Goal: Task Accomplishment & Management: Use online tool/utility

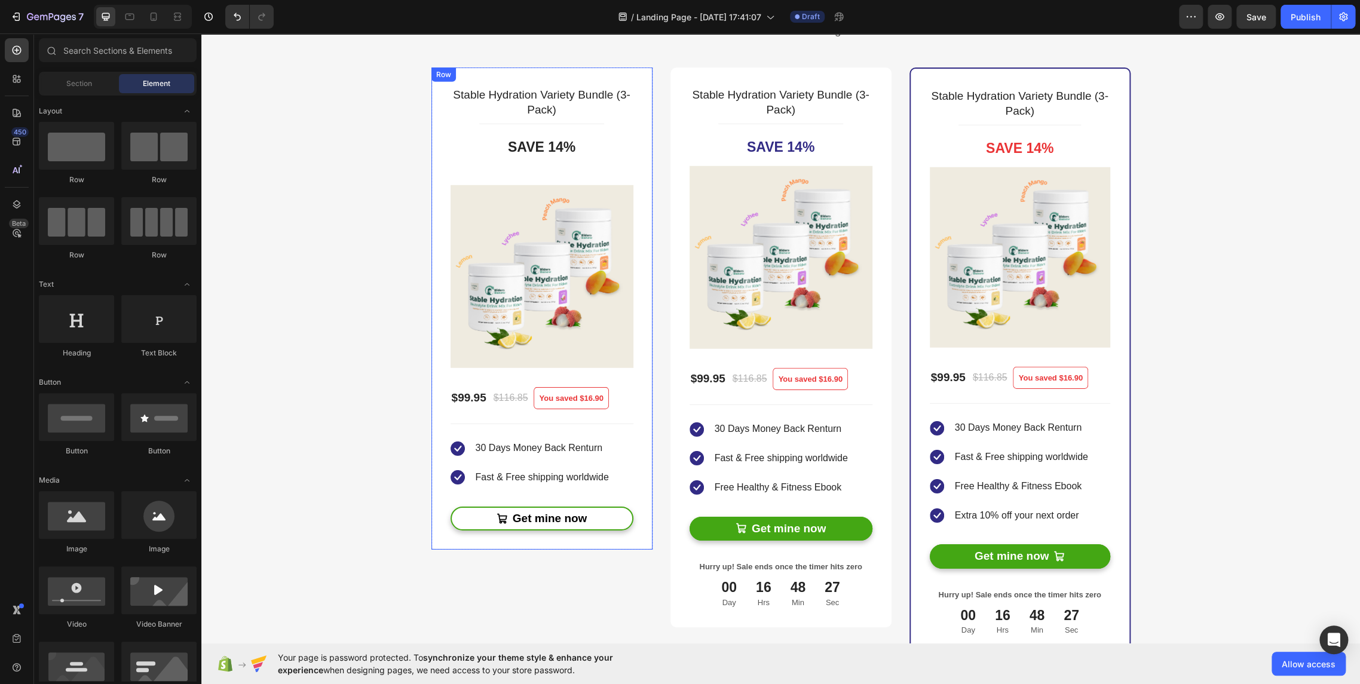
scroll to position [2322, 0]
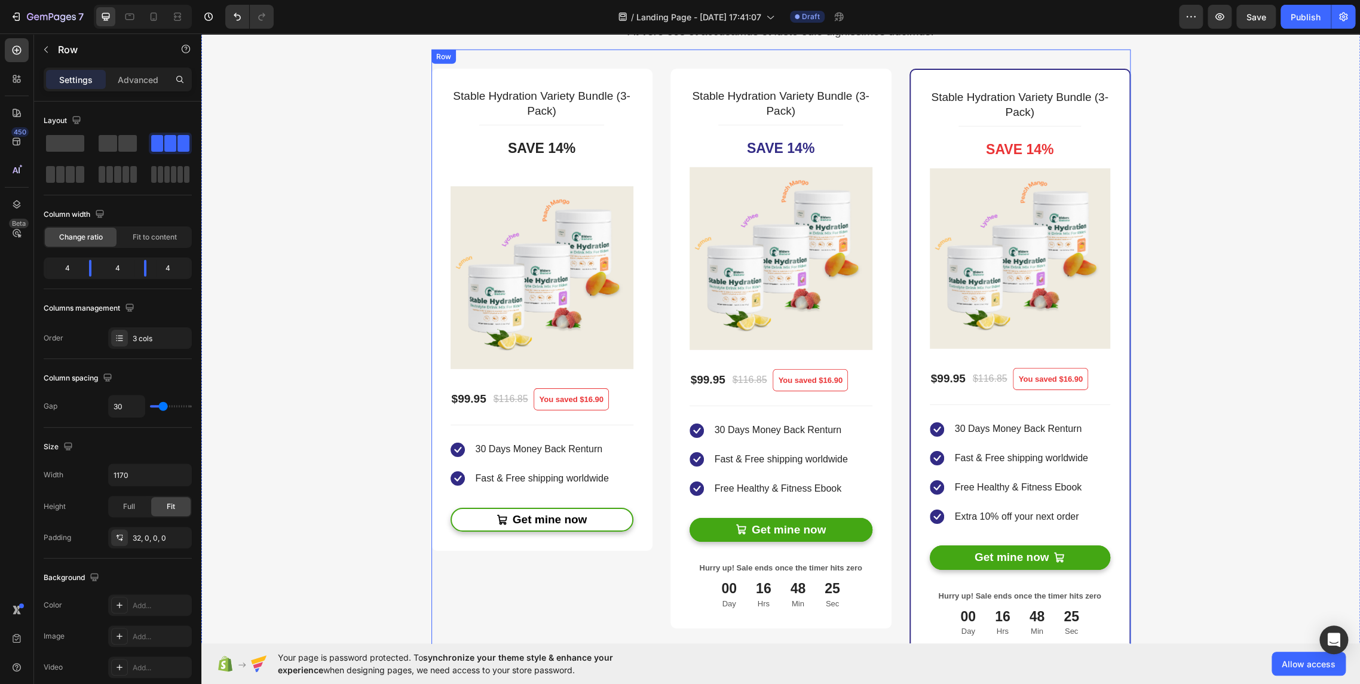
click at [658, 616] on div "Stable Hydration Variety Bundle (3-Pack) Product Title Title Line Save 14% Prod…" at bounding box center [780, 354] width 699 height 608
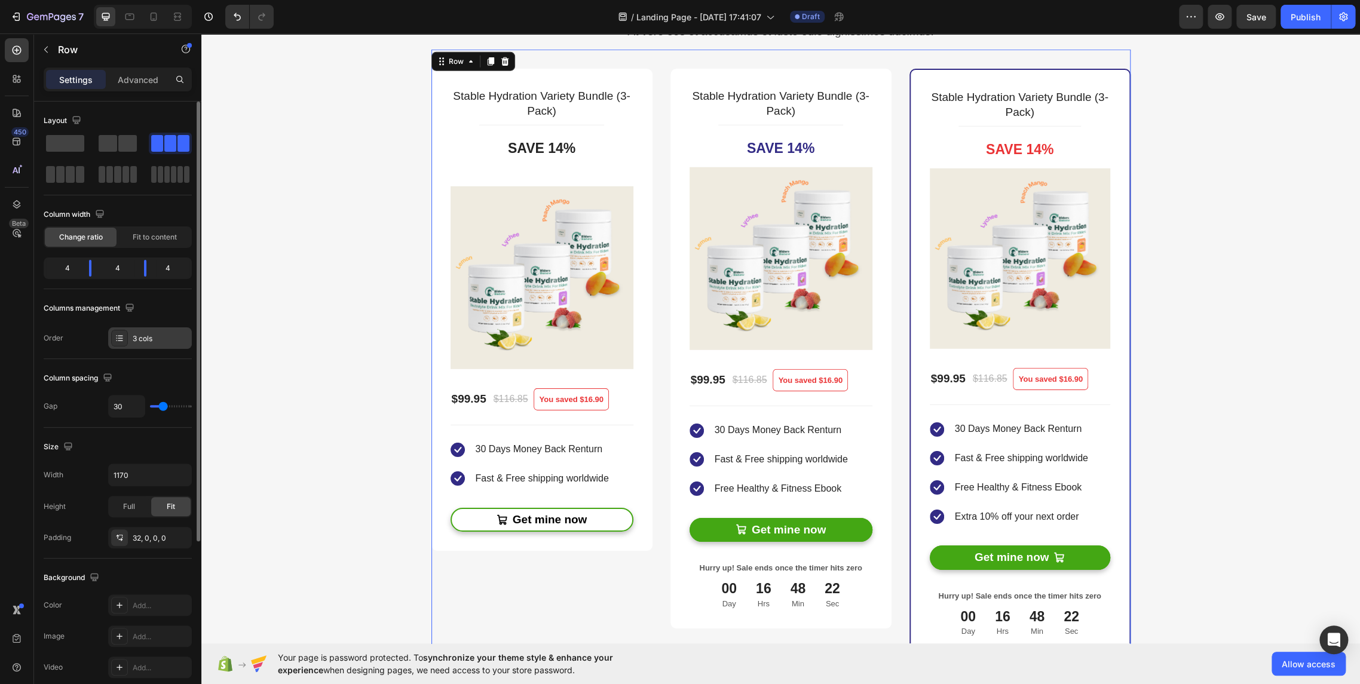
click at [141, 337] on div "3 cols" at bounding box center [161, 338] width 56 height 11
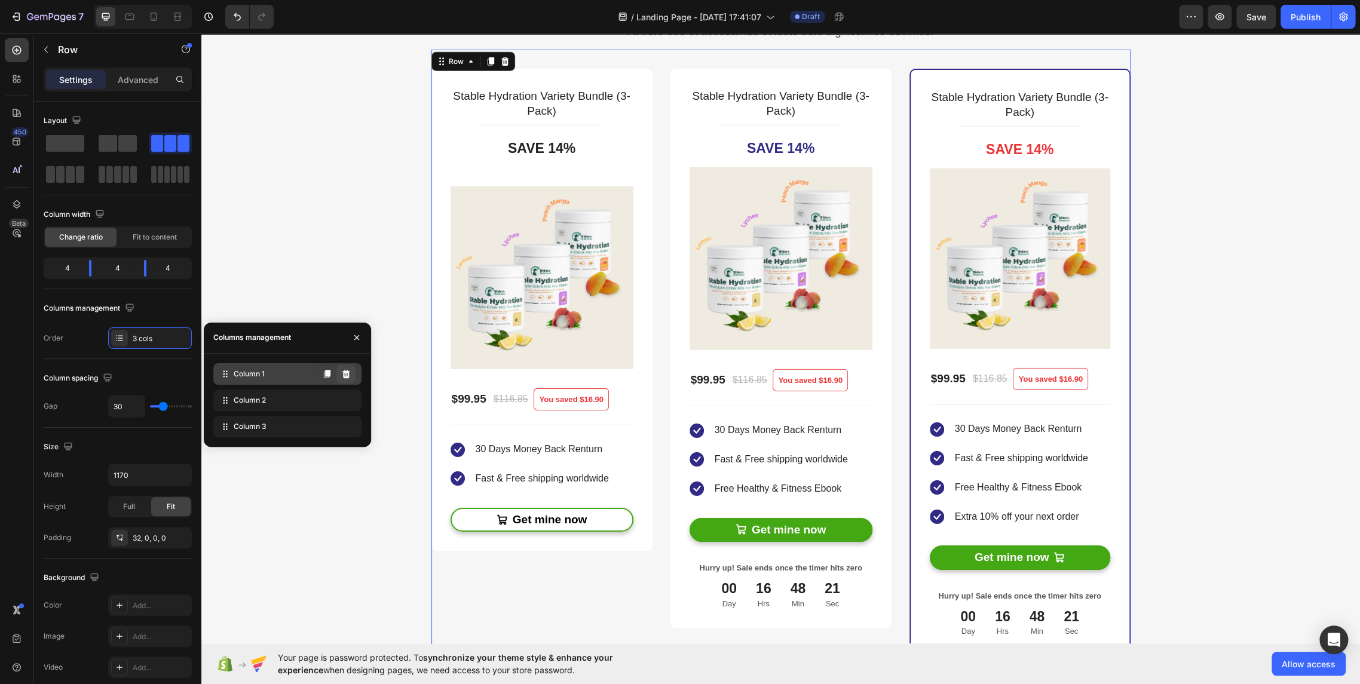
click at [349, 374] on icon at bounding box center [346, 374] width 10 height 10
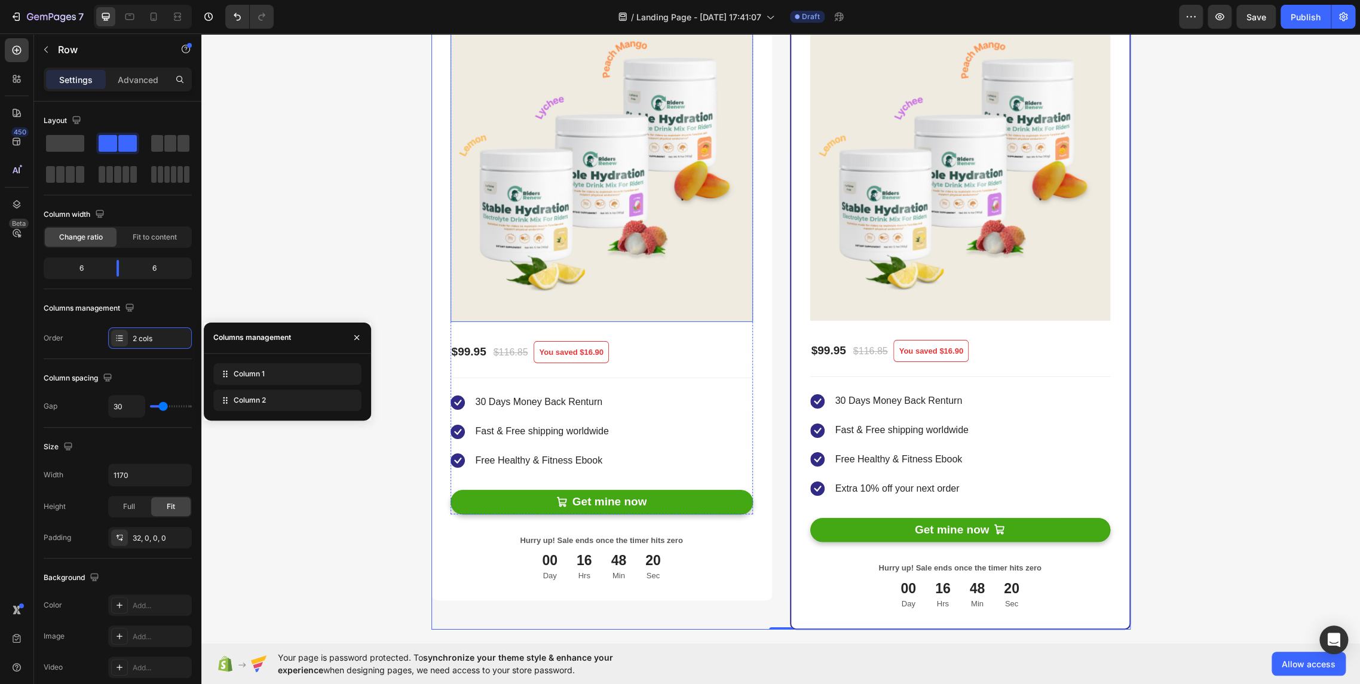
scroll to position [2456, 0]
click at [775, 563] on div "Stable Hydration Variety Bundle (3-Pack) Product Title Title Line Save 14% Prod…" at bounding box center [780, 272] width 699 height 713
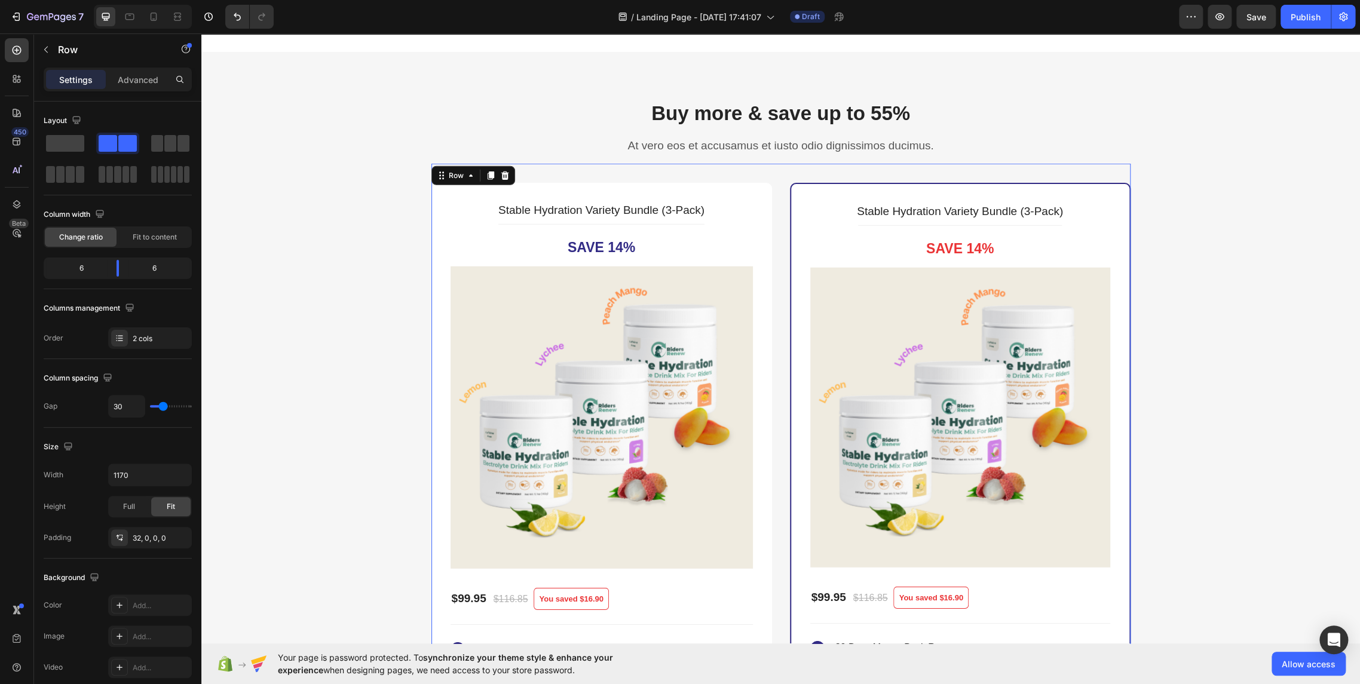
scroll to position [2190, 0]
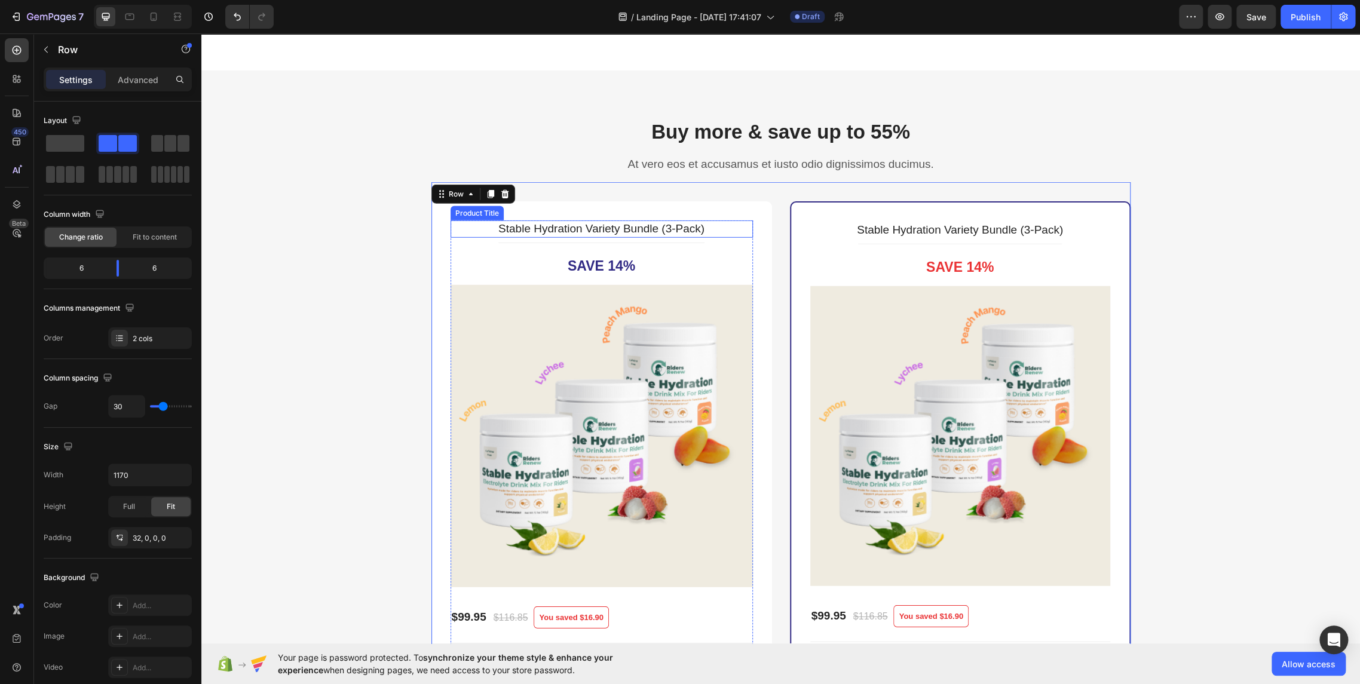
click at [673, 231] on h2 "Stable Hydration Variety Bundle (3-Pack)" at bounding box center [601, 228] width 302 height 17
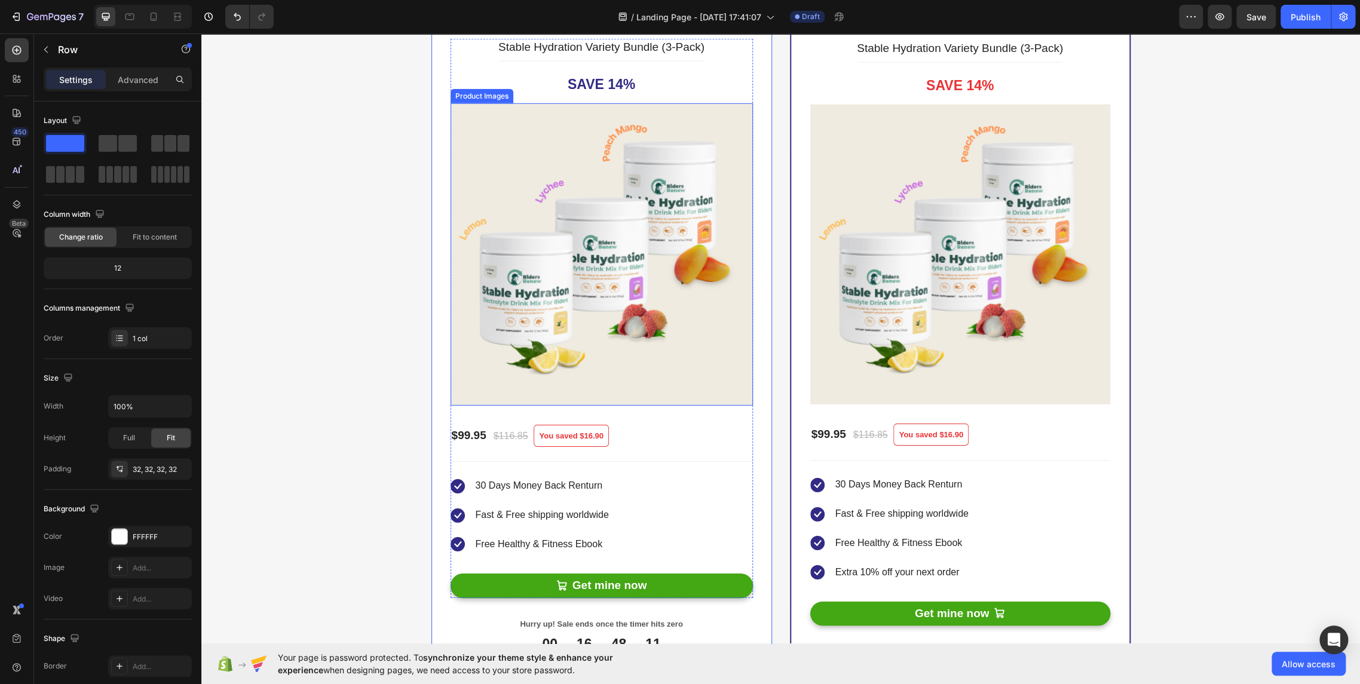
scroll to position [2456, 0]
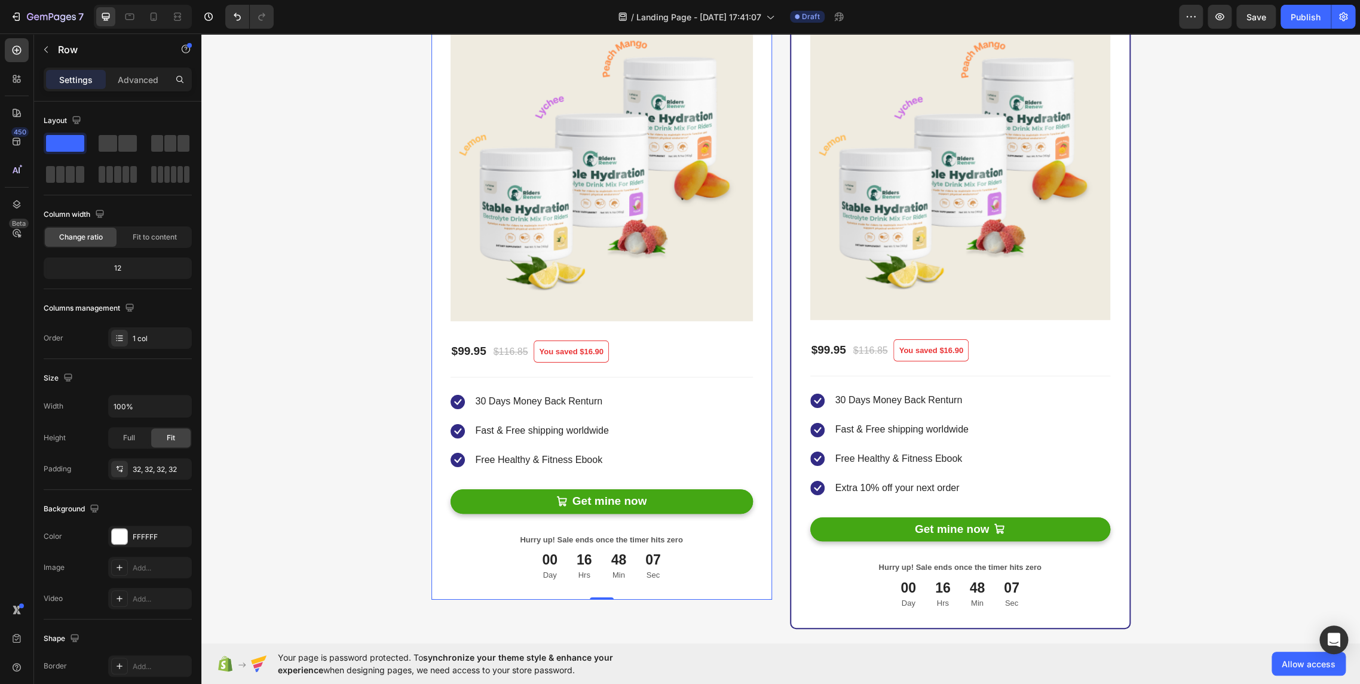
click at [437, 565] on div "Stable Hydration Variety Bundle (3-Pack) Product Title Title Line Save 14% Prod…" at bounding box center [601, 267] width 340 height 664
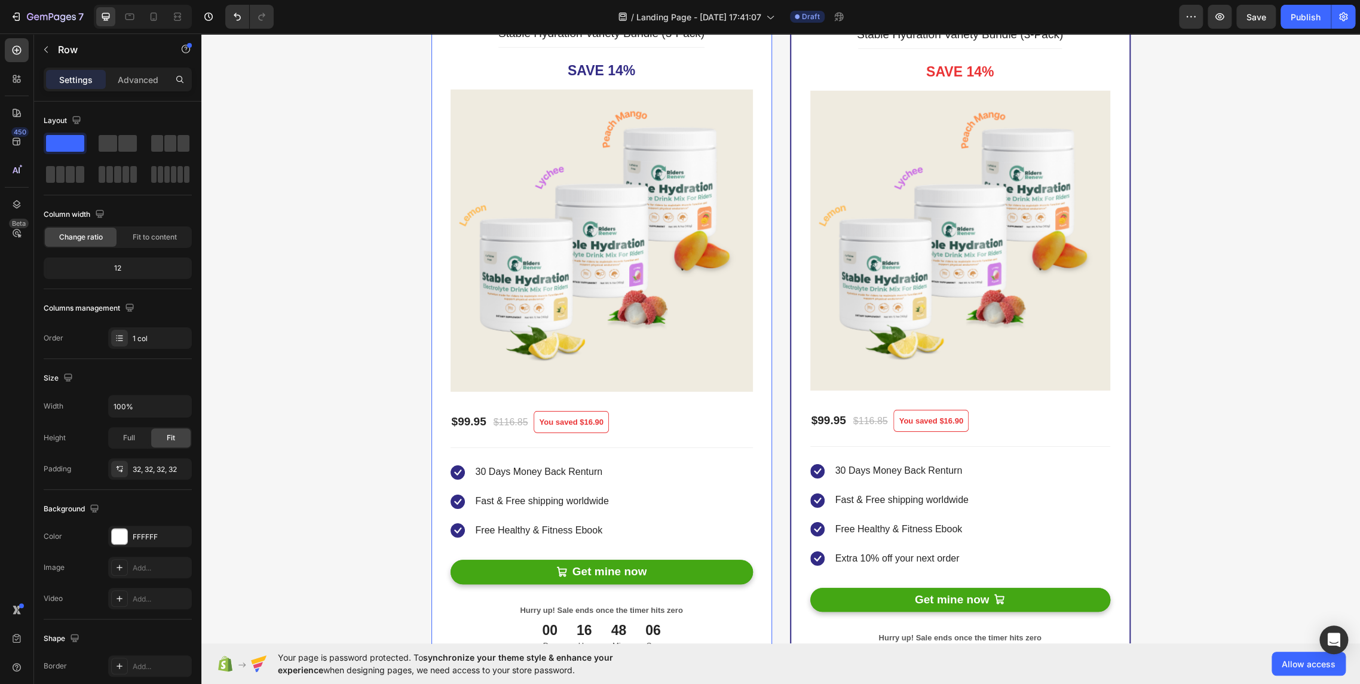
scroll to position [2190, 0]
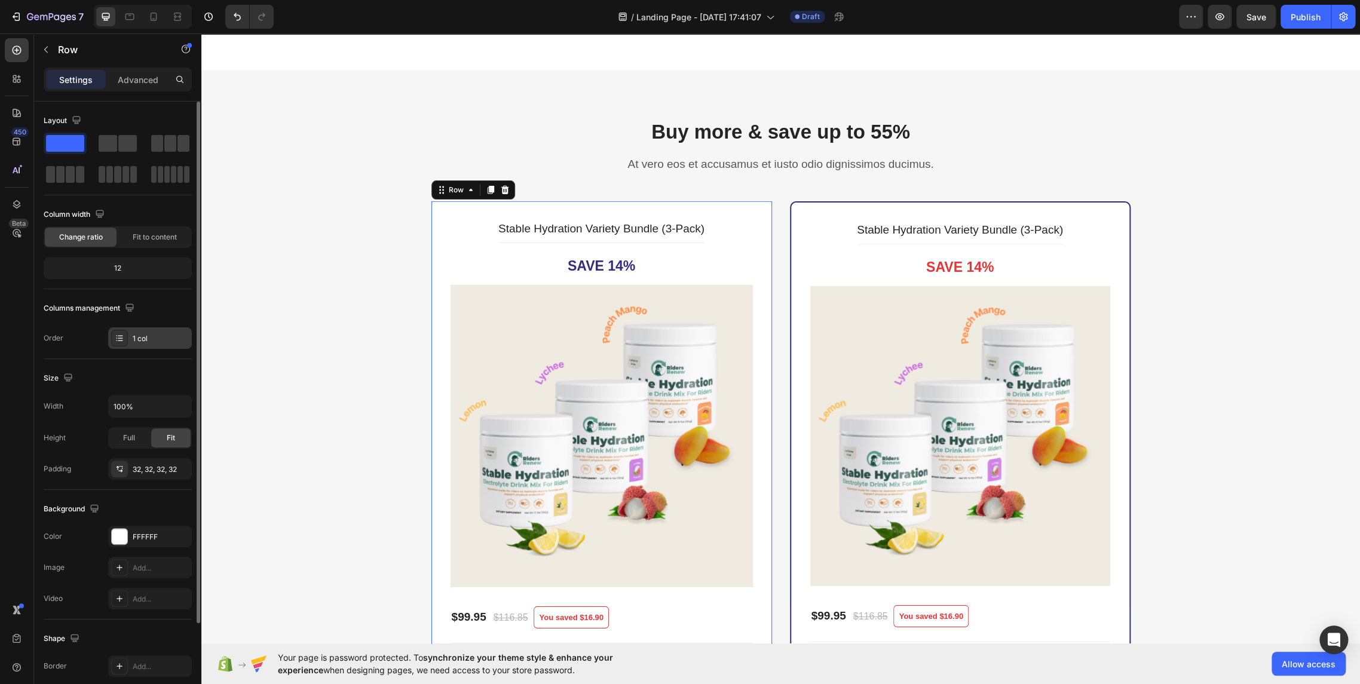
click at [139, 344] on div "1 col" at bounding box center [150, 338] width 84 height 22
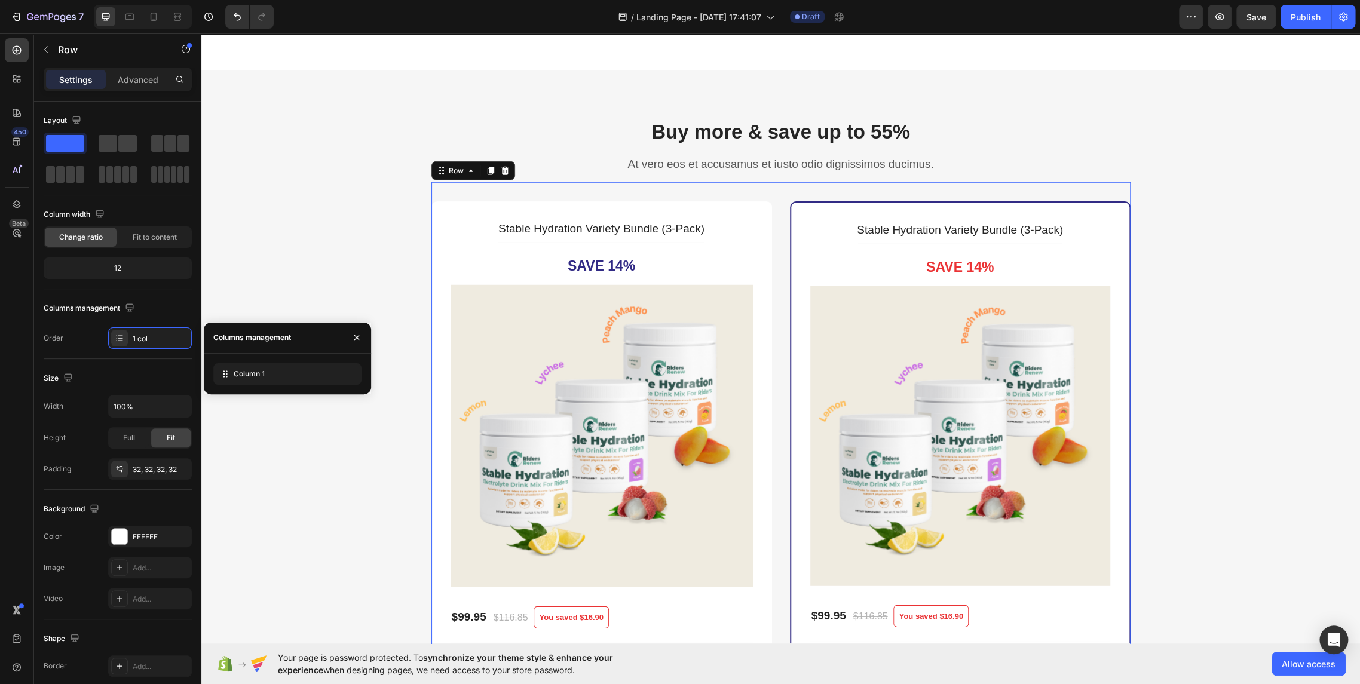
click at [776, 212] on div "Stable Hydration Variety Bundle (3-Pack) Product Title Title Line Save 14% Prod…" at bounding box center [780, 538] width 699 height 713
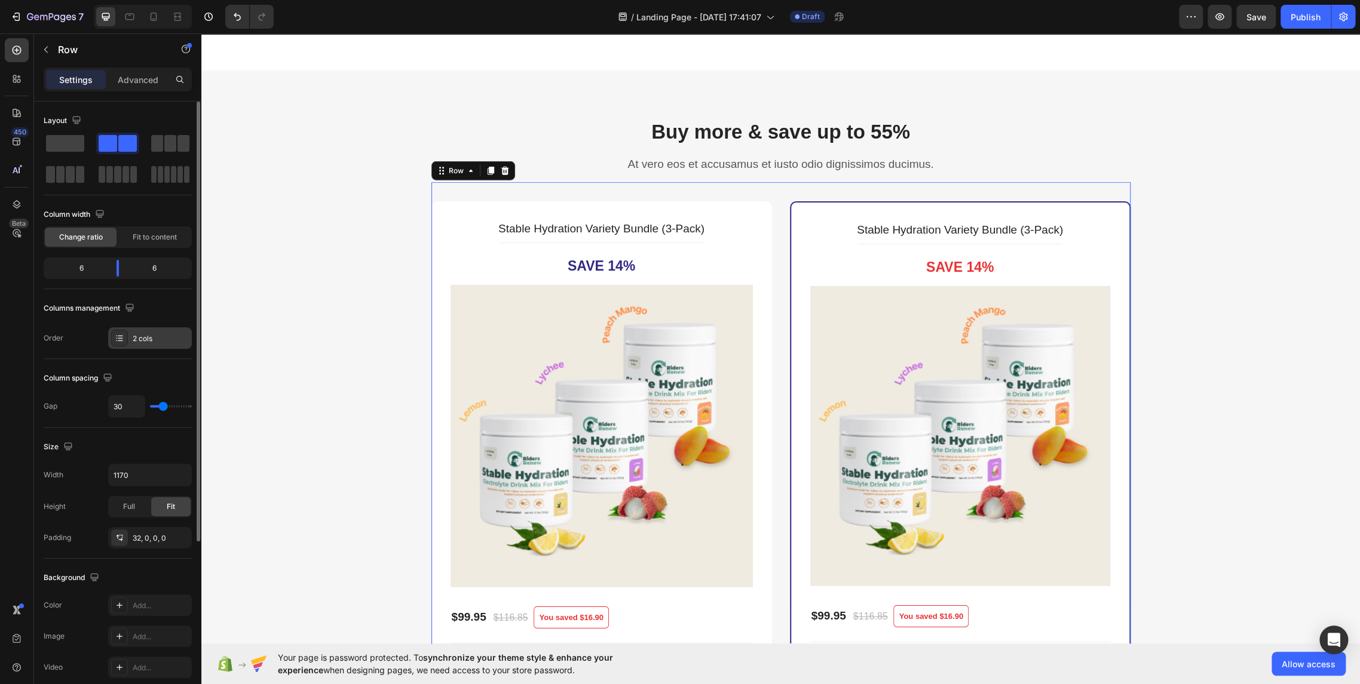
click at [124, 334] on icon at bounding box center [120, 338] width 10 height 10
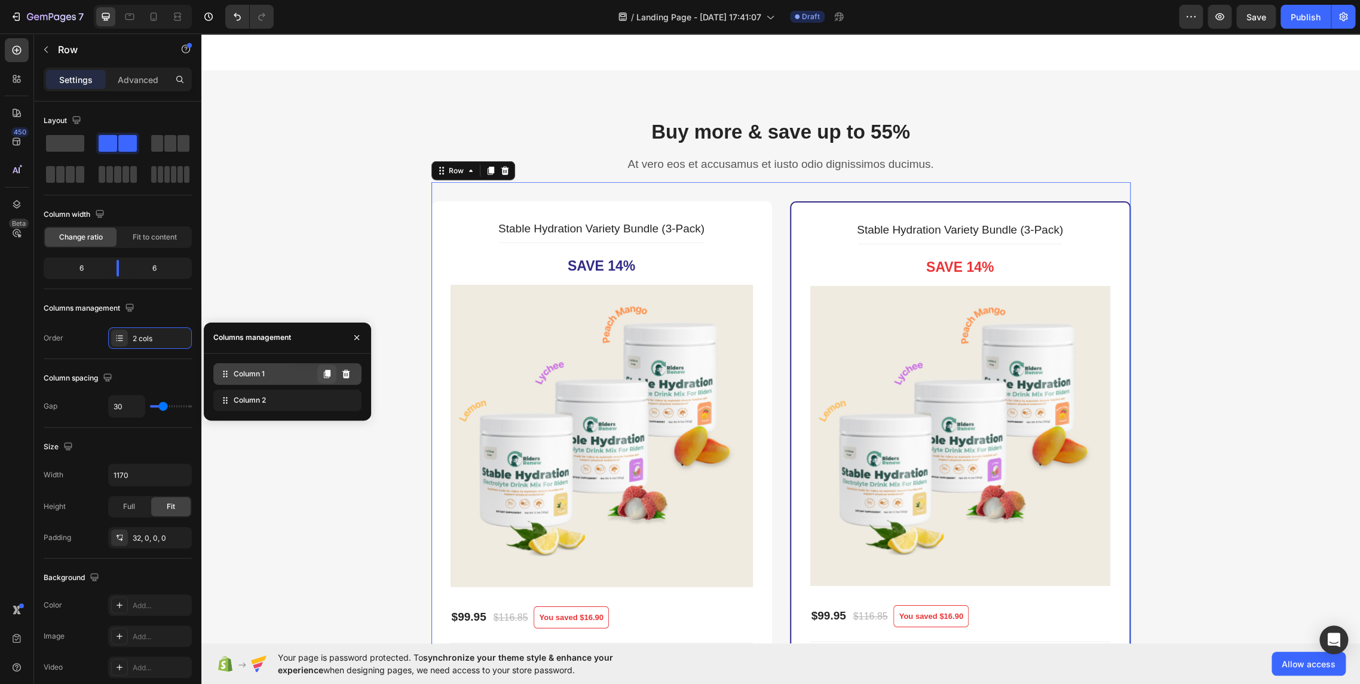
click at [323, 378] on icon at bounding box center [327, 374] width 10 height 10
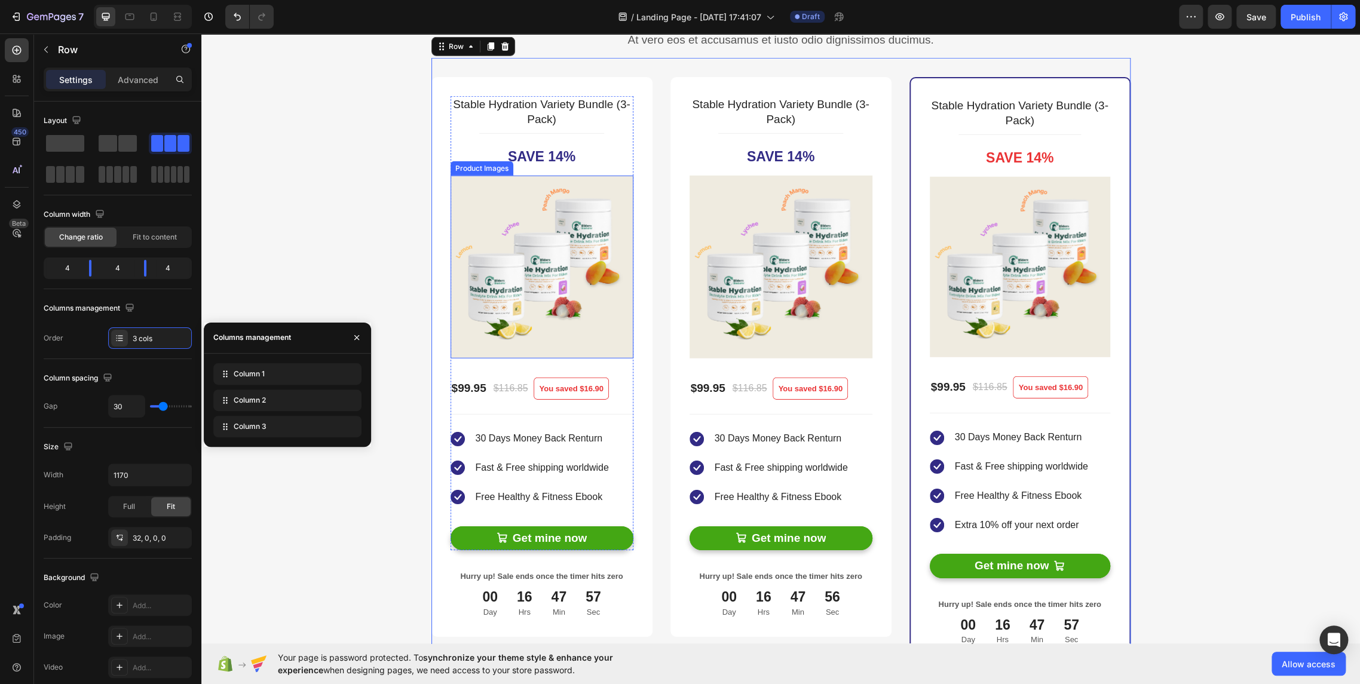
scroll to position [2389, 0]
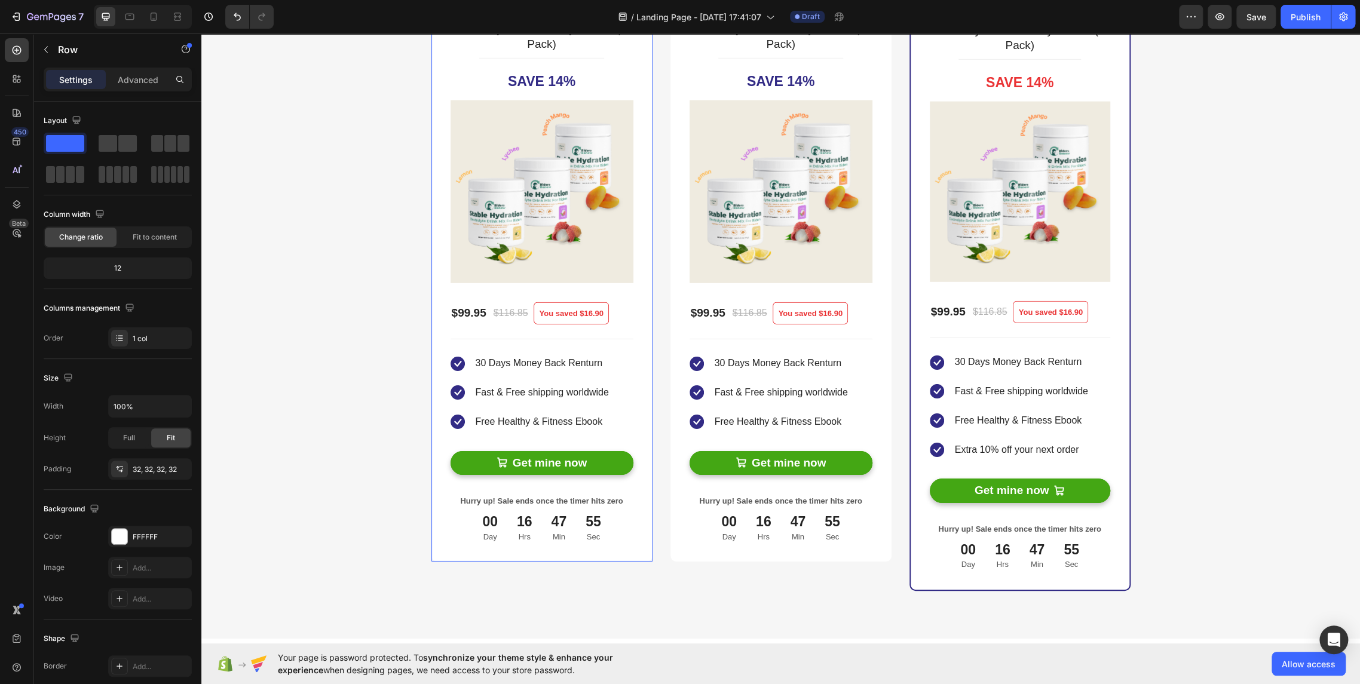
click at [616, 552] on div "Stable Hydration Variety Bundle (3-Pack) Product Title Title Line Save 14% Prod…" at bounding box center [541, 282] width 221 height 560
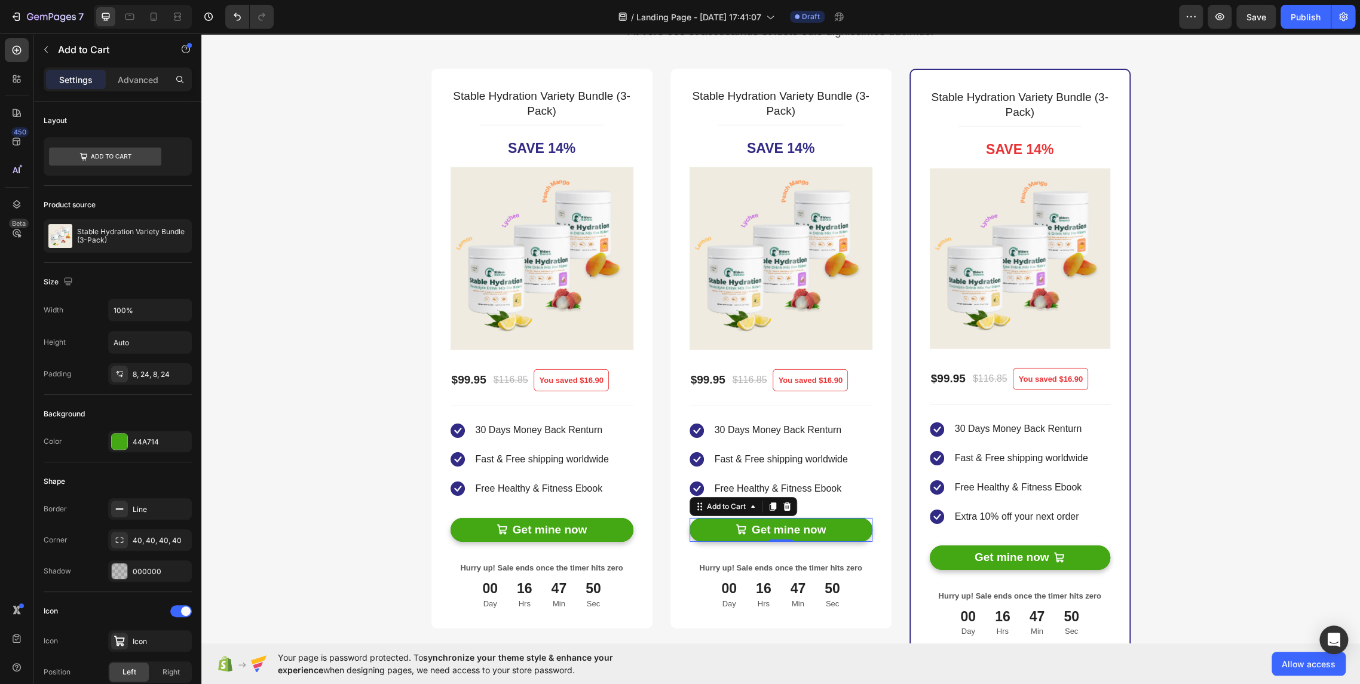
click at [689, 539] on div "Get mine now Add to Cart 0" at bounding box center [780, 530] width 183 height 24
click at [728, 507] on div "Add to Cart" at bounding box center [726, 506] width 44 height 11
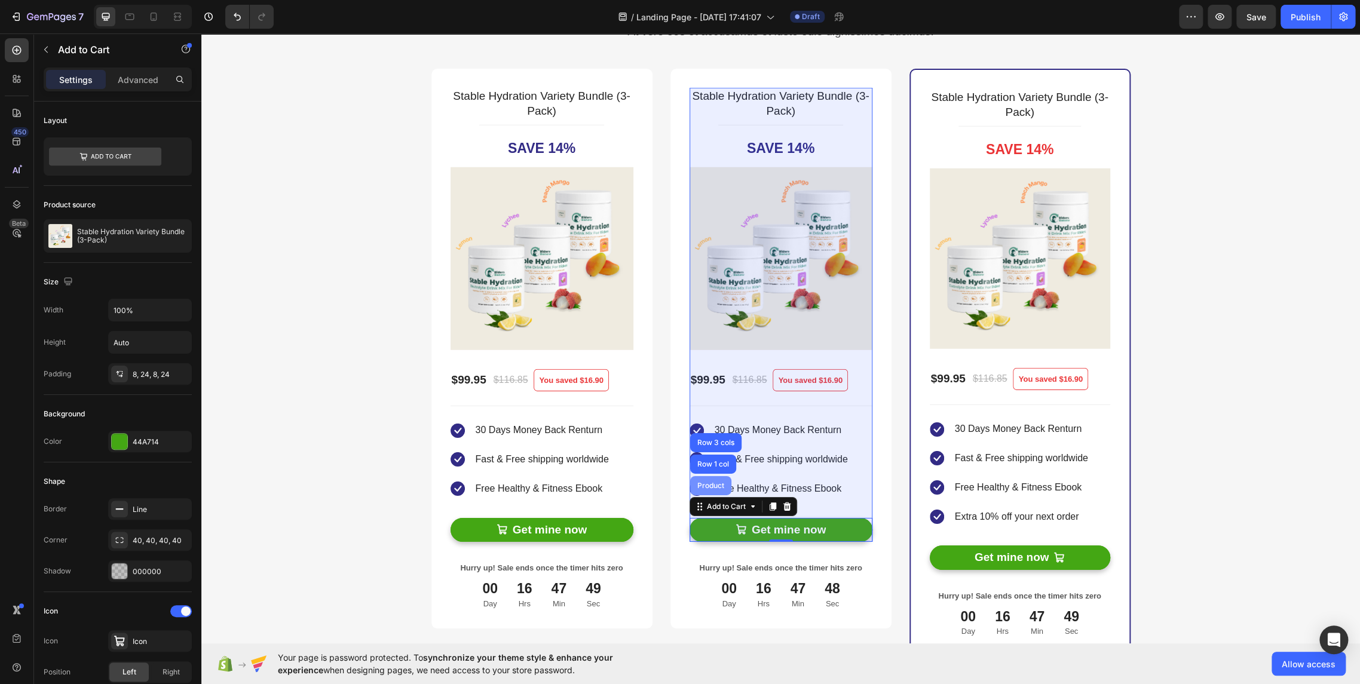
click at [708, 486] on div "Product" at bounding box center [711, 485] width 32 height 7
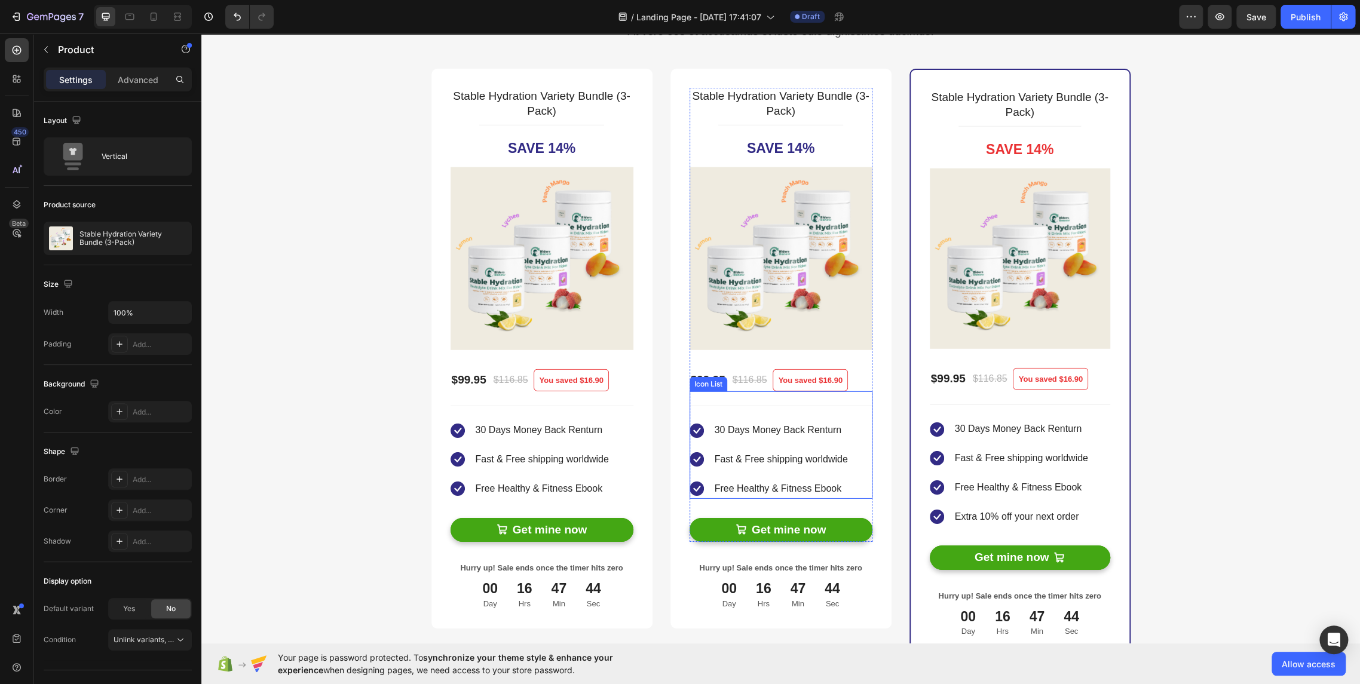
click at [689, 495] on li "Icon Free Healthy & Fitness Ebook Text block" at bounding box center [768, 489] width 159 height 20
click at [700, 514] on div "Get mine now Add to Cart" at bounding box center [780, 521] width 183 height 44
click at [747, 102] on h2 "Stable Hydration Variety Bundle (3-Pack)" at bounding box center [780, 104] width 183 height 32
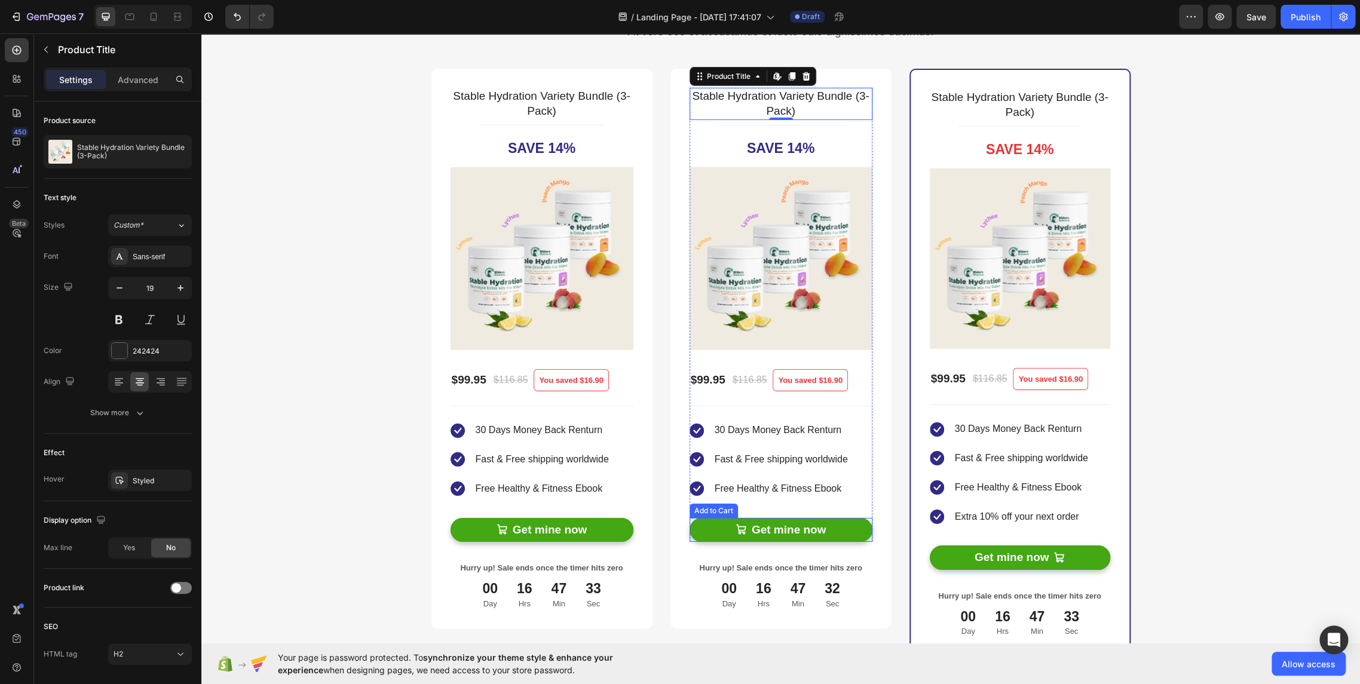
click at [689, 539] on div "Get mine now Add to Cart" at bounding box center [780, 530] width 183 height 24
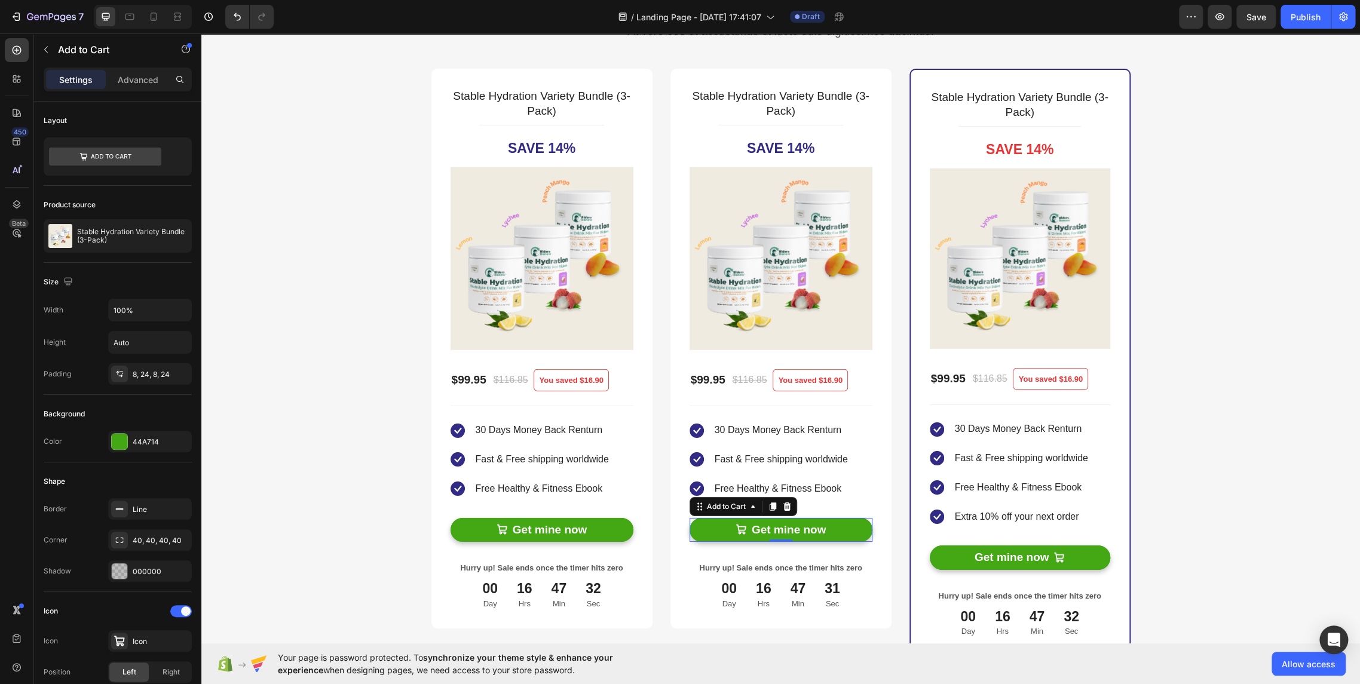
click at [784, 505] on icon at bounding box center [787, 506] width 8 height 8
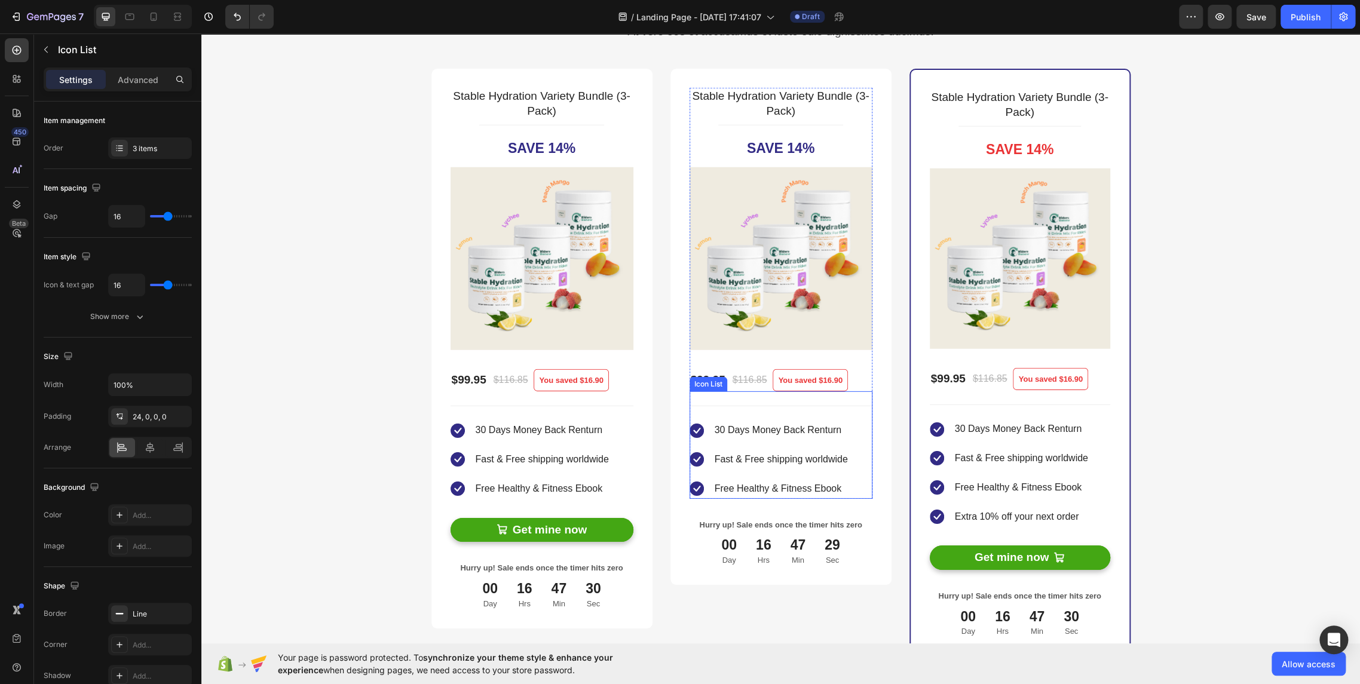
click at [860, 490] on div "Icon 30 Days Money Back Renturn Text block Icon Fast & Free shipping worldwide …" at bounding box center [780, 452] width 183 height 93
click at [725, 381] on div "Icon List" at bounding box center [720, 380] width 33 height 11
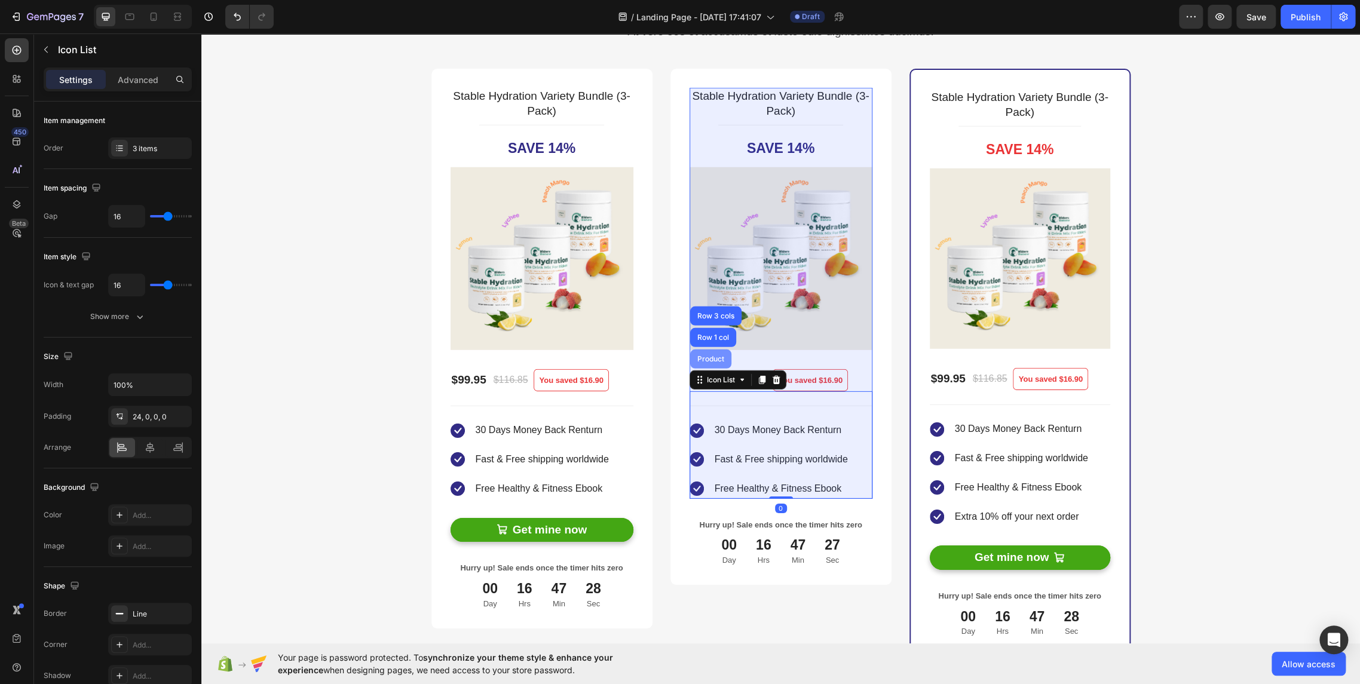
click at [706, 364] on div "Product" at bounding box center [710, 358] width 41 height 19
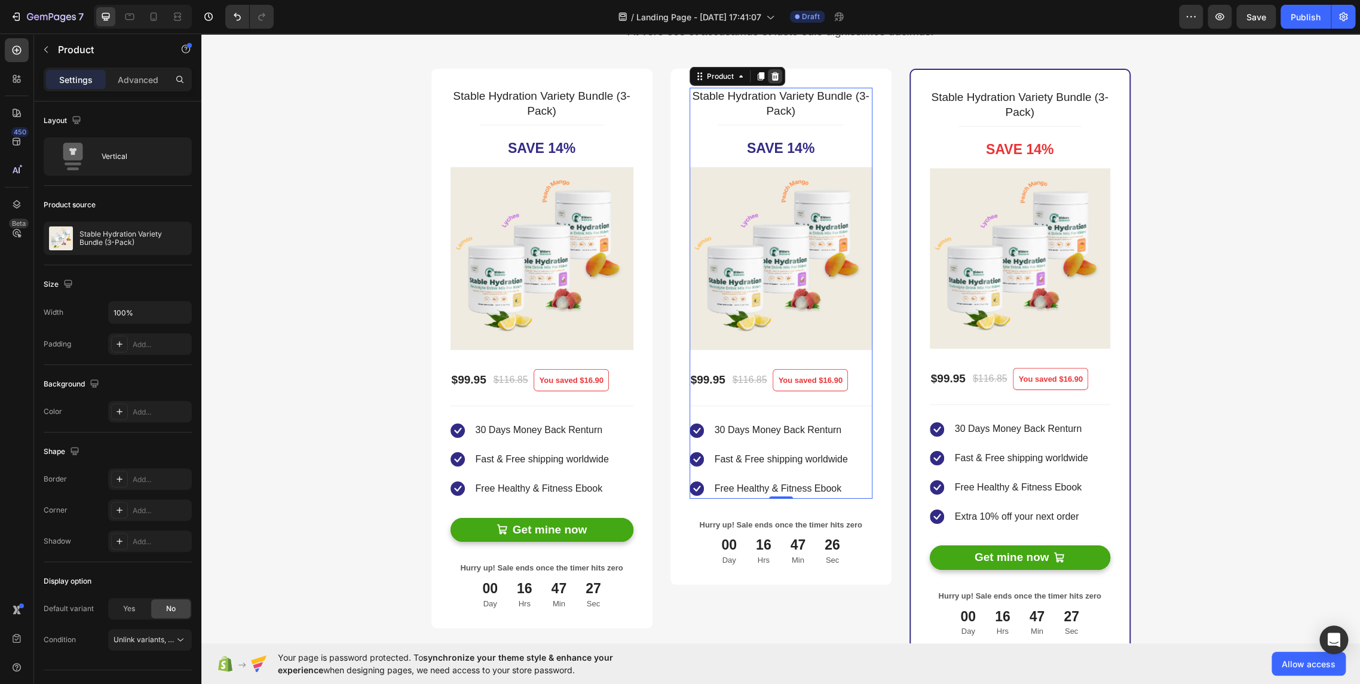
click at [771, 75] on icon at bounding box center [775, 76] width 8 height 8
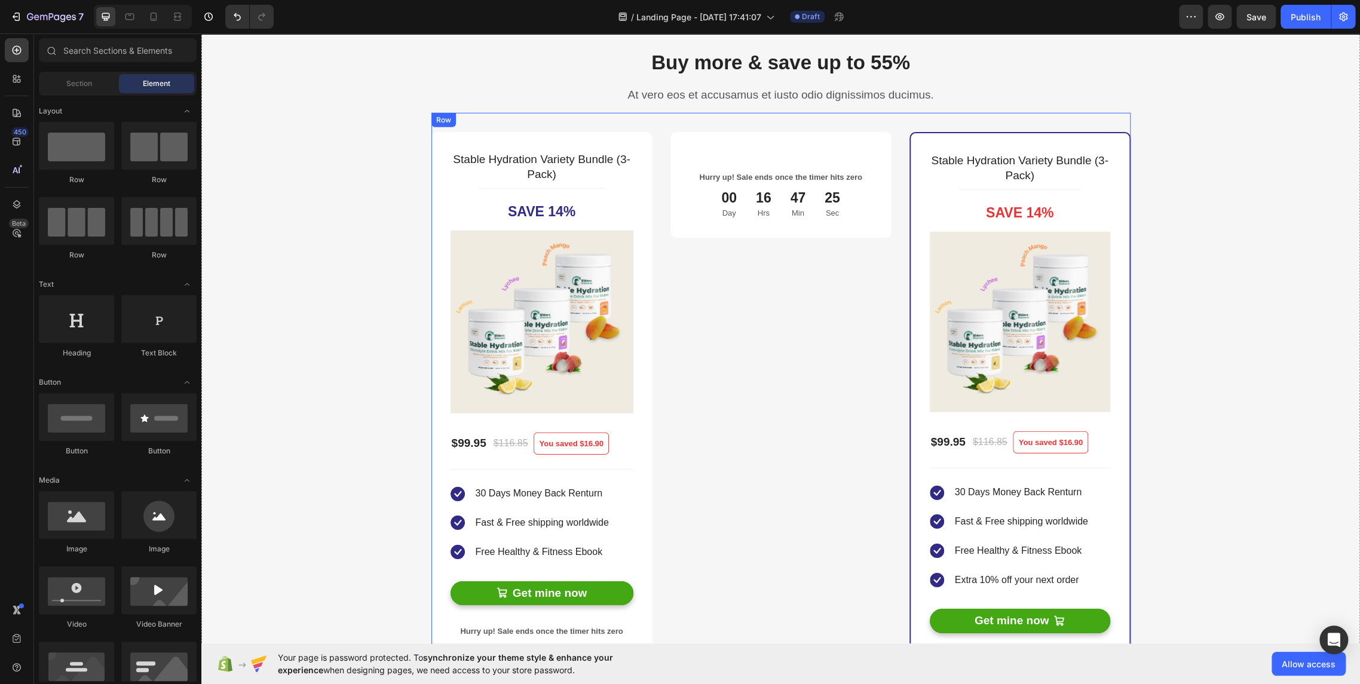
scroll to position [2256, 0]
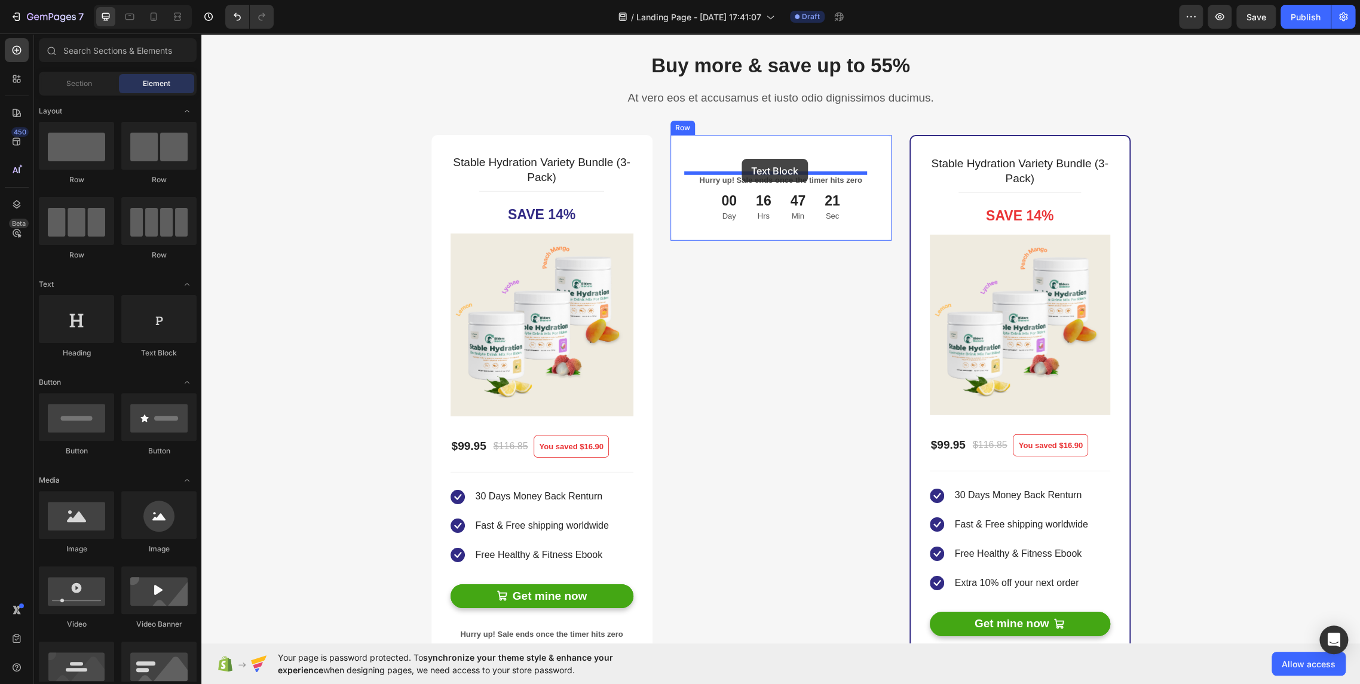
drag, startPoint x: 347, startPoint y: 363, endPoint x: 741, endPoint y: 159, distance: 443.8
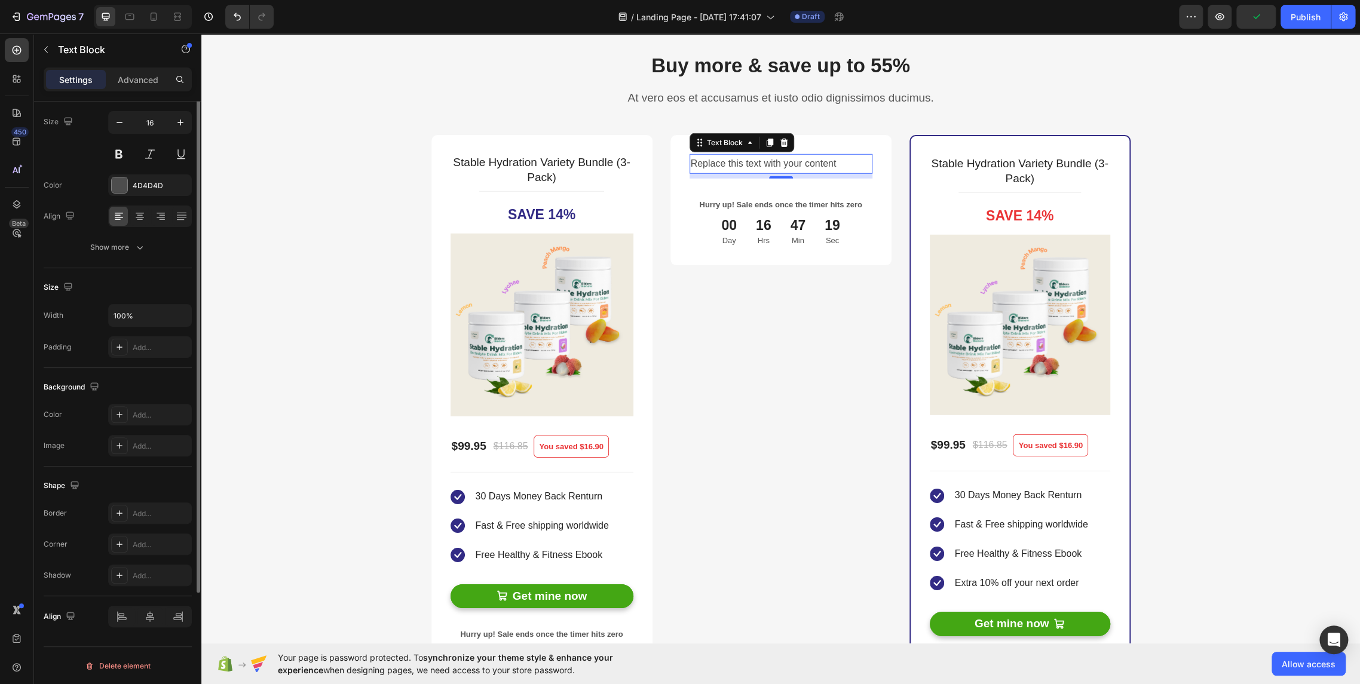
scroll to position [0, 0]
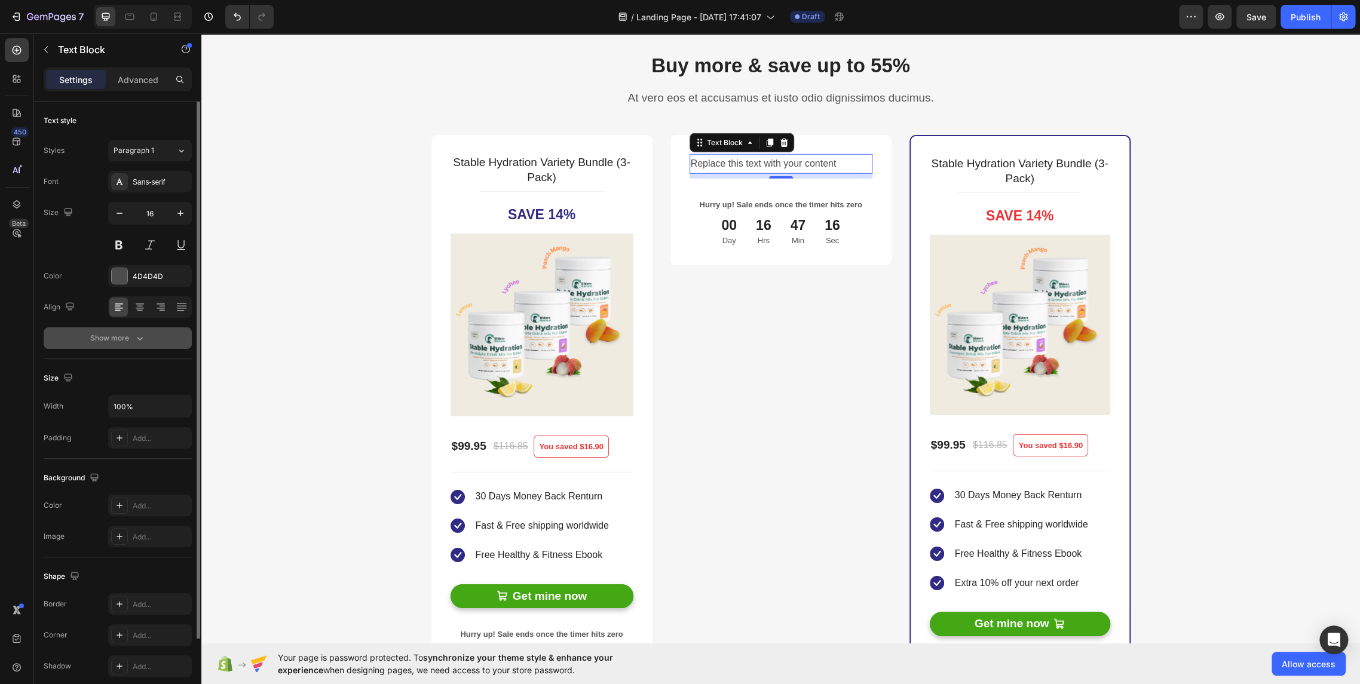
click at [127, 339] on div "Show more" at bounding box center [118, 338] width 56 height 12
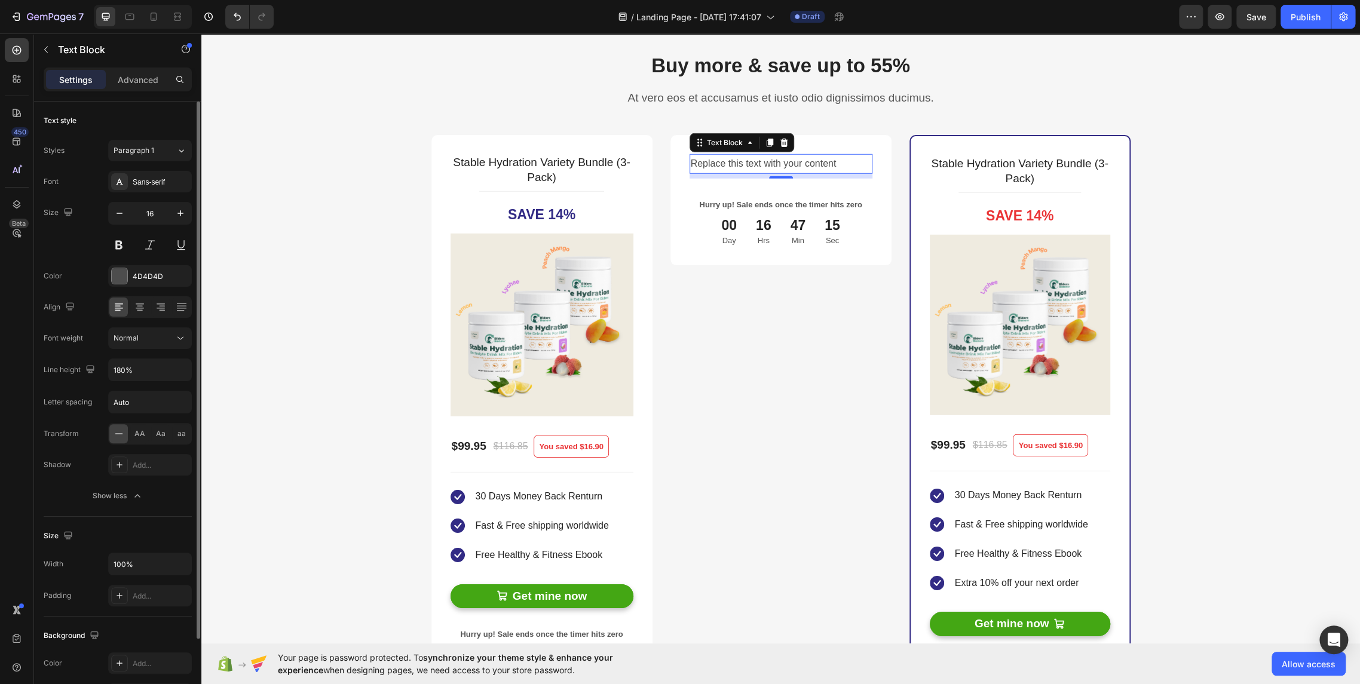
scroll to position [248, 0]
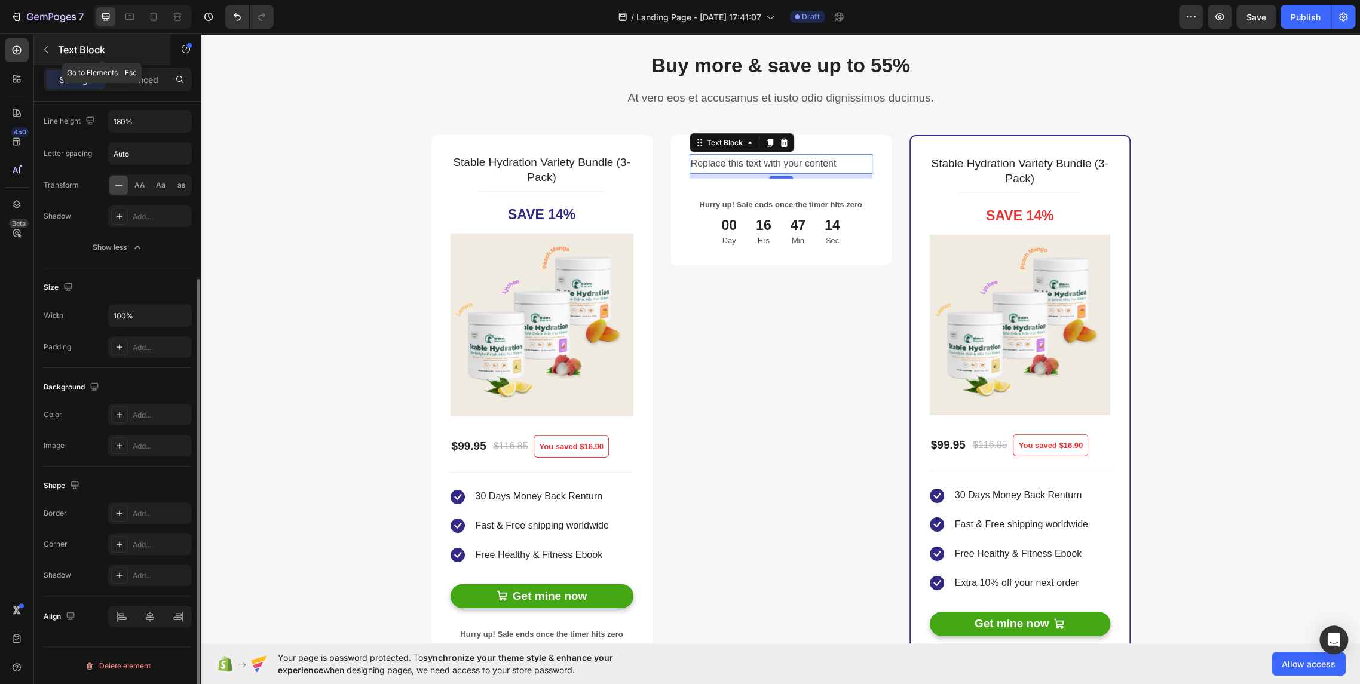
click at [53, 48] on button "button" at bounding box center [45, 49] width 19 height 19
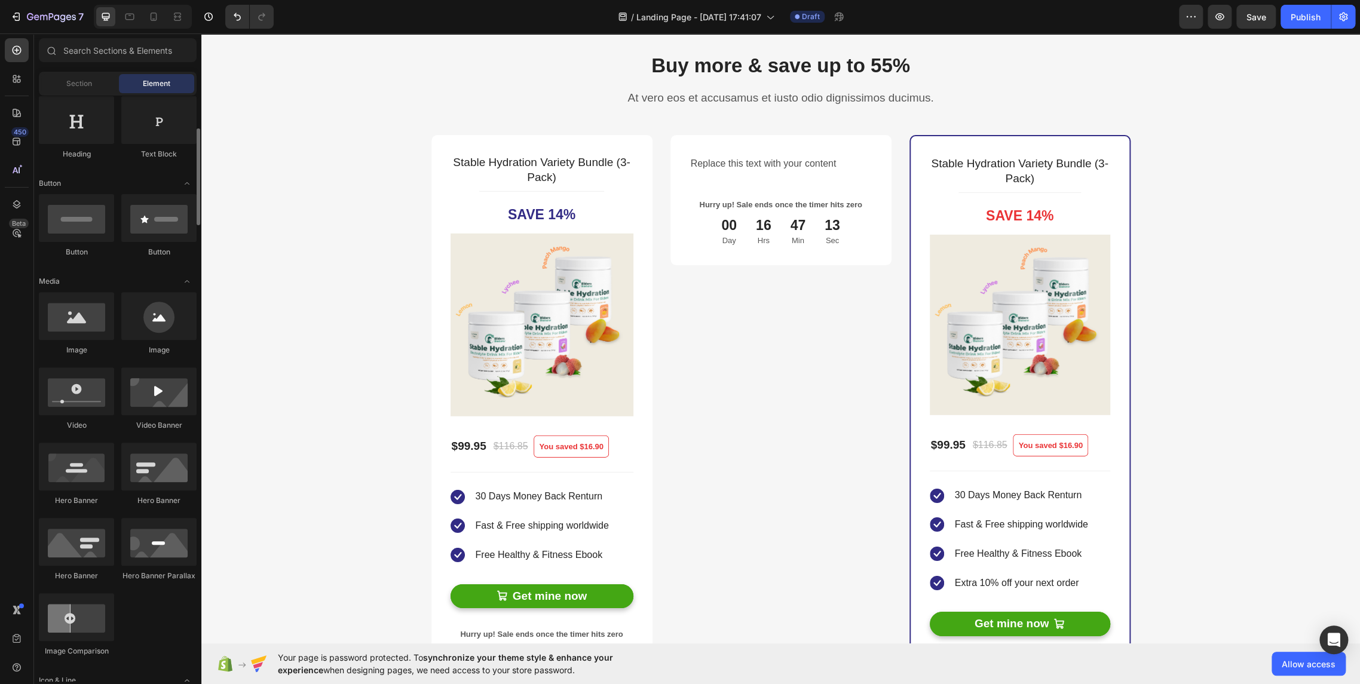
scroll to position [464, 0]
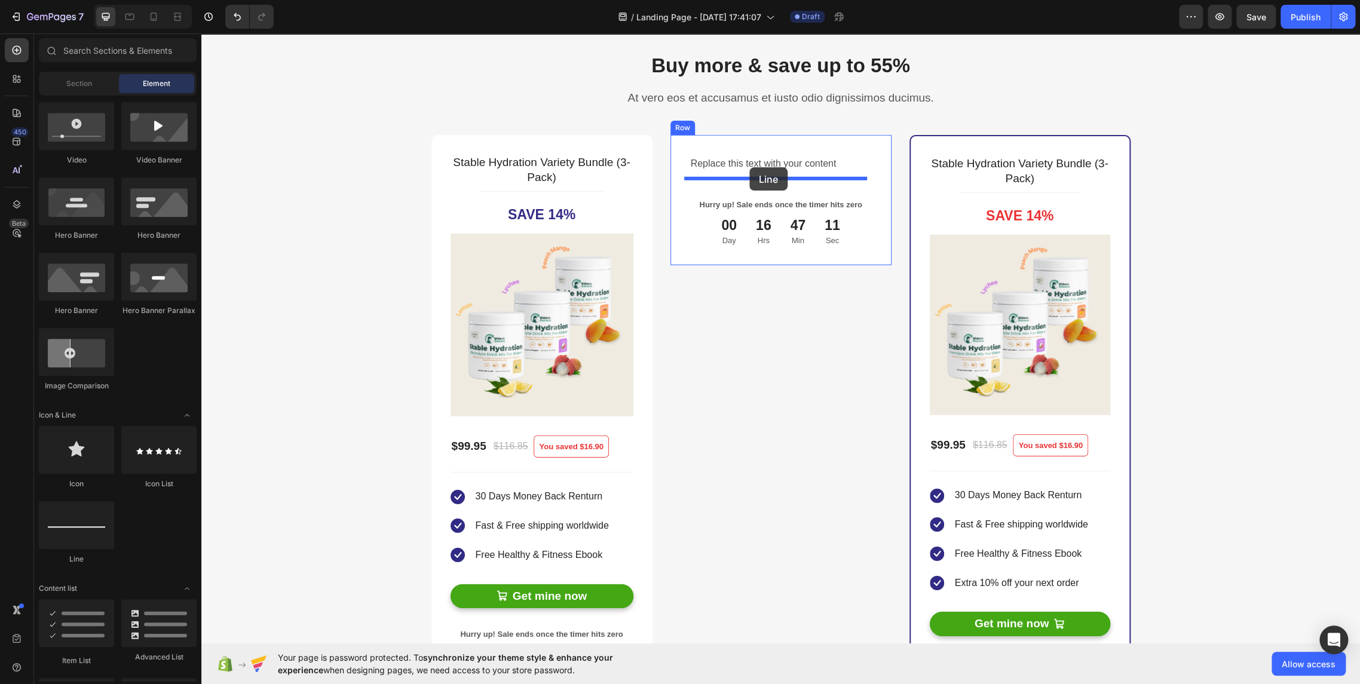
drag, startPoint x: 333, startPoint y: 536, endPoint x: 749, endPoint y: 167, distance: 556.4
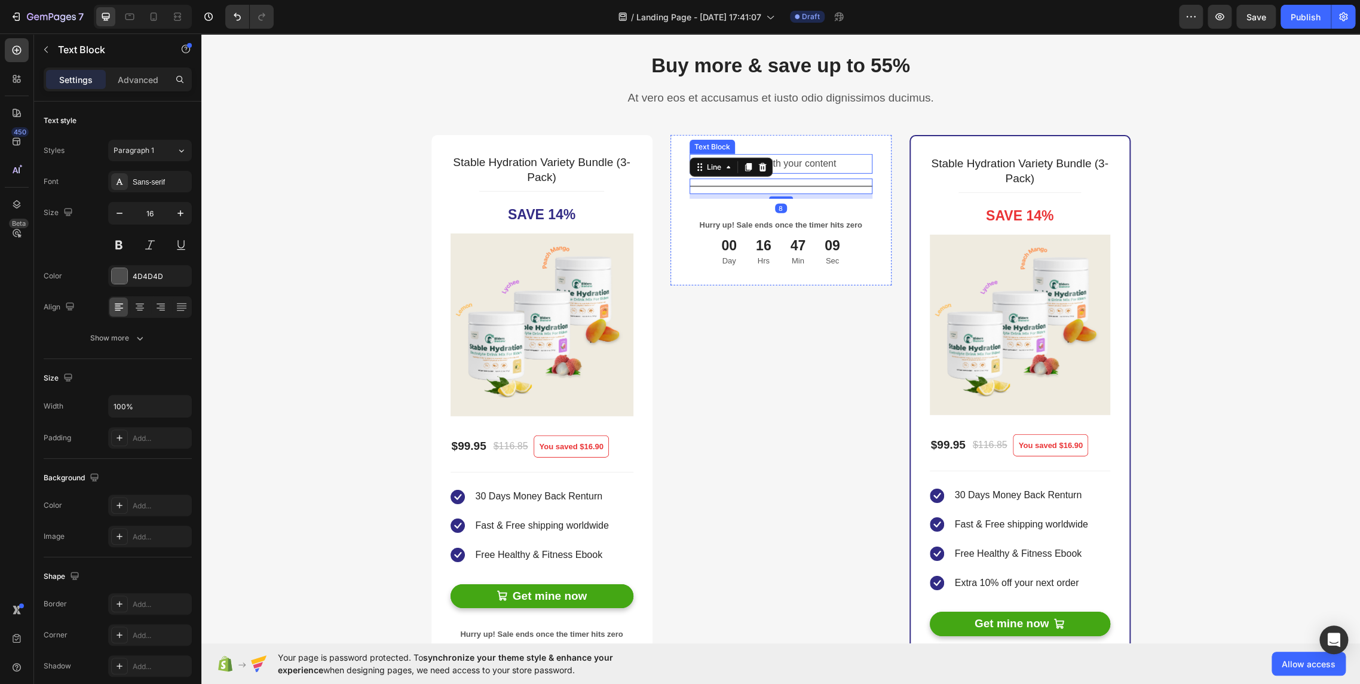
click at [787, 164] on div "Replace this text with your content" at bounding box center [780, 164] width 183 height 20
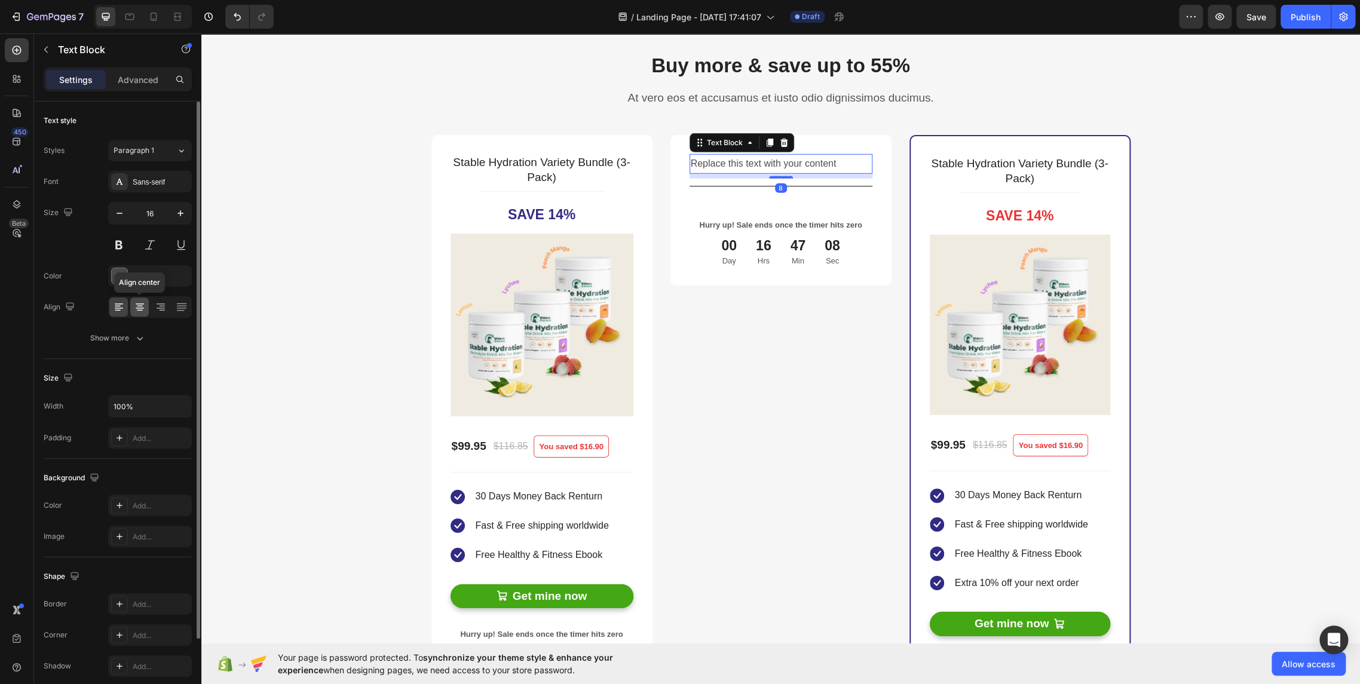
click at [134, 304] on icon at bounding box center [140, 307] width 12 height 12
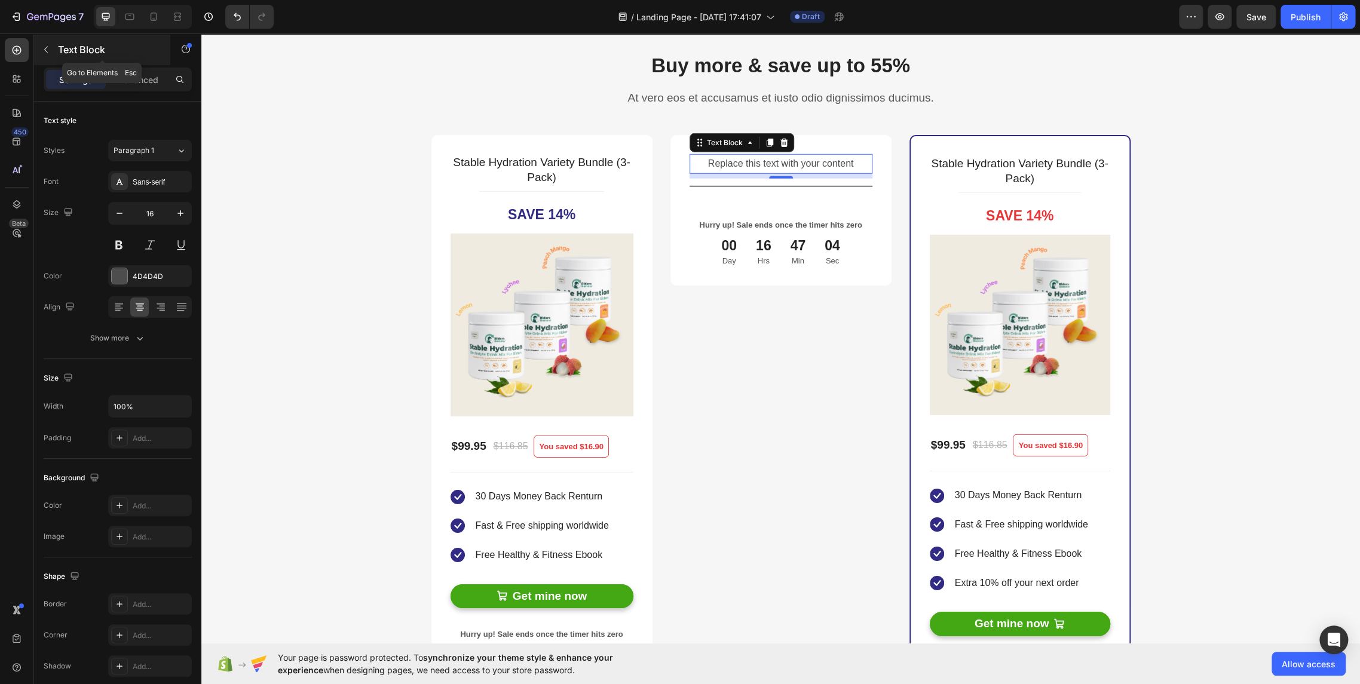
click at [45, 54] on button "button" at bounding box center [45, 49] width 19 height 19
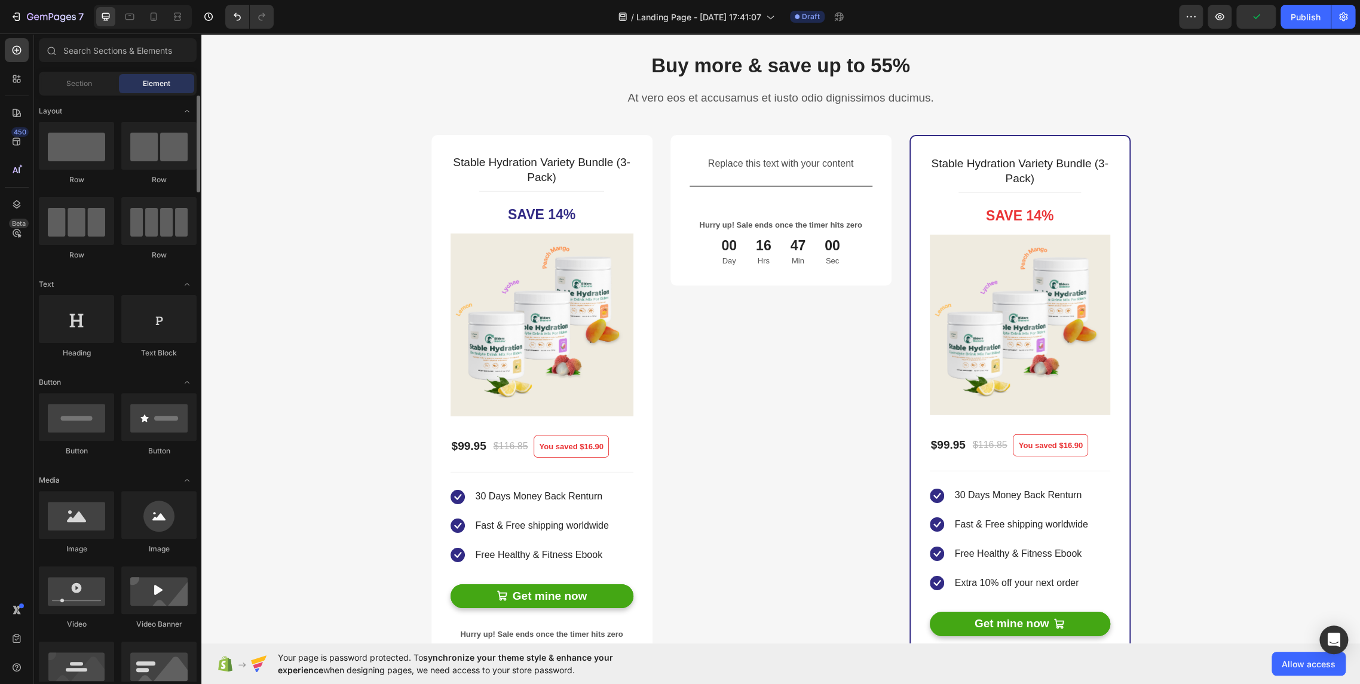
scroll to position [66, 0]
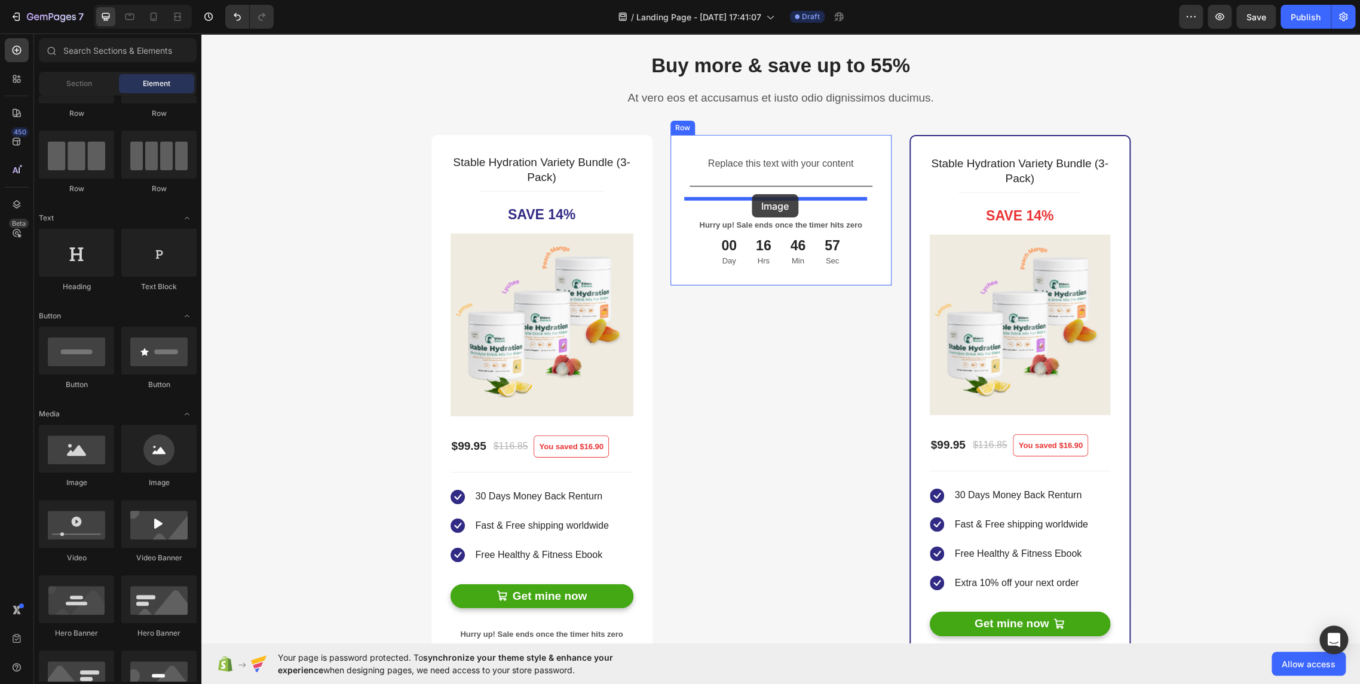
drag, startPoint x: 381, startPoint y: 434, endPoint x: 751, endPoint y: 194, distance: 441.9
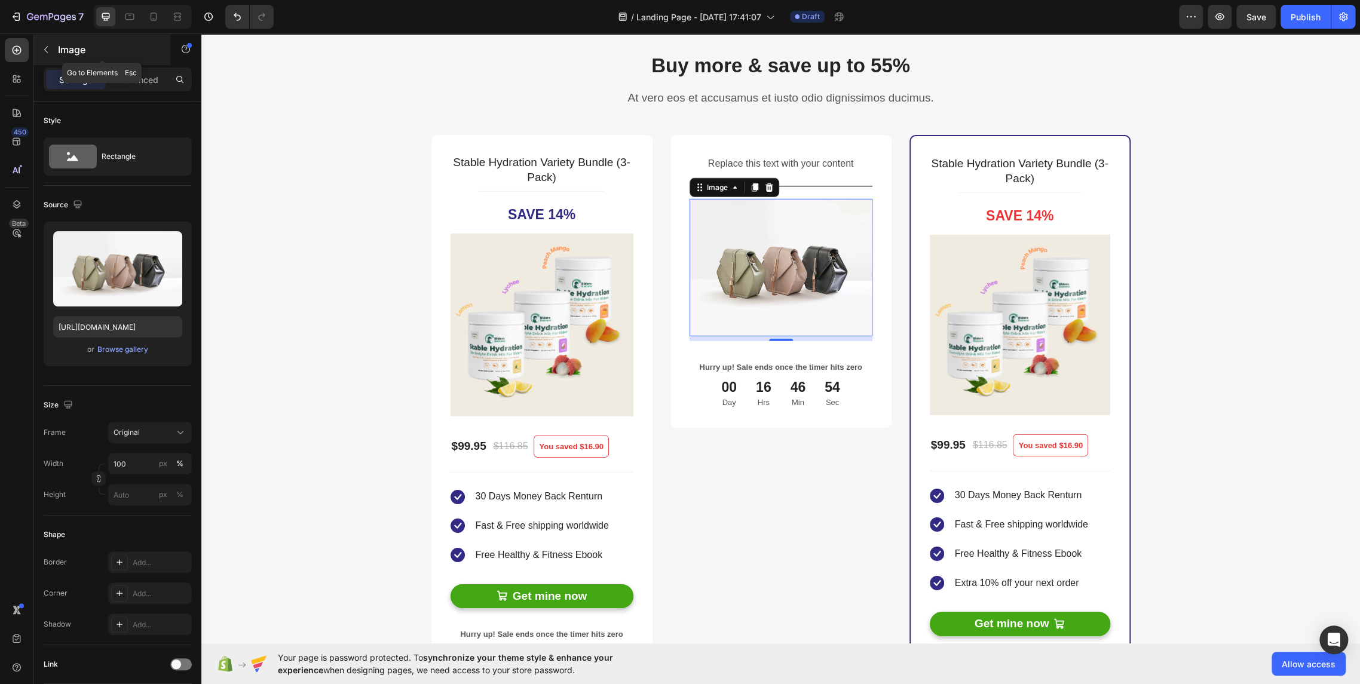
click at [53, 54] on button "button" at bounding box center [45, 49] width 19 height 19
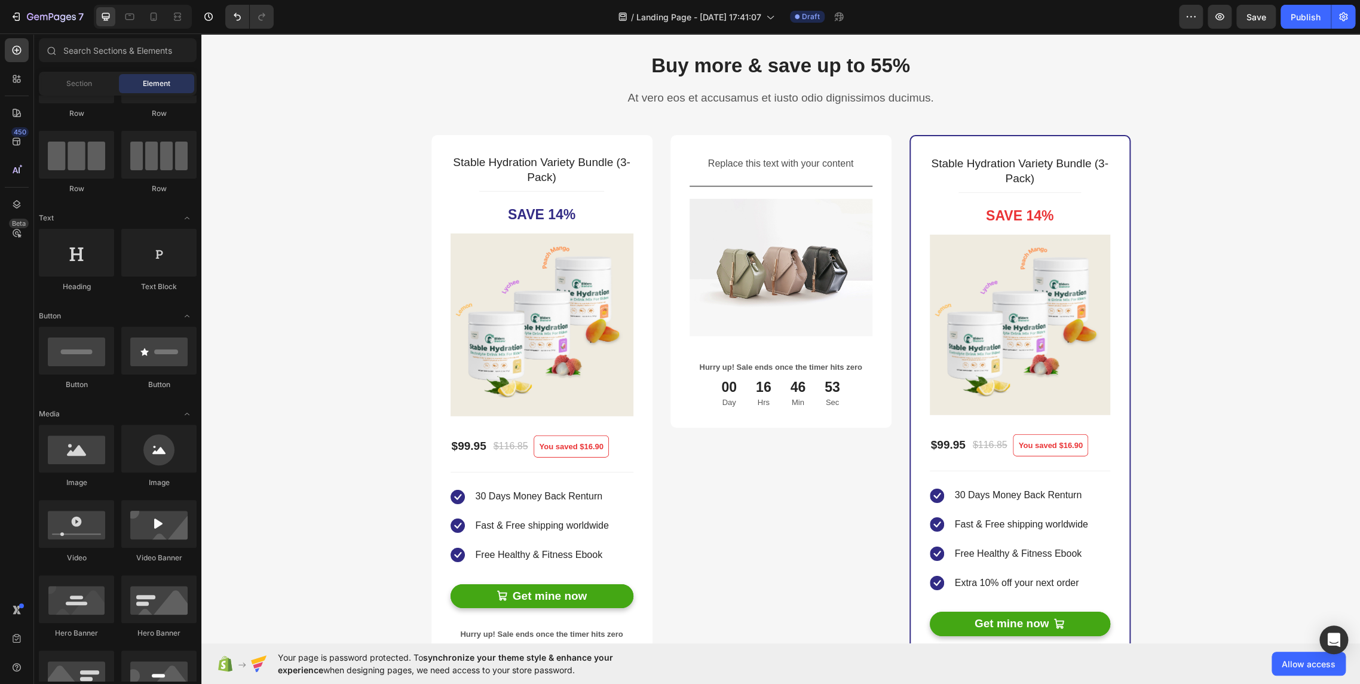
scroll to position [0, 0]
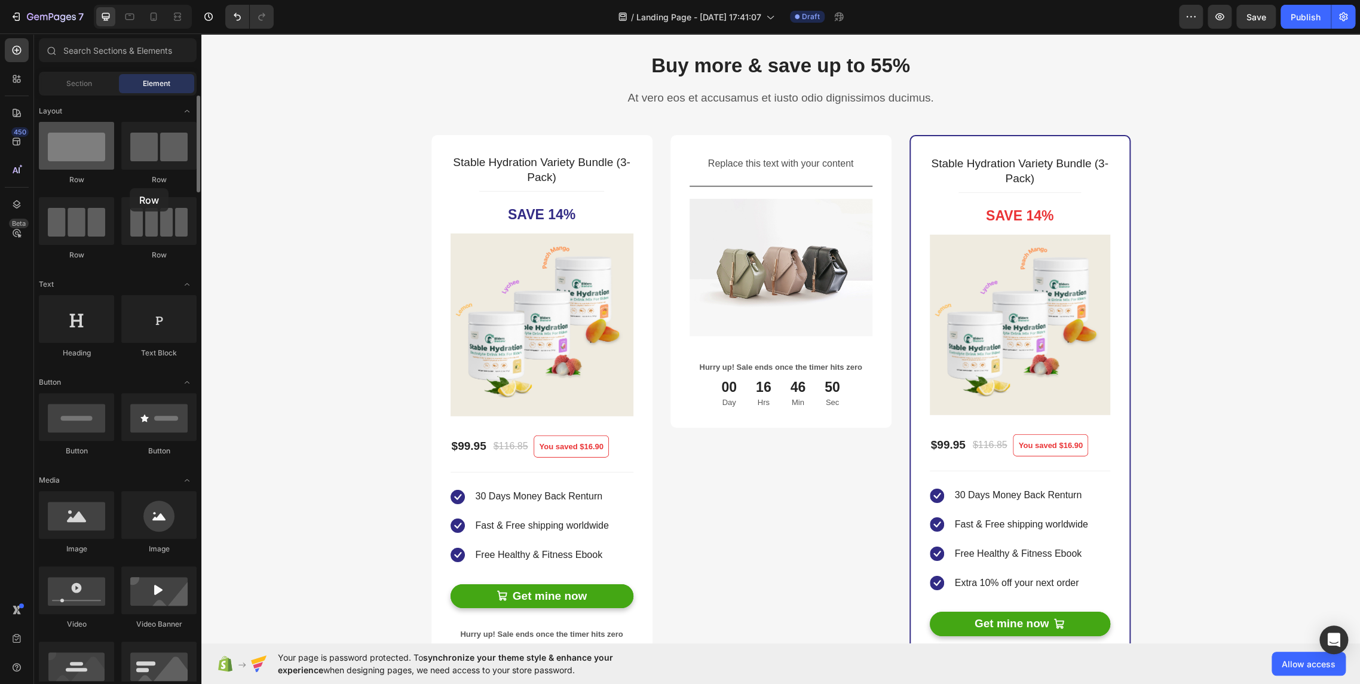
drag, startPoint x: 177, startPoint y: 163, endPoint x: 84, endPoint y: 157, distance: 94.0
click at [87, 151] on div "Row Row Row Row" at bounding box center [118, 196] width 158 height 149
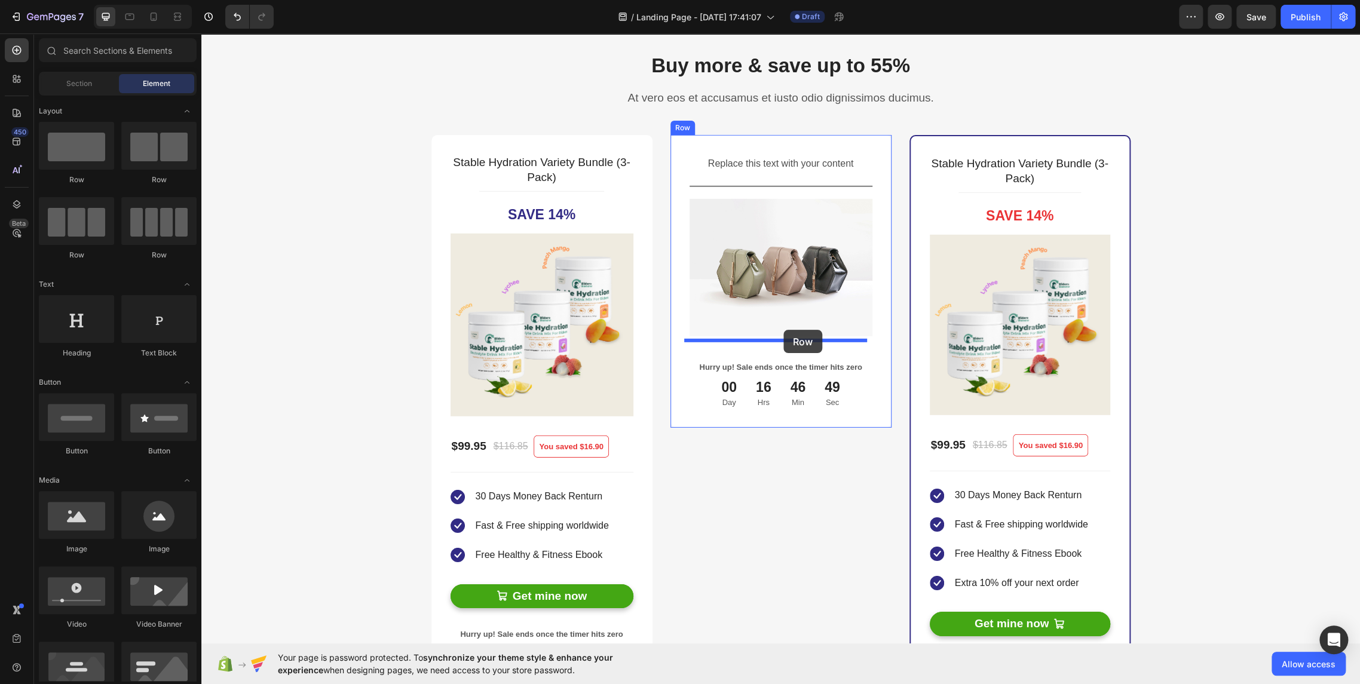
drag, startPoint x: 286, startPoint y: 266, endPoint x: 782, endPoint y: 333, distance: 500.9
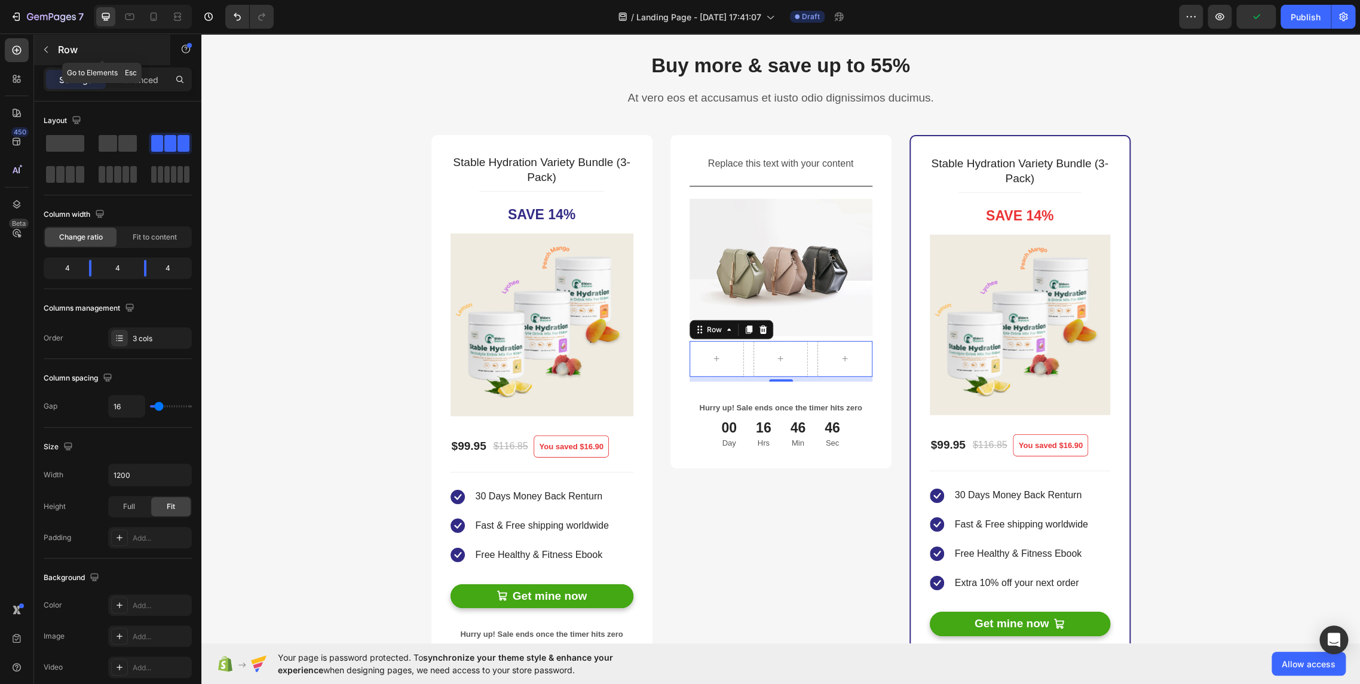
click at [48, 50] on icon "button" at bounding box center [46, 50] width 10 height 10
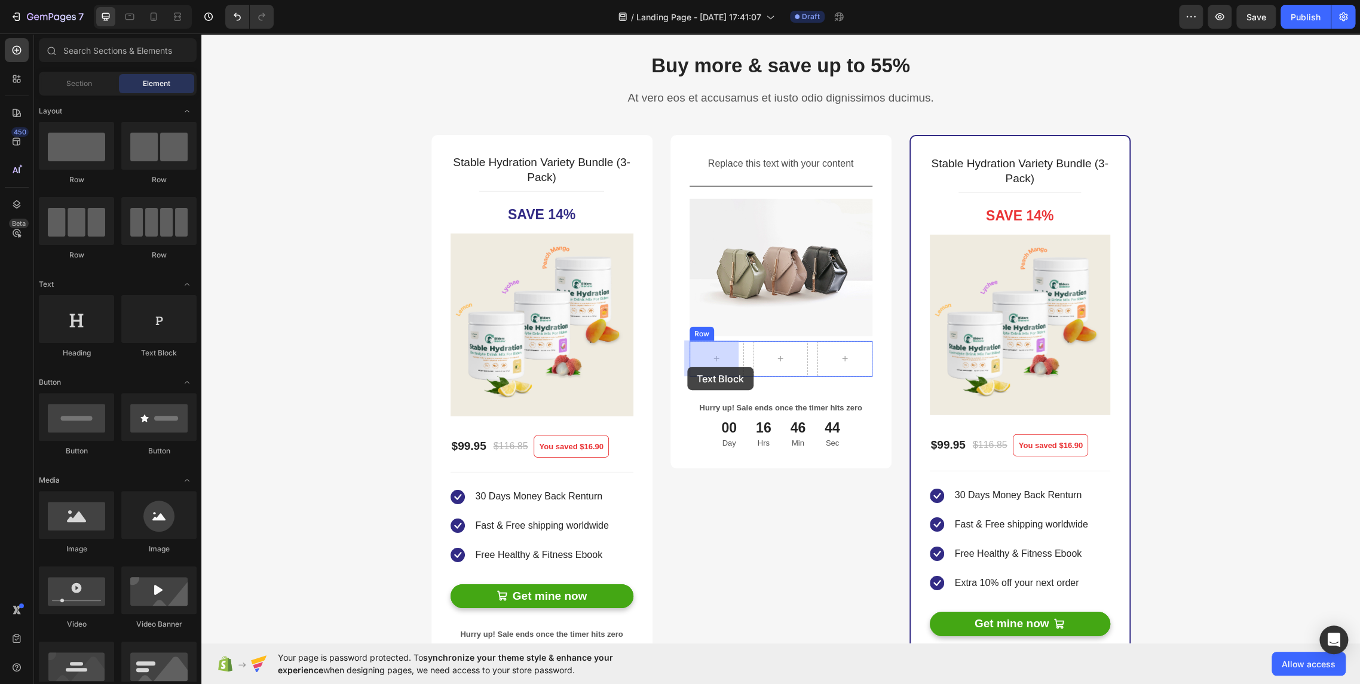
drag, startPoint x: 358, startPoint y: 358, endPoint x: 696, endPoint y: 363, distance: 338.1
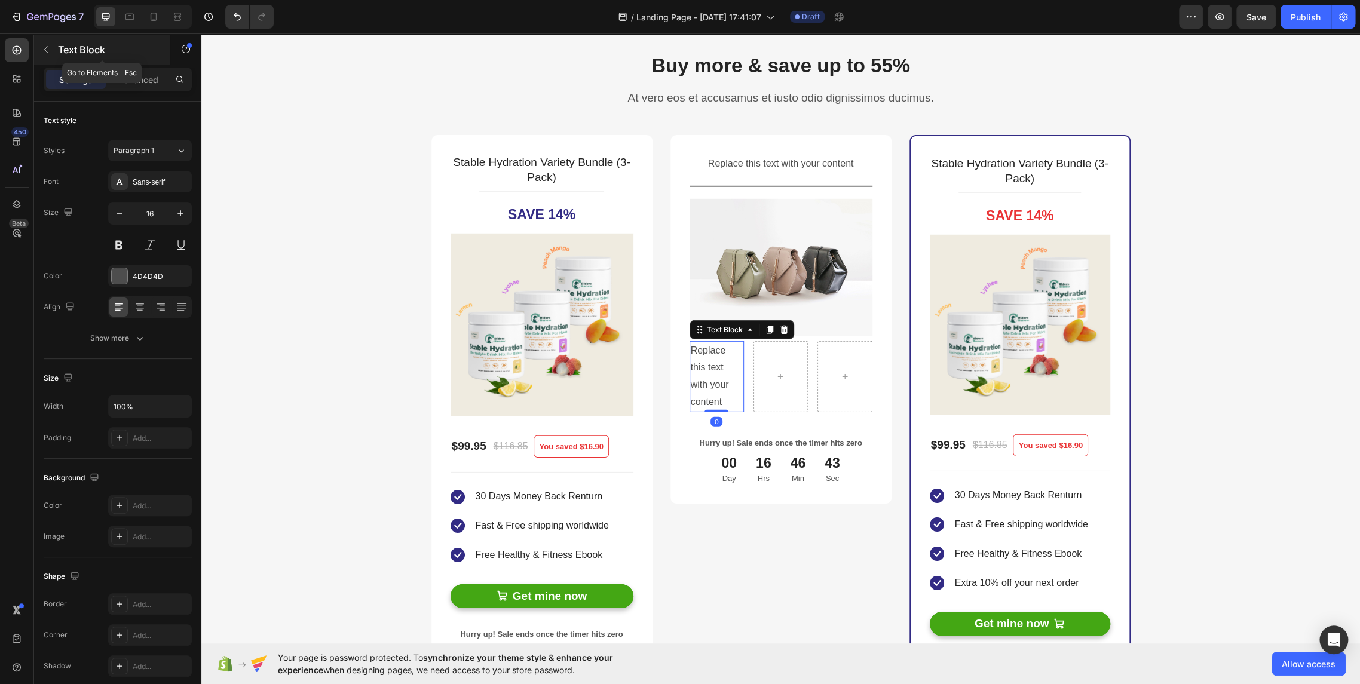
click at [48, 51] on icon "button" at bounding box center [46, 50] width 10 height 10
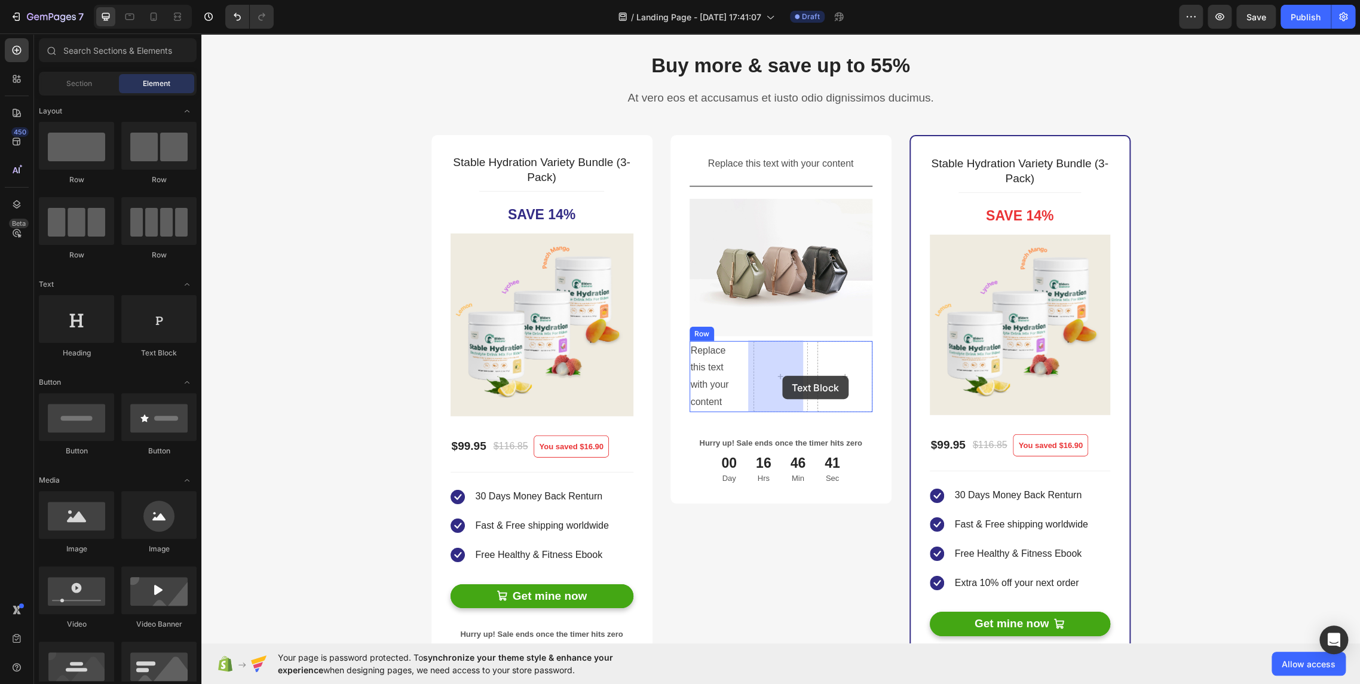
drag, startPoint x: 394, startPoint y: 362, endPoint x: 782, endPoint y: 376, distance: 388.5
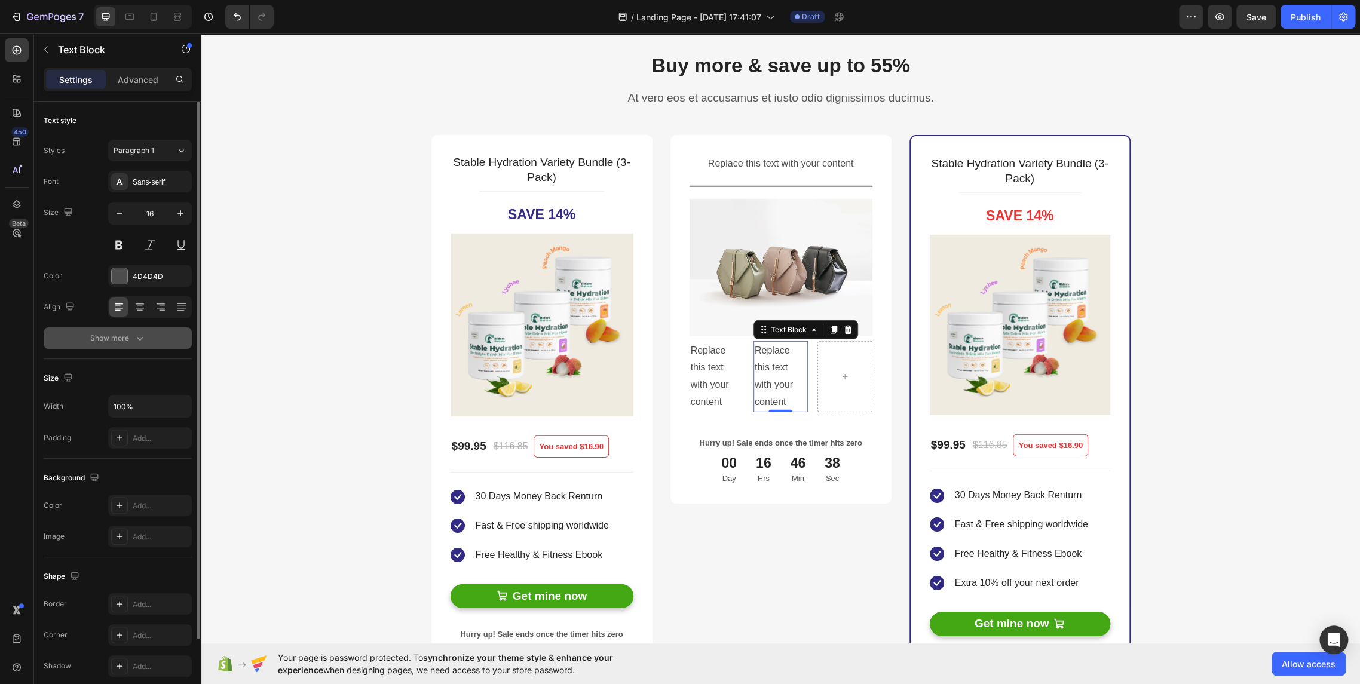
click at [129, 340] on div "Show more" at bounding box center [118, 338] width 56 height 12
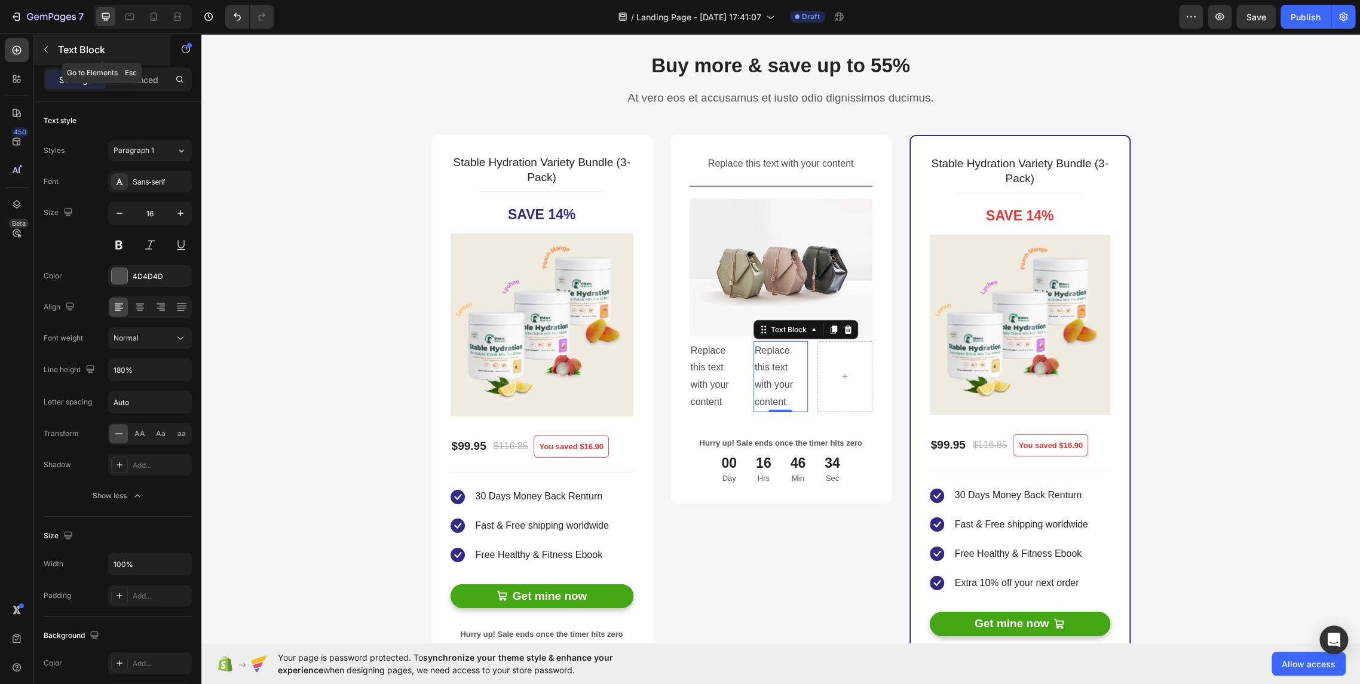
click at [50, 52] on icon "button" at bounding box center [46, 50] width 10 height 10
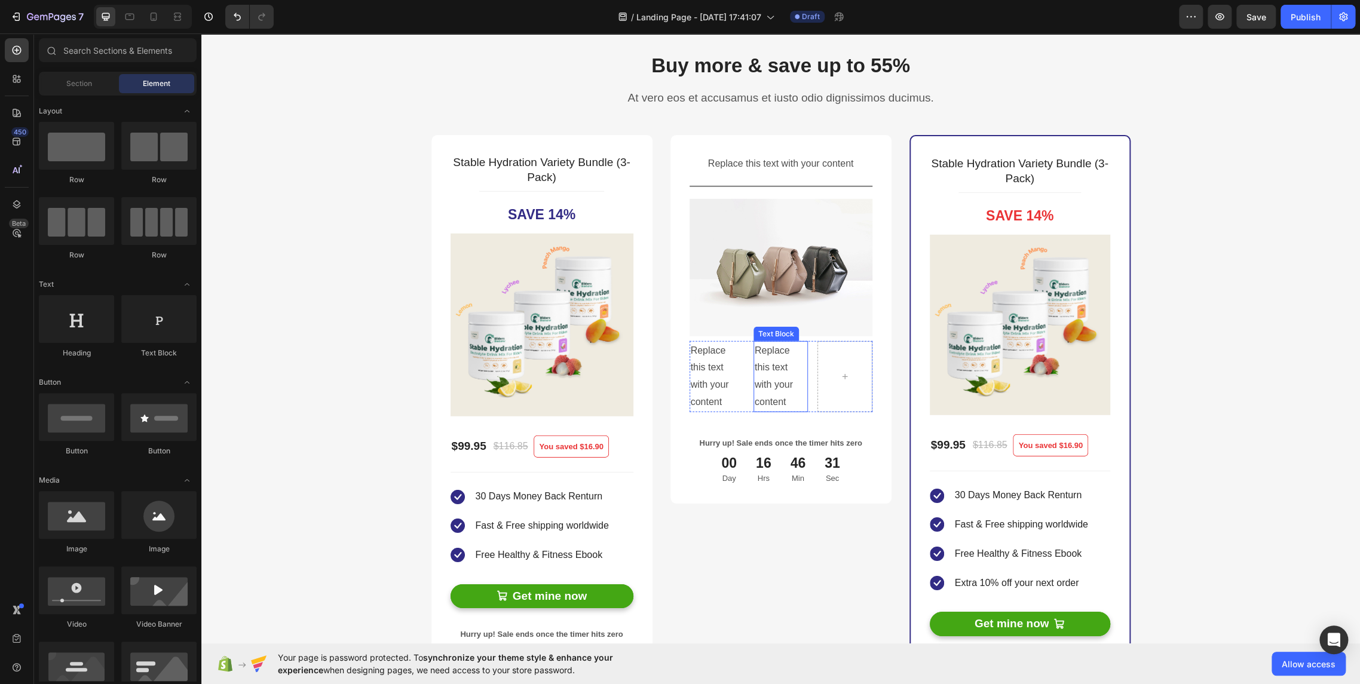
click at [775, 389] on div "Replace this text with your content" at bounding box center [780, 376] width 54 height 71
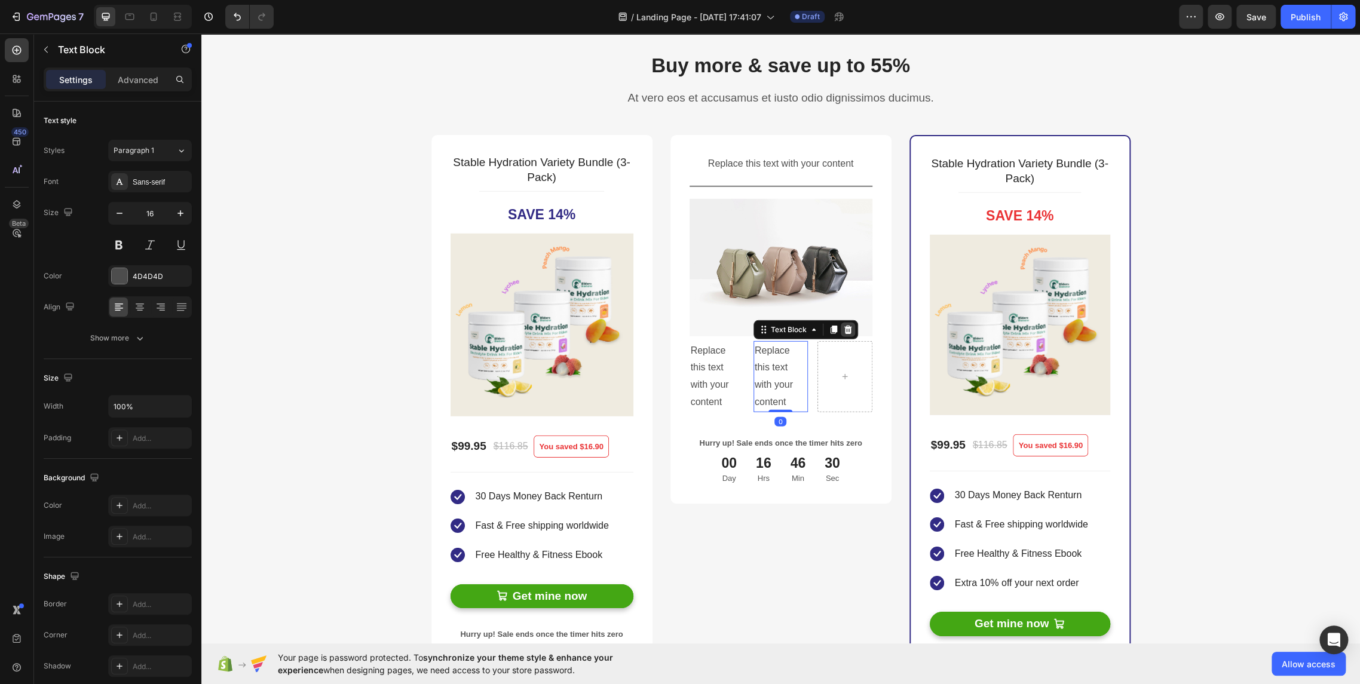
click at [843, 329] on icon at bounding box center [848, 330] width 10 height 10
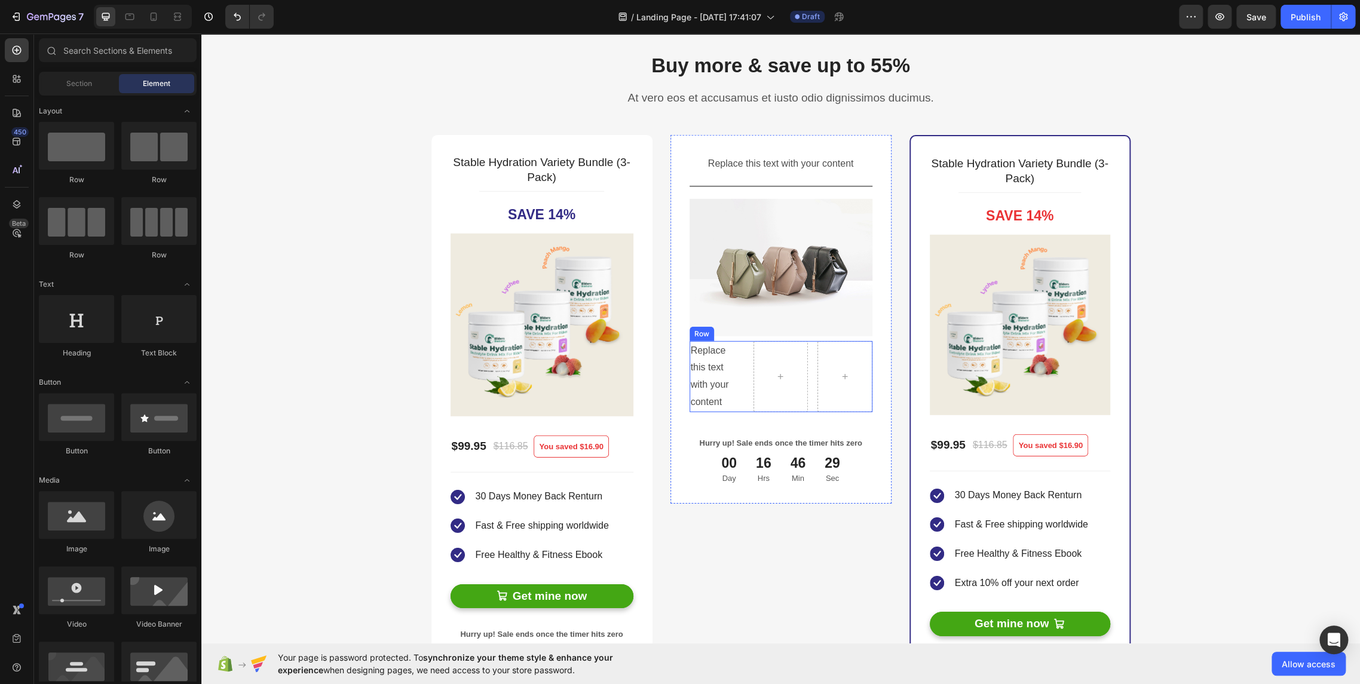
click at [804, 389] on div "Replace this text with your content Text Block Row" at bounding box center [780, 376] width 183 height 71
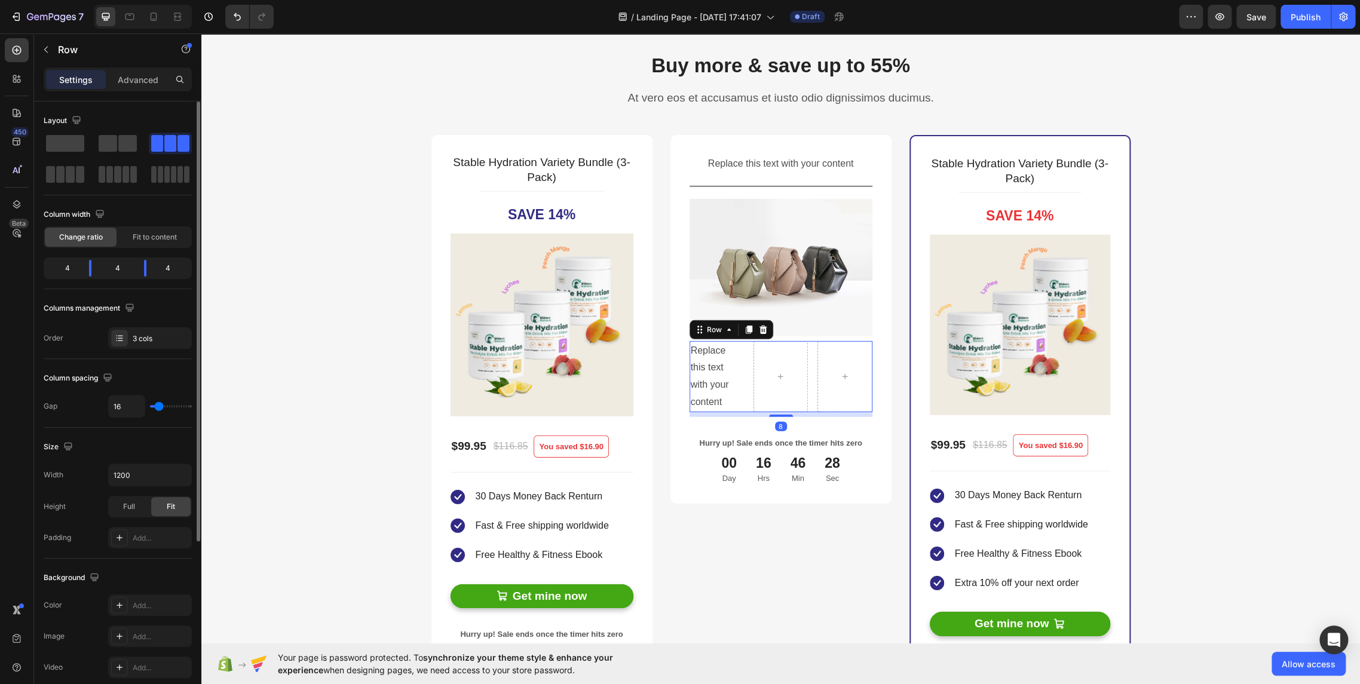
drag, startPoint x: 52, startPoint y: 146, endPoint x: 104, endPoint y: 157, distance: 53.1
click at [53, 146] on span at bounding box center [65, 143] width 38 height 17
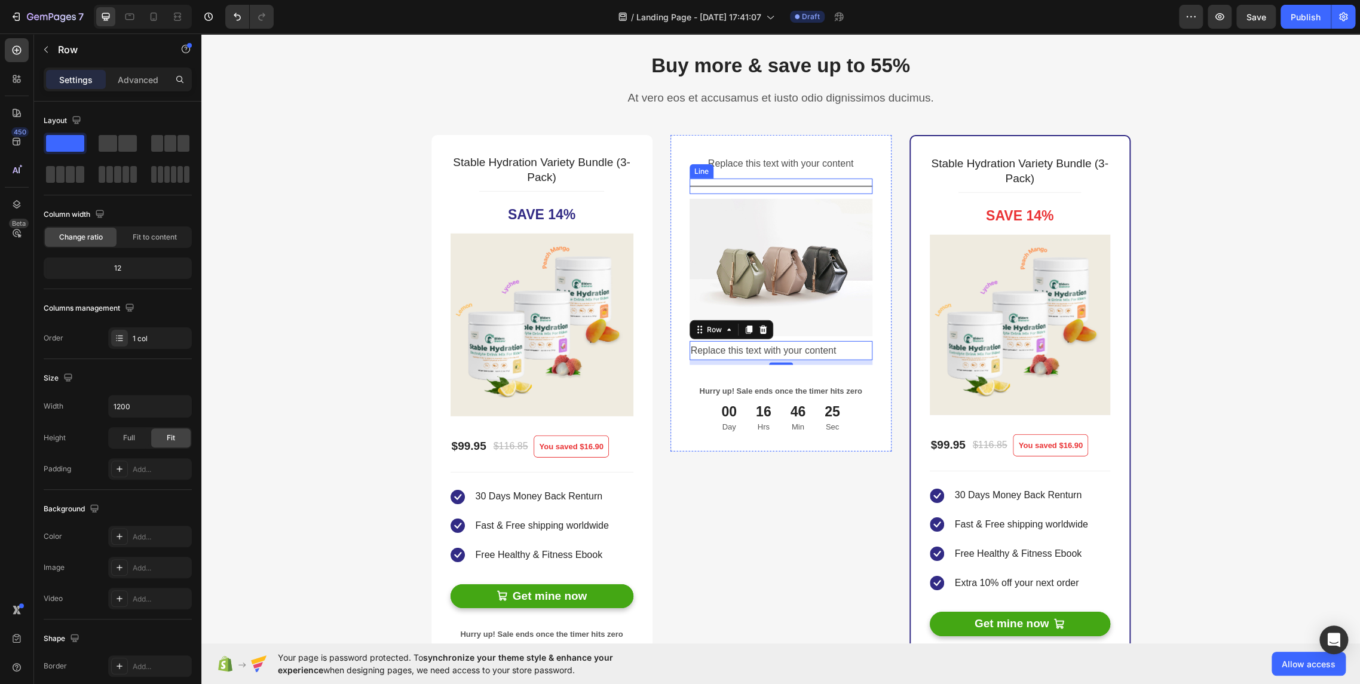
click at [760, 188] on div "Title Line" at bounding box center [780, 187] width 183 height 16
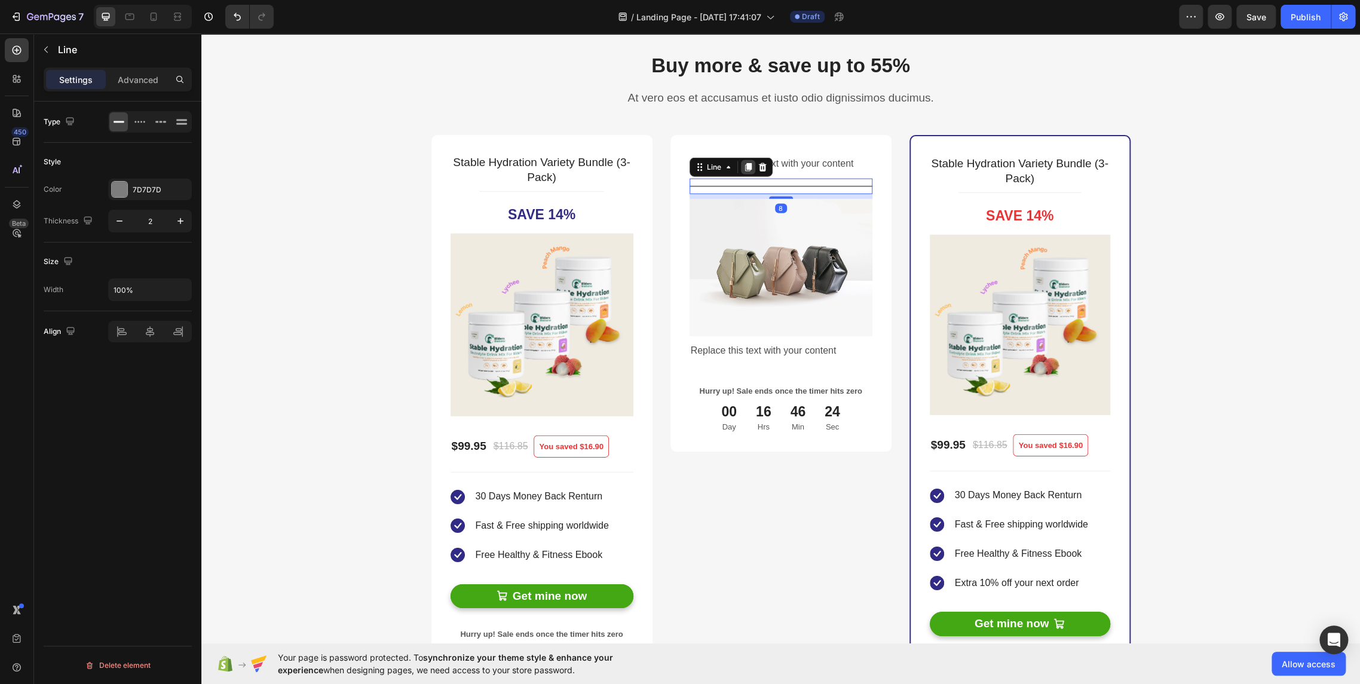
click at [743, 168] on icon at bounding box center [748, 167] width 10 height 10
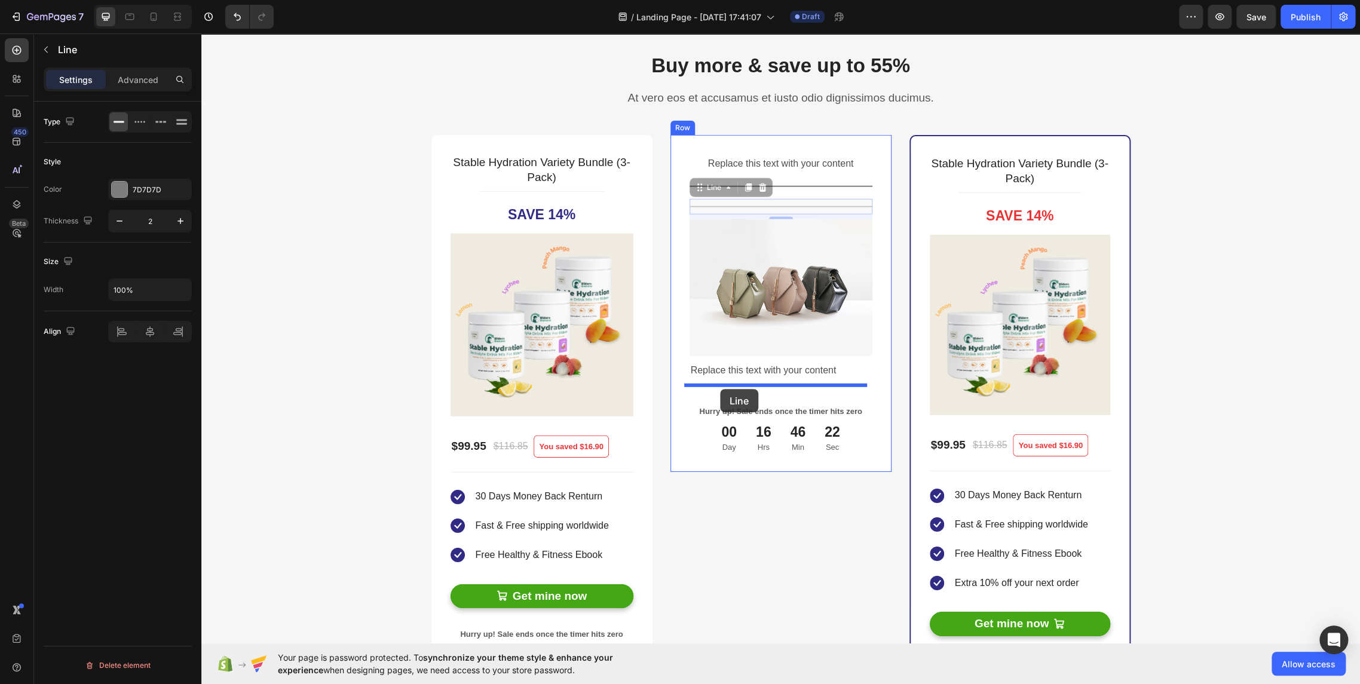
drag, startPoint x: 708, startPoint y: 188, endPoint x: 720, endPoint y: 389, distance: 201.1
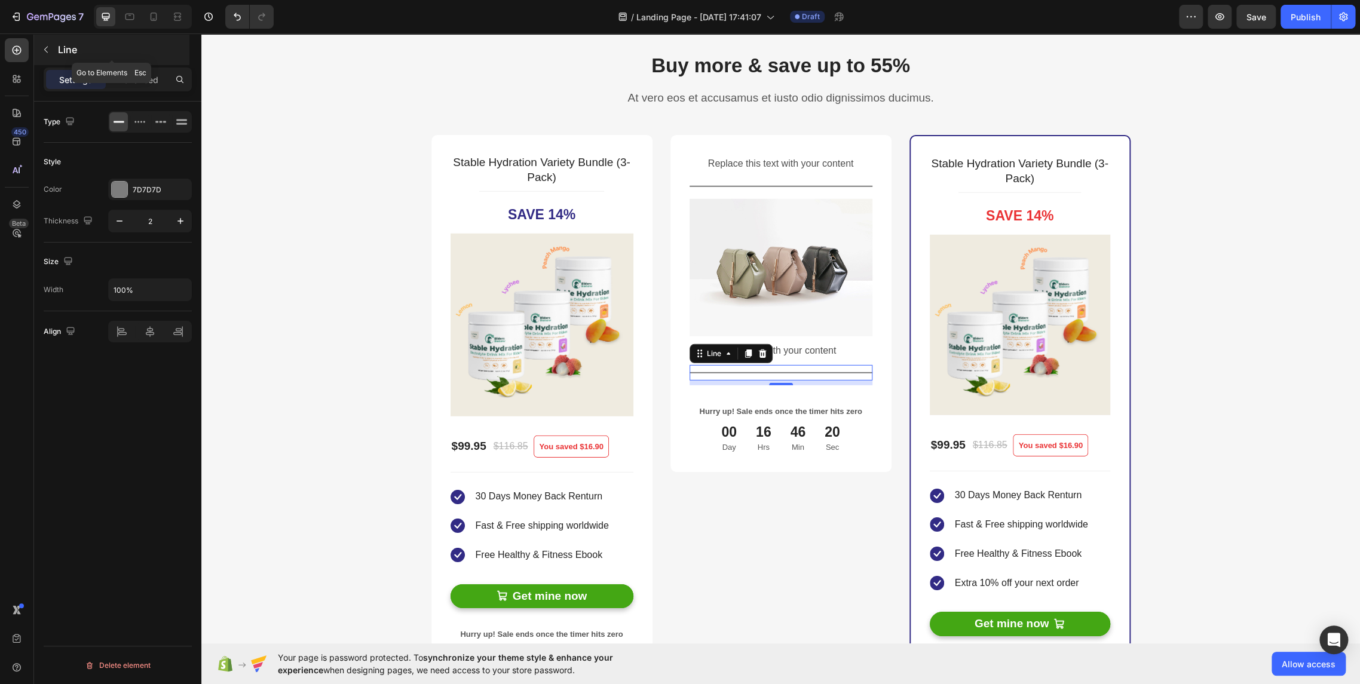
click at [44, 51] on icon "button" at bounding box center [46, 50] width 10 height 10
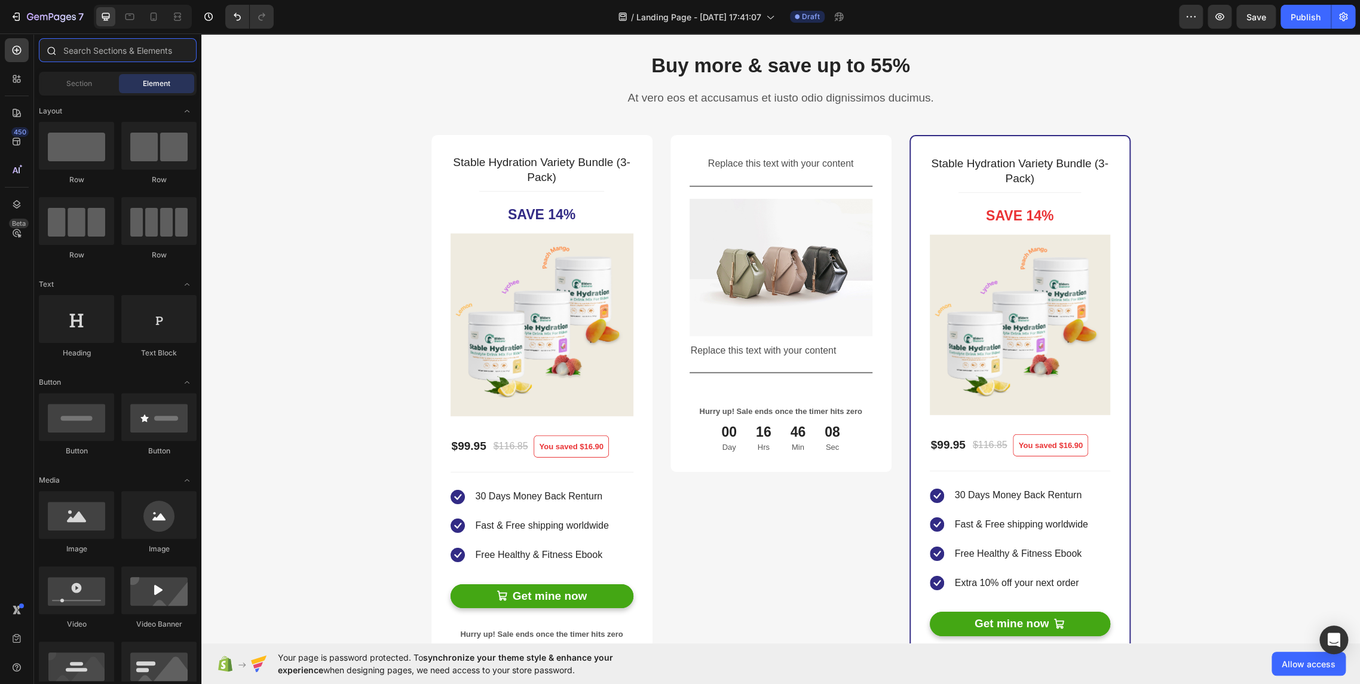
click at [114, 51] on input "text" at bounding box center [118, 50] width 158 height 24
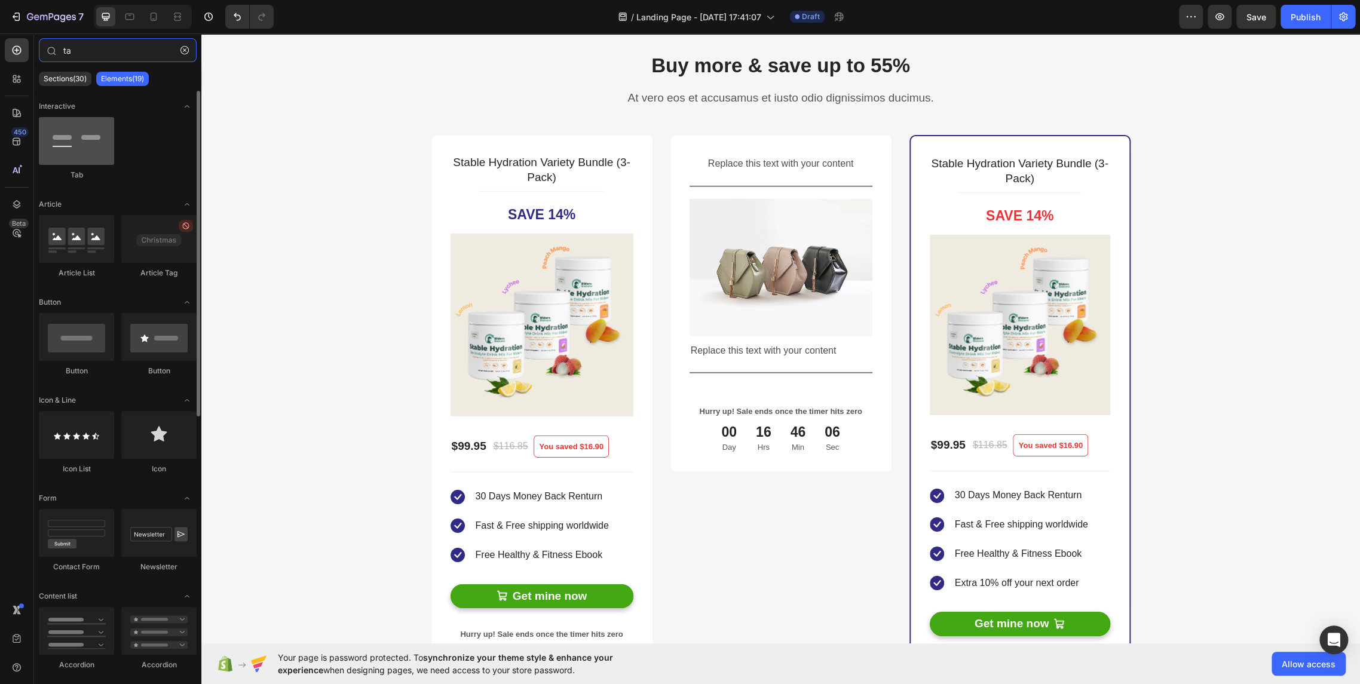
type input "ta"
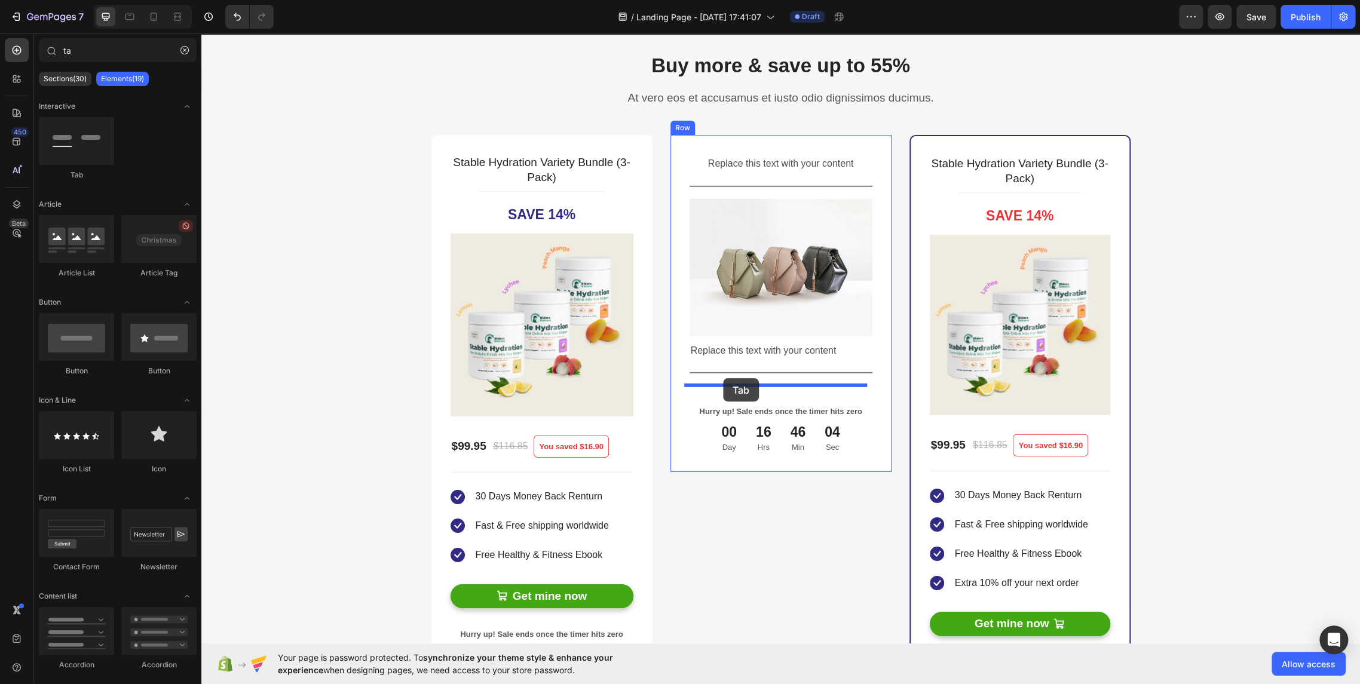
drag, startPoint x: 287, startPoint y: 176, endPoint x: 723, endPoint y: 378, distance: 480.8
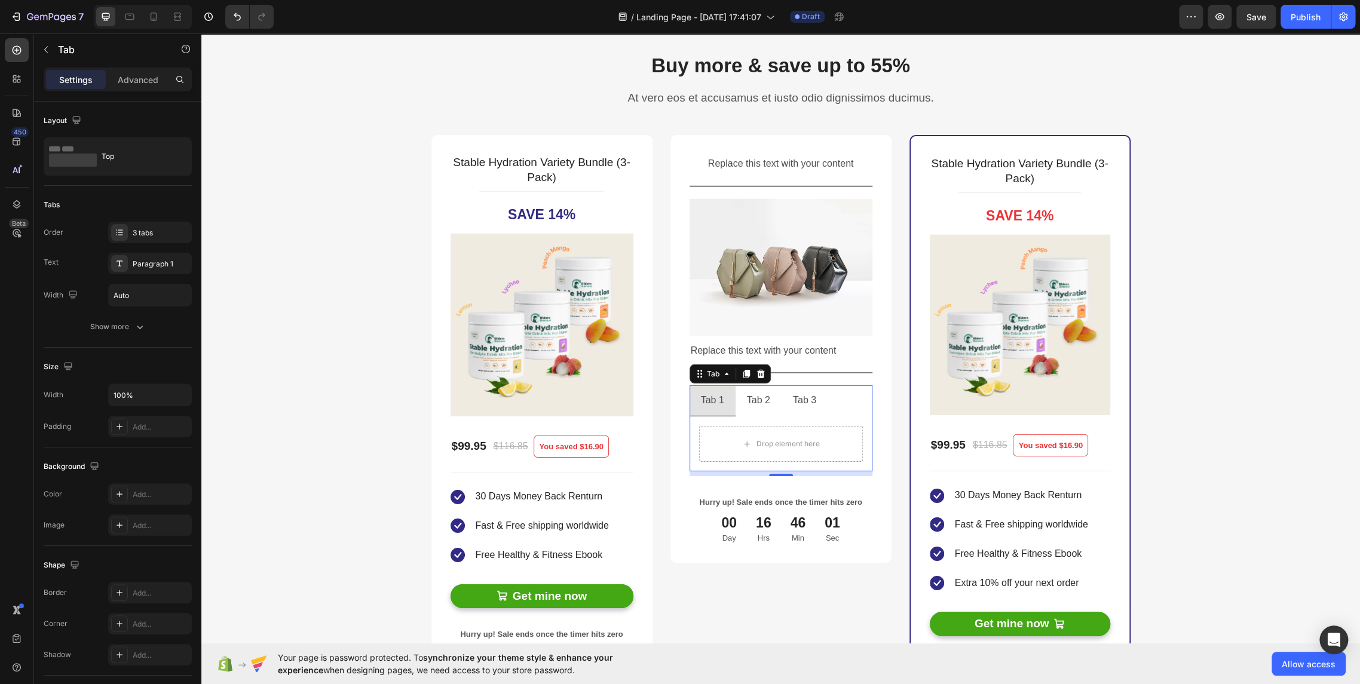
click at [726, 401] on li "Tab 1" at bounding box center [712, 400] width 46 height 31
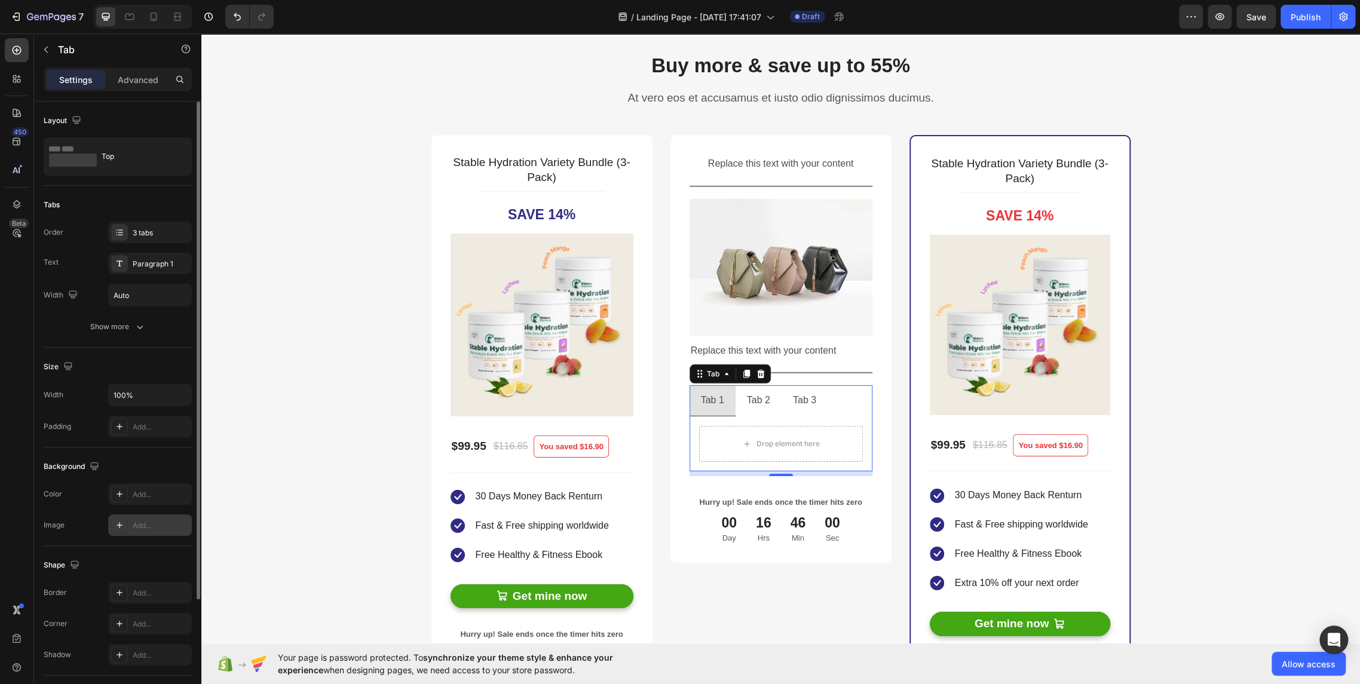
scroll to position [147, 0]
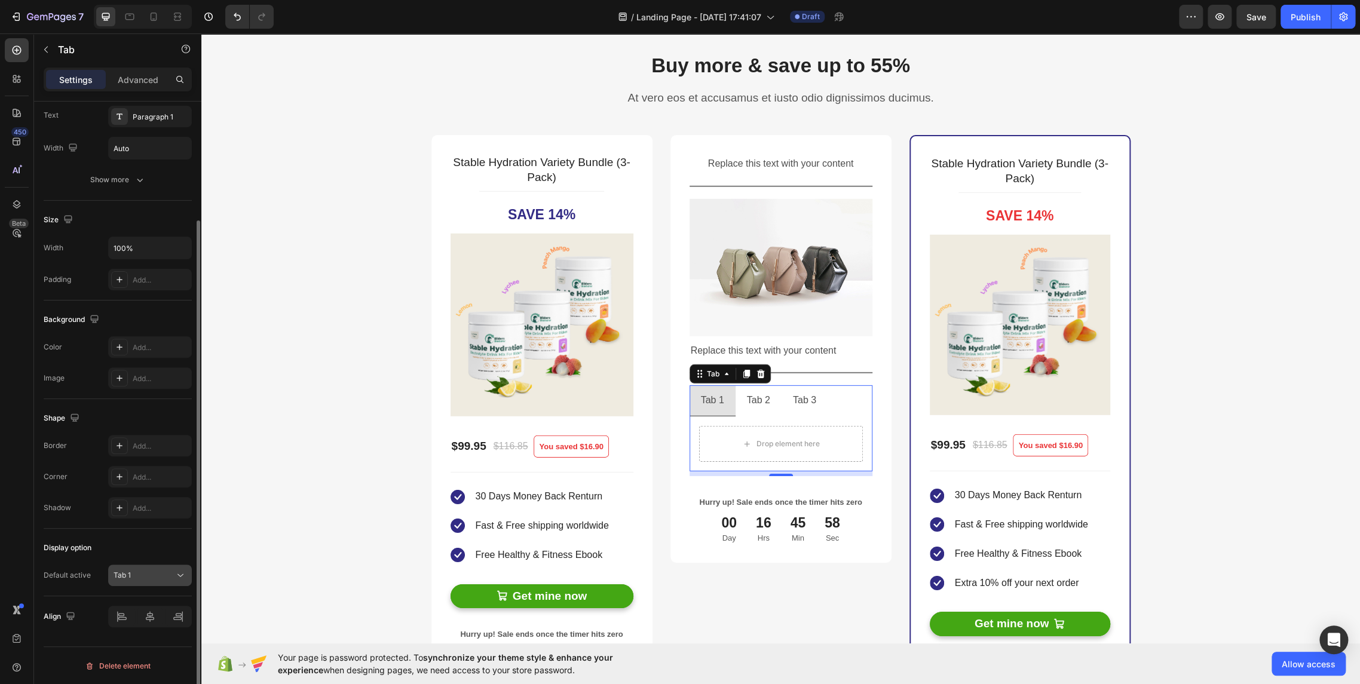
click at [148, 582] on button "Tab 1" at bounding box center [150, 575] width 84 height 22
click at [149, 577] on div "Tab 1" at bounding box center [143, 575] width 61 height 11
click at [120, 372] on div at bounding box center [119, 378] width 17 height 17
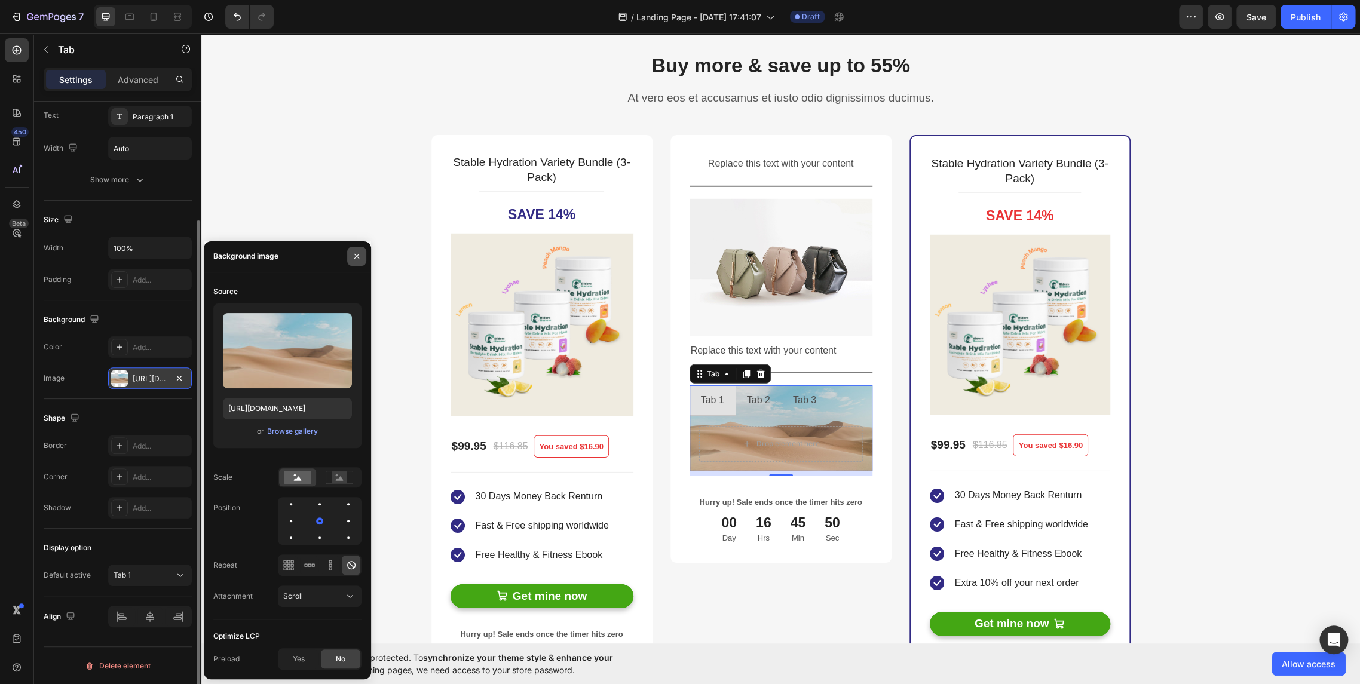
click at [363, 257] on button "button" at bounding box center [356, 256] width 19 height 19
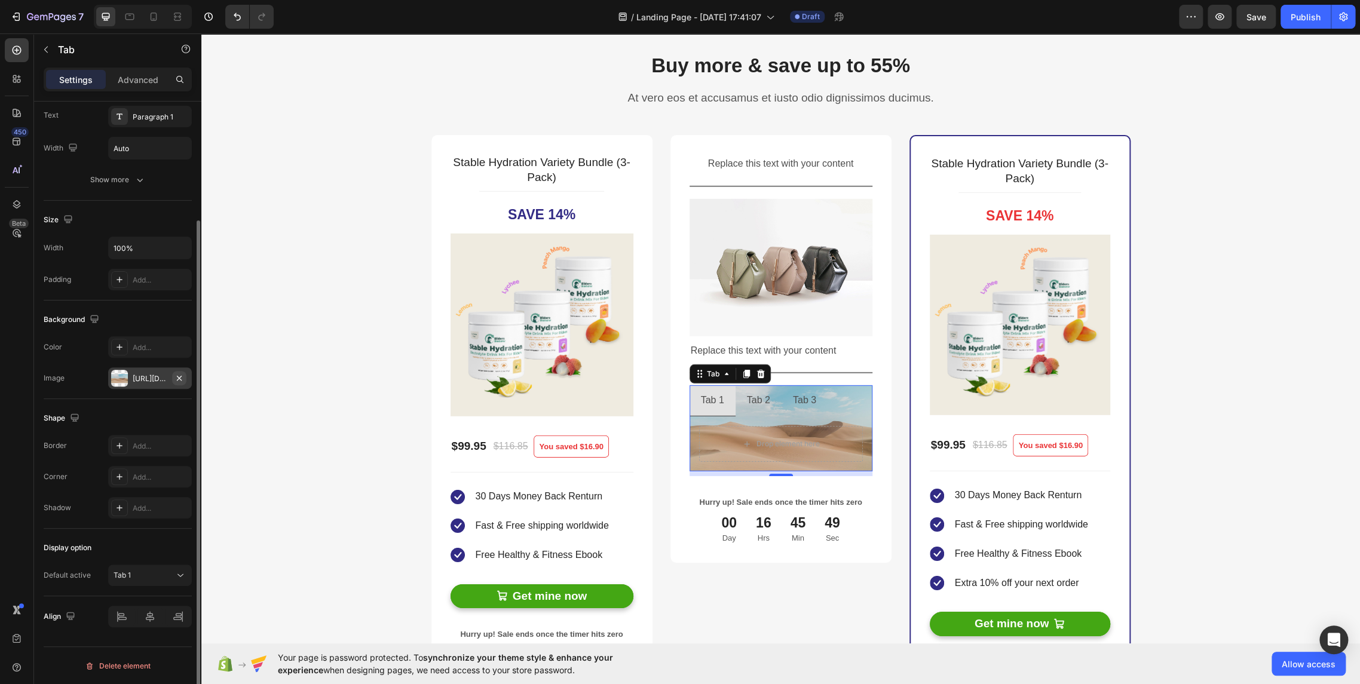
click at [180, 376] on icon "button" at bounding box center [179, 377] width 5 height 5
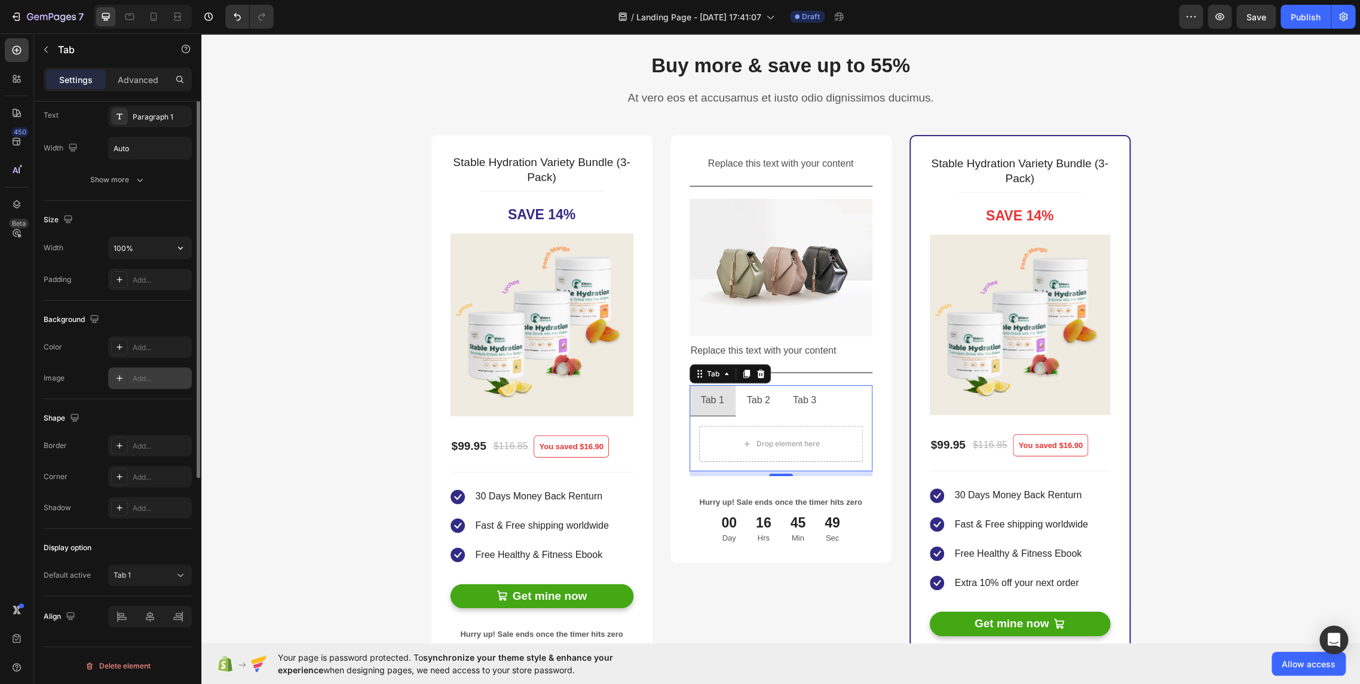
scroll to position [14, 0]
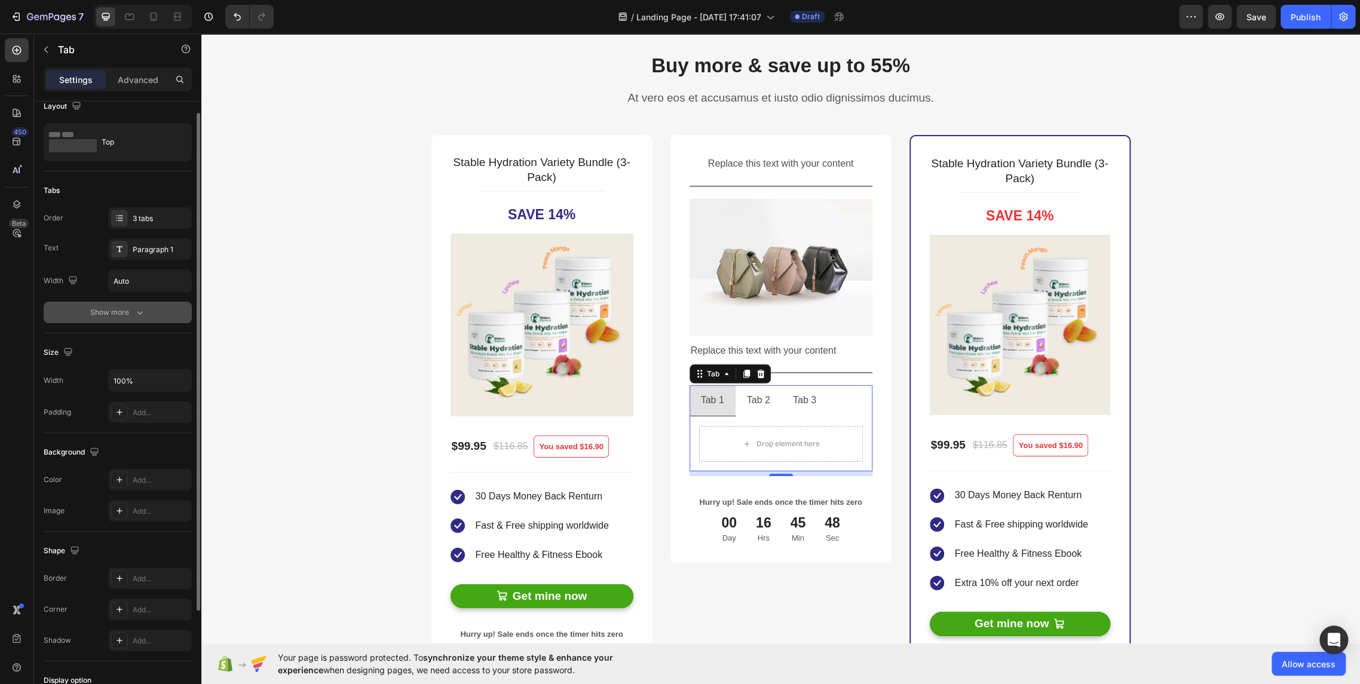
click at [124, 313] on div "Show more" at bounding box center [118, 312] width 56 height 12
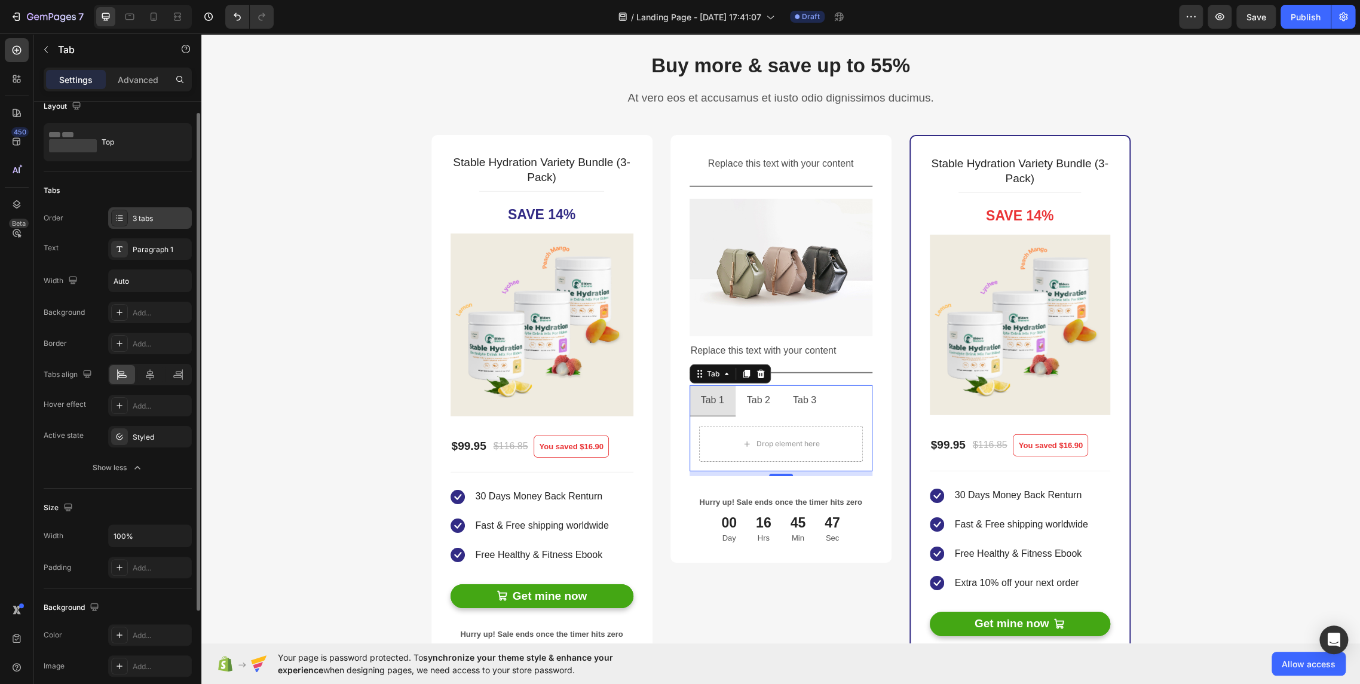
click at [128, 212] on div "3 tabs" at bounding box center [150, 218] width 84 height 22
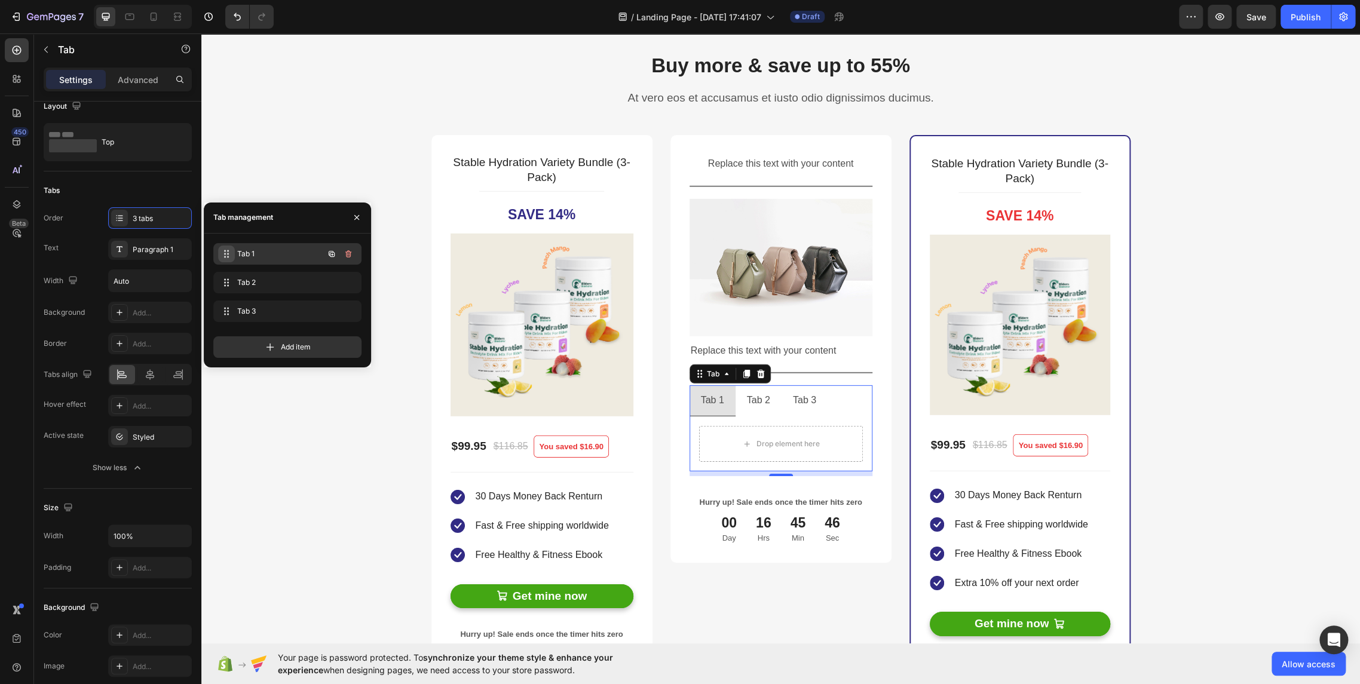
click at [231, 252] on span at bounding box center [226, 254] width 17 height 17
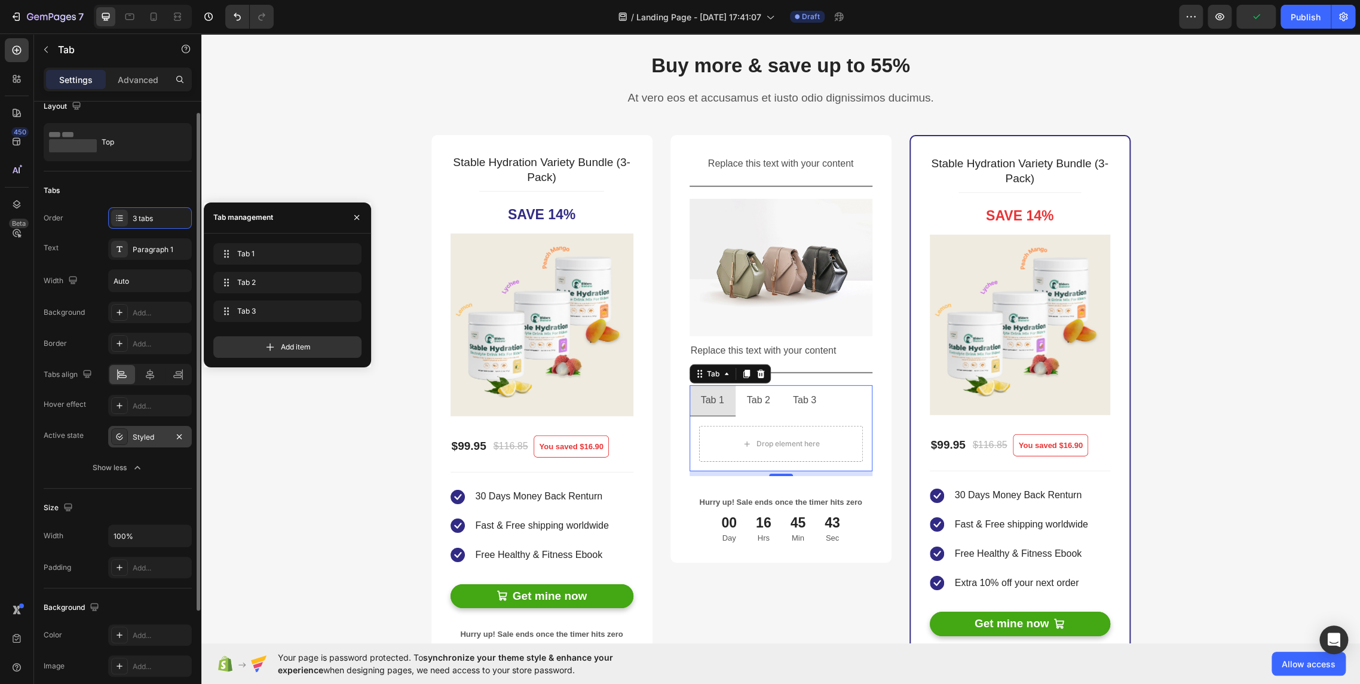
click at [124, 432] on icon at bounding box center [120, 437] width 10 height 10
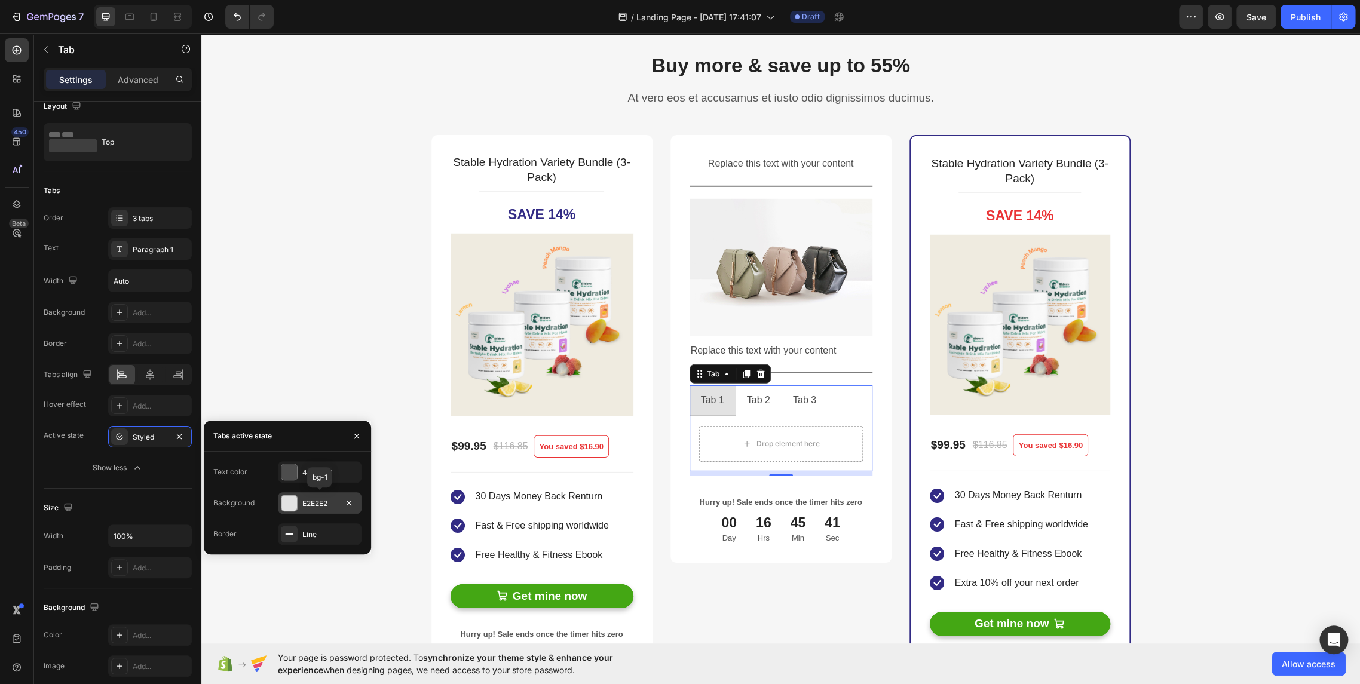
click at [293, 504] on div at bounding box center [289, 503] width 16 height 16
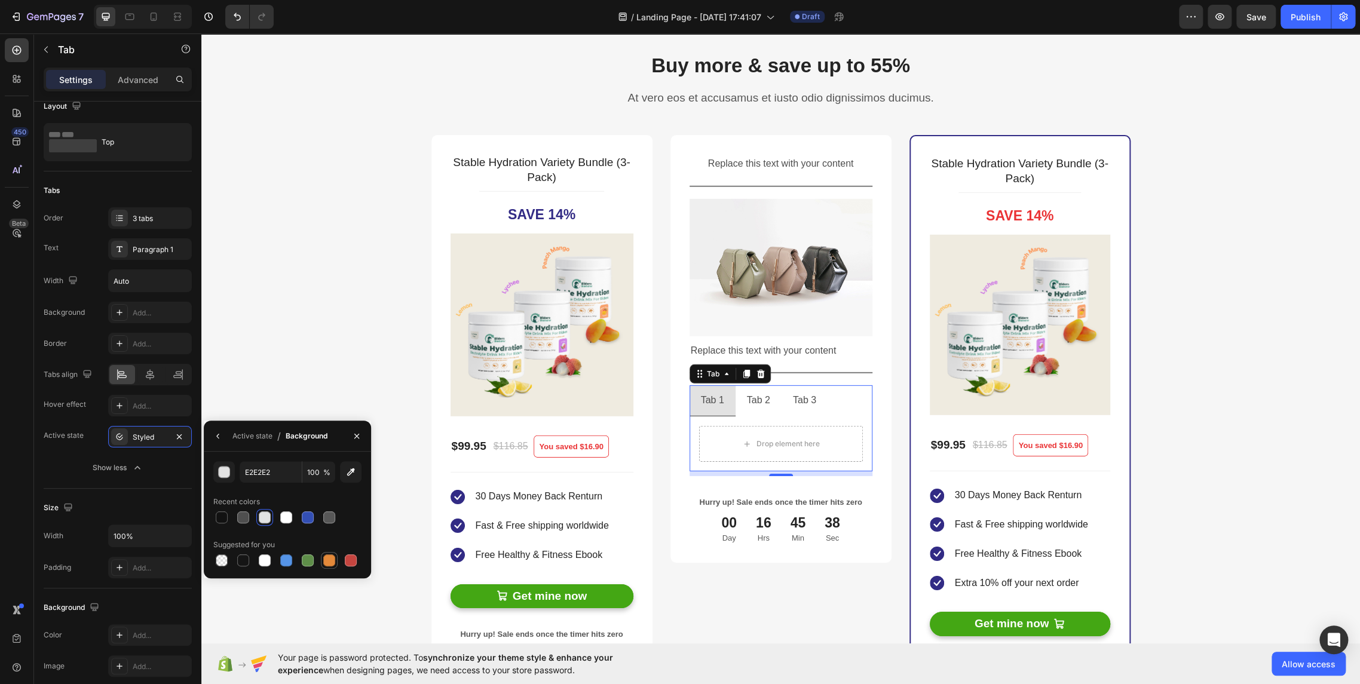
click at [331, 561] on div at bounding box center [329, 560] width 12 height 12
type input "E4893A"
click at [713, 400] on div "Tab 1" at bounding box center [712, 400] width 27 height 21
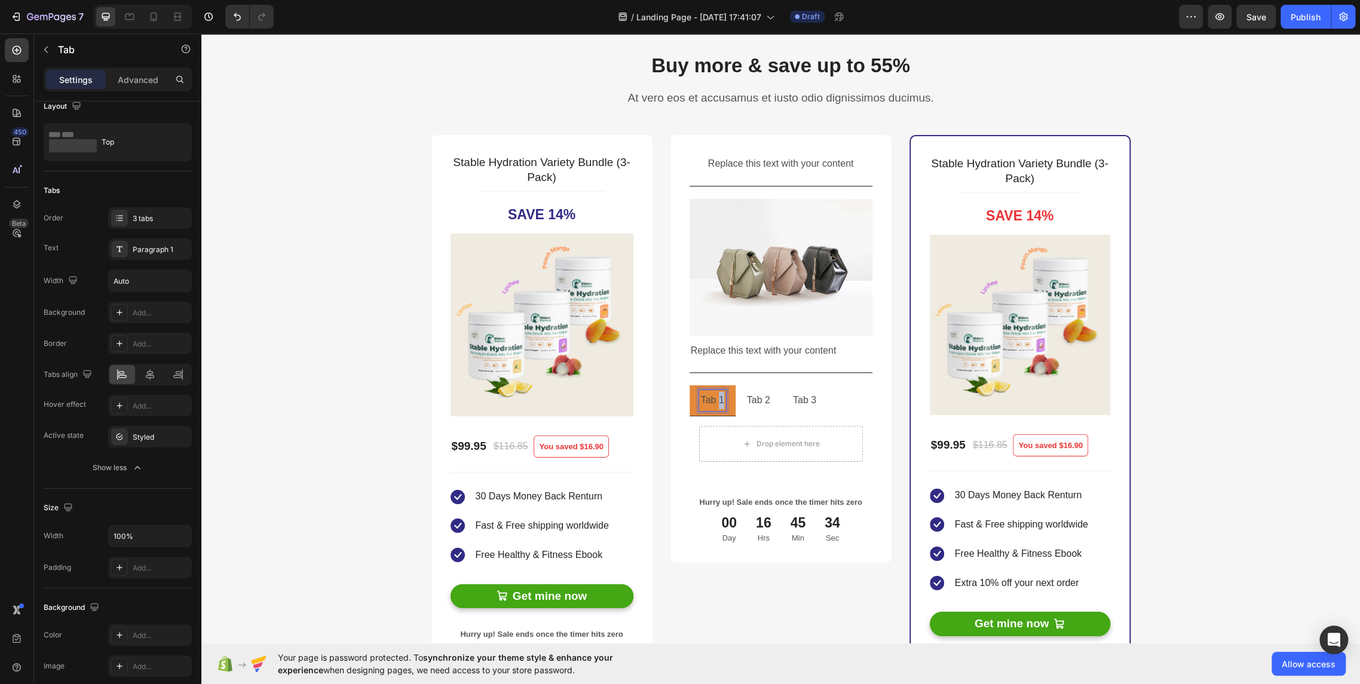
click at [713, 400] on p "Tab 1" at bounding box center [712, 400] width 23 height 17
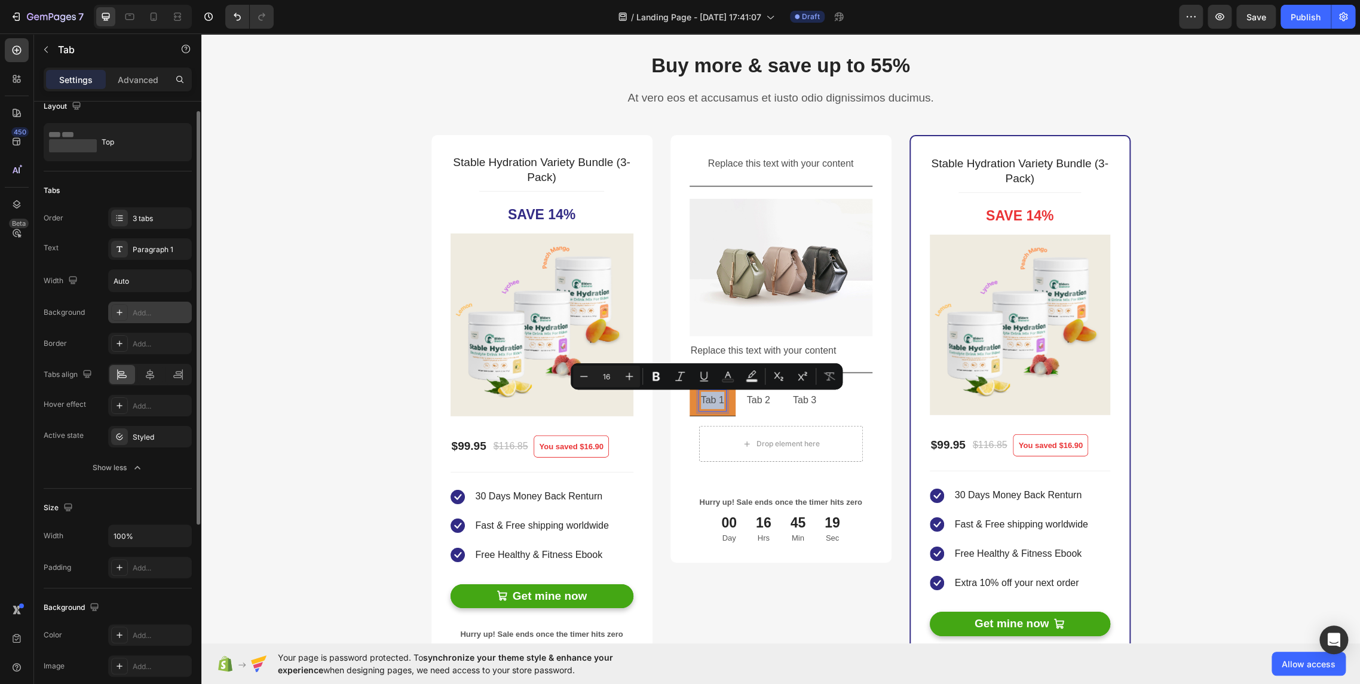
scroll to position [0, 0]
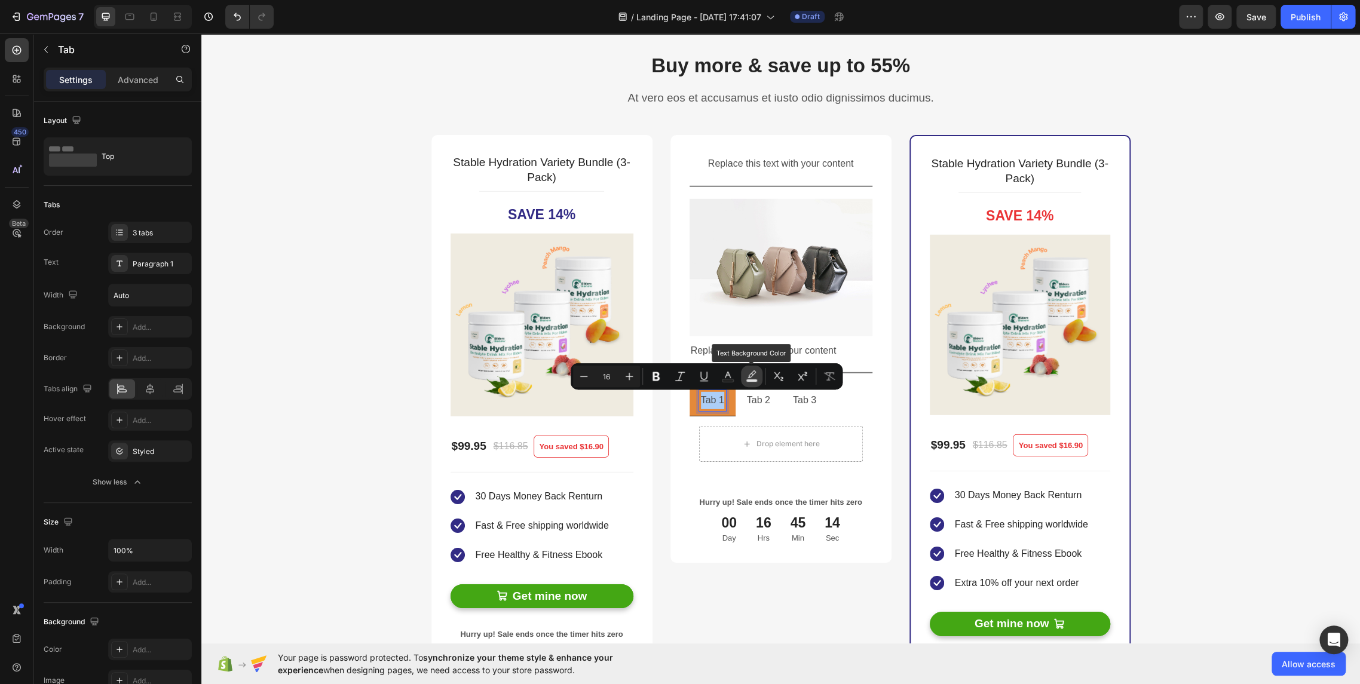
click at [751, 379] on rect "Editor contextual toolbar" at bounding box center [751, 380] width 11 height 3
type input "000000"
type input "77"
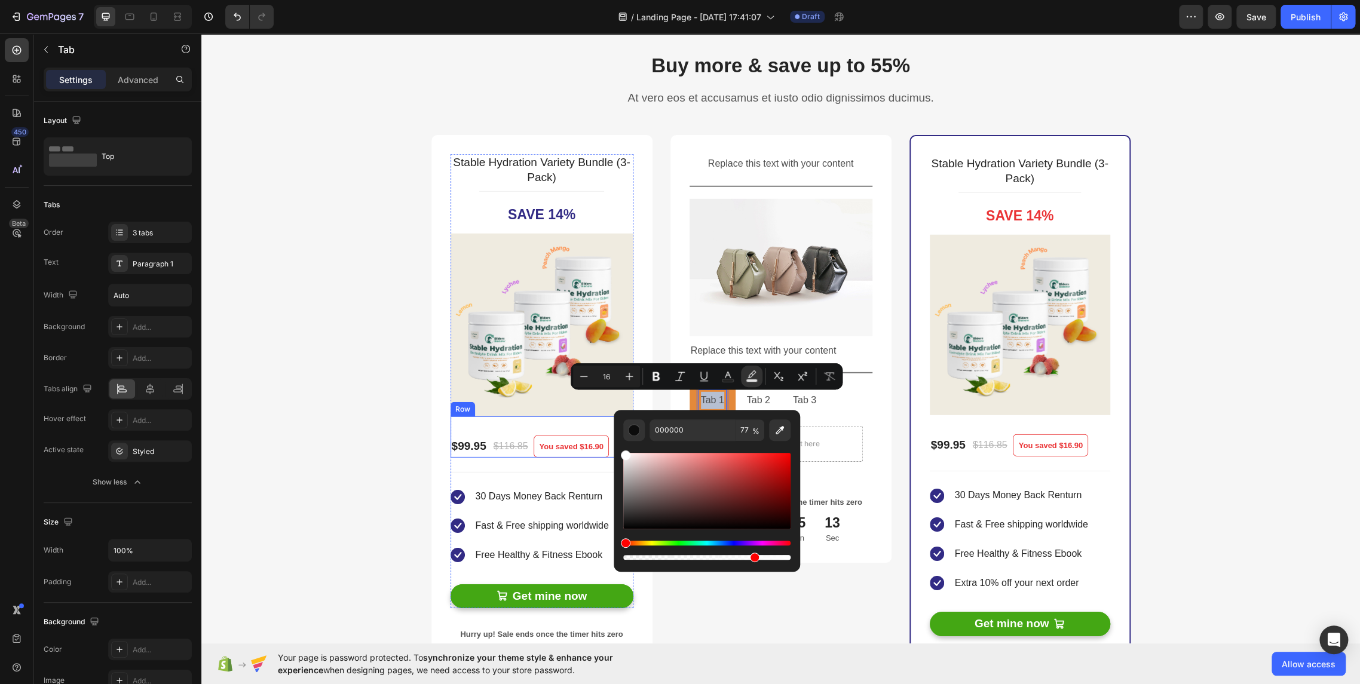
type input "FFFFFF"
drag, startPoint x: 833, startPoint y: 499, endPoint x: 598, endPoint y: 398, distance: 256.3
click at [705, 397] on span "Tab 1" at bounding box center [712, 400] width 23 height 10
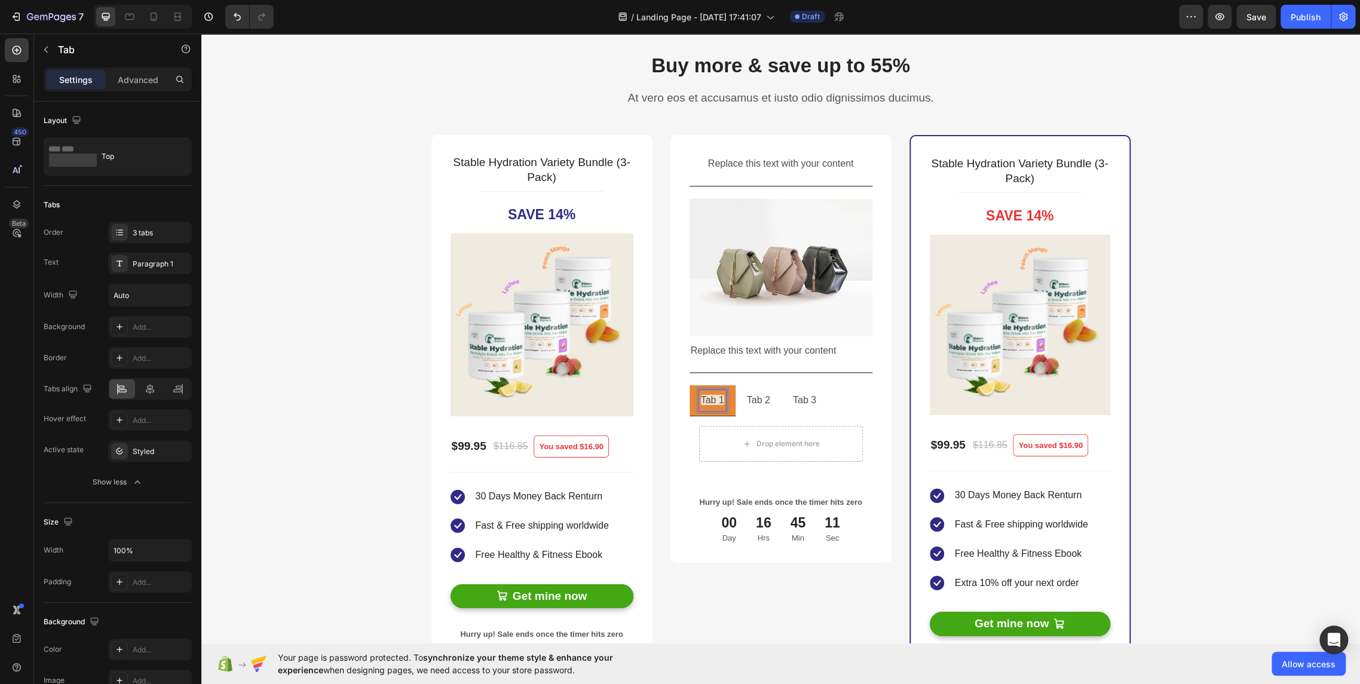
click at [716, 400] on span "Tab 1" at bounding box center [712, 400] width 23 height 10
click at [754, 375] on icon "Editor contextual toolbar" at bounding box center [751, 376] width 12 height 12
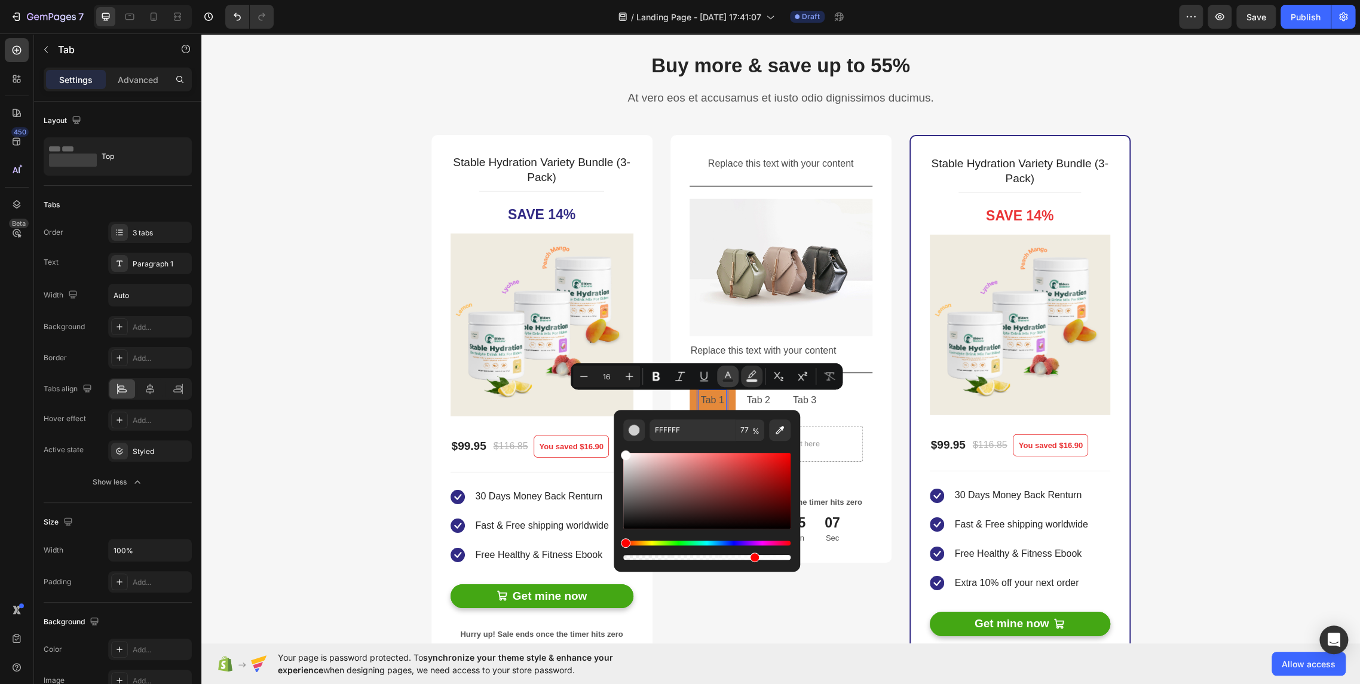
click at [728, 377] on icon "Editor contextual toolbar" at bounding box center [728, 376] width 12 height 12
type input "4D4D4D"
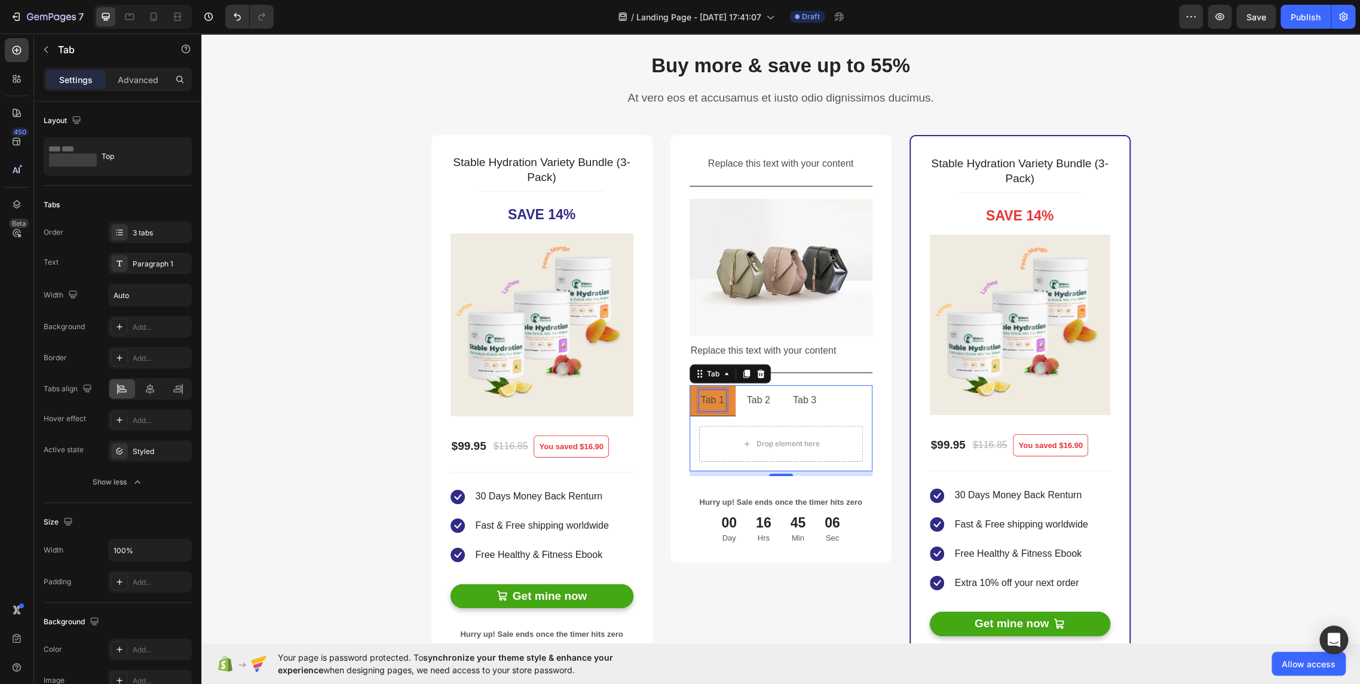
click at [712, 390] on div "Tab 1" at bounding box center [712, 400] width 27 height 21
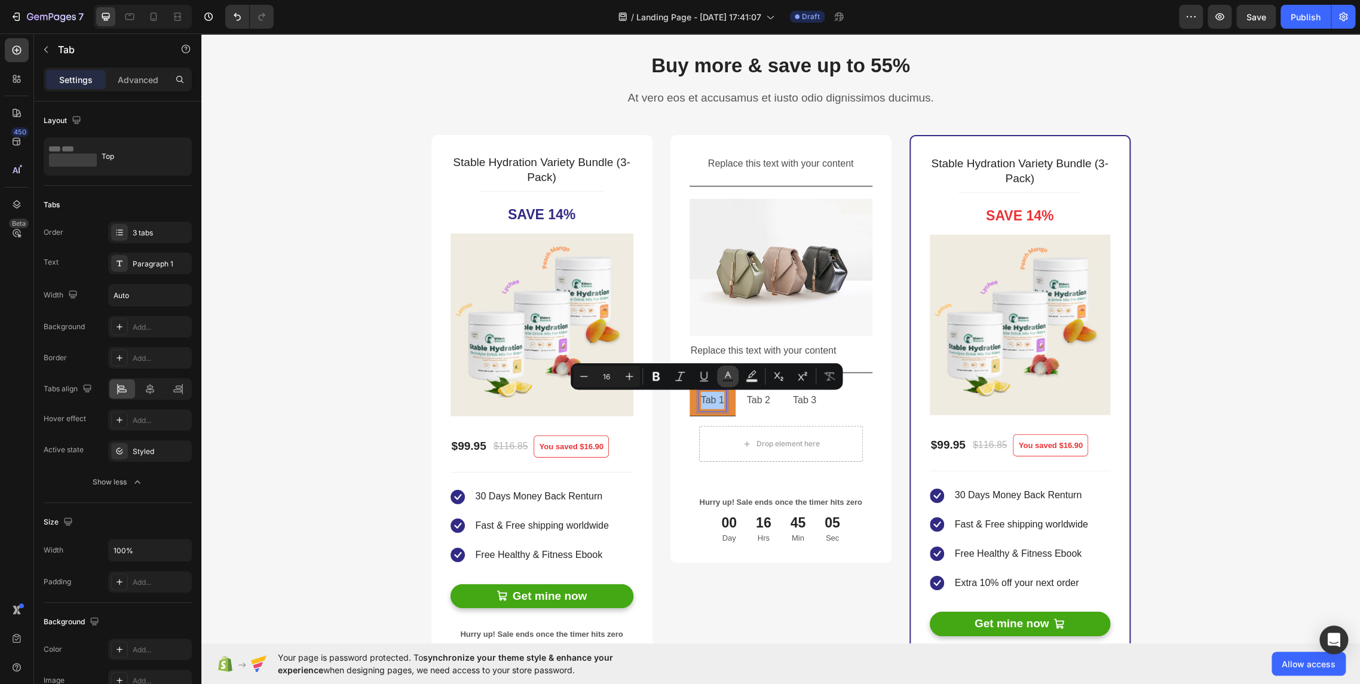
click at [731, 377] on icon "Editor contextual toolbar" at bounding box center [728, 376] width 12 height 12
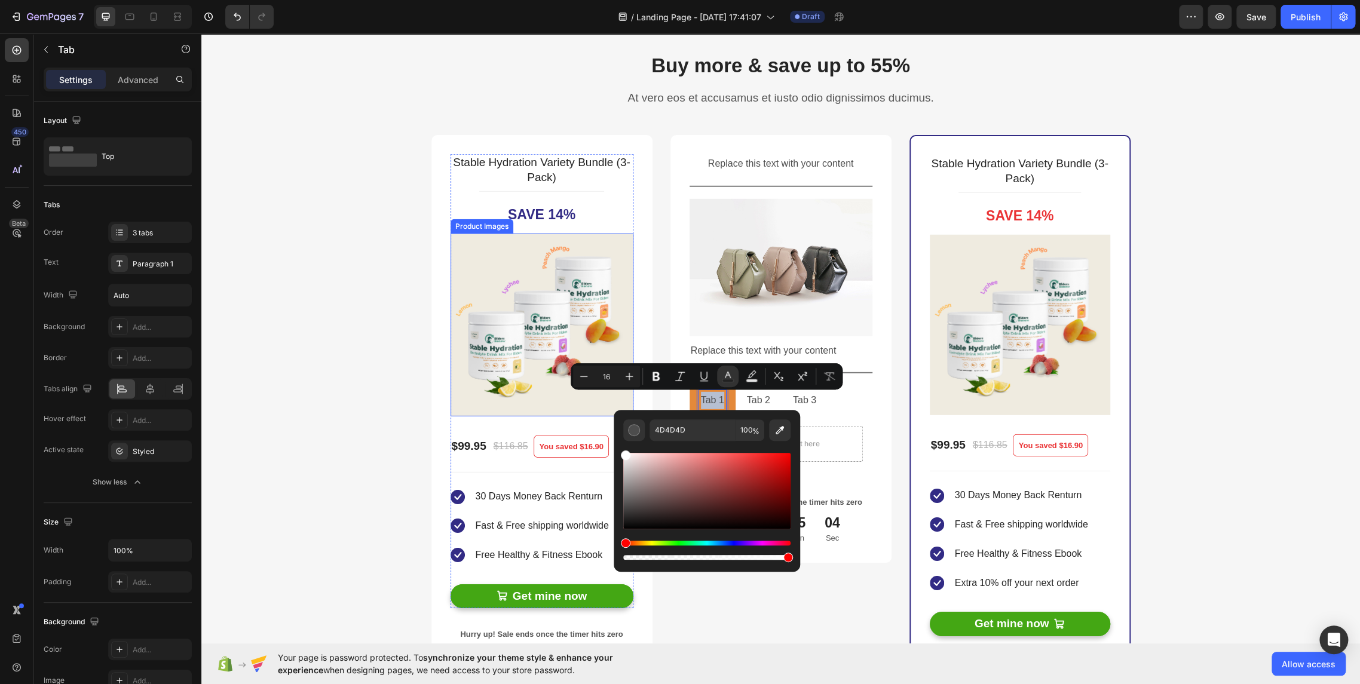
type input "FFFFFF"
drag, startPoint x: 852, startPoint y: 503, endPoint x: 559, endPoint y: 398, distance: 311.4
click at [707, 398] on span "Tab 1" at bounding box center [712, 400] width 23 height 10
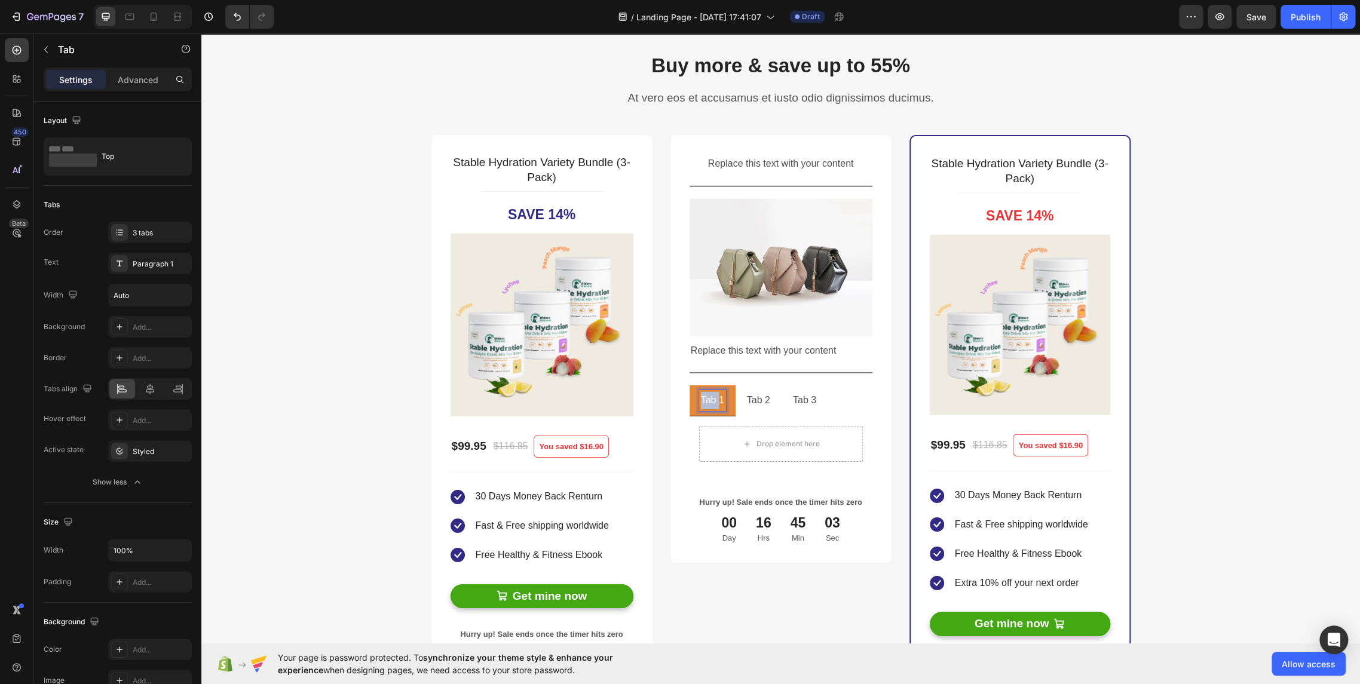
click at [707, 398] on span "Tab 1" at bounding box center [712, 400] width 23 height 10
click at [761, 400] on p "Tab 2" at bounding box center [763, 400] width 23 height 17
click at [720, 400] on span "Lemon" at bounding box center [715, 400] width 29 height 10
click at [750, 405] on div "Tab 2" at bounding box center [763, 400] width 27 height 21
click at [789, 405] on li "Tab 3" at bounding box center [810, 400] width 46 height 31
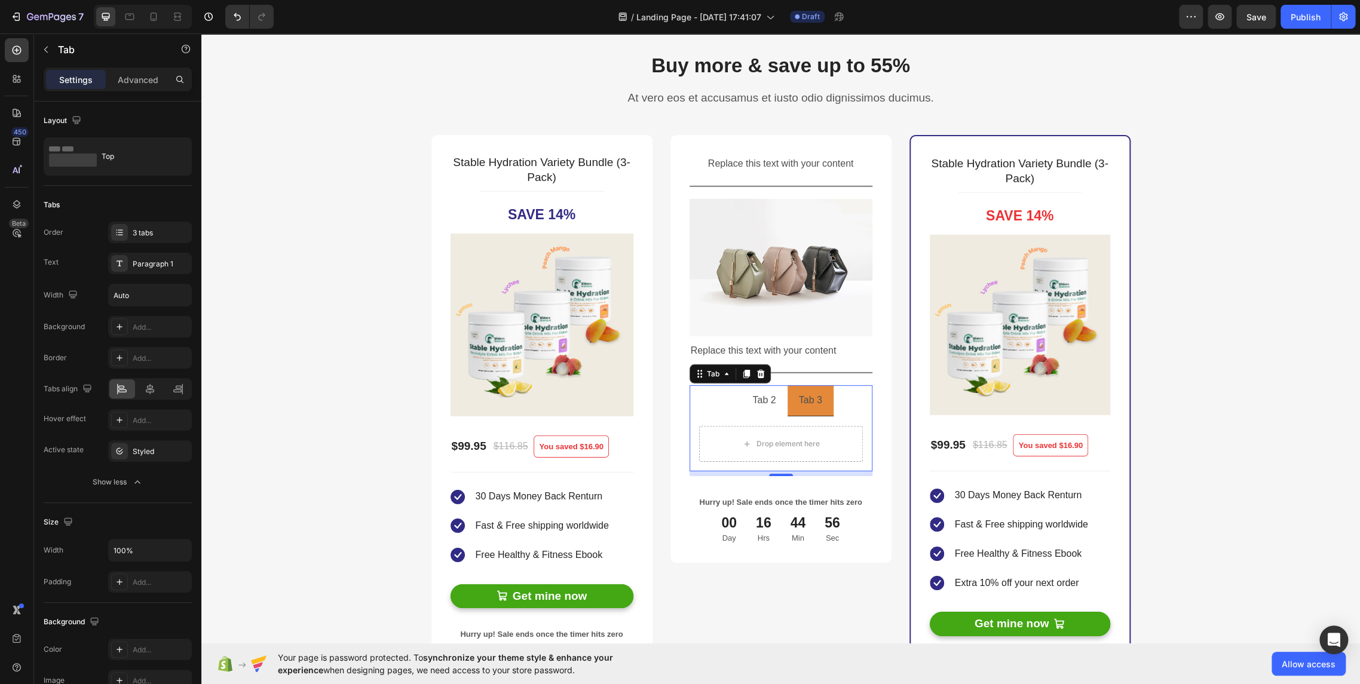
click at [723, 410] on div "Lemon" at bounding box center [715, 400] width 33 height 21
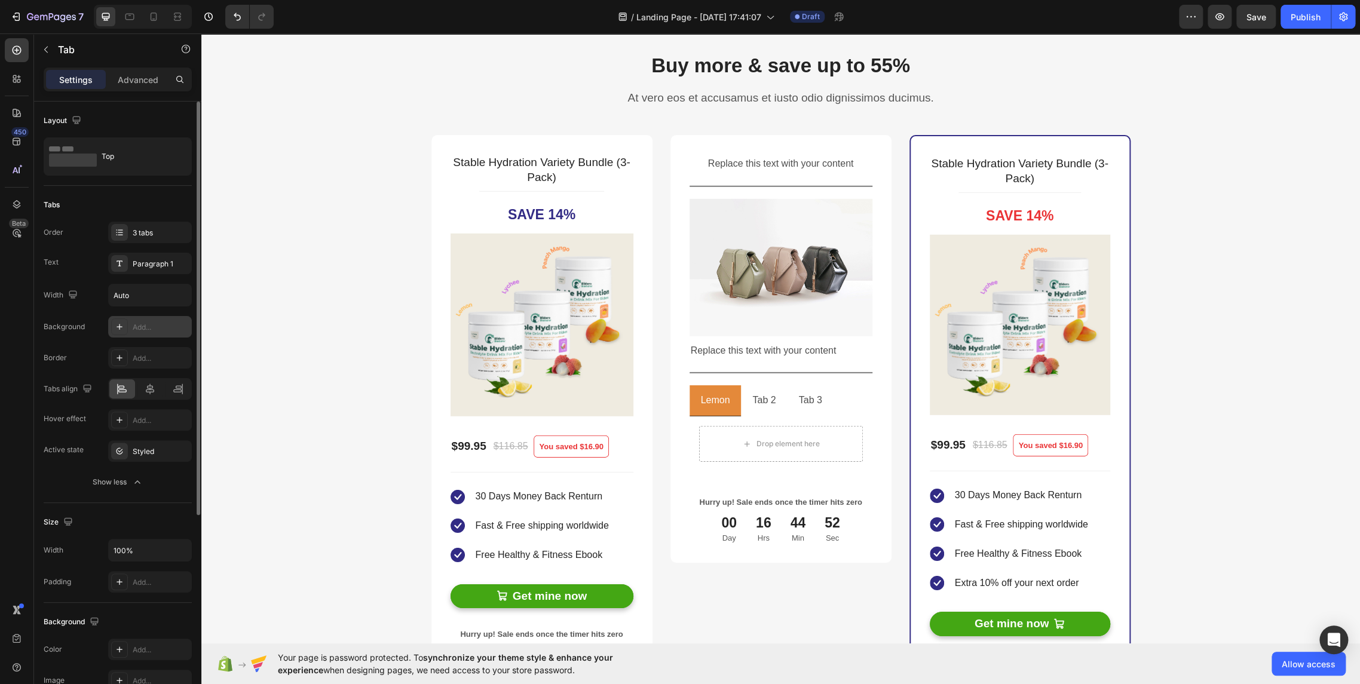
click at [120, 330] on icon at bounding box center [120, 327] width 10 height 10
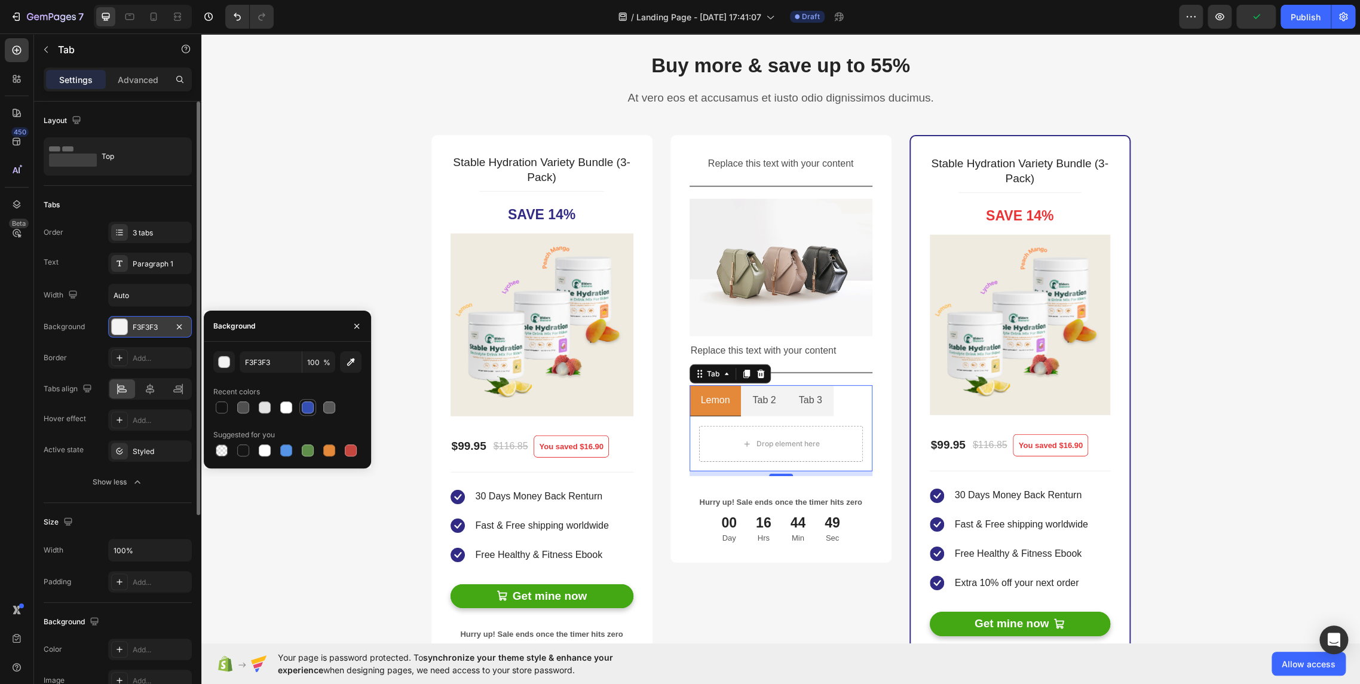
click at [315, 410] on div at bounding box center [307, 407] width 17 height 17
click at [329, 452] on div at bounding box center [329, 450] width 12 height 12
type input "E4893A"
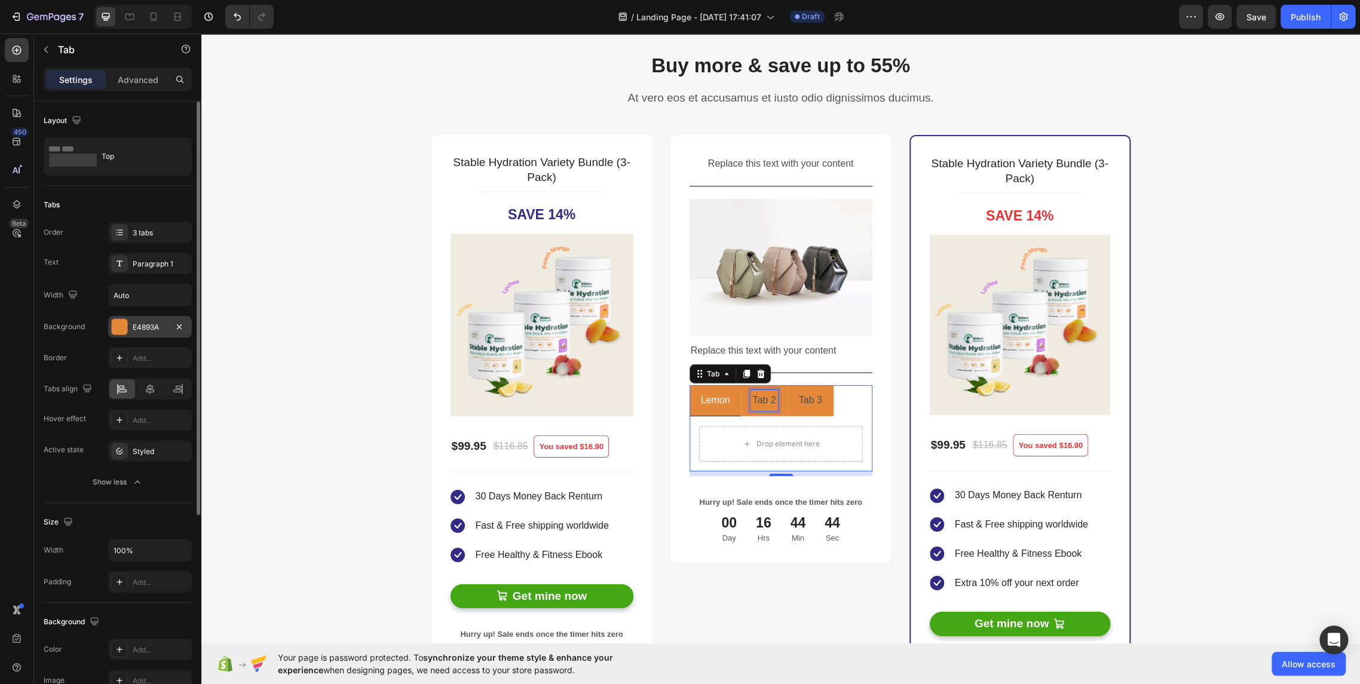
click at [750, 409] on div "Tab 2" at bounding box center [763, 400] width 27 height 21
click at [809, 412] on li "Tab 3" at bounding box center [810, 400] width 46 height 31
drag, startPoint x: 715, startPoint y: 410, endPoint x: 732, endPoint y: 410, distance: 17.3
click at [715, 410] on div "Lemon" at bounding box center [715, 401] width 33 height 22
click at [774, 413] on li "Tab 2" at bounding box center [764, 400] width 46 height 31
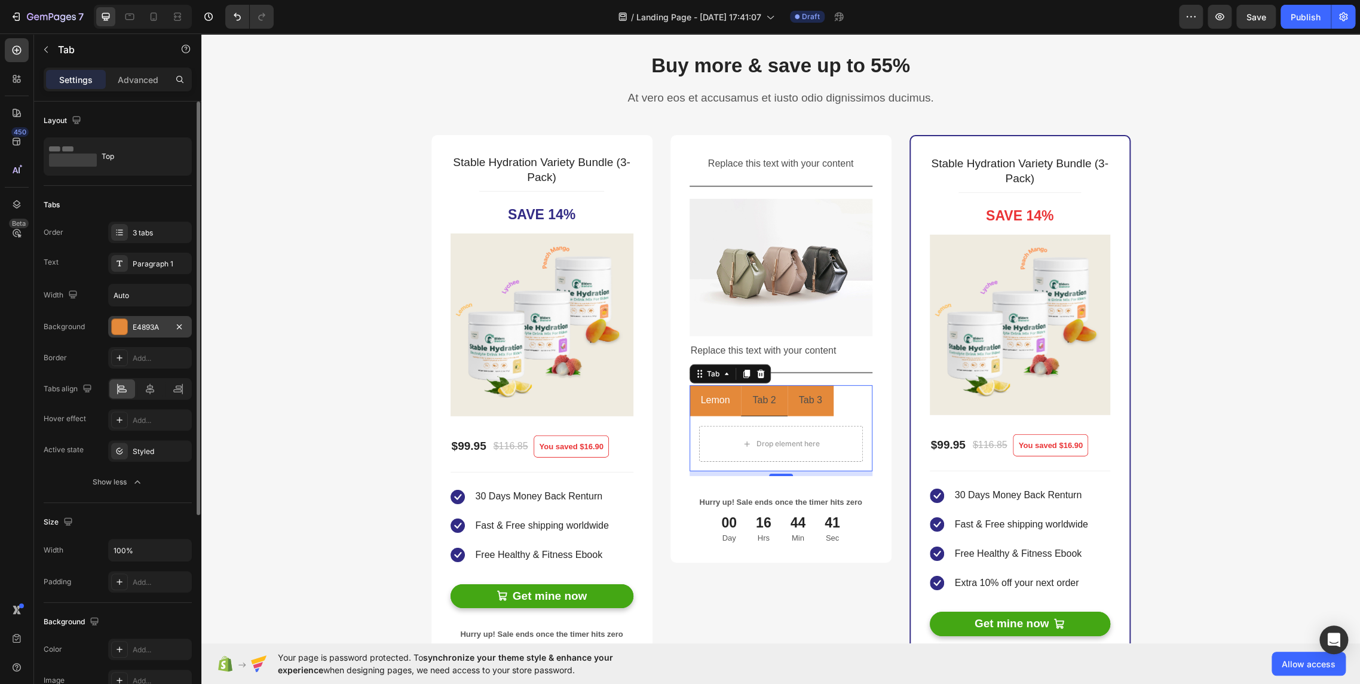
click at [802, 412] on li "Tab 3" at bounding box center [810, 400] width 46 height 31
click at [723, 409] on div "Lemon" at bounding box center [715, 400] width 33 height 21
click at [750, 397] on div "Tab 2" at bounding box center [763, 400] width 27 height 21
click at [787, 401] on li "Tab 3" at bounding box center [810, 400] width 46 height 31
click at [761, 399] on p "Tab 2" at bounding box center [763, 400] width 23 height 17
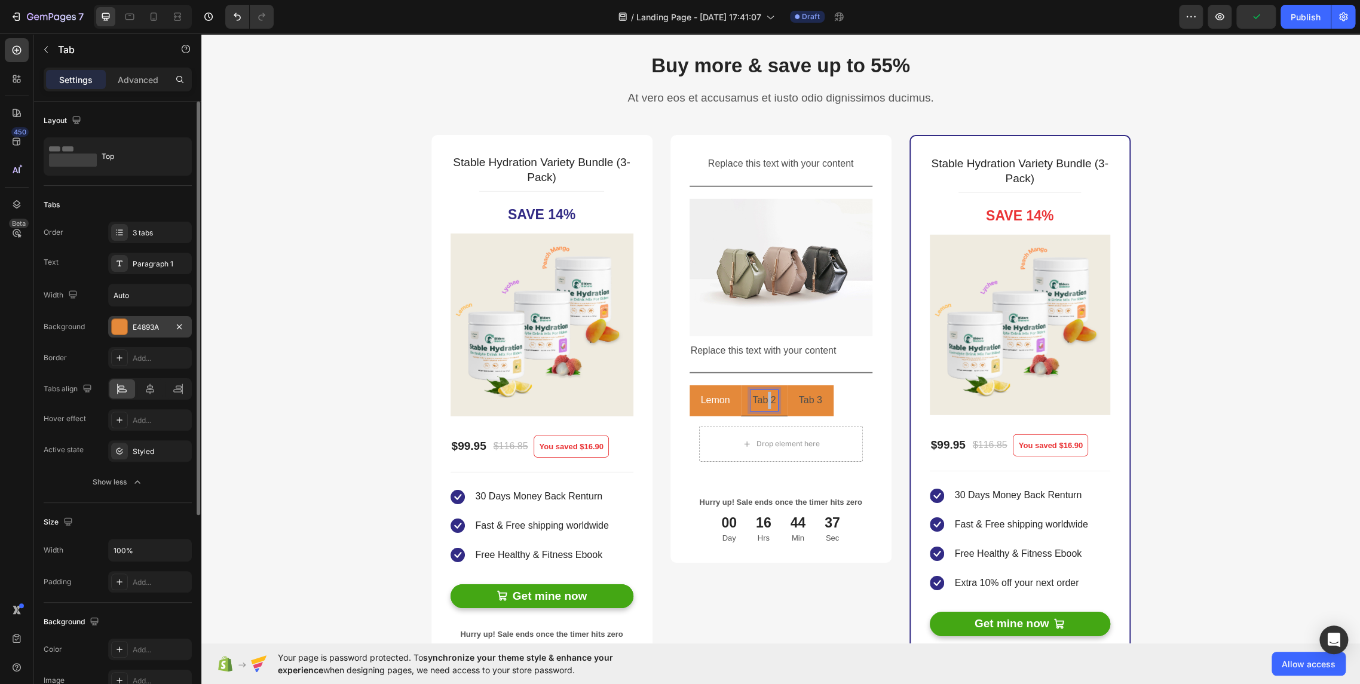
click at [761, 399] on p "Tab 2" at bounding box center [763, 400] width 23 height 17
click at [837, 399] on p "Tab 3" at bounding box center [845, 400] width 23 height 17
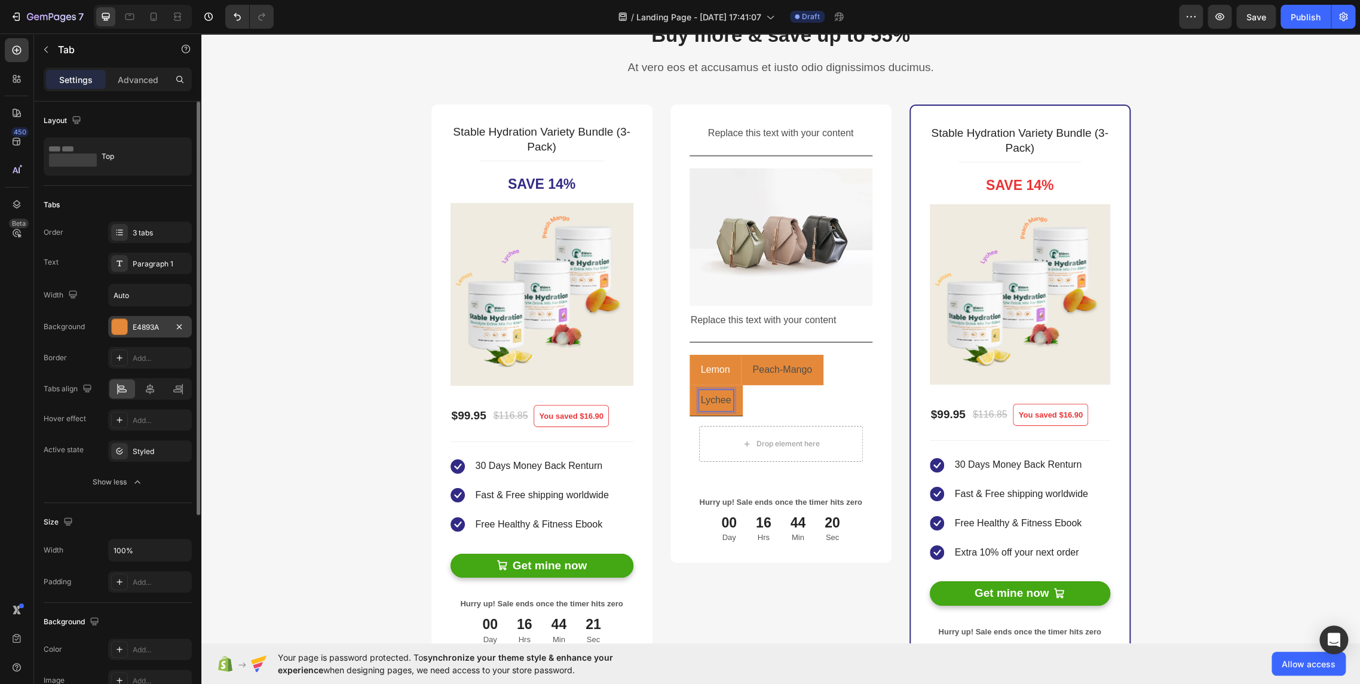
click at [735, 398] on li "Lychee" at bounding box center [715, 400] width 53 height 31
click at [717, 395] on p "Lychee" at bounding box center [716, 400] width 30 height 17
click at [731, 376] on icon "Editor contextual toolbar" at bounding box center [731, 376] width 12 height 12
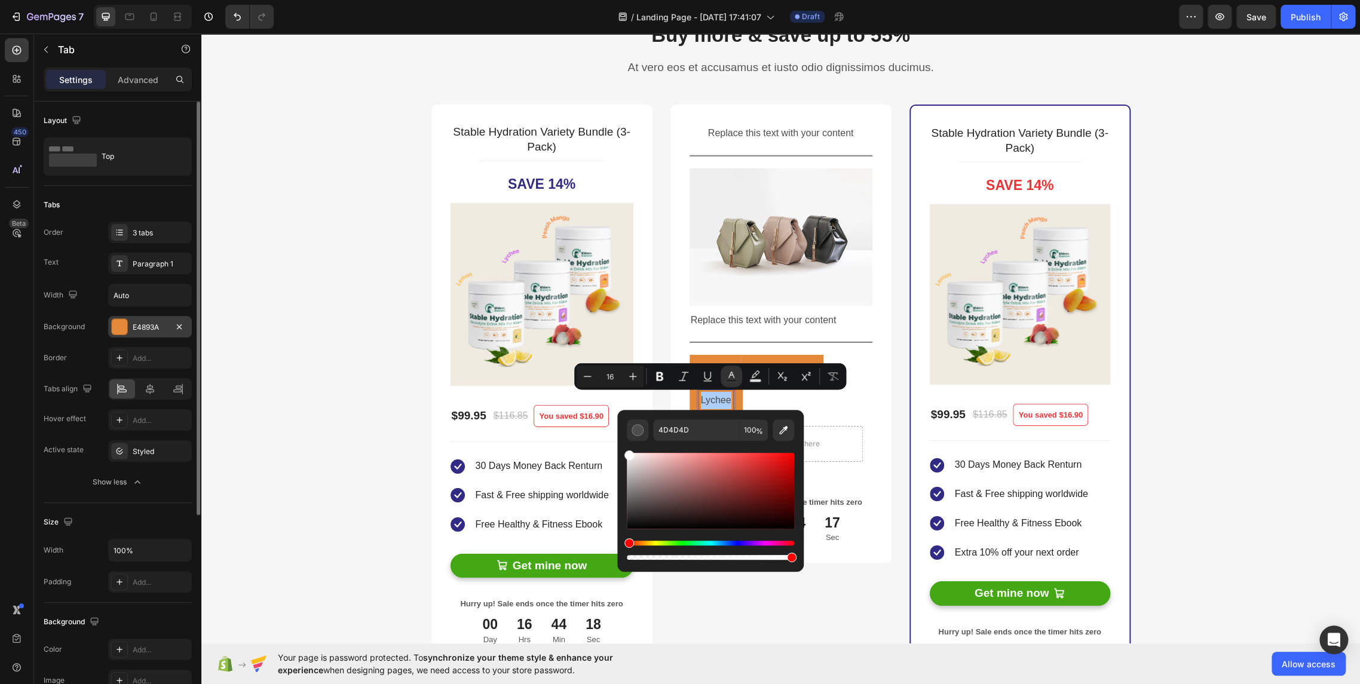
drag, startPoint x: 638, startPoint y: 471, endPoint x: 607, endPoint y: 370, distance: 105.6
click at [607, 370] on div "Minus 16 Plus Bold Italic Underline Text Color Text Background Color Subscript …" at bounding box center [710, 376] width 272 height 26
type input "FFFFFF"
click at [757, 360] on div "Peach-Mango" at bounding box center [781, 370] width 63 height 21
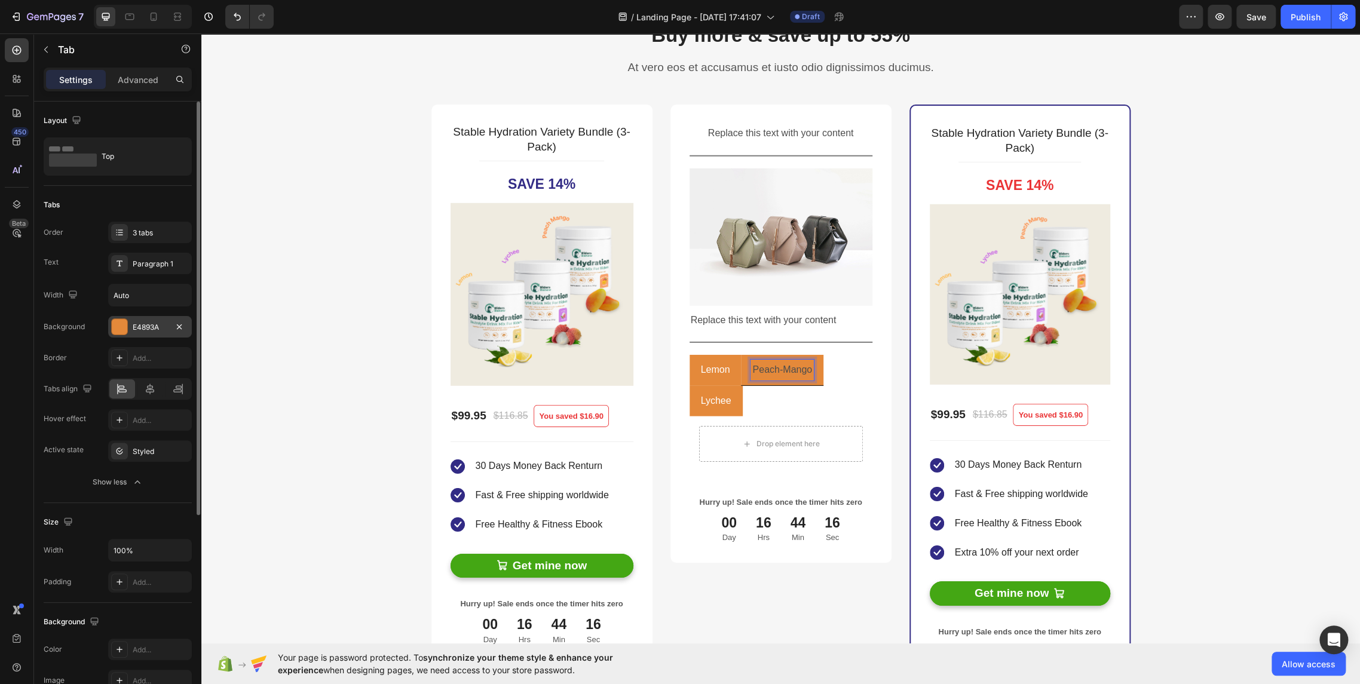
click at [781, 364] on p "Peach-Mango" at bounding box center [782, 369] width 60 height 17
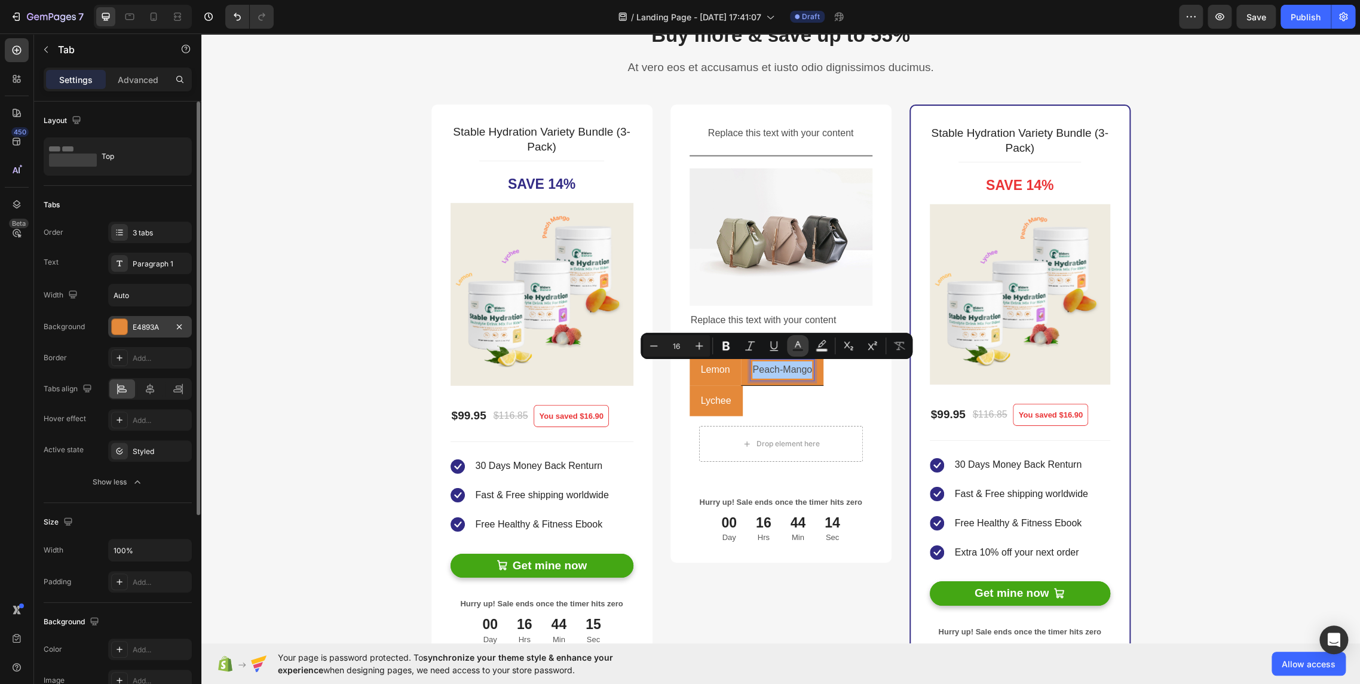
click at [804, 345] on button "Text Color" at bounding box center [798, 346] width 22 height 22
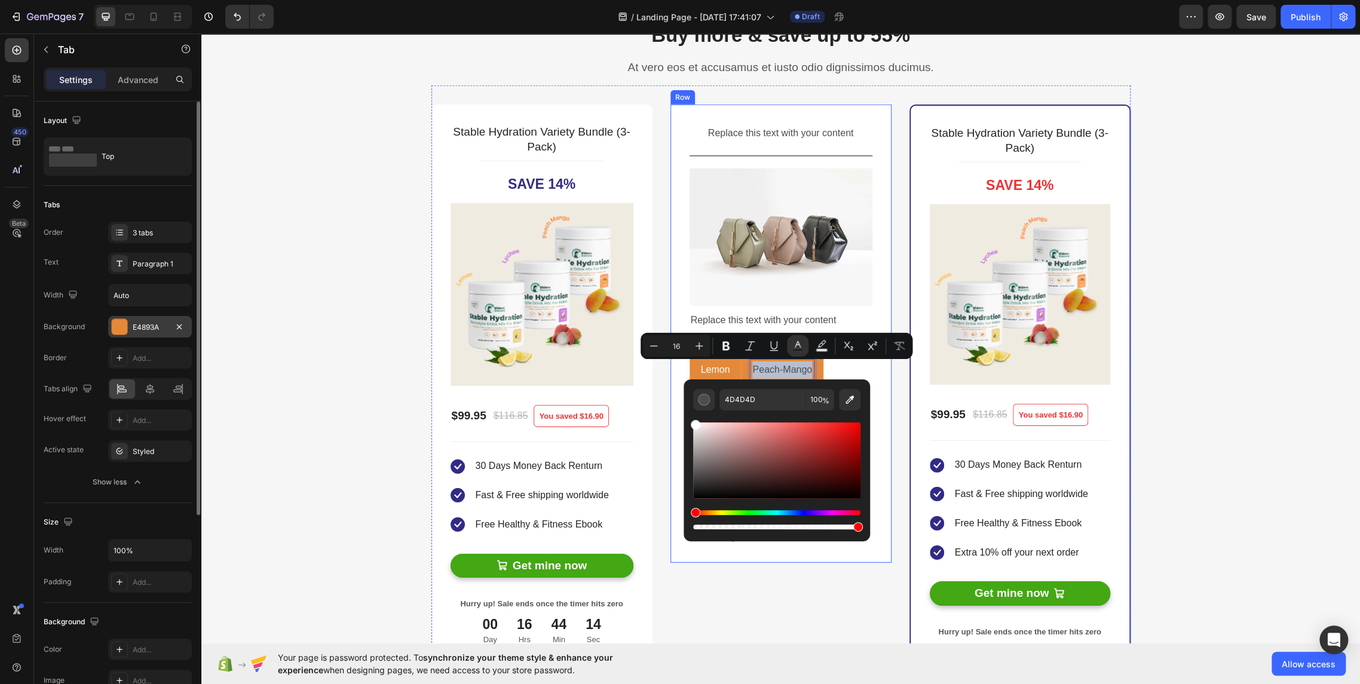
type input "FFFFFF"
drag, startPoint x: 701, startPoint y: 435, endPoint x: 464, endPoint y: 326, distance: 260.8
click at [665, 358] on div "Minus 16 Plus Bold Italic Underline color Text Background Color Subscript Super…" at bounding box center [776, 346] width 272 height 26
click at [741, 372] on li "Peach-Mango" at bounding box center [782, 370] width 82 height 31
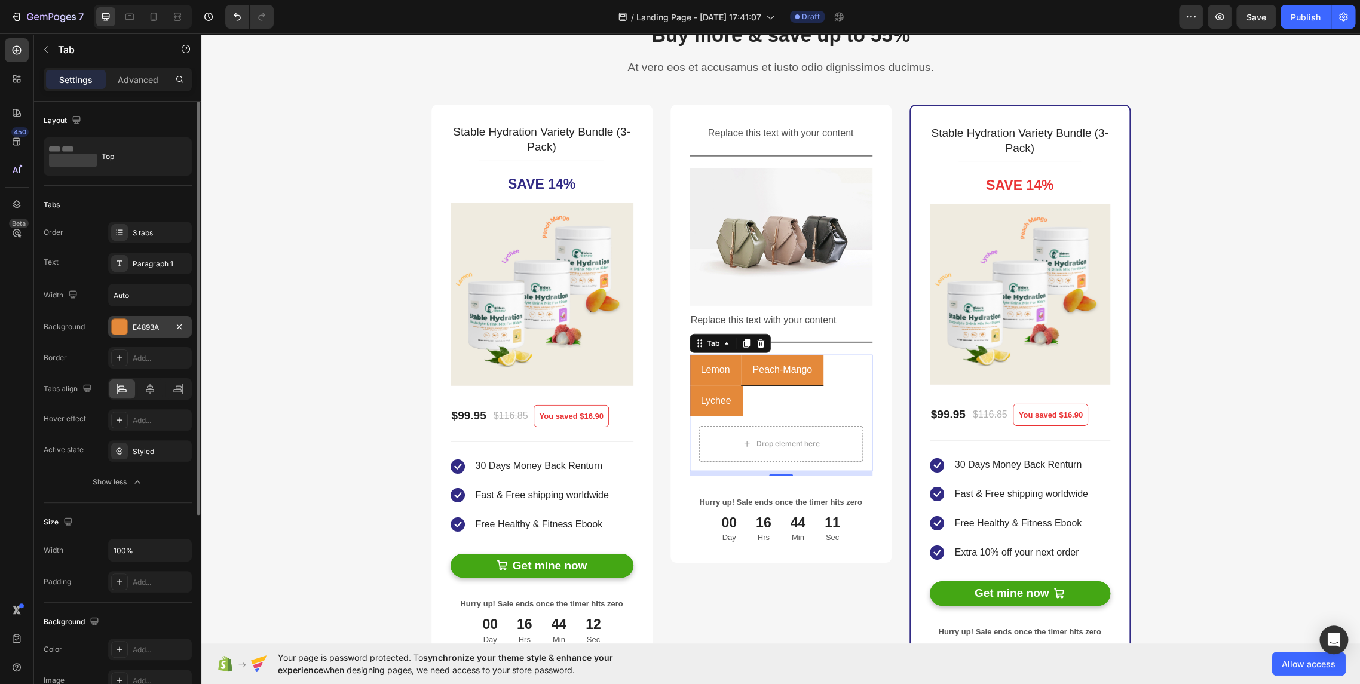
click at [689, 378] on li "Lemon" at bounding box center [715, 370] width 52 height 31
click at [122, 448] on icon at bounding box center [120, 451] width 10 height 10
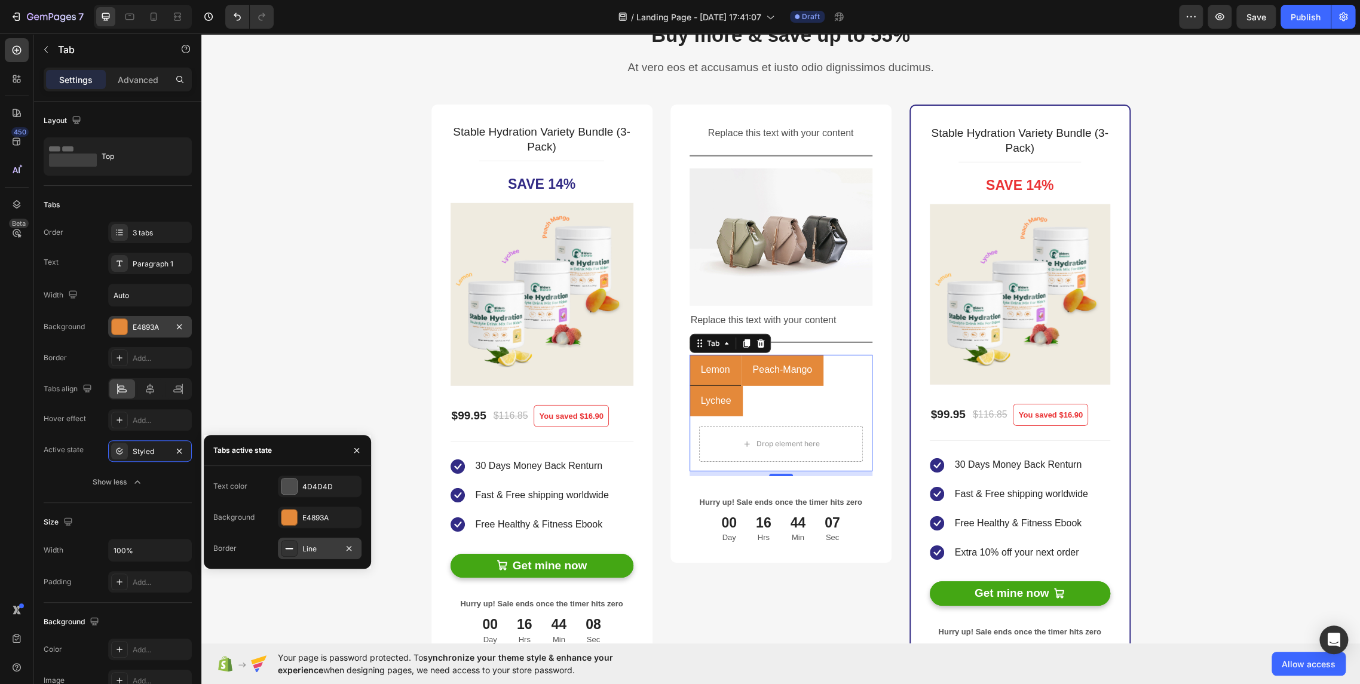
click at [292, 548] on rect at bounding box center [290, 548] width 8 height 1
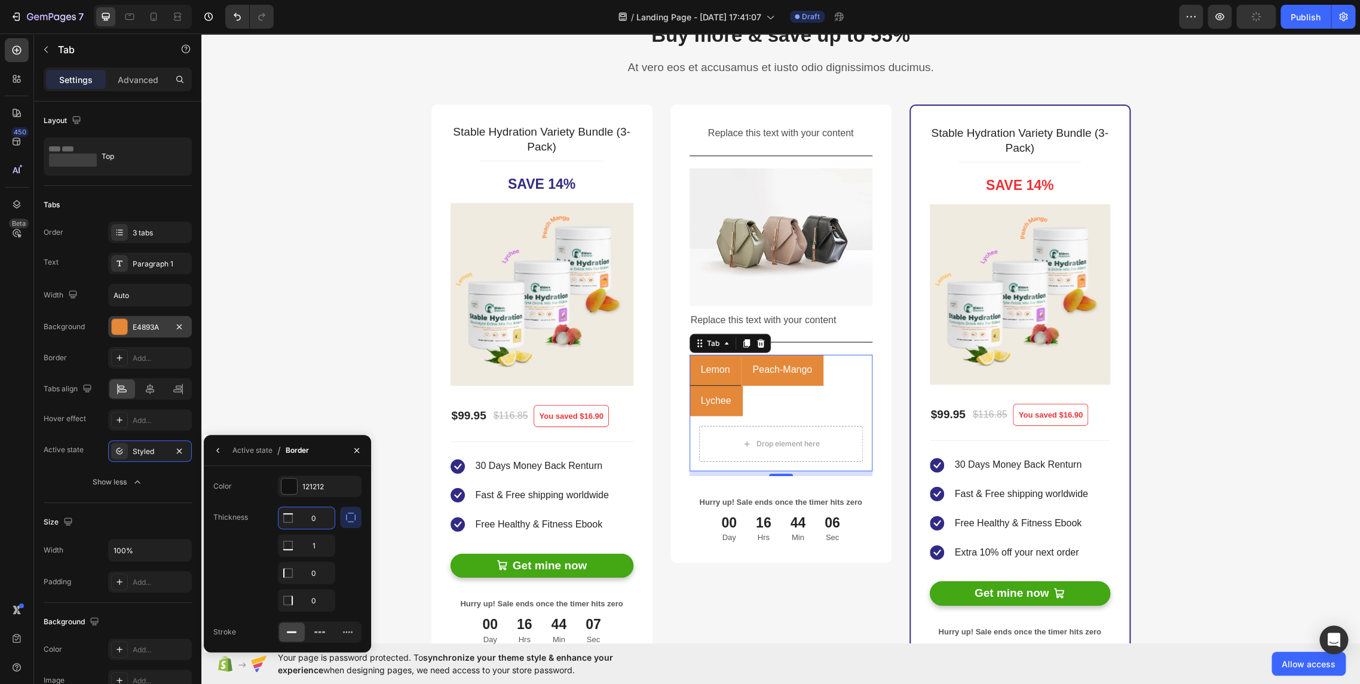
click at [320, 523] on input "0" at bounding box center [306, 518] width 56 height 22
type input "1"
click at [311, 568] on input "0" at bounding box center [306, 573] width 56 height 22
type input "1"
click at [320, 600] on input "0" at bounding box center [306, 601] width 56 height 22
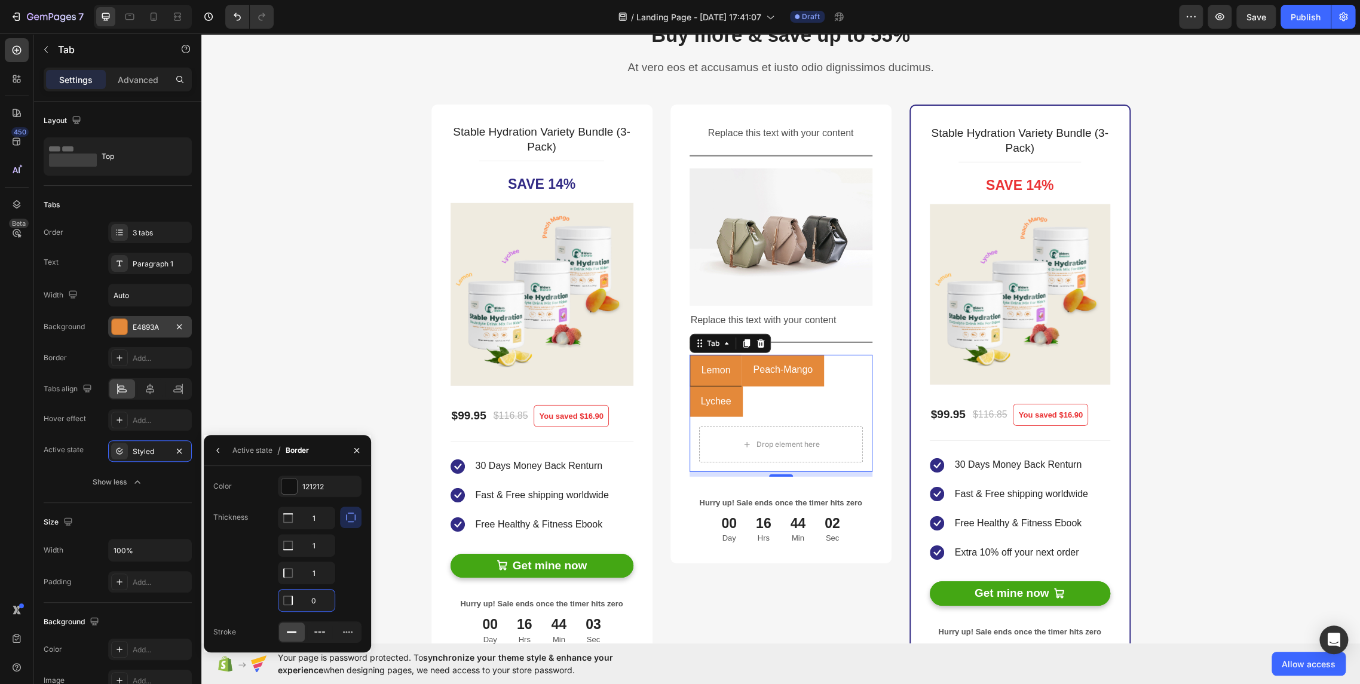
type input "1"
click at [292, 488] on div at bounding box center [289, 486] width 16 height 16
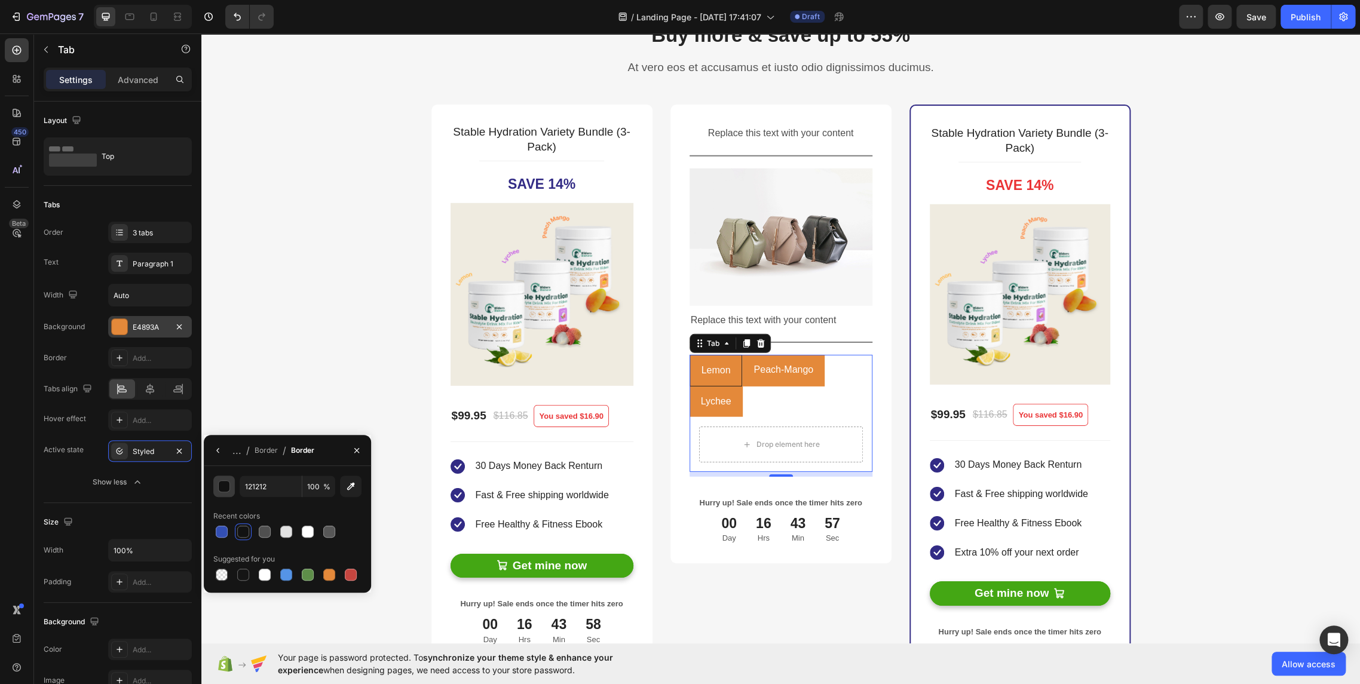
click at [221, 484] on div "button" at bounding box center [225, 487] width 12 height 12
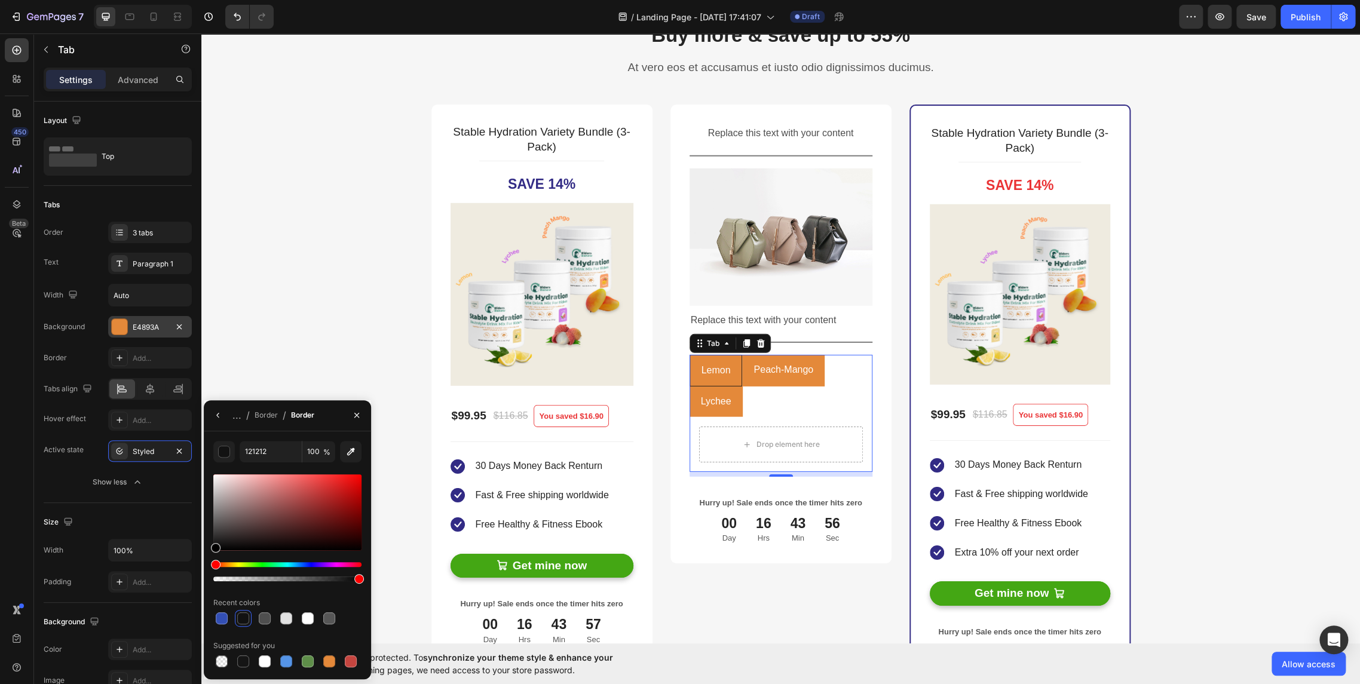
click at [262, 564] on div "Hue" at bounding box center [287, 564] width 148 height 5
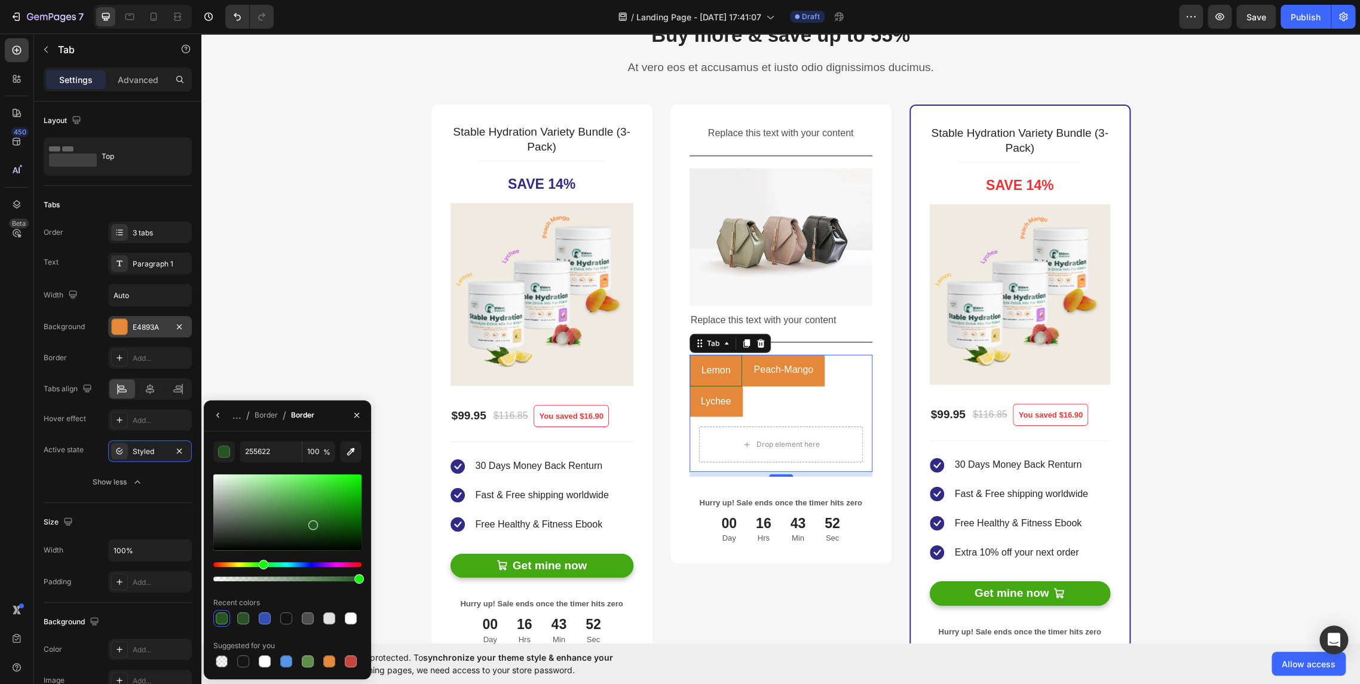
drag, startPoint x: 275, startPoint y: 515, endPoint x: 311, endPoint y: 522, distance: 36.6
click at [311, 522] on div at bounding box center [287, 512] width 148 height 76
type input "225B1F"
click at [219, 413] on icon "button" at bounding box center [218, 415] width 10 height 10
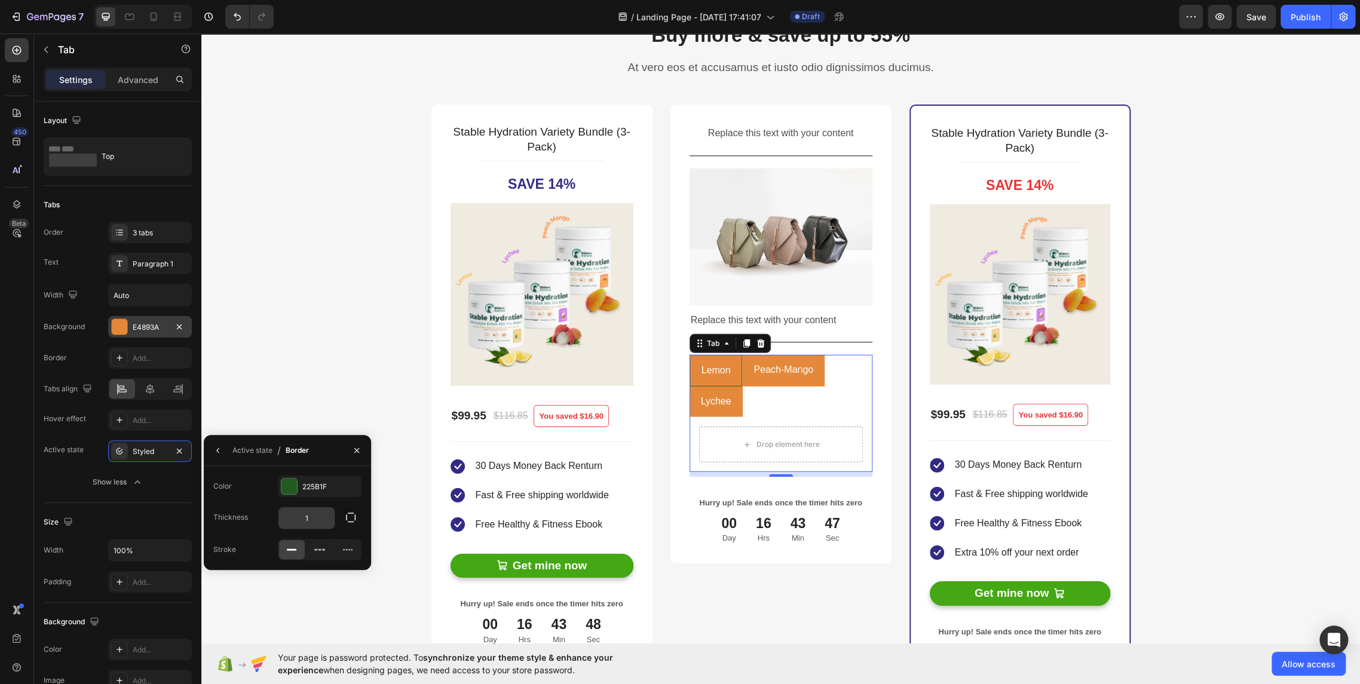
click at [311, 523] on input "1" at bounding box center [306, 518] width 56 height 22
type input "3"
click at [263, 520] on div "Thickness 3" at bounding box center [287, 518] width 148 height 23
click at [215, 448] on icon "button" at bounding box center [218, 451] width 10 height 10
click at [290, 547] on icon at bounding box center [289, 549] width 10 height 10
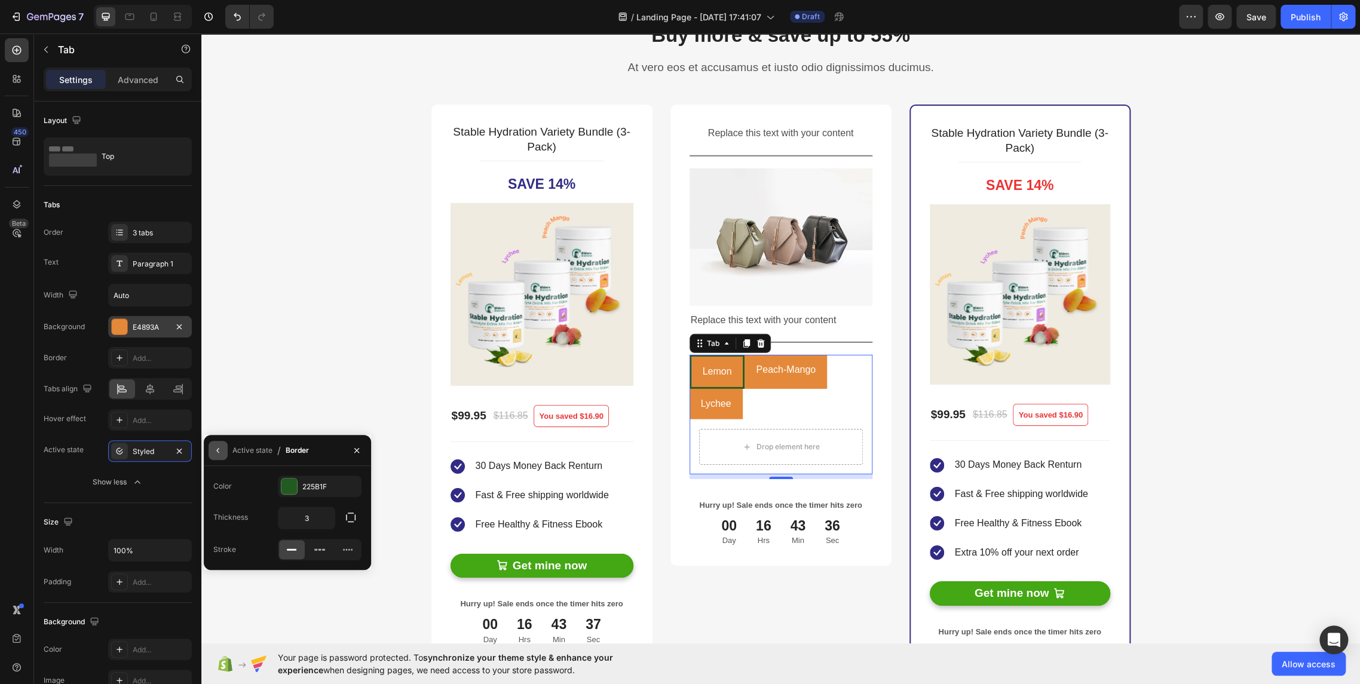
click at [214, 446] on icon "button" at bounding box center [218, 451] width 10 height 10
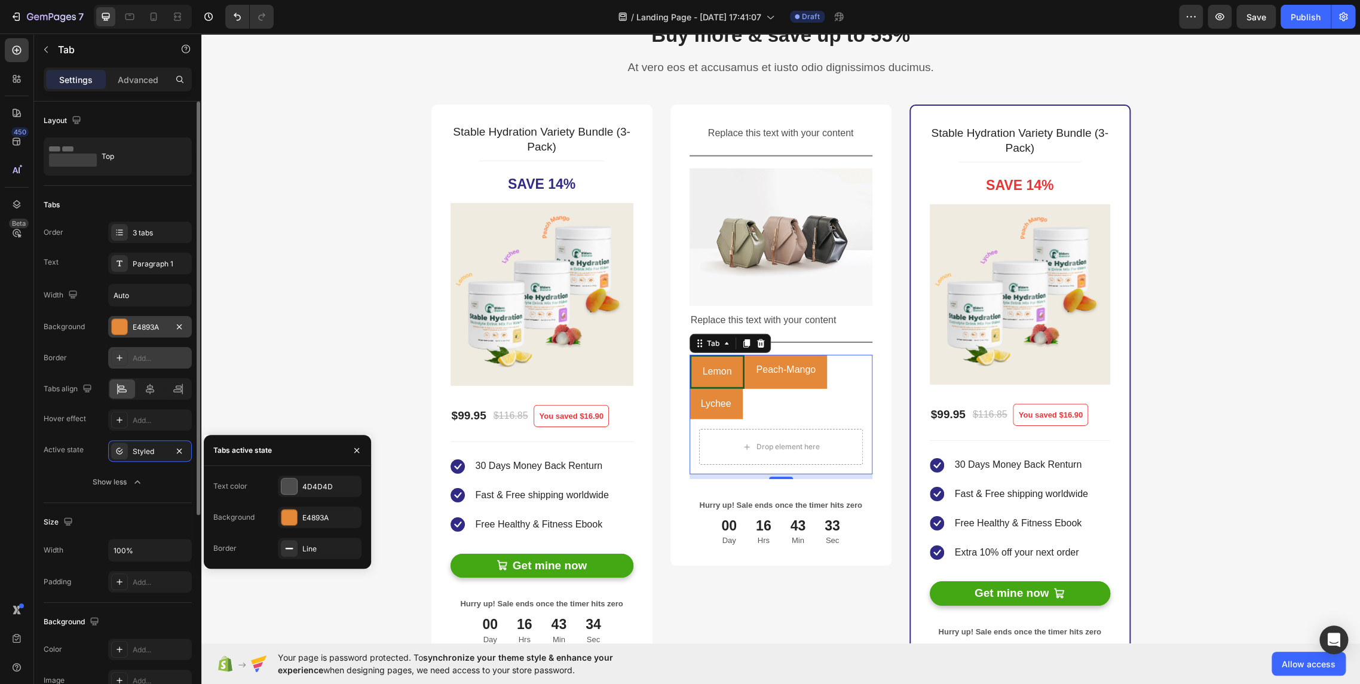
click at [115, 362] on icon at bounding box center [120, 358] width 10 height 10
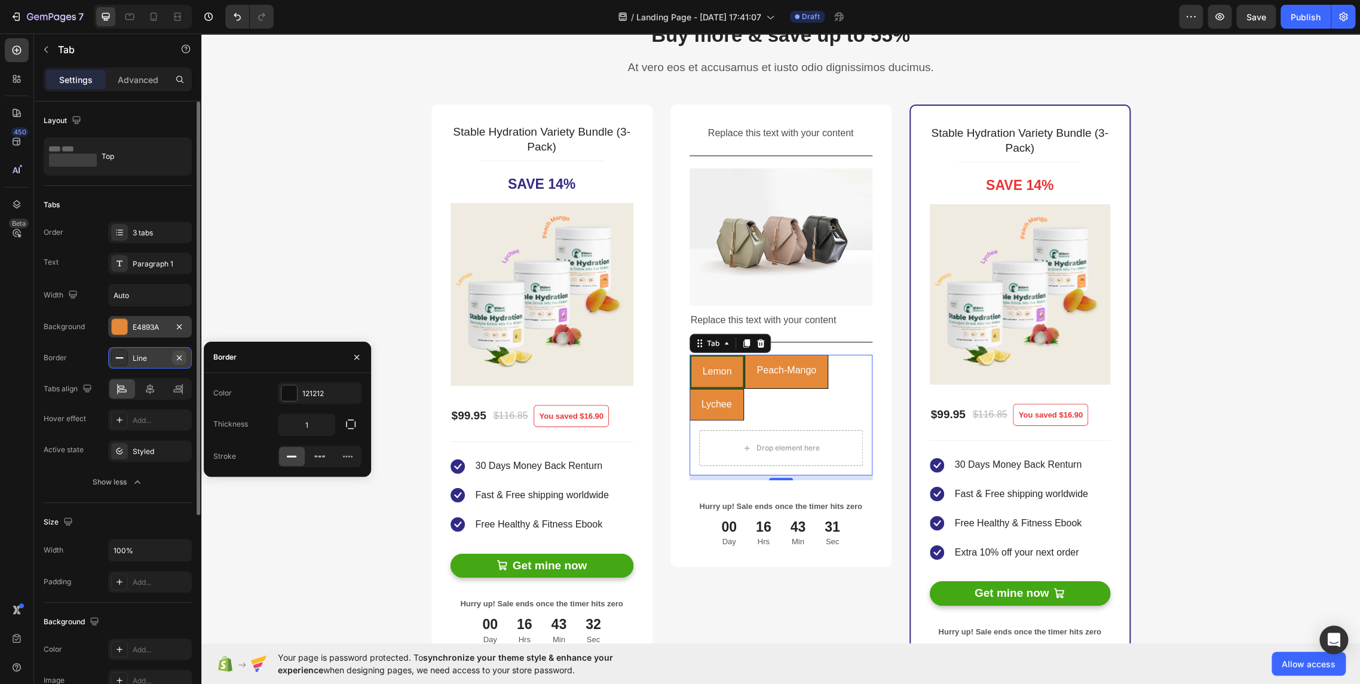
click at [177, 357] on icon "button" at bounding box center [179, 358] width 10 height 10
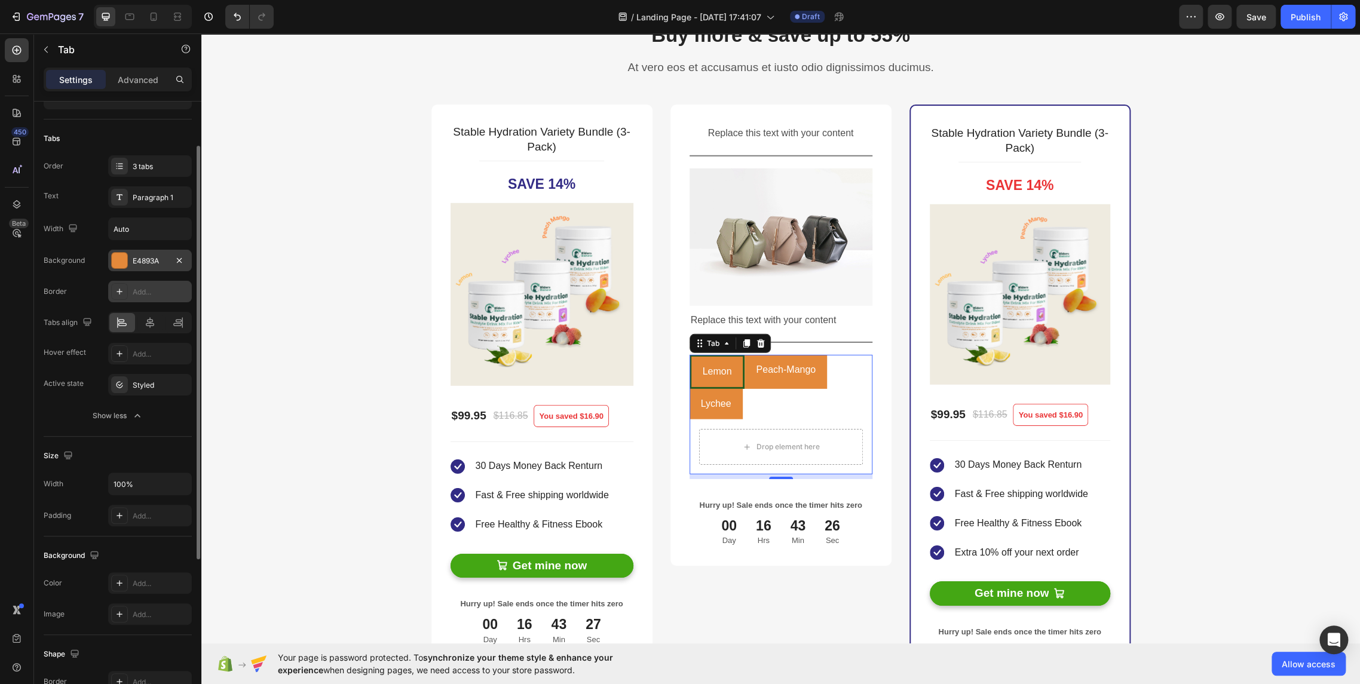
scroll to position [302, 0]
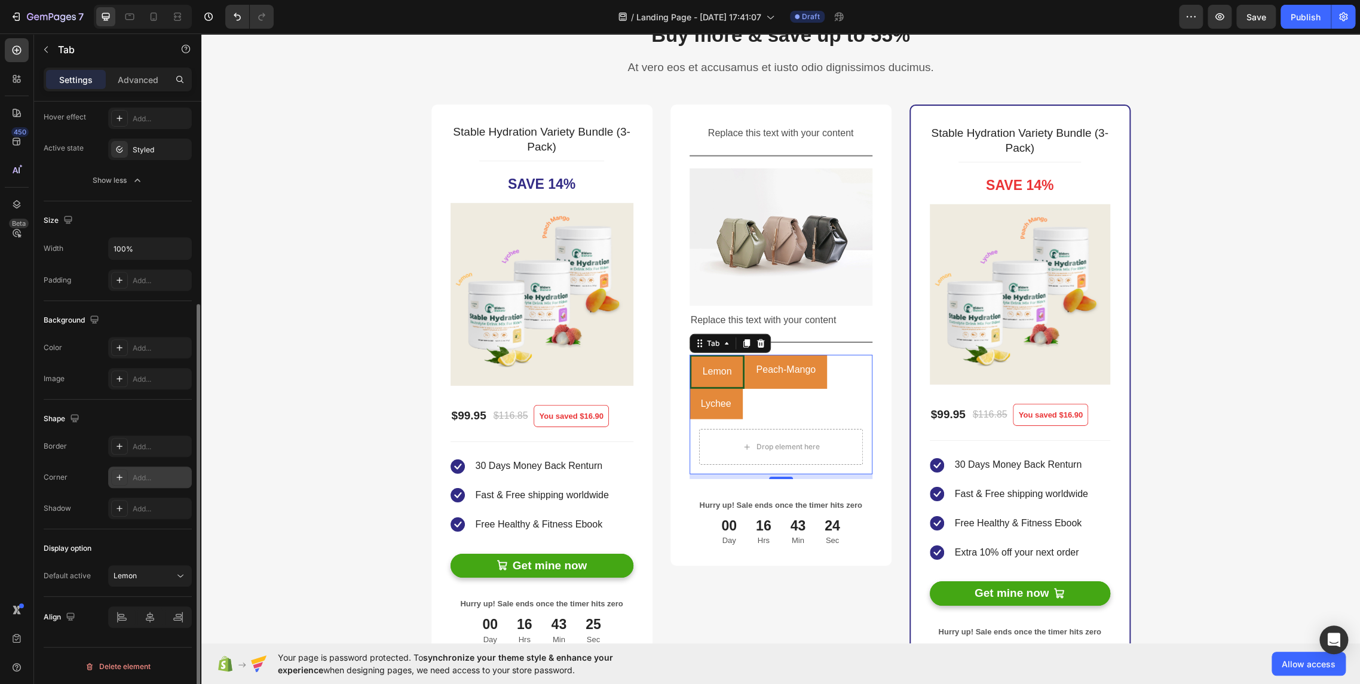
click at [124, 470] on div at bounding box center [119, 477] width 17 height 17
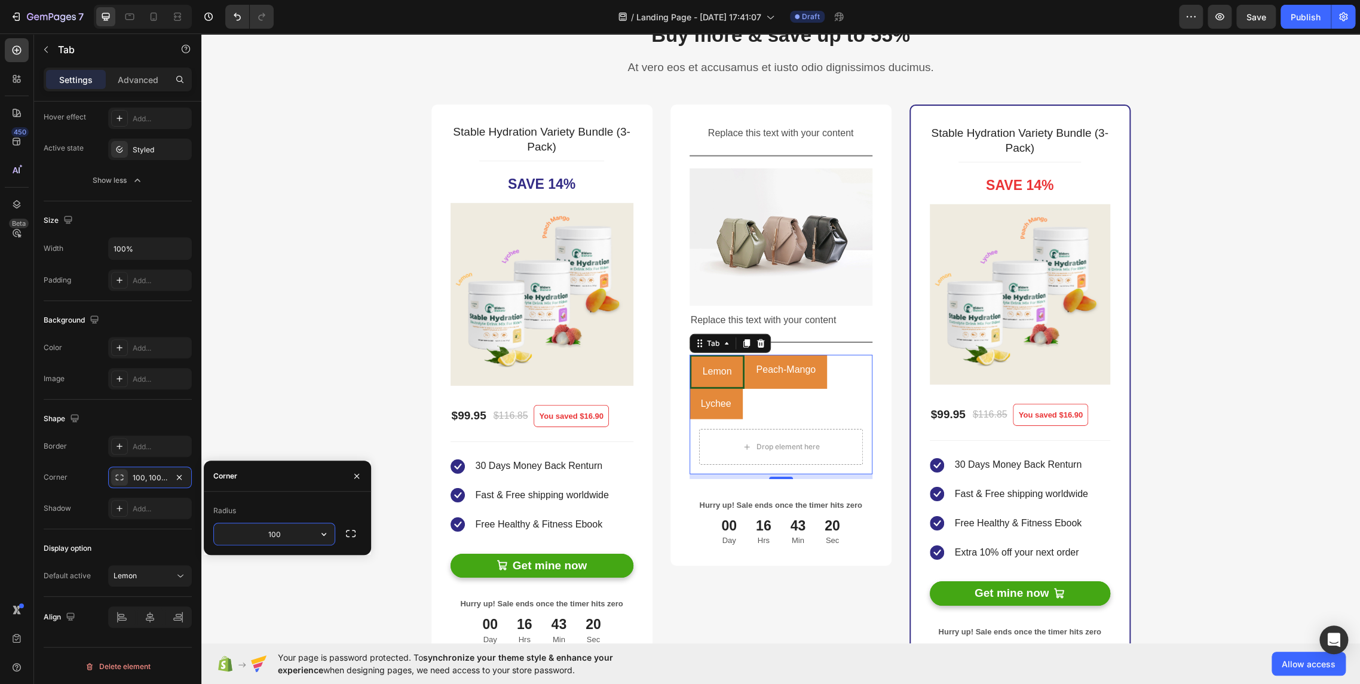
drag, startPoint x: 286, startPoint y: 538, endPoint x: 230, endPoint y: 534, distance: 56.3
click at [230, 534] on input "100" at bounding box center [274, 534] width 121 height 22
type input "50"
click at [218, 528] on input "50" at bounding box center [274, 534] width 121 height 22
click at [182, 475] on icon "button" at bounding box center [179, 478] width 10 height 10
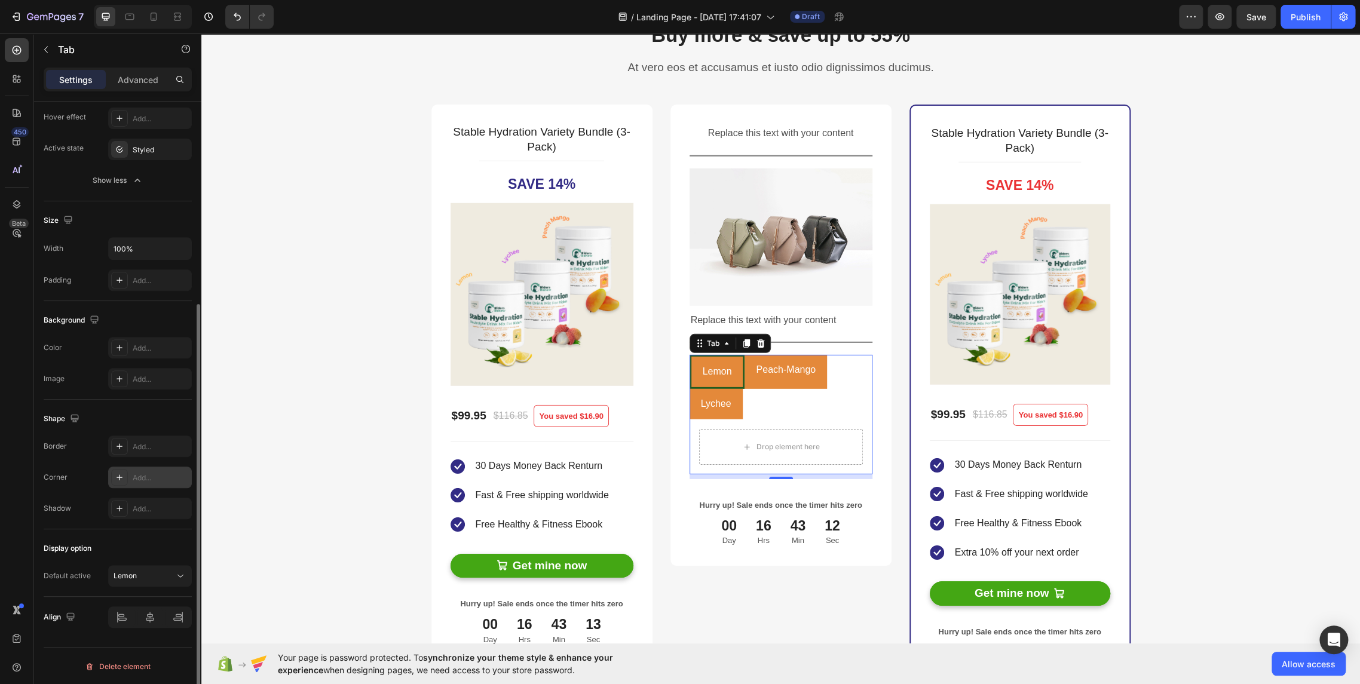
click at [759, 383] on li "Peach-Mango" at bounding box center [785, 372] width 82 height 34
click at [731, 400] on li "Lychee" at bounding box center [715, 404] width 53 height 30
click at [741, 379] on li "Peach-Mango" at bounding box center [782, 370] width 82 height 30
click at [727, 381] on li "Lemon" at bounding box center [715, 372] width 52 height 34
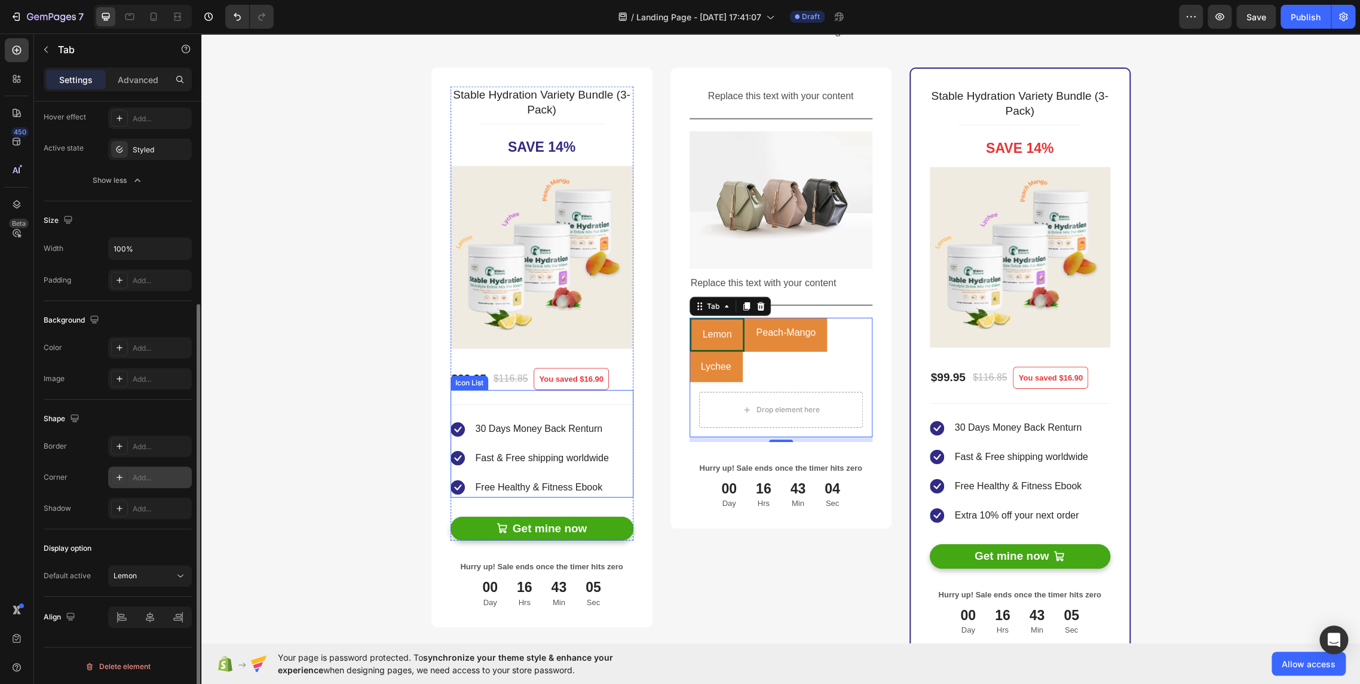
scroll to position [2287, 0]
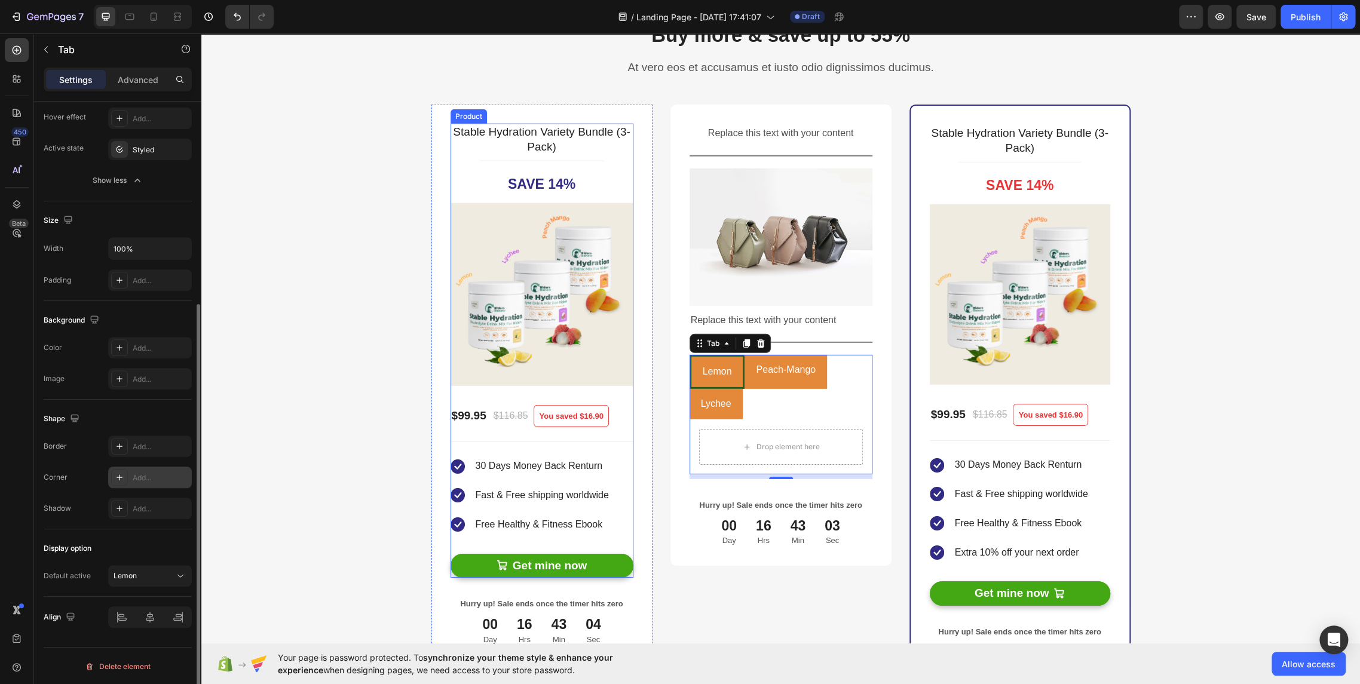
click at [596, 548] on div "Get mine now Add to Cart" at bounding box center [541, 557] width 183 height 44
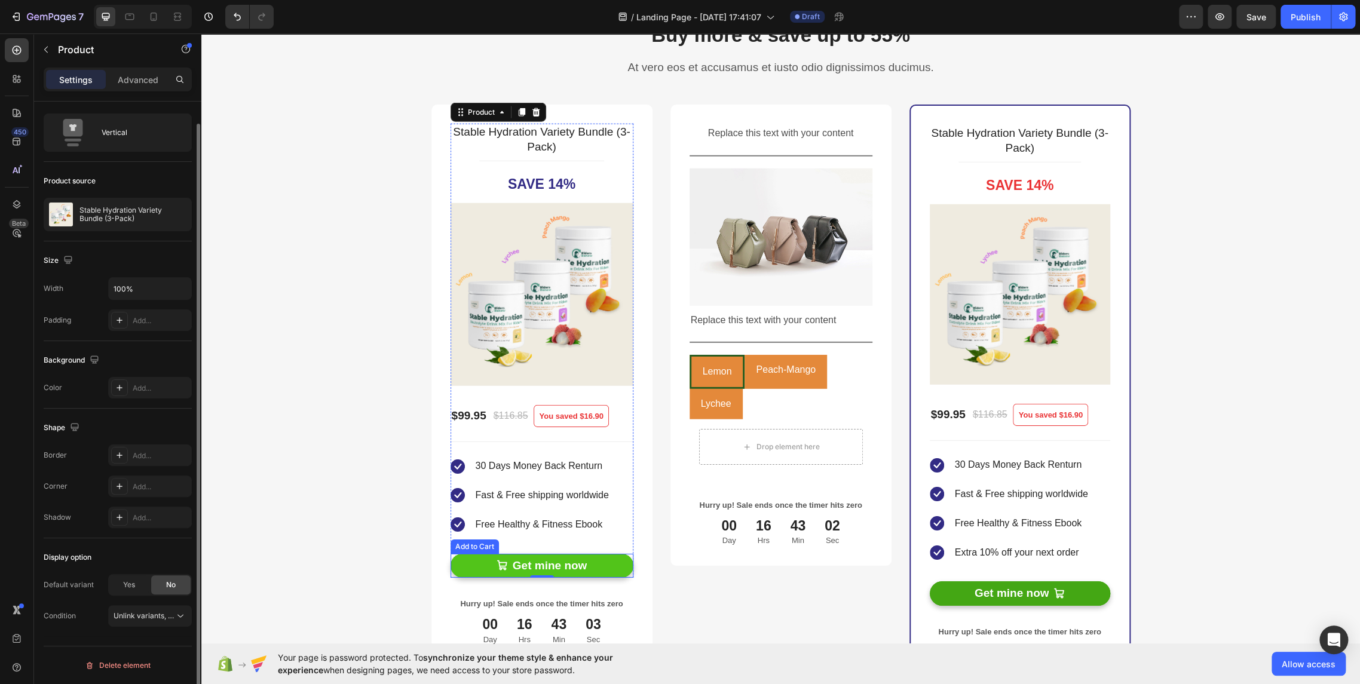
scroll to position [0, 0]
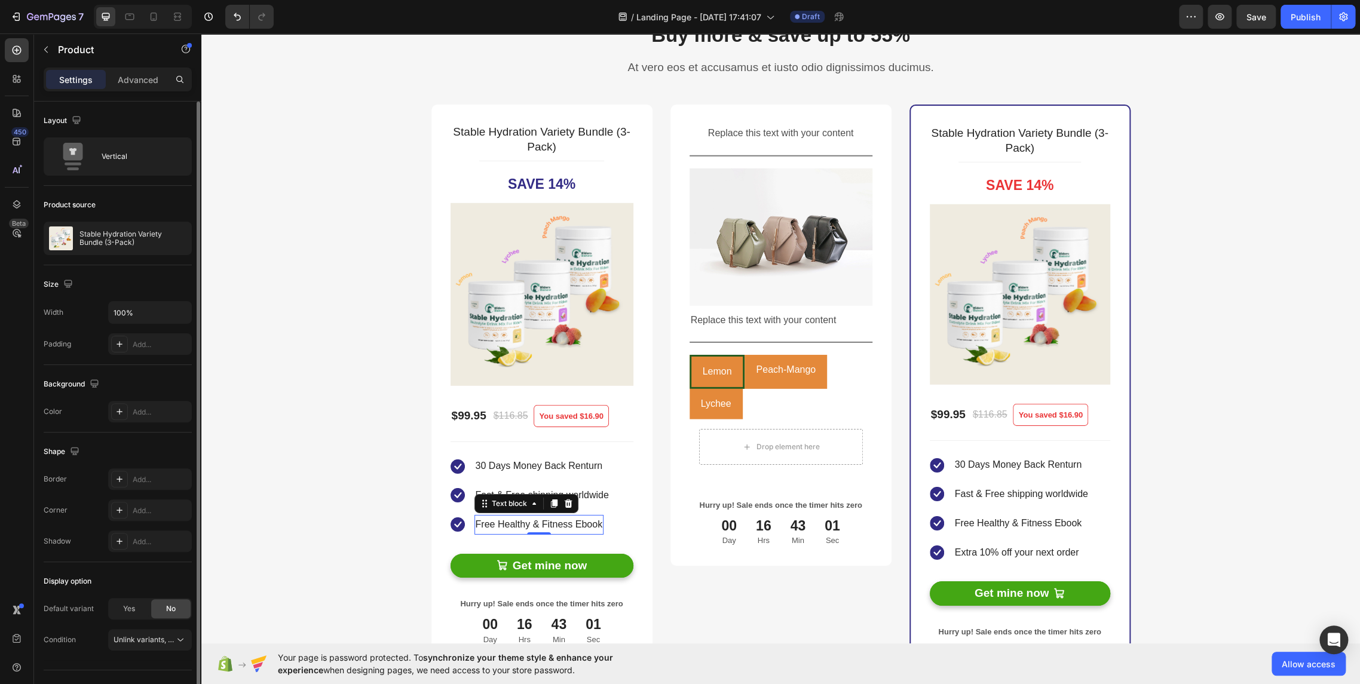
click at [530, 521] on p "Free Healthy & Fitness Ebook" at bounding box center [538, 524] width 127 height 17
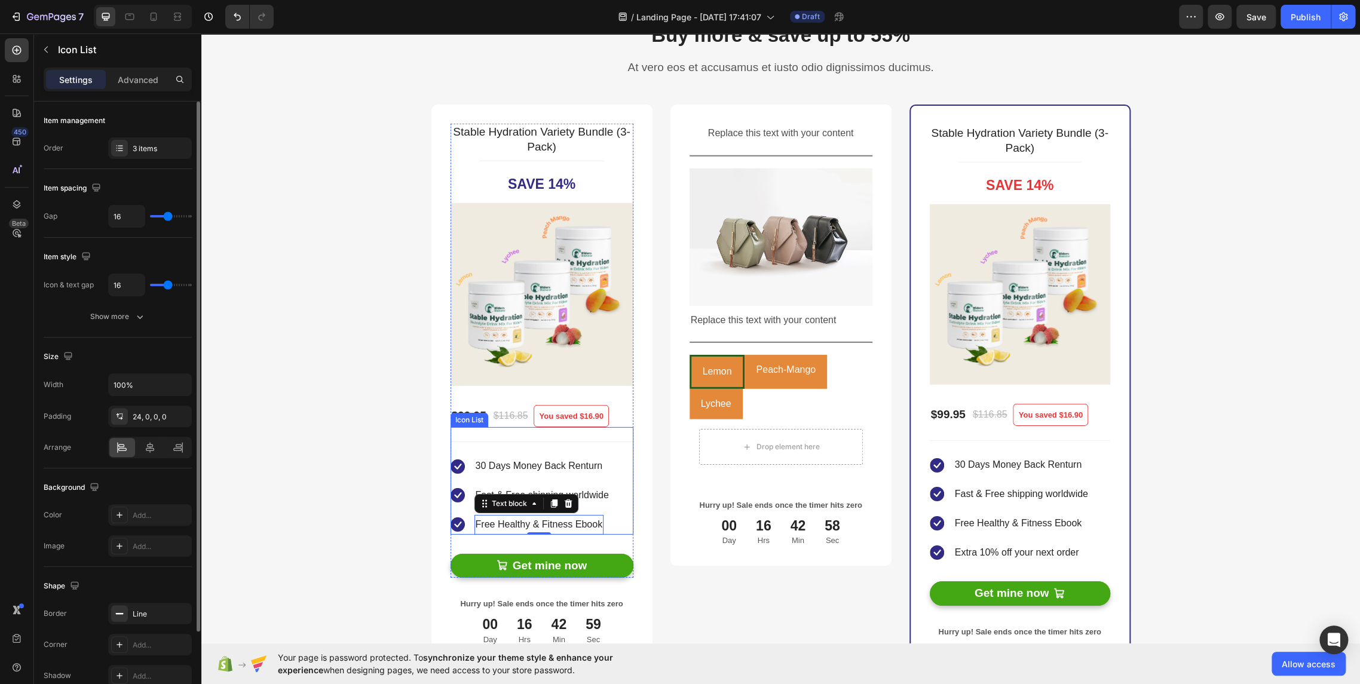
click at [514, 438] on div "Icon 30 Days Money Back Renturn Text block Icon Fast & Free shipping worldwide …" at bounding box center [541, 480] width 183 height 107
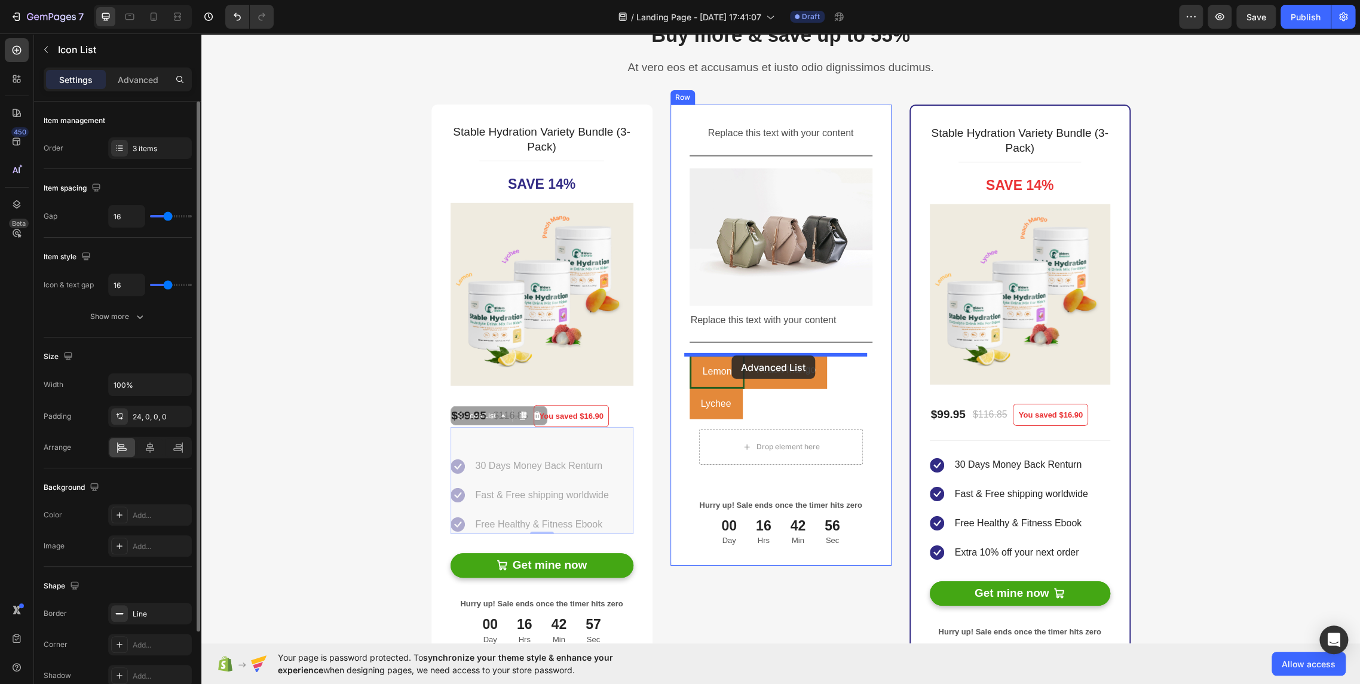
drag, startPoint x: 477, startPoint y: 416, endPoint x: 731, endPoint y: 355, distance: 261.1
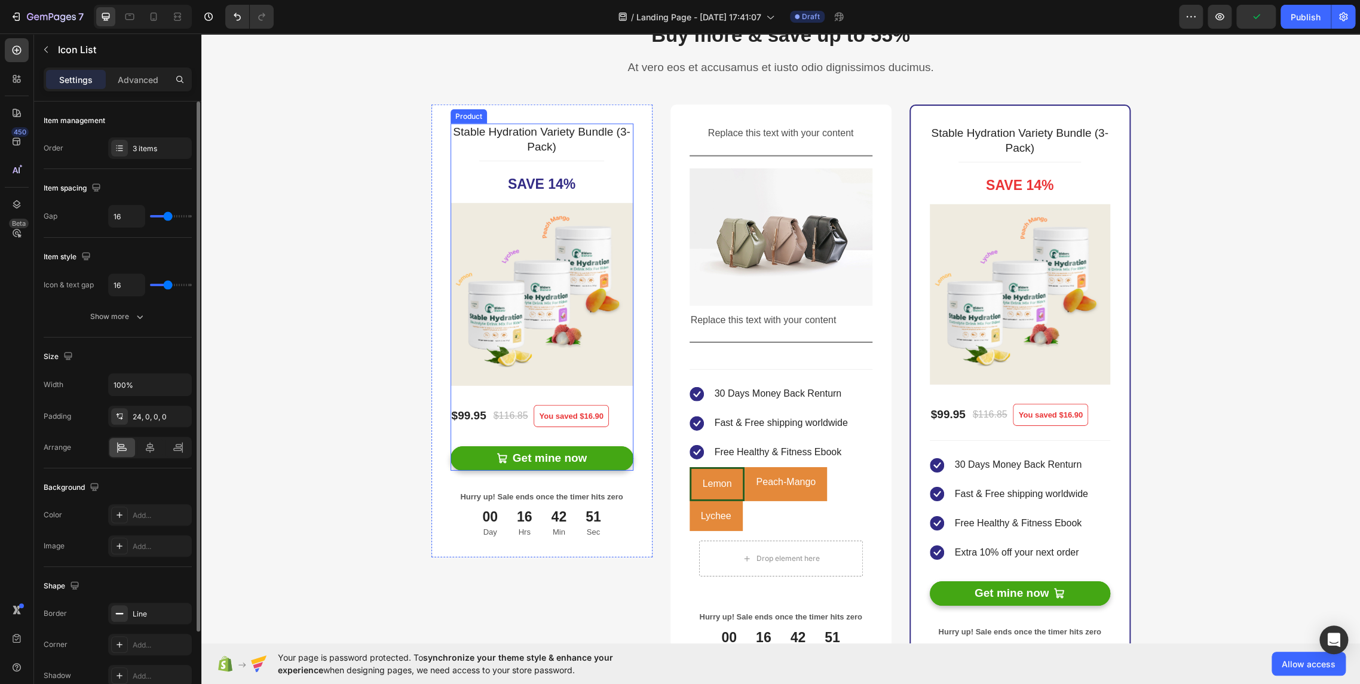
click at [592, 371] on img at bounding box center [541, 294] width 183 height 183
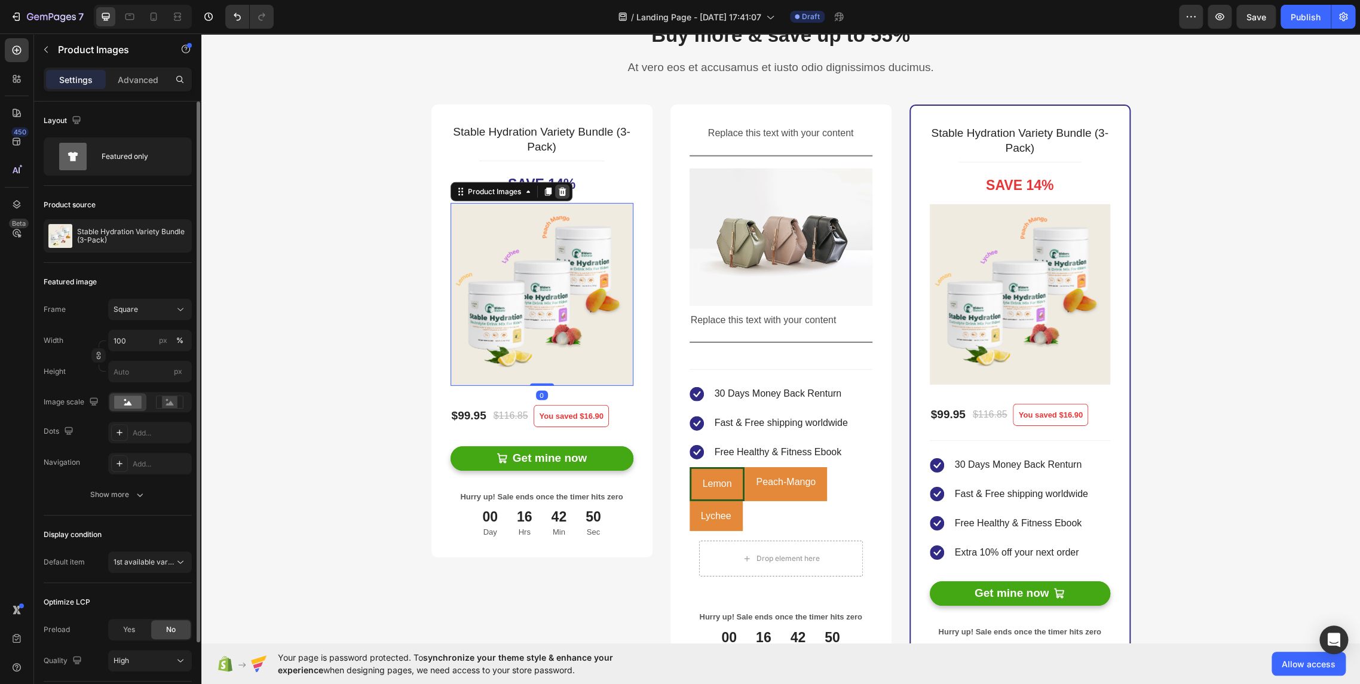
click at [557, 189] on icon at bounding box center [562, 192] width 10 height 10
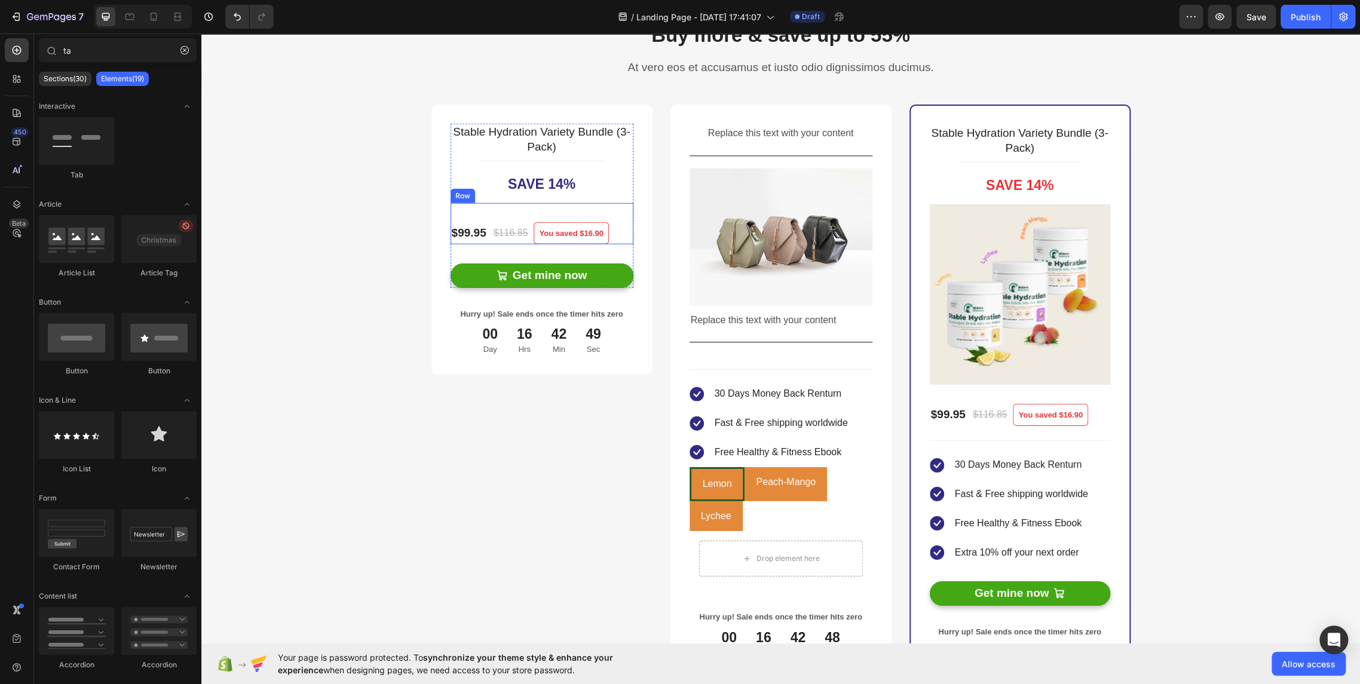
click at [608, 232] on div "$99.95 Product Price Product Price $116.85 Compare Price Compare Price You save…" at bounding box center [541, 224] width 183 height 42
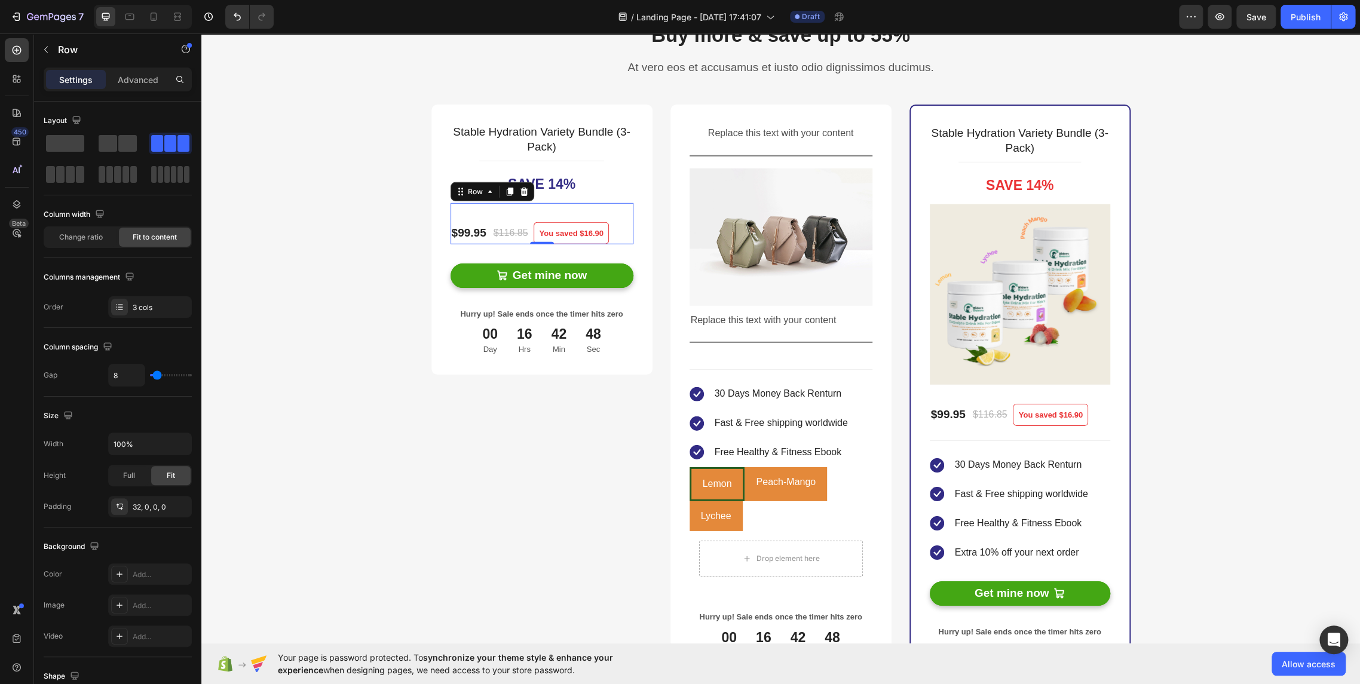
click at [520, 195] on icon at bounding box center [524, 192] width 8 height 8
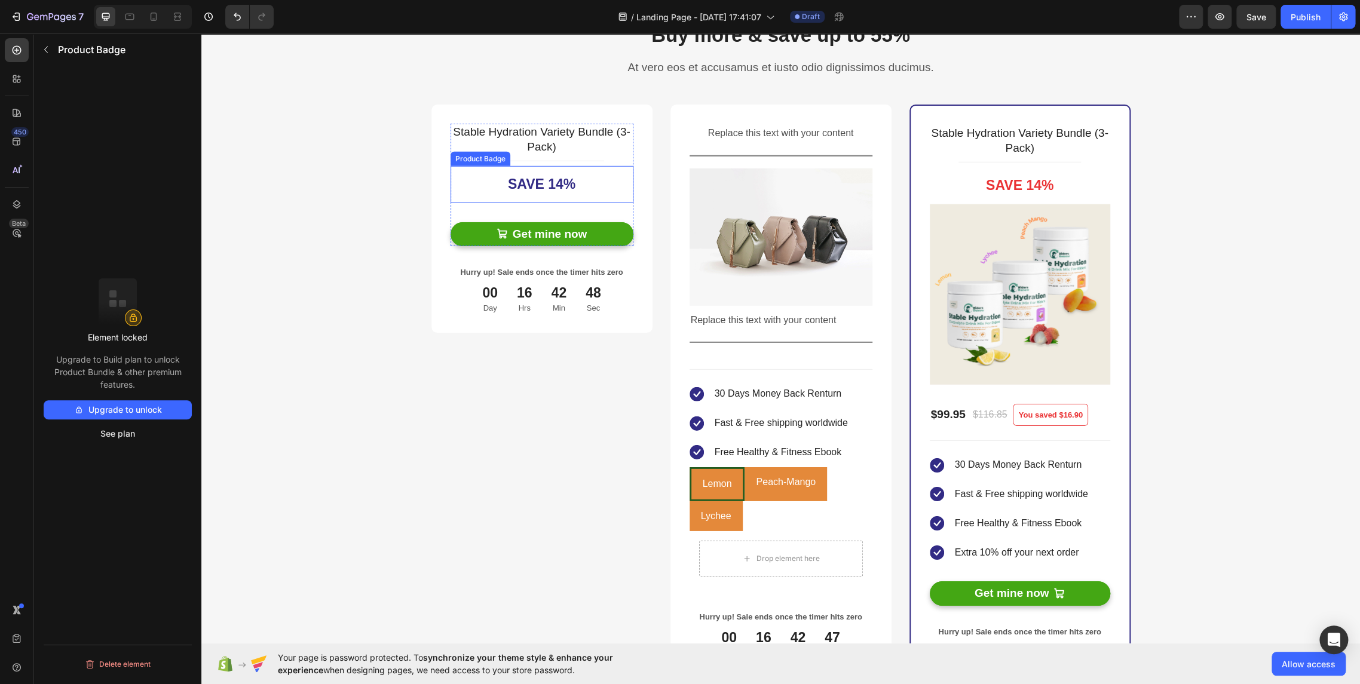
click at [582, 184] on div "Save 14%" at bounding box center [541, 184] width 183 height 37
click at [555, 157] on icon at bounding box center [559, 155] width 8 height 8
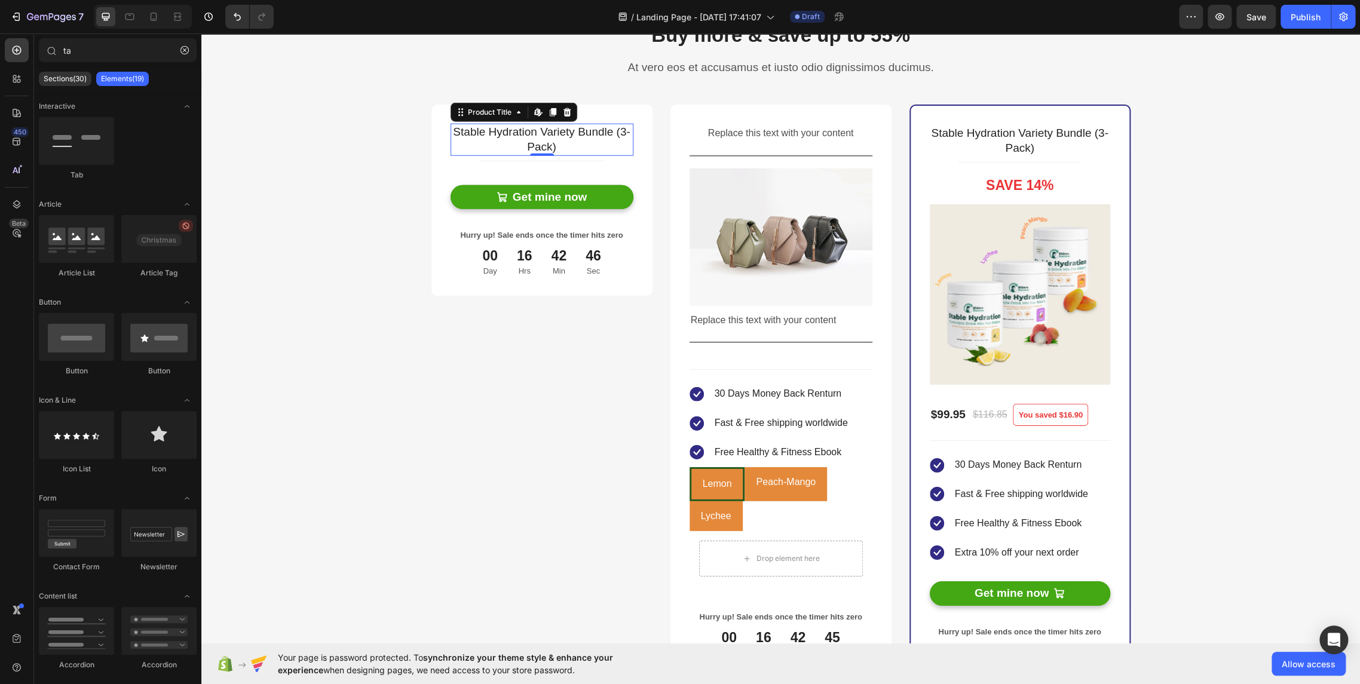
click at [576, 143] on h2 "Stable Hydration Variety Bundle (3-Pack)" at bounding box center [541, 140] width 183 height 32
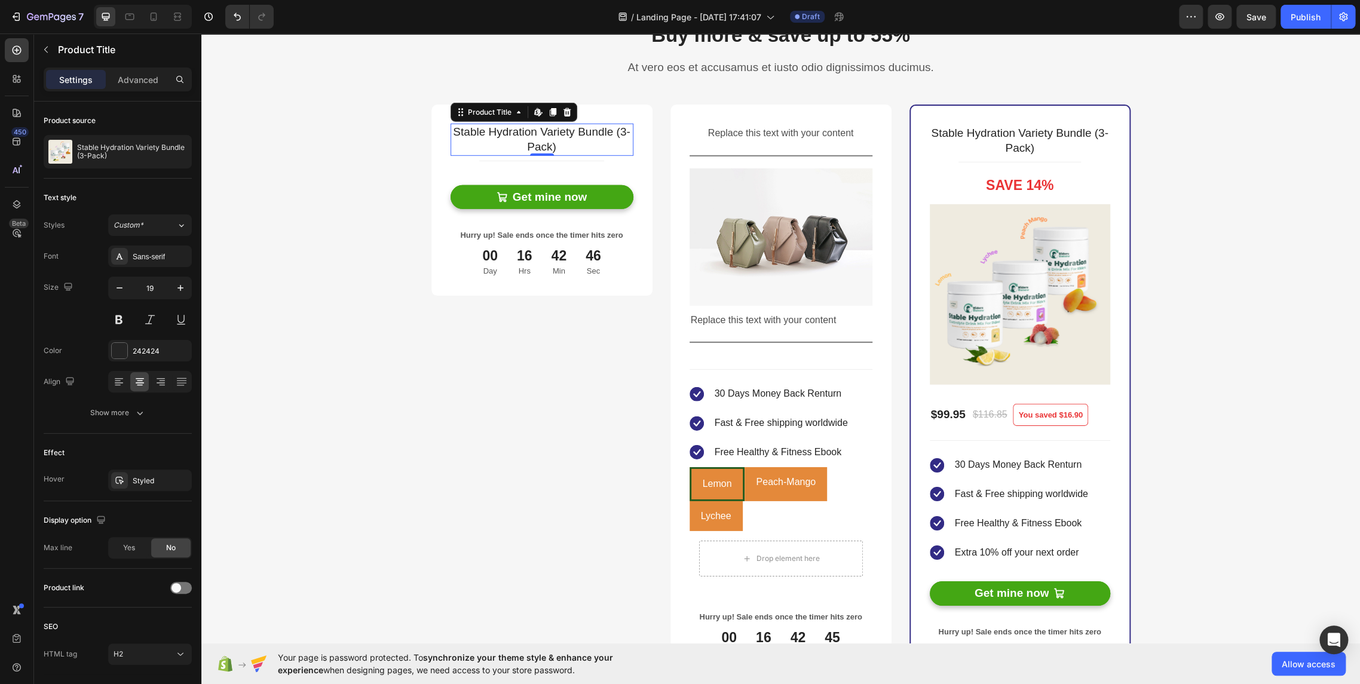
click at [562, 112] on icon at bounding box center [567, 113] width 10 height 10
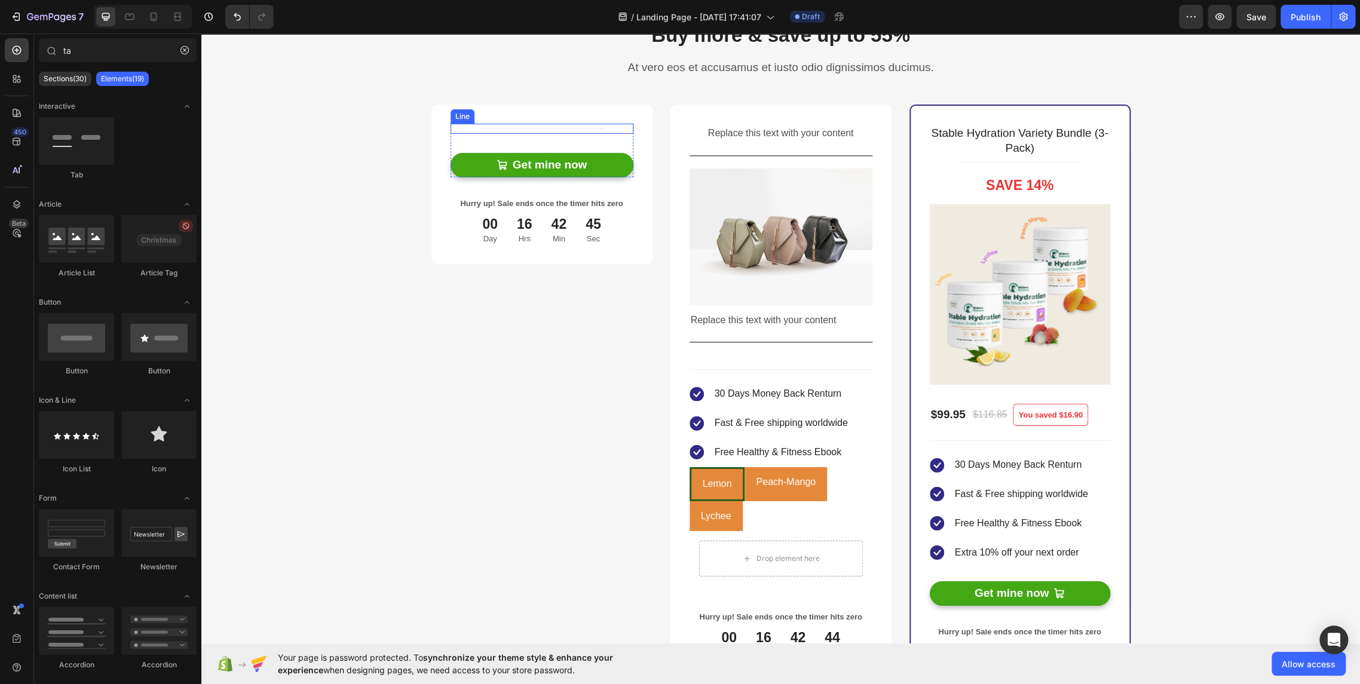
click at [560, 131] on div "Title Line" at bounding box center [541, 129] width 183 height 10
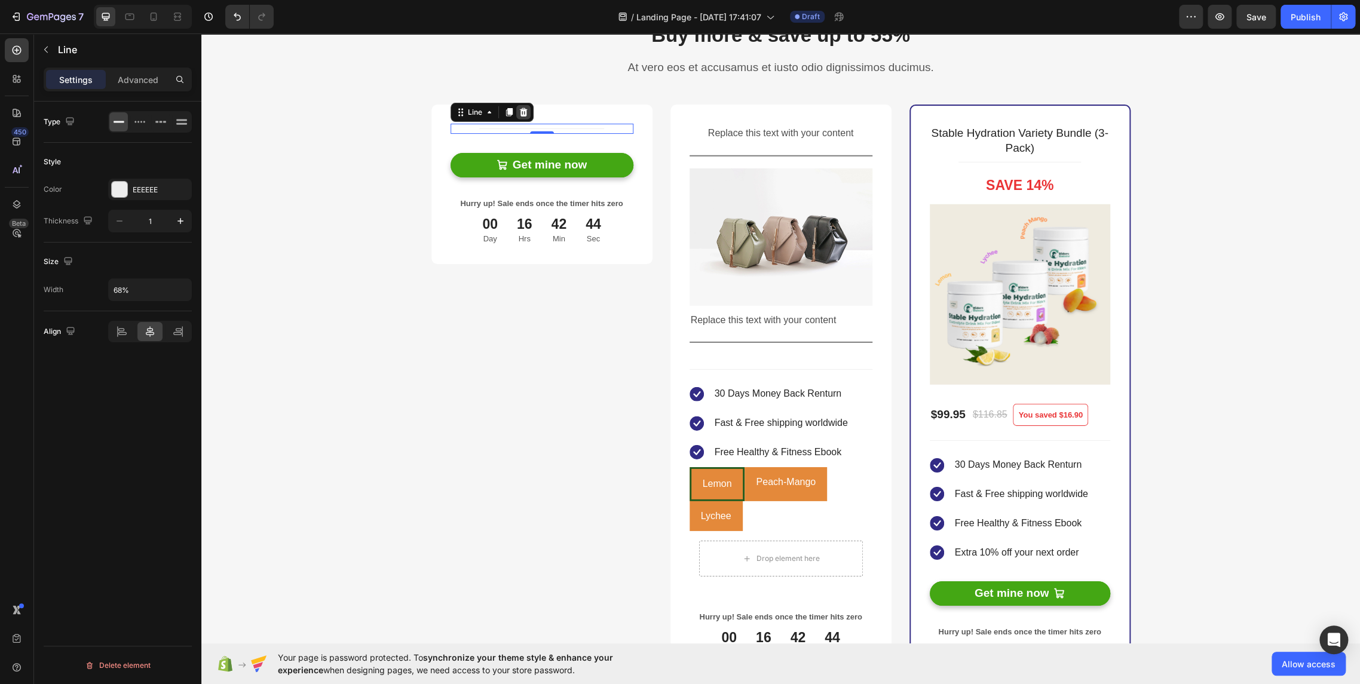
click at [523, 114] on div at bounding box center [523, 112] width 14 height 14
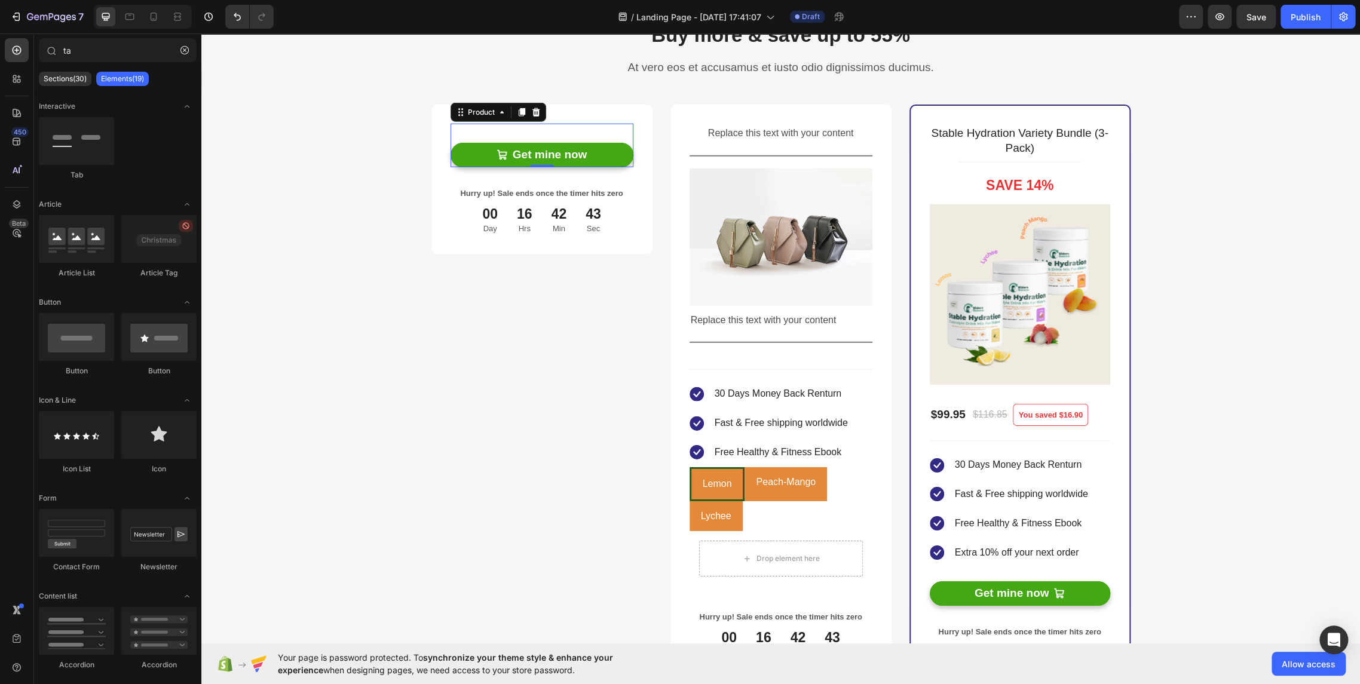
click at [522, 133] on div "Get mine now Add to Cart" at bounding box center [541, 146] width 183 height 44
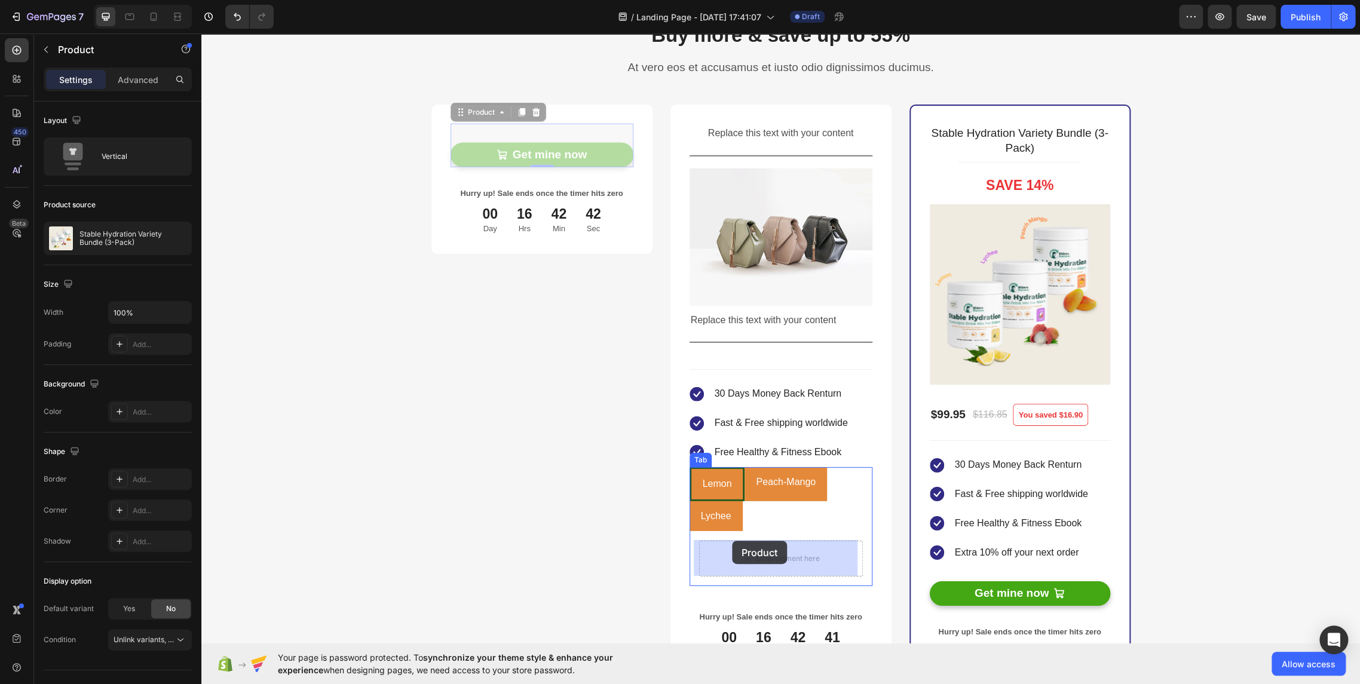
drag, startPoint x: 465, startPoint y: 111, endPoint x: 732, endPoint y: 541, distance: 505.4
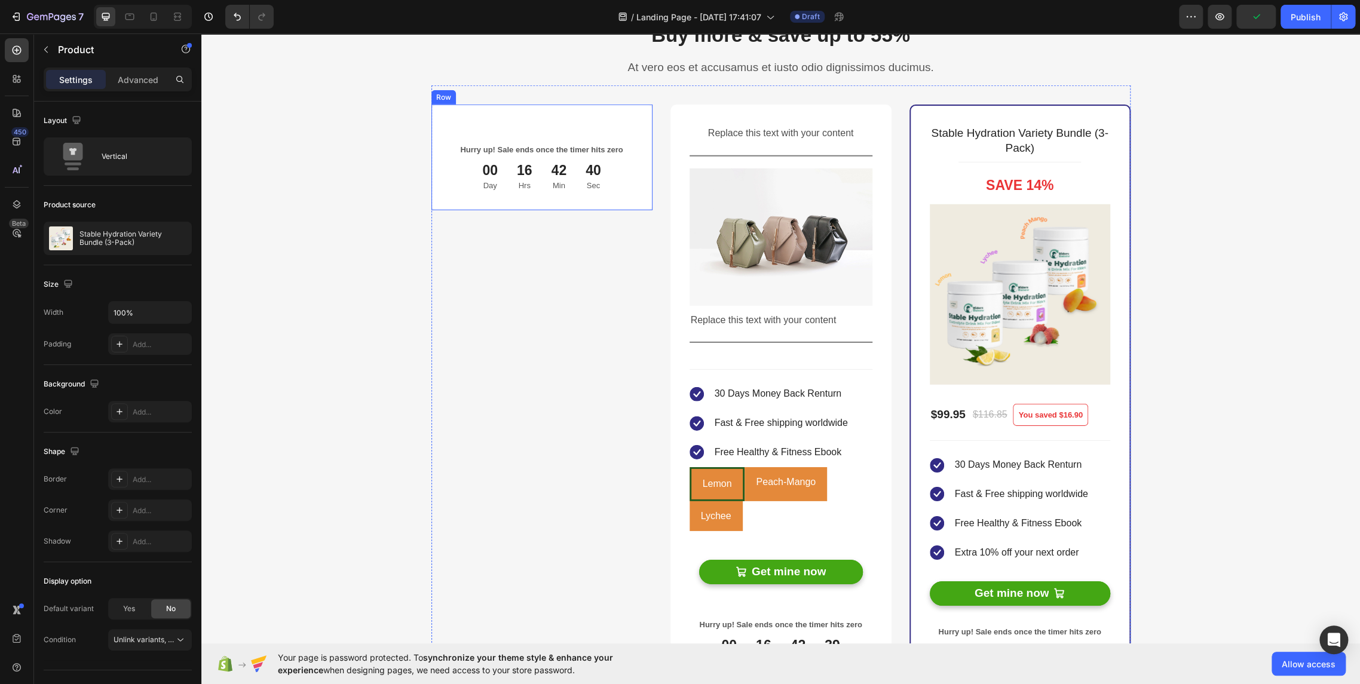
click at [625, 190] on div "00 Day 16 Hrs 42 Min 40 Sec" at bounding box center [541, 176] width 183 height 29
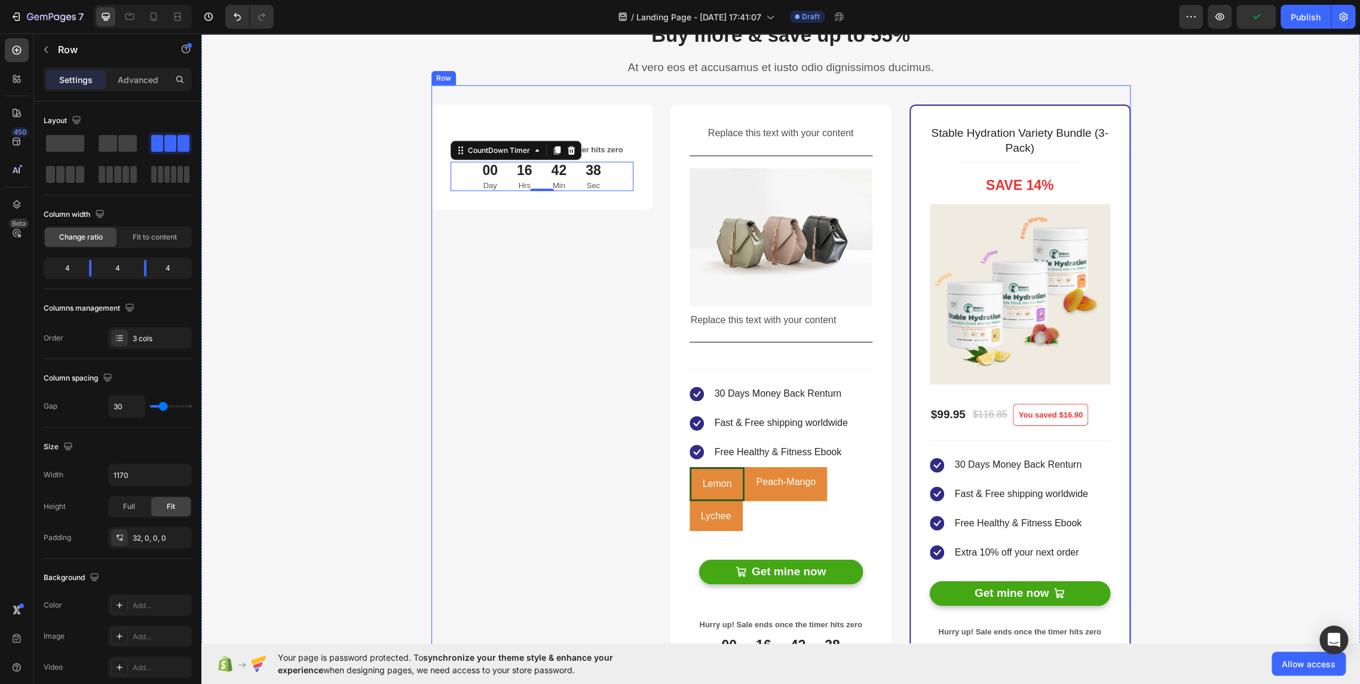
click at [606, 342] on div "Hurry up! Sale ends once the timer hits zero Text block 00 Day 16 Hrs 42 Min 38…" at bounding box center [541, 399] width 221 height 589
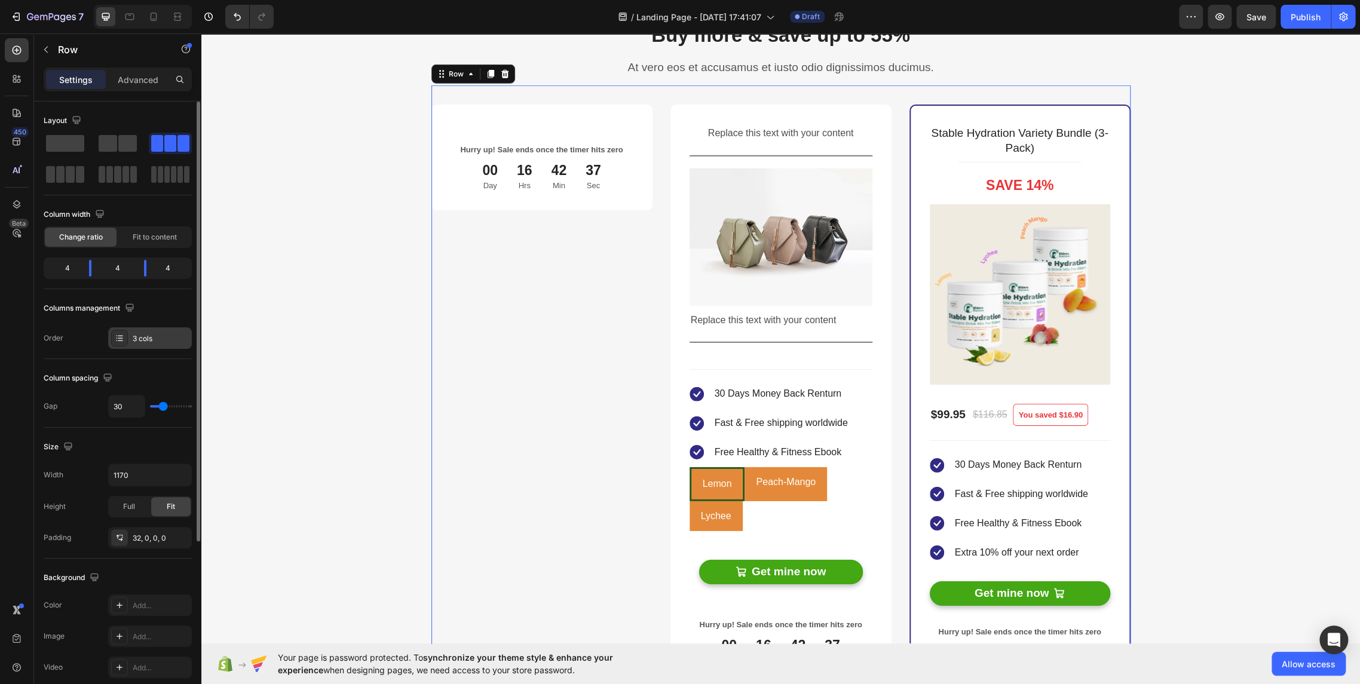
click at [136, 333] on div "3 cols" at bounding box center [161, 338] width 56 height 11
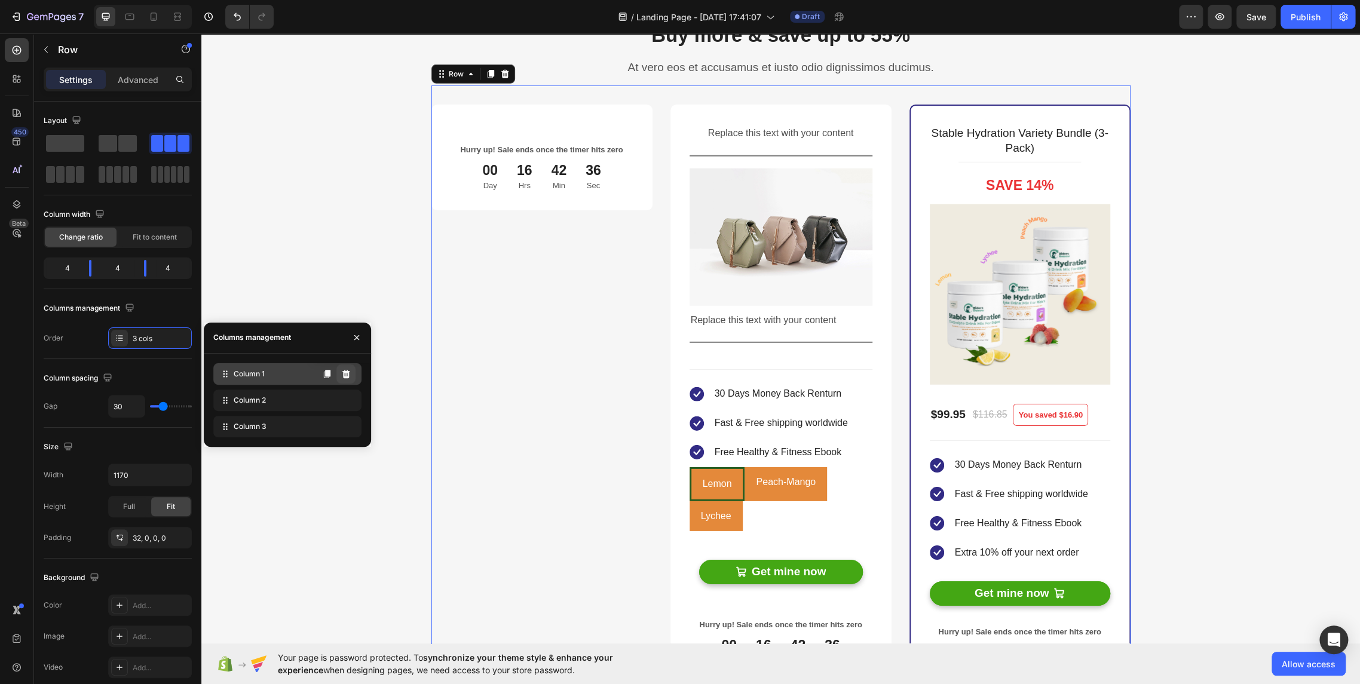
click at [348, 373] on icon at bounding box center [346, 373] width 8 height 8
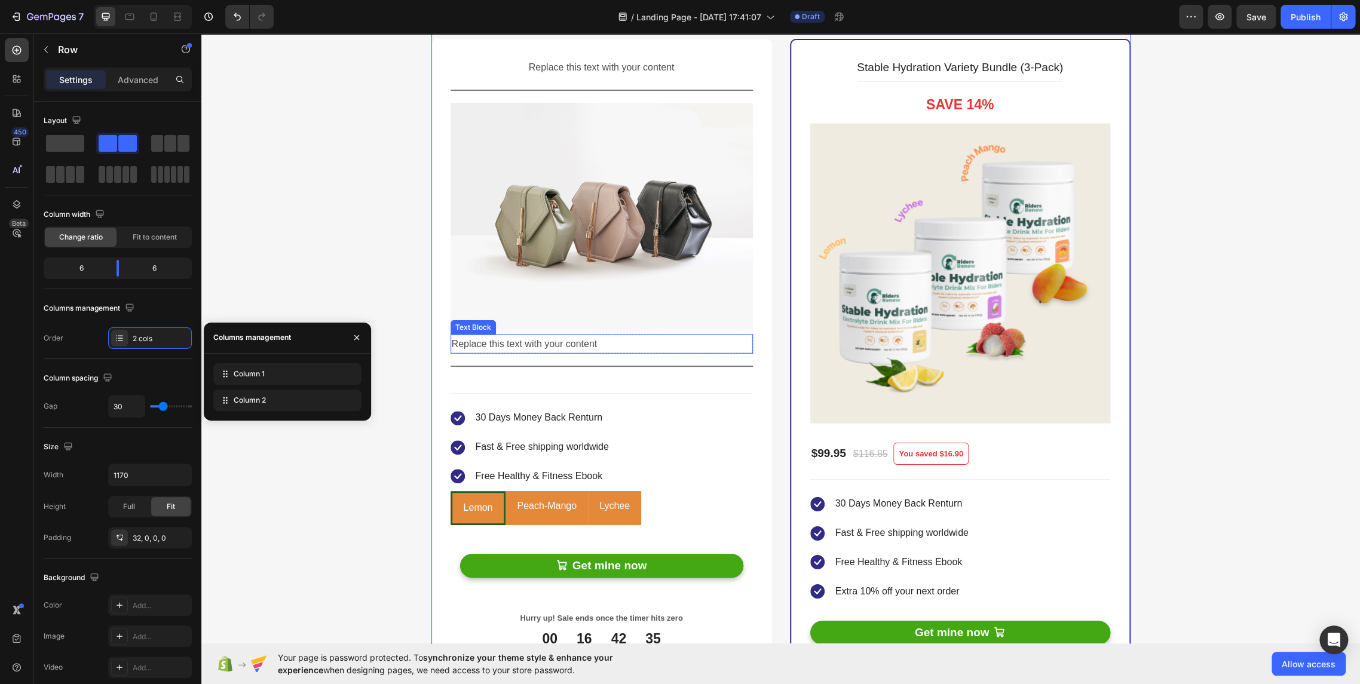
scroll to position [2353, 0]
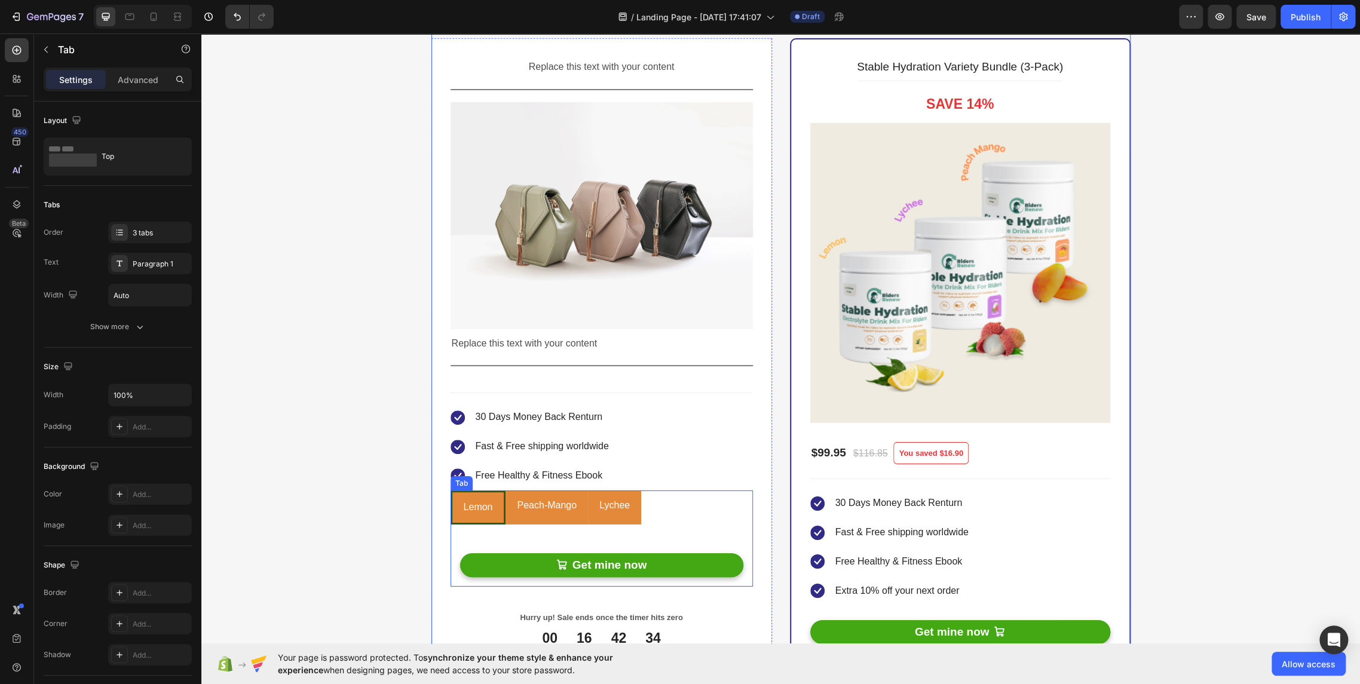
drag, startPoint x: 542, startPoint y: 504, endPoint x: 565, endPoint y: 510, distance: 24.1
click at [542, 504] on span "Peach-Mango" at bounding box center [547, 505] width 60 height 10
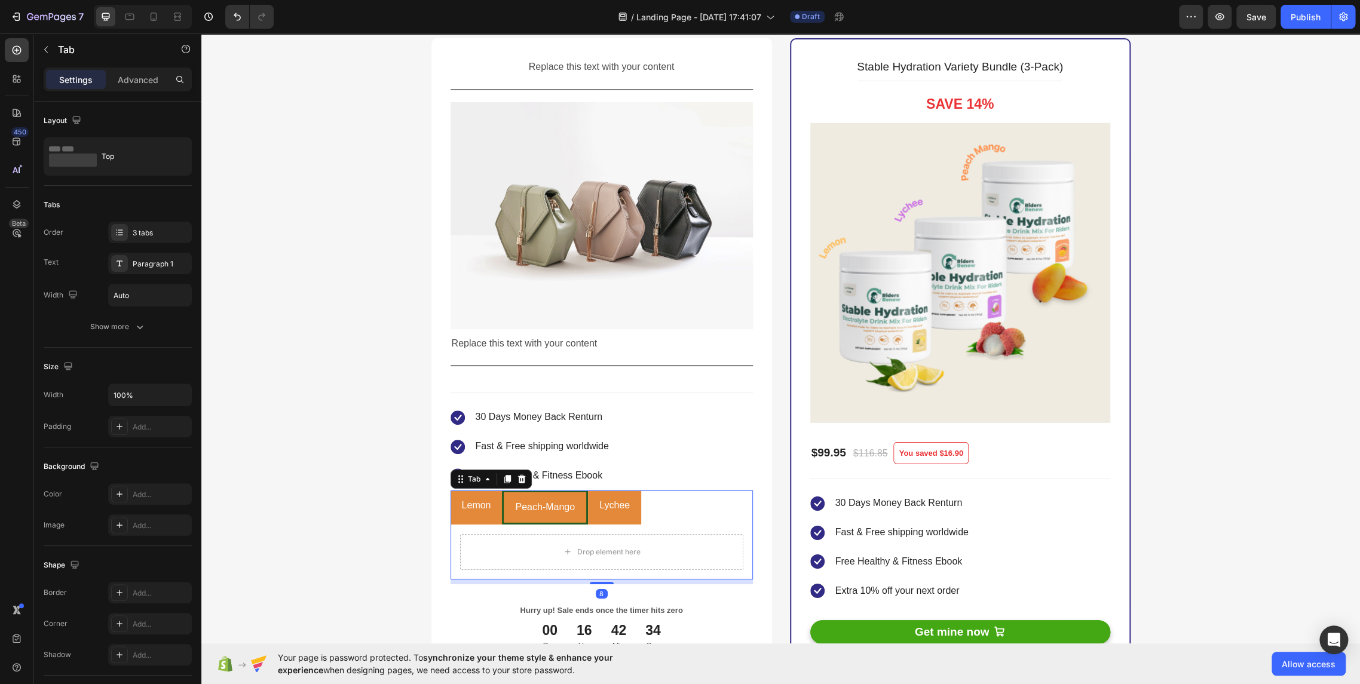
click at [597, 514] on div "Lychee" at bounding box center [614, 505] width 34 height 21
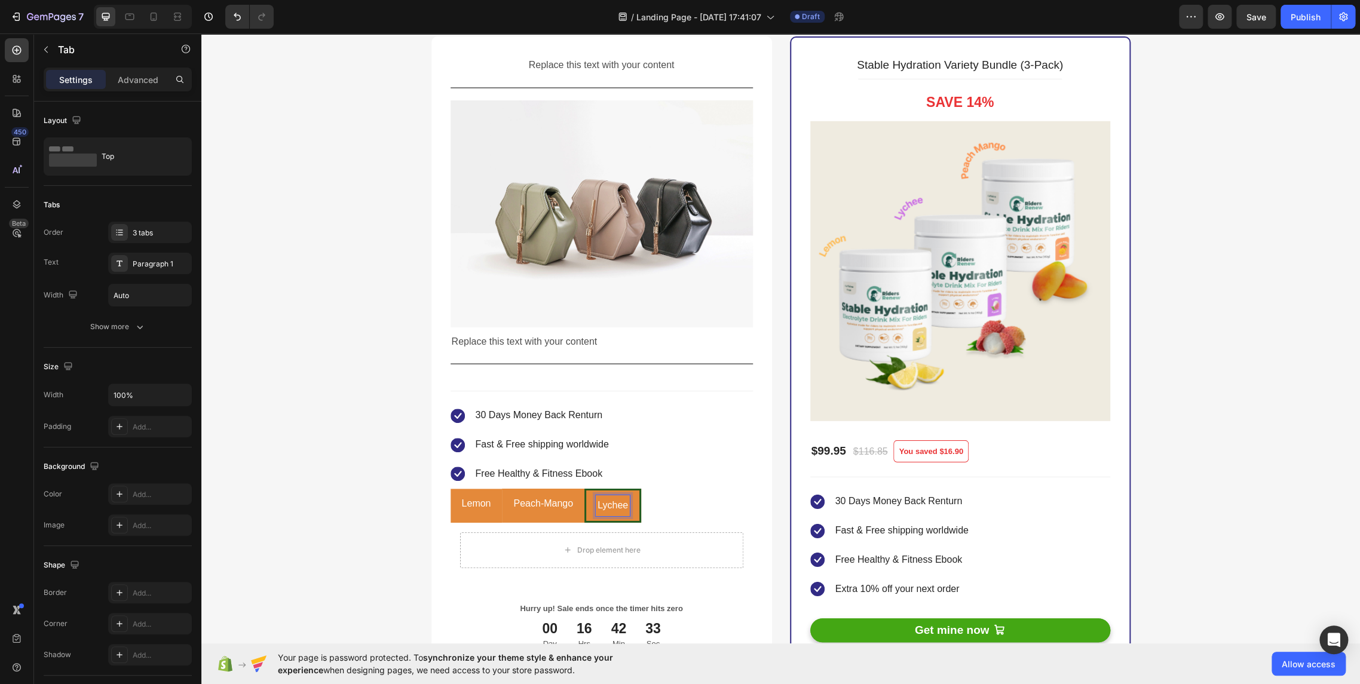
click at [502, 506] on li "Peach-Mango" at bounding box center [543, 506] width 82 height 34
click at [495, 509] on li "Lemon" at bounding box center [476, 506] width 52 height 34
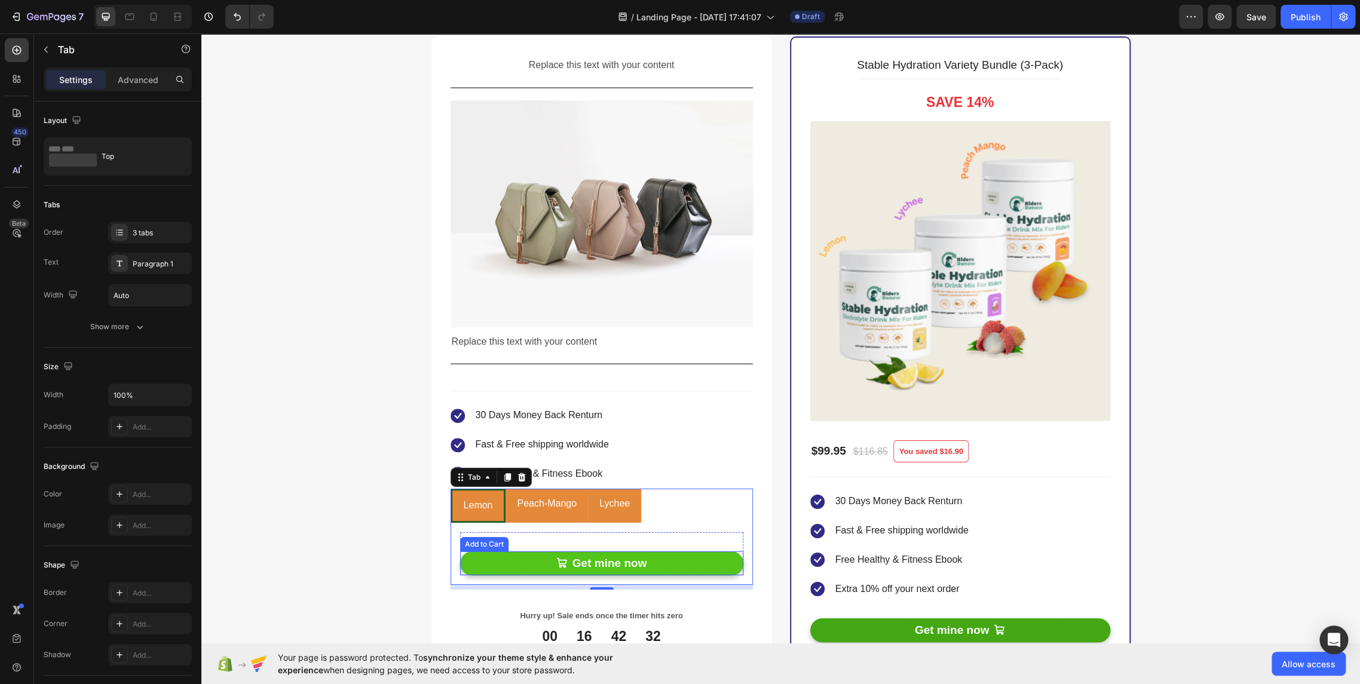
click at [536, 554] on button "Get mine now" at bounding box center [601, 563] width 283 height 24
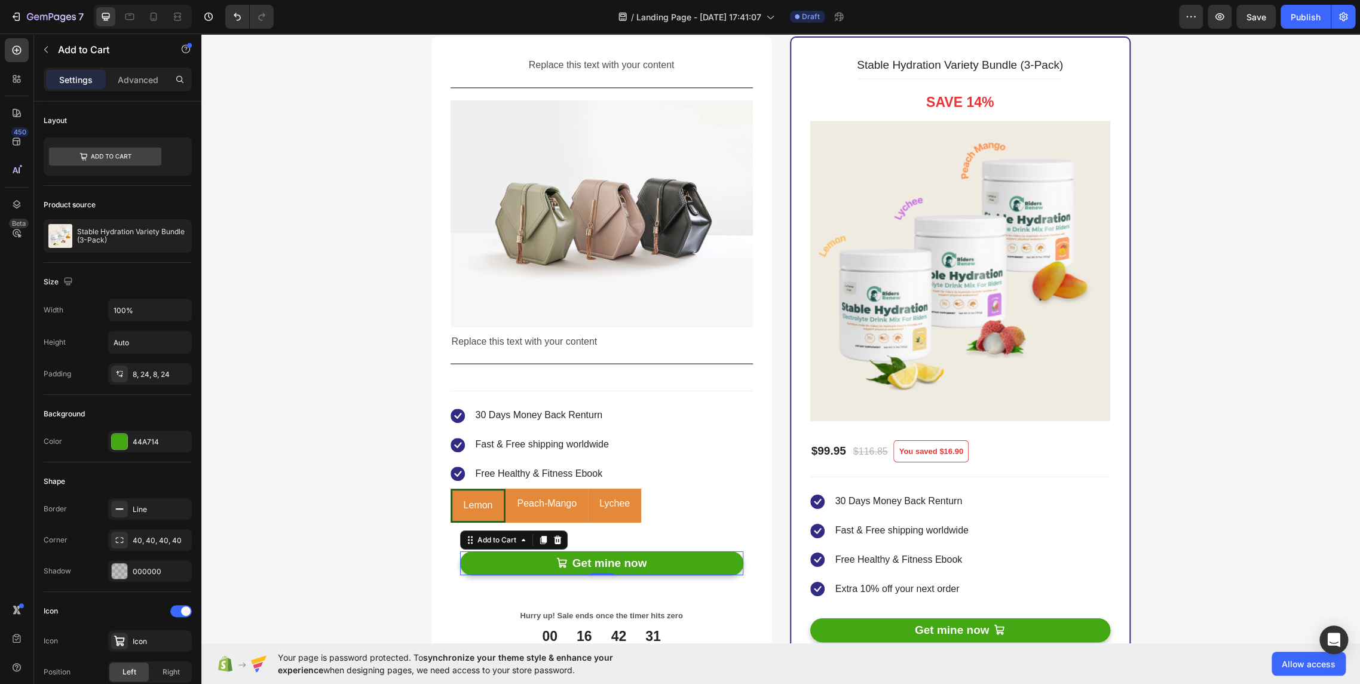
click at [536, 541] on div at bounding box center [543, 540] width 14 height 14
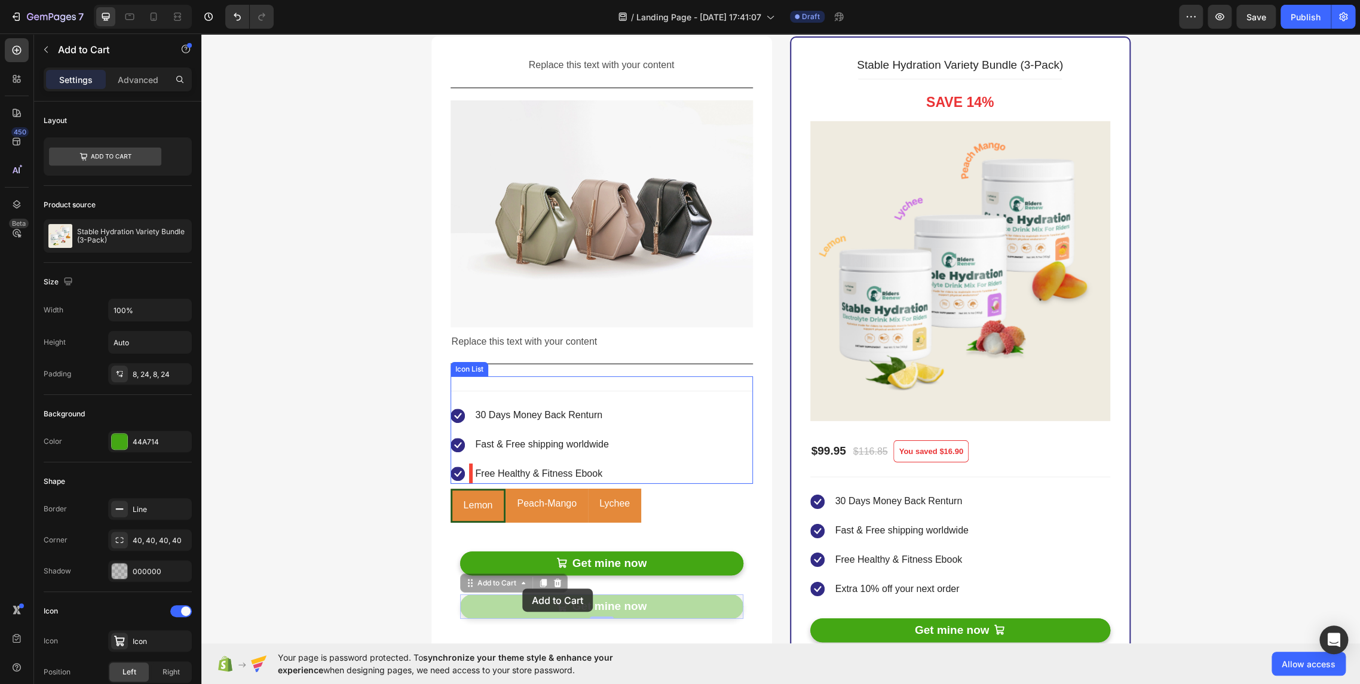
drag, startPoint x: 490, startPoint y: 585, endPoint x: 518, endPoint y: 585, distance: 28.1
click at [521, 588] on div "Header Buy more & save more Heading BEST VALUE Text block 00 04 42 27 CountDown…" at bounding box center [780, 108] width 1158 height 4858
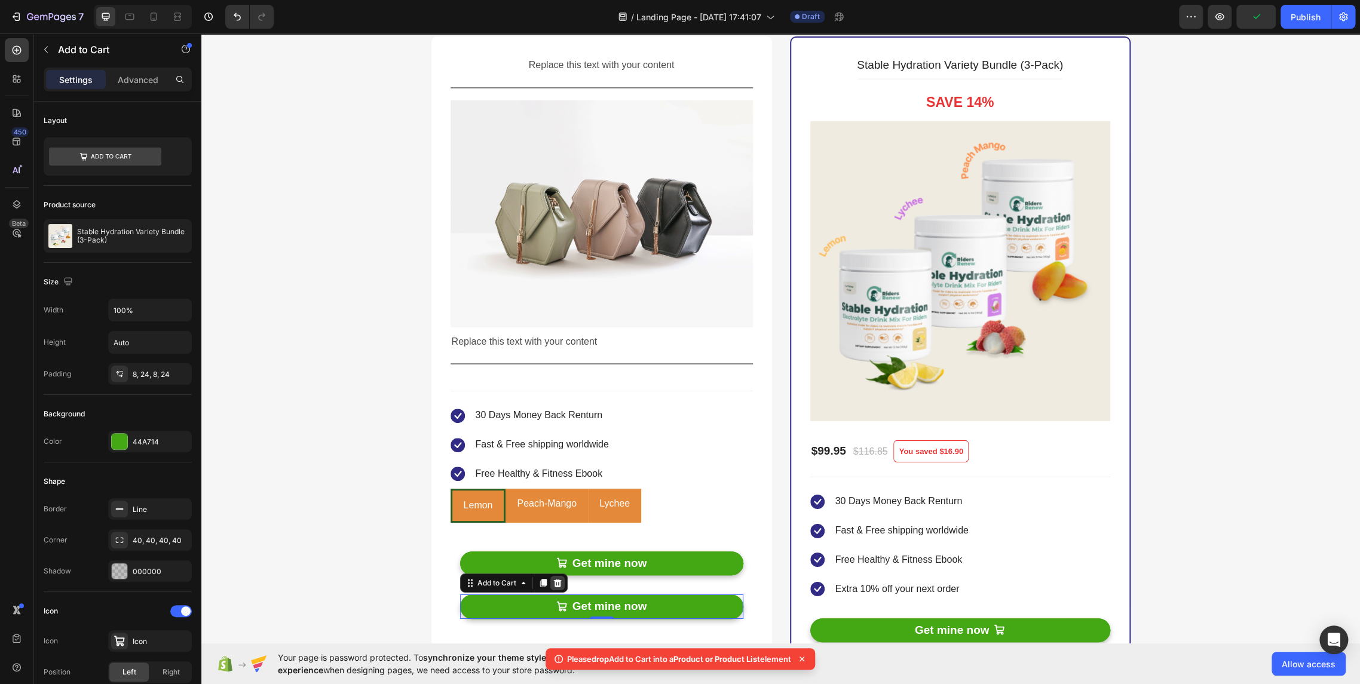
click at [556, 583] on icon at bounding box center [558, 583] width 10 height 10
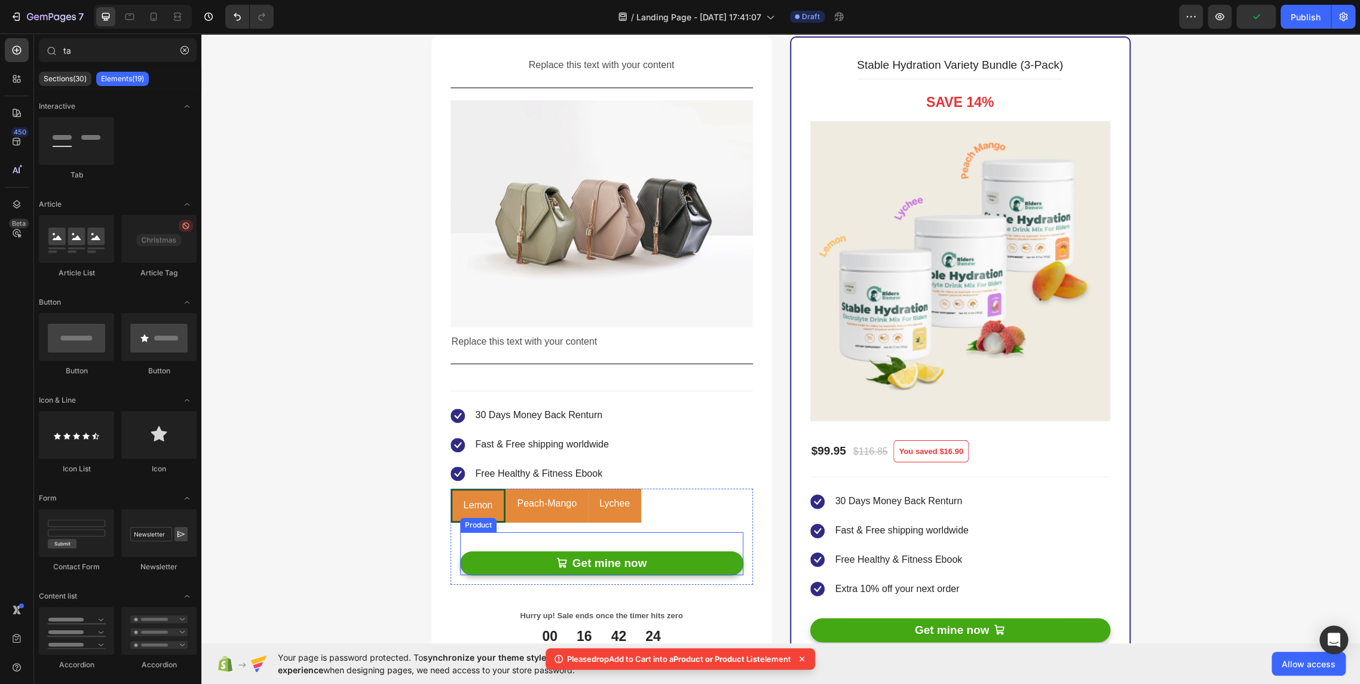
click at [535, 544] on div "Get mine now Add to Cart" at bounding box center [601, 554] width 283 height 44
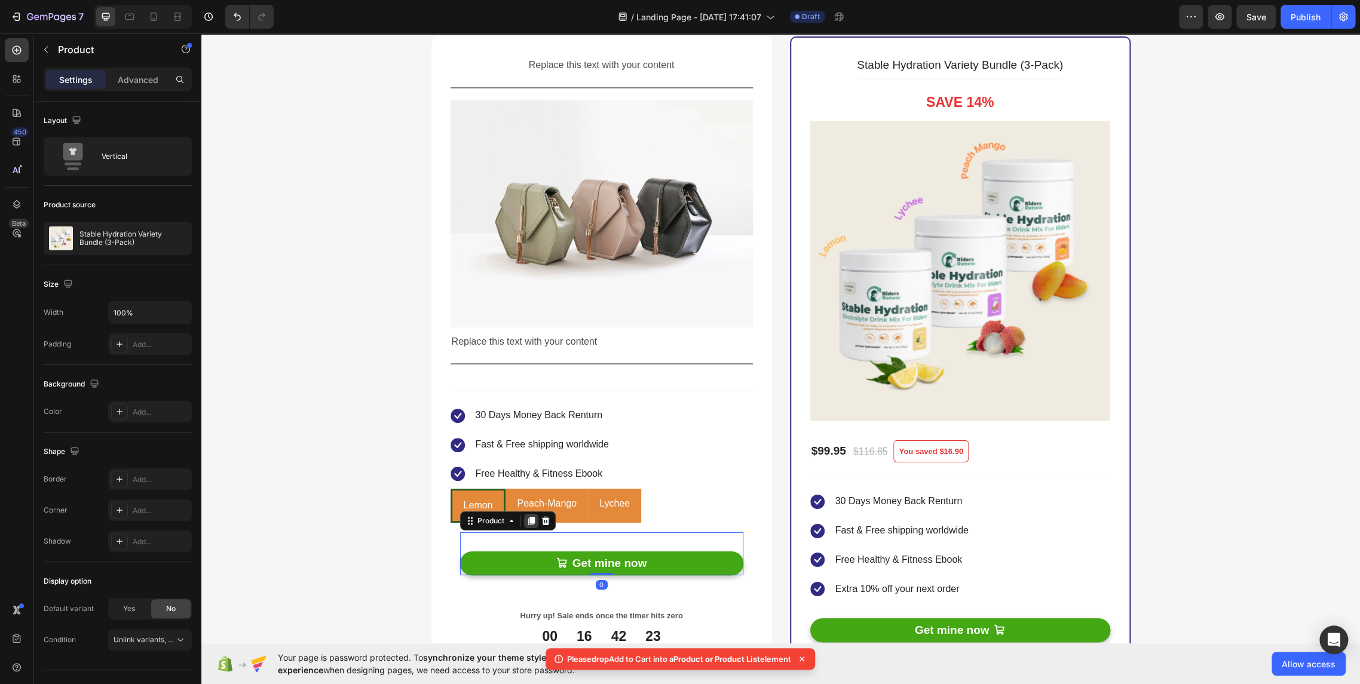
click at [528, 519] on icon at bounding box center [530, 521] width 7 height 8
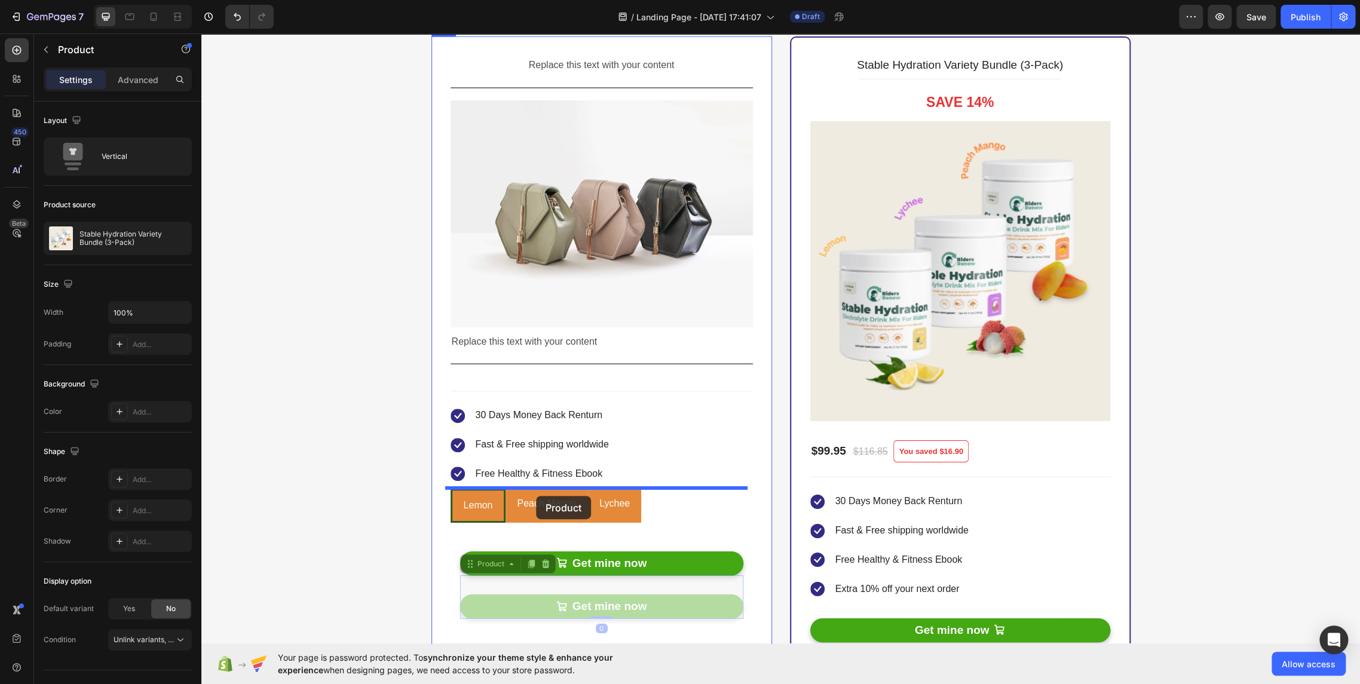
drag, startPoint x: 482, startPoint y: 562, endPoint x: 536, endPoint y: 496, distance: 85.4
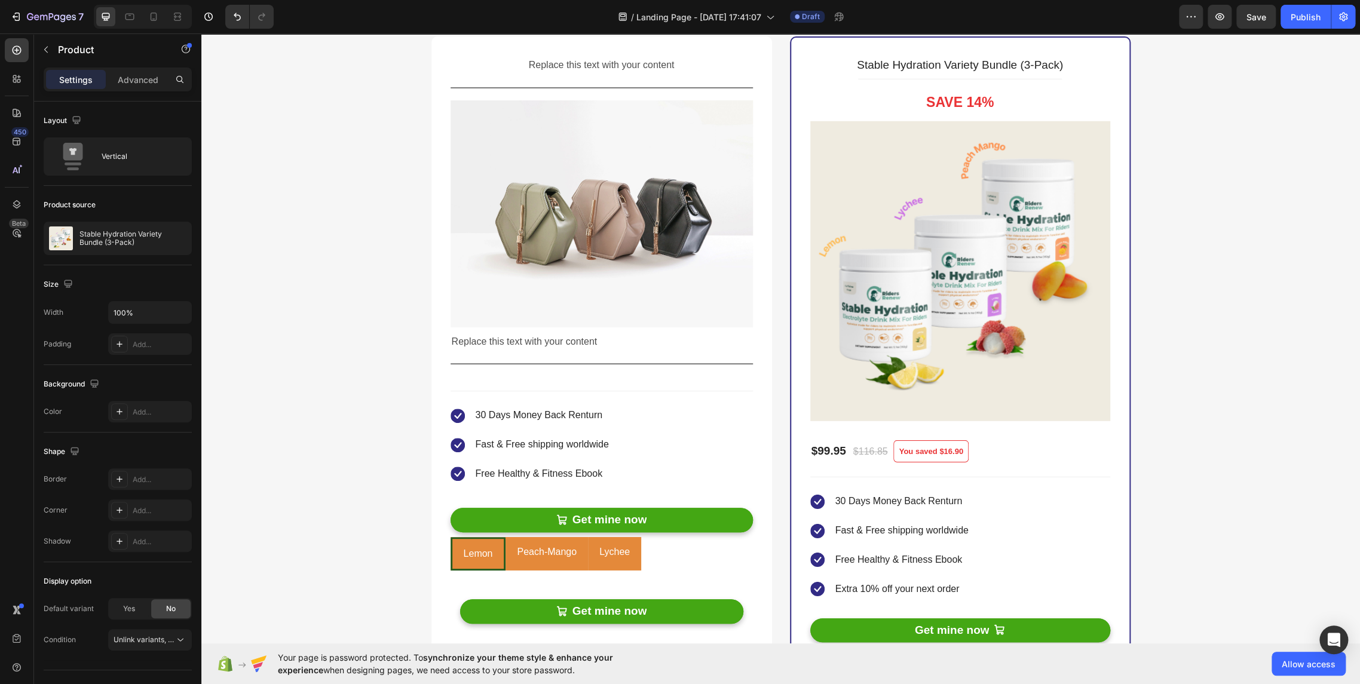
click at [516, 494] on div "Get mine now Add to Cart" at bounding box center [601, 511] width 302 height 44
click at [518, 477] on icon at bounding box center [521, 477] width 7 height 8
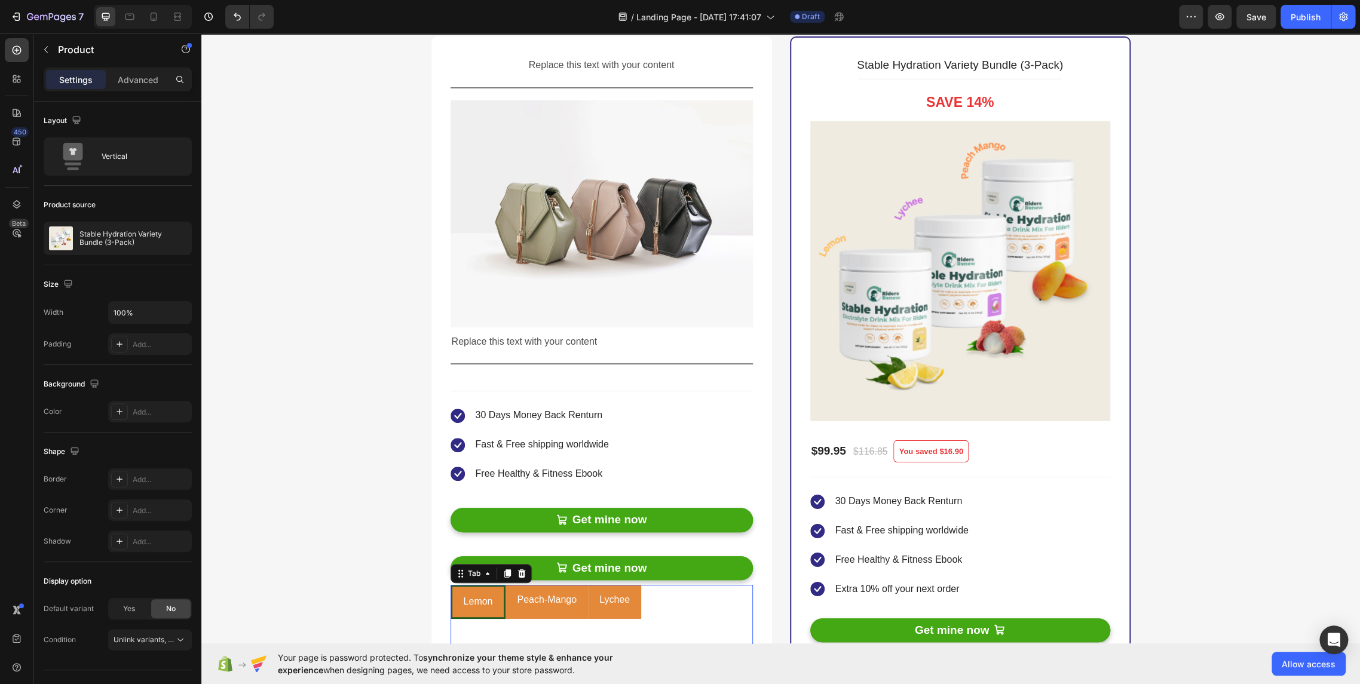
click at [506, 590] on li "Peach-Mango" at bounding box center [546, 602] width 82 height 34
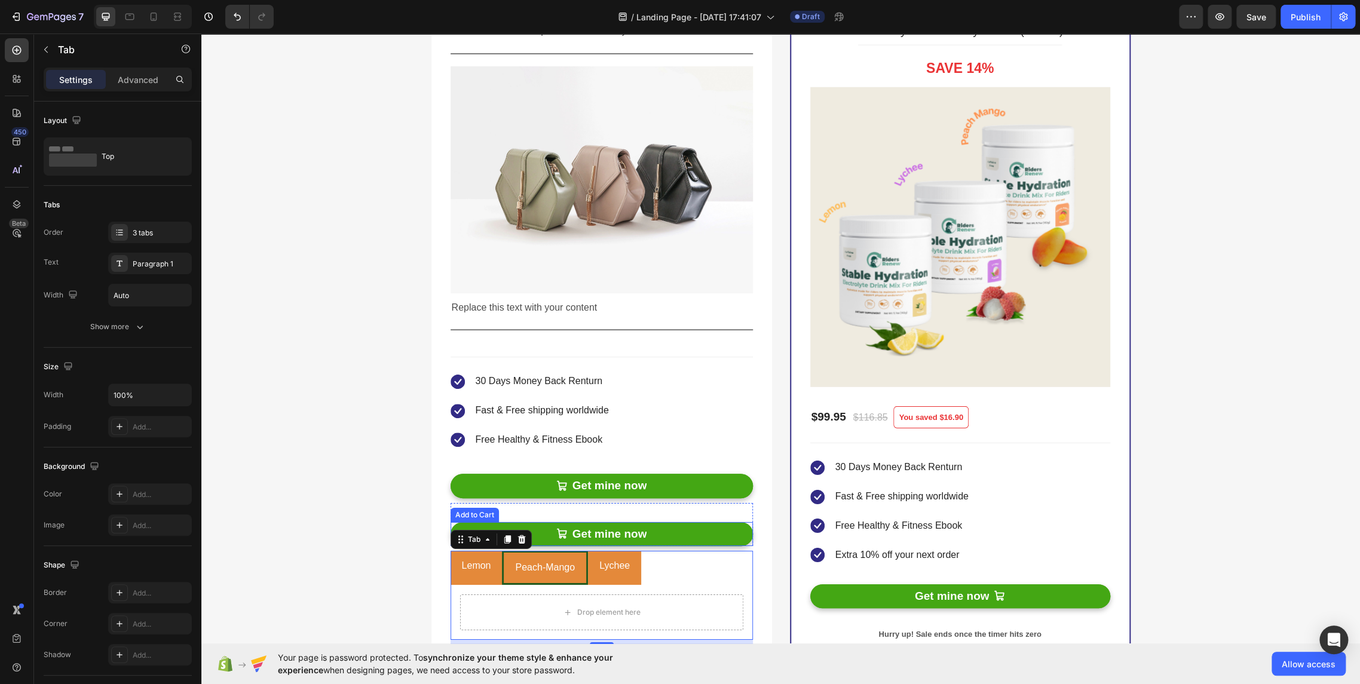
scroll to position [2487, 0]
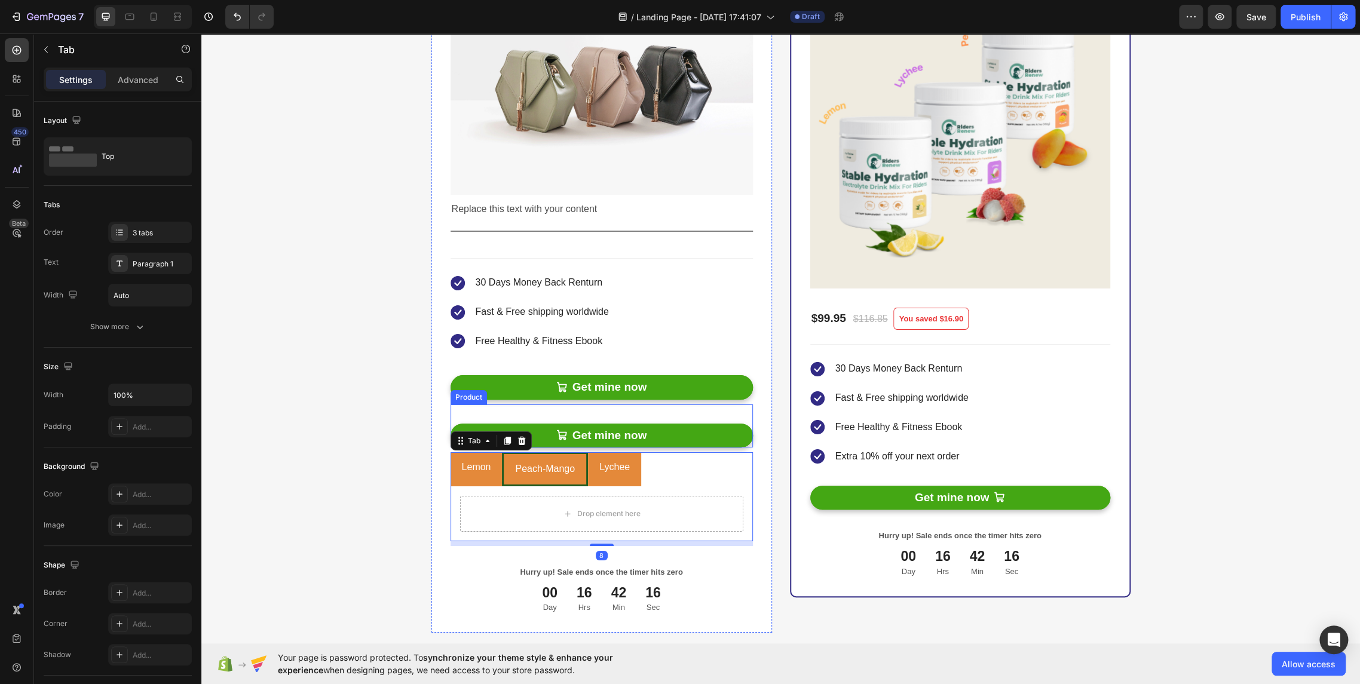
click at [507, 409] on div "Get mine now Add to Cart" at bounding box center [601, 426] width 302 height 44
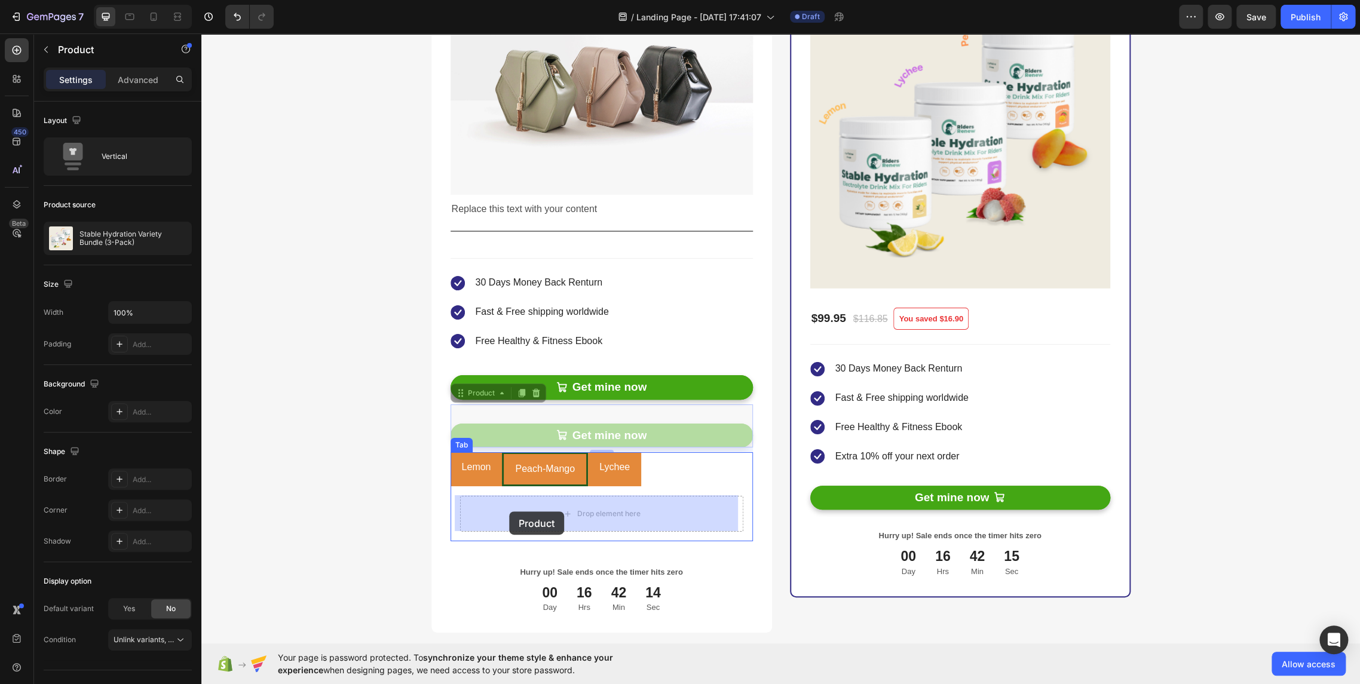
drag, startPoint x: 475, startPoint y: 395, endPoint x: 510, endPoint y: 512, distance: 121.4
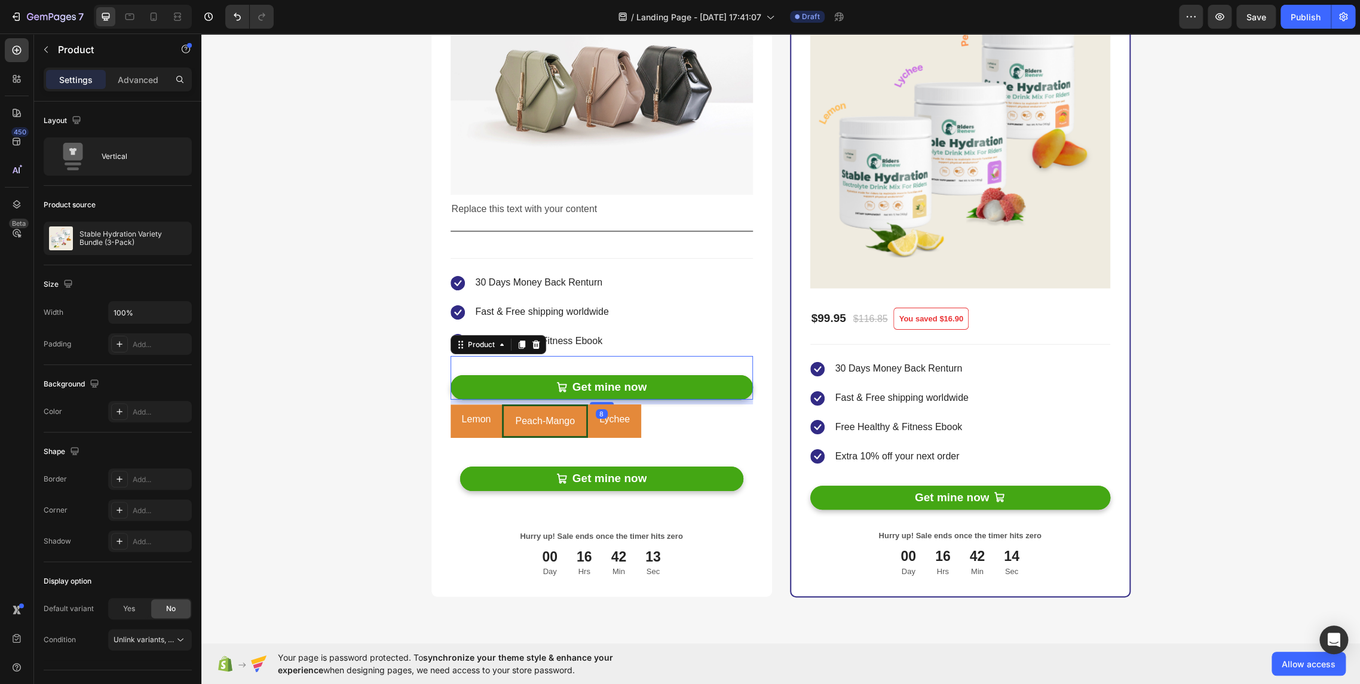
click at [509, 362] on div "Get mine now Add to Cart" at bounding box center [601, 378] width 302 height 44
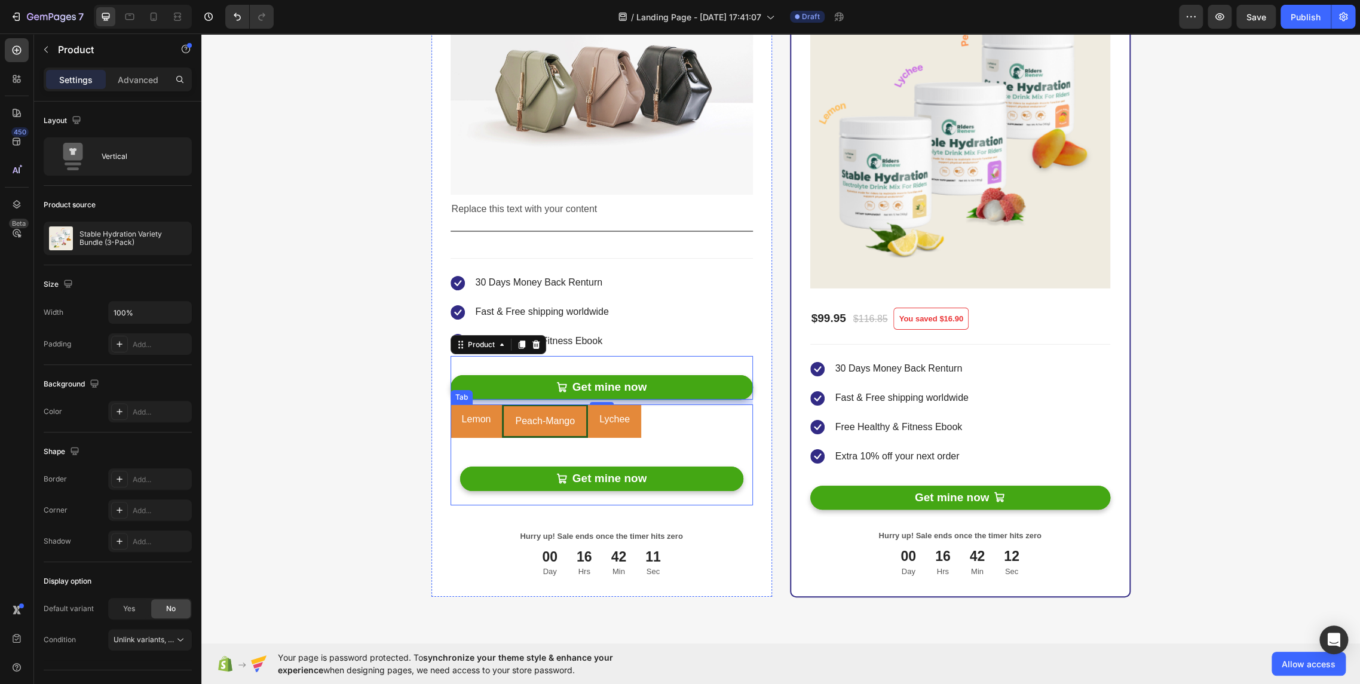
click at [603, 431] on div "Lychee" at bounding box center [614, 421] width 34 height 24
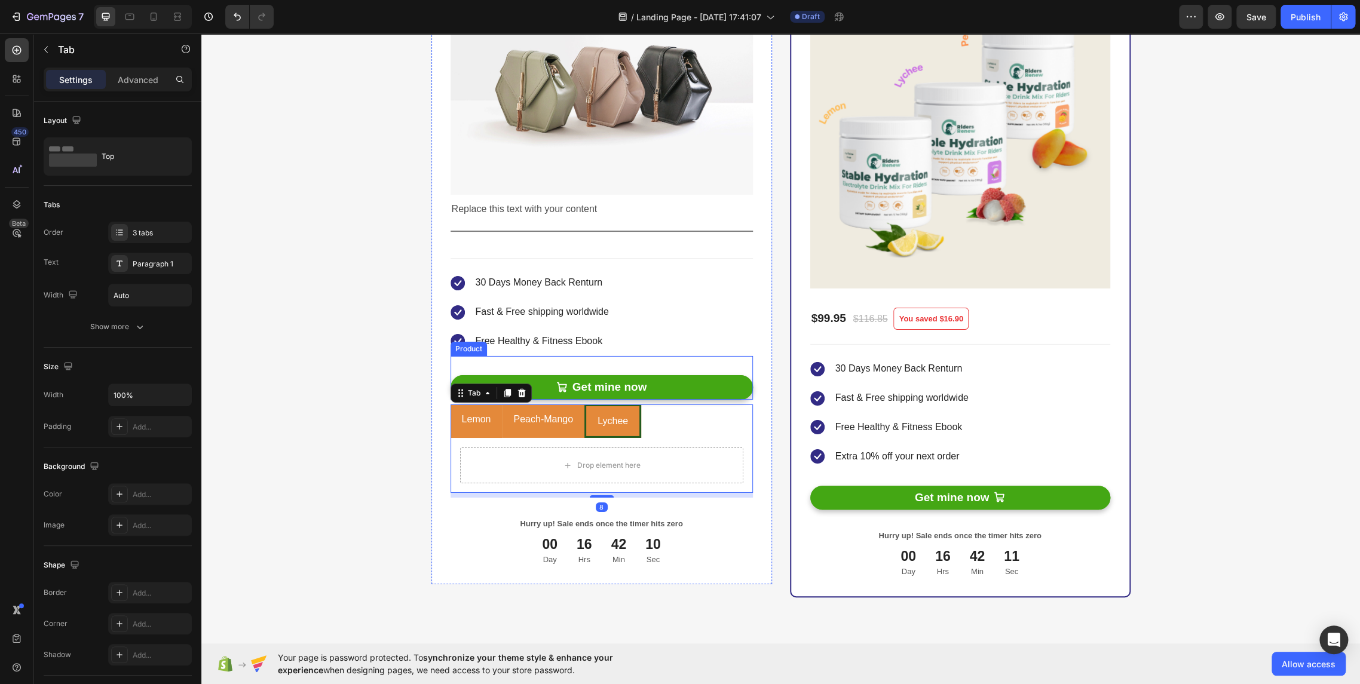
click at [498, 371] on div "Get mine now Add to Cart" at bounding box center [601, 378] width 302 height 44
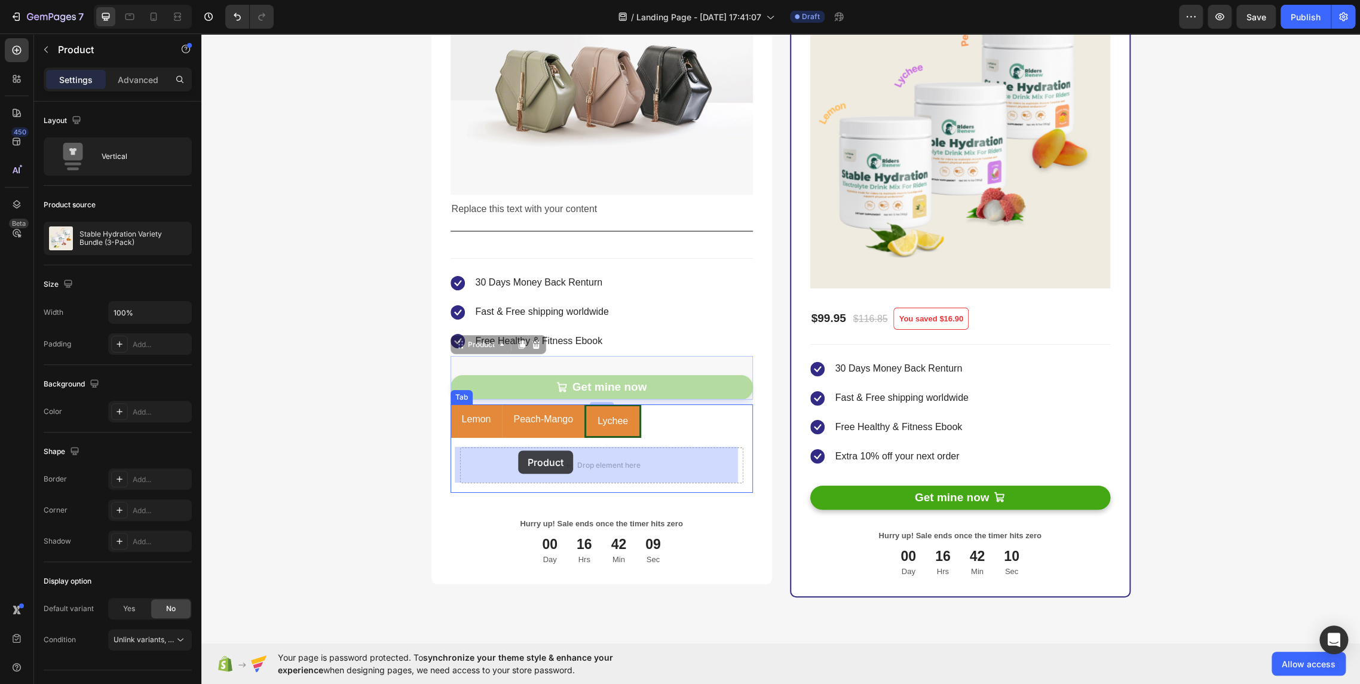
drag, startPoint x: 473, startPoint y: 348, endPoint x: 517, endPoint y: 447, distance: 109.1
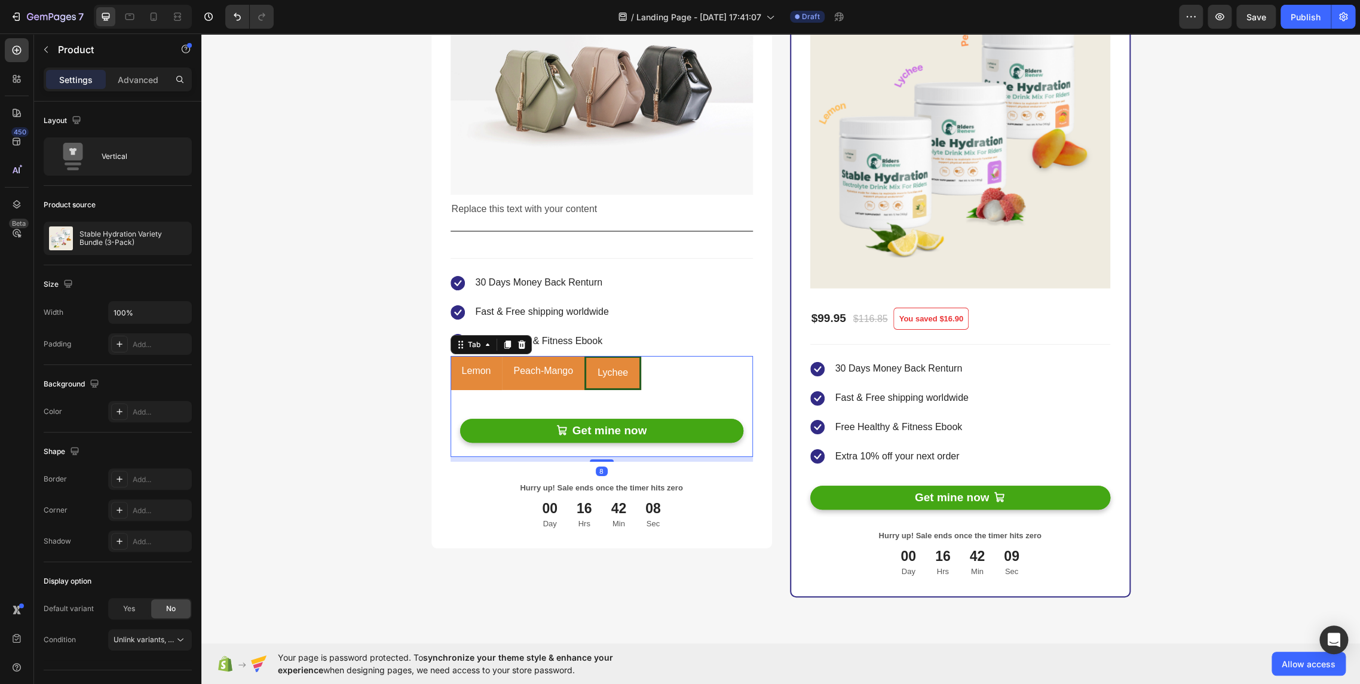
click at [562, 382] on div "Peach-Mango" at bounding box center [542, 373] width 63 height 24
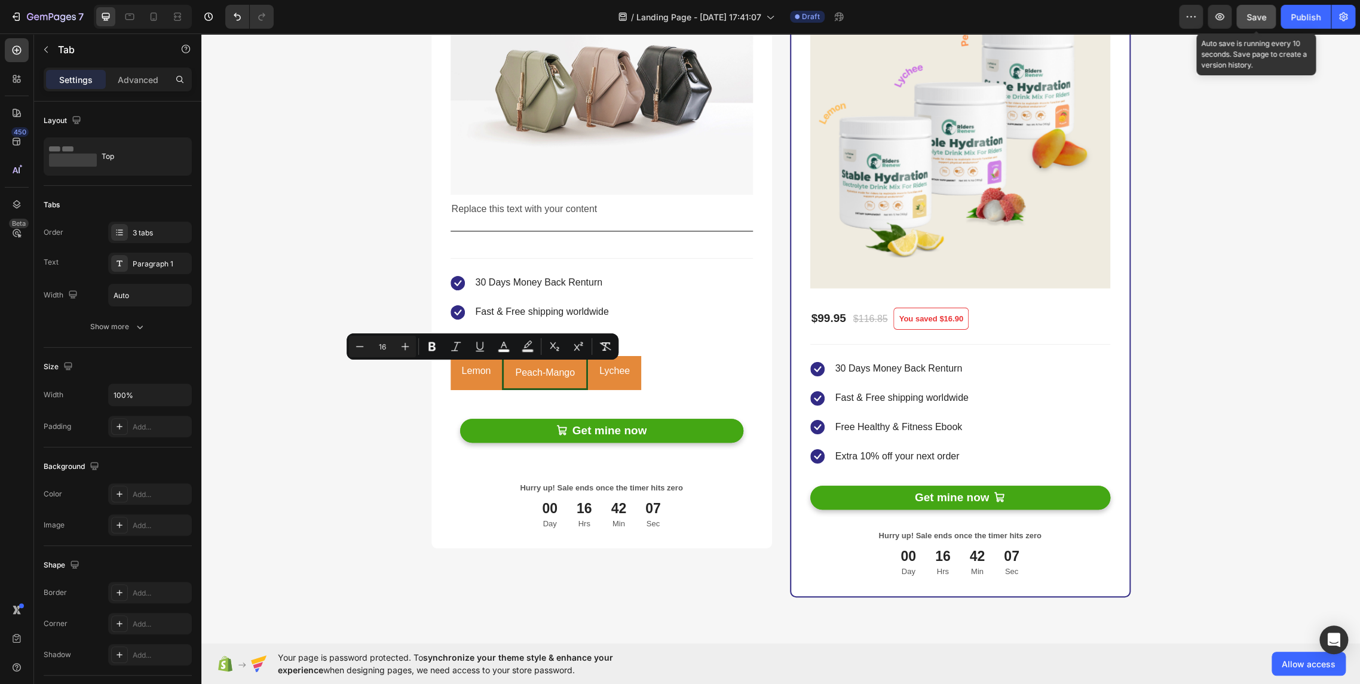
click at [1257, 19] on span "Save" at bounding box center [1256, 17] width 20 height 10
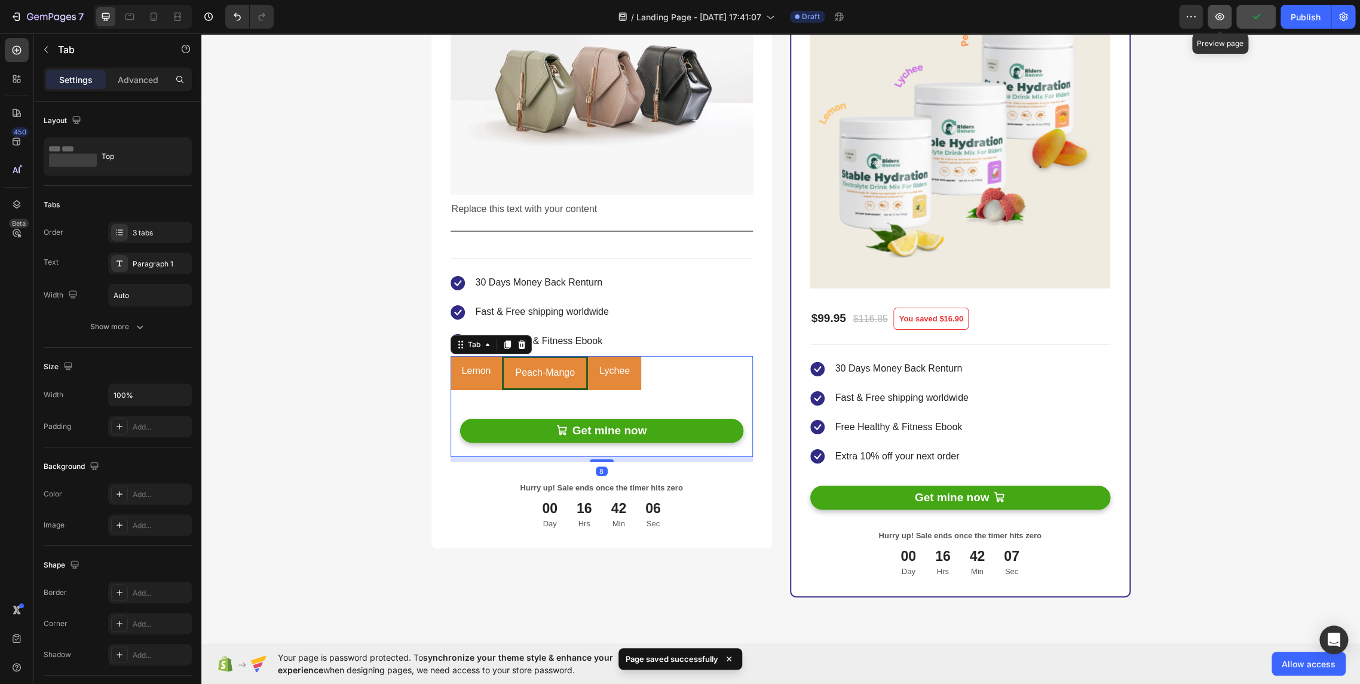
click at [1228, 22] on button "button" at bounding box center [1219, 17] width 24 height 24
click at [1228, 17] on button "button" at bounding box center [1219, 17] width 24 height 24
click at [771, 360] on div "Replace this text with your content Text Block Title Line Image Replace this te…" at bounding box center [780, 241] width 699 height 713
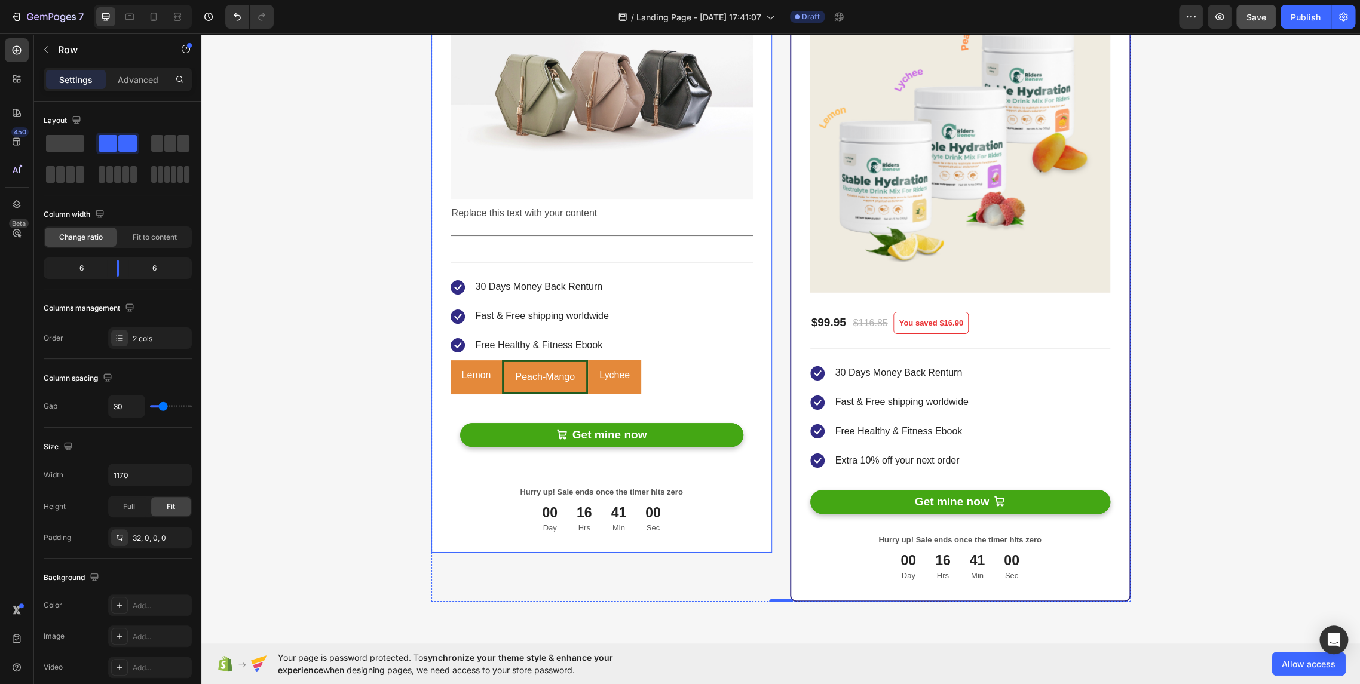
scroll to position [2421, 0]
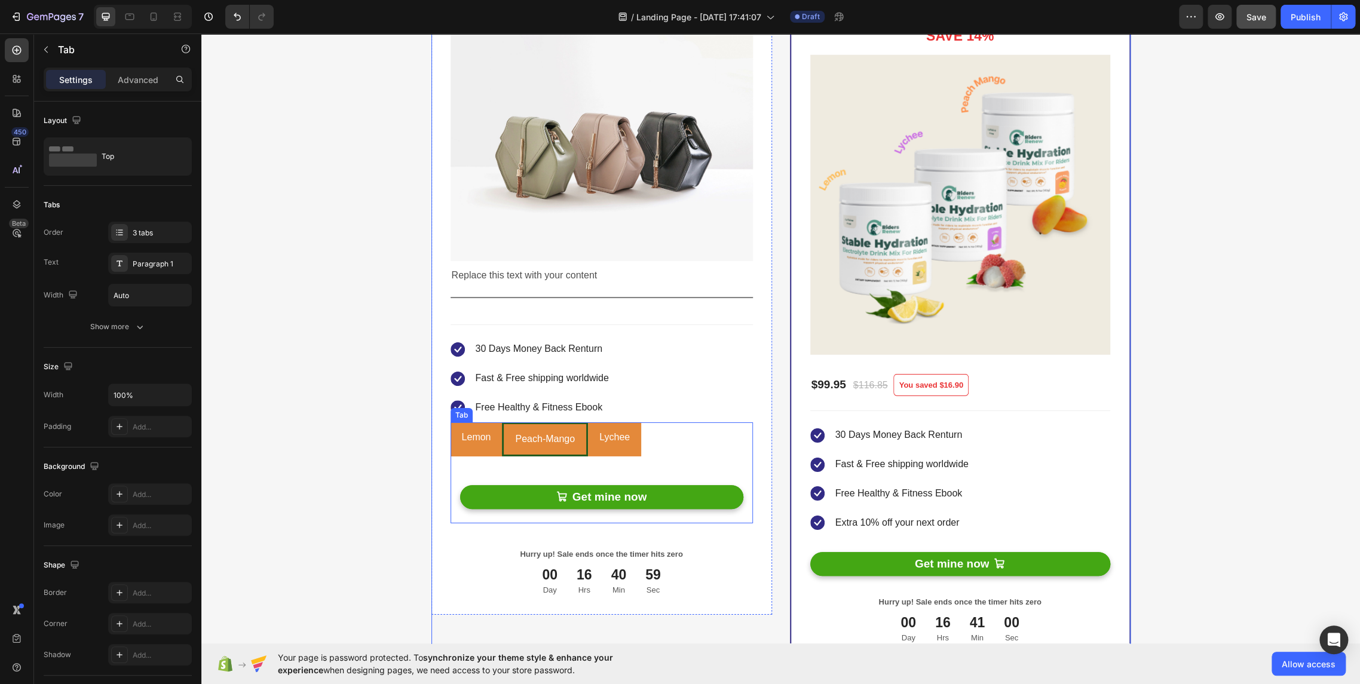
click at [606, 454] on li "Lychee" at bounding box center [614, 439] width 53 height 34
click at [489, 444] on li "Lemon" at bounding box center [476, 439] width 52 height 34
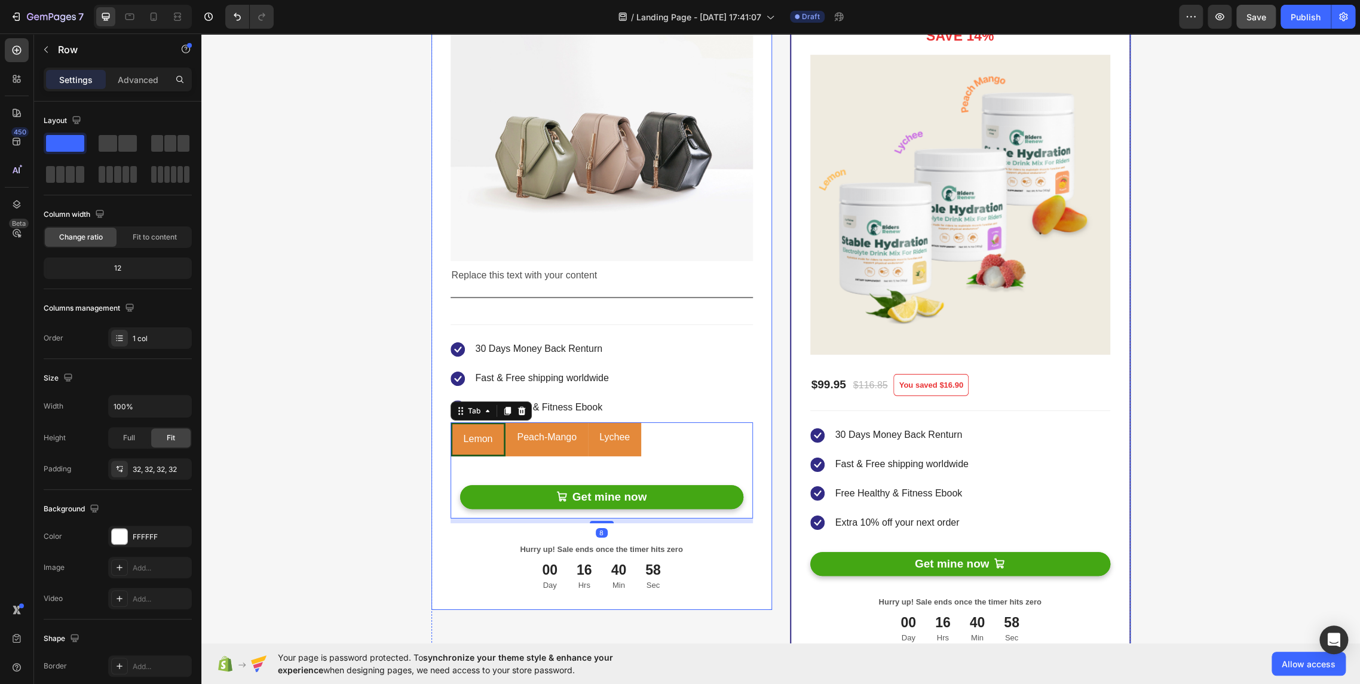
click at [764, 421] on div "Replace this text with your content Text Block Title Line Image Replace this te…" at bounding box center [601, 290] width 340 height 640
click at [524, 443] on p "Peach-Mango" at bounding box center [547, 437] width 60 height 17
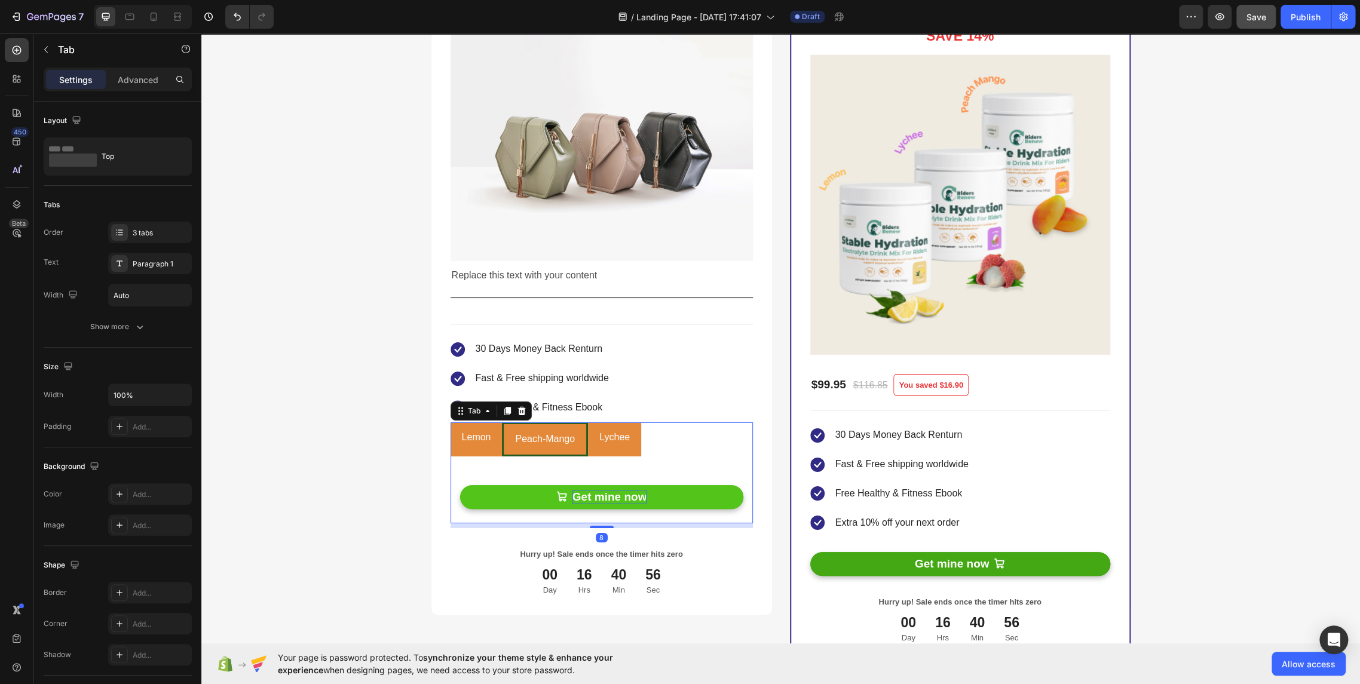
click at [602, 490] on div "Get mine now" at bounding box center [609, 497] width 75 height 15
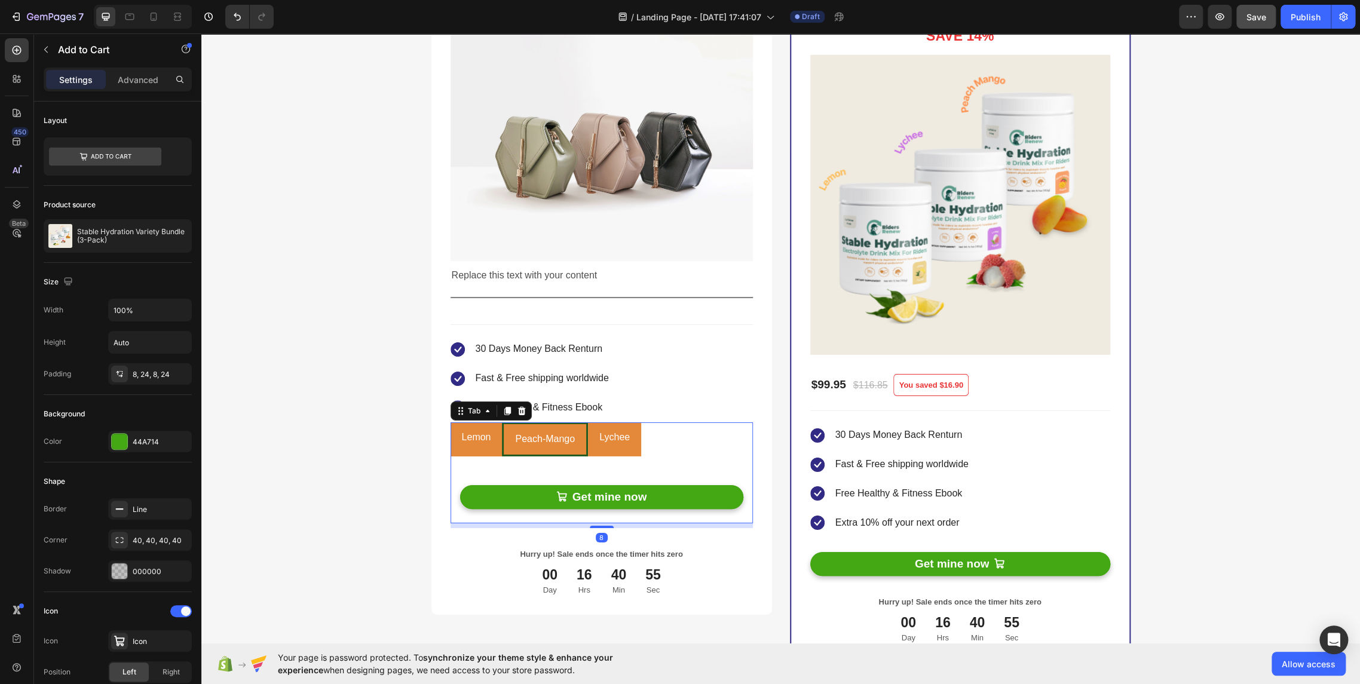
click at [609, 452] on li "Lychee" at bounding box center [614, 439] width 53 height 34
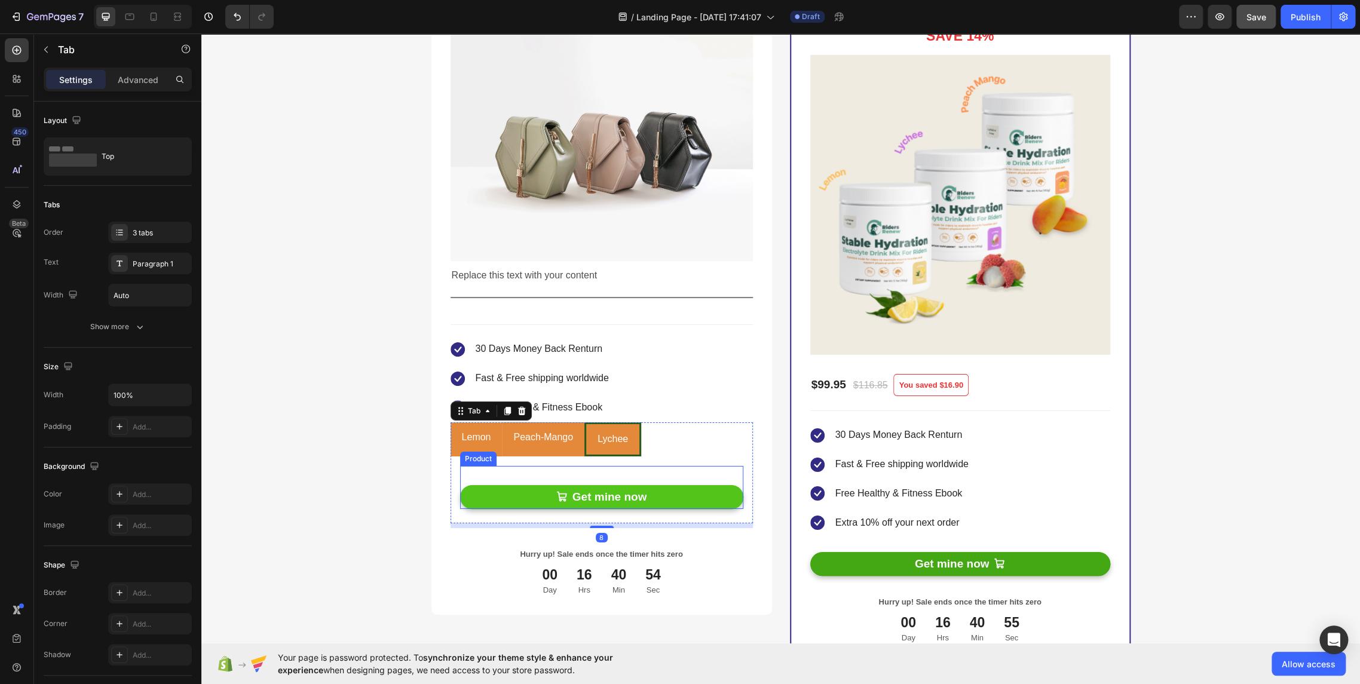
click at [630, 483] on div "Get mine now Add to Cart" at bounding box center [601, 488] width 283 height 44
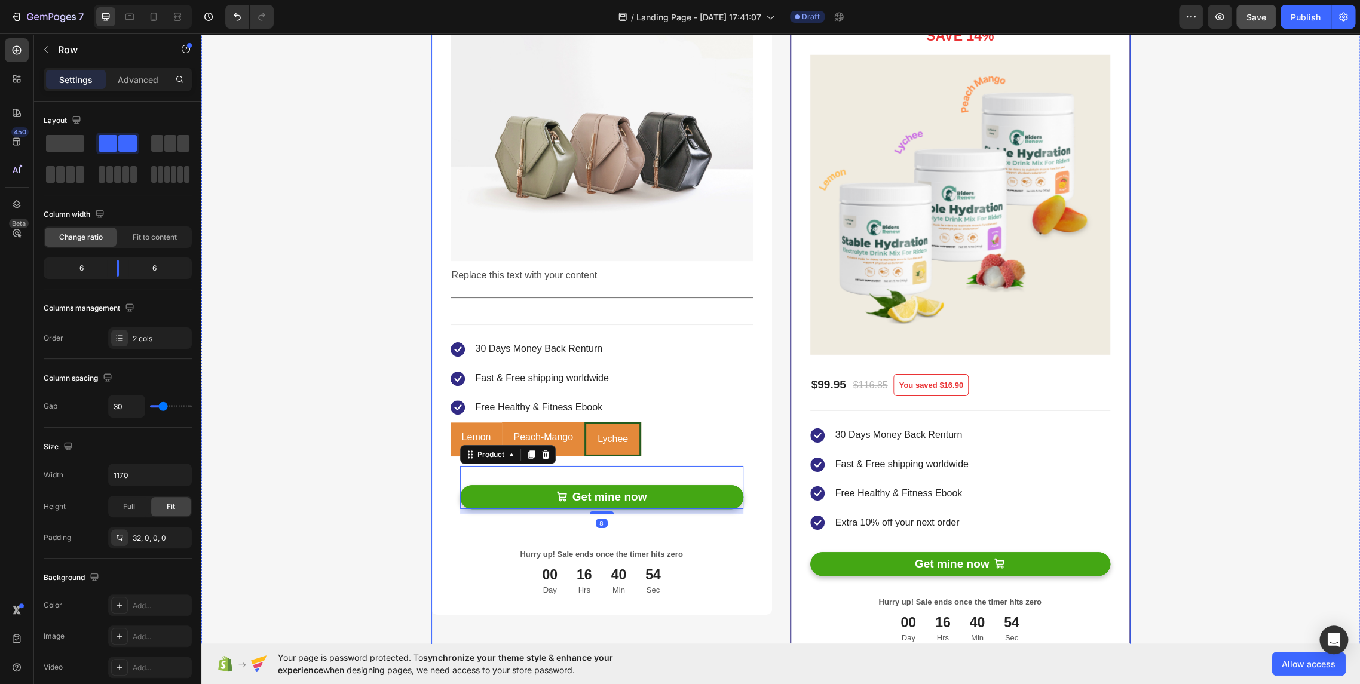
click at [768, 446] on div "Replace this text with your content Text Block Title Line Image Replace this te…" at bounding box center [780, 307] width 699 height 713
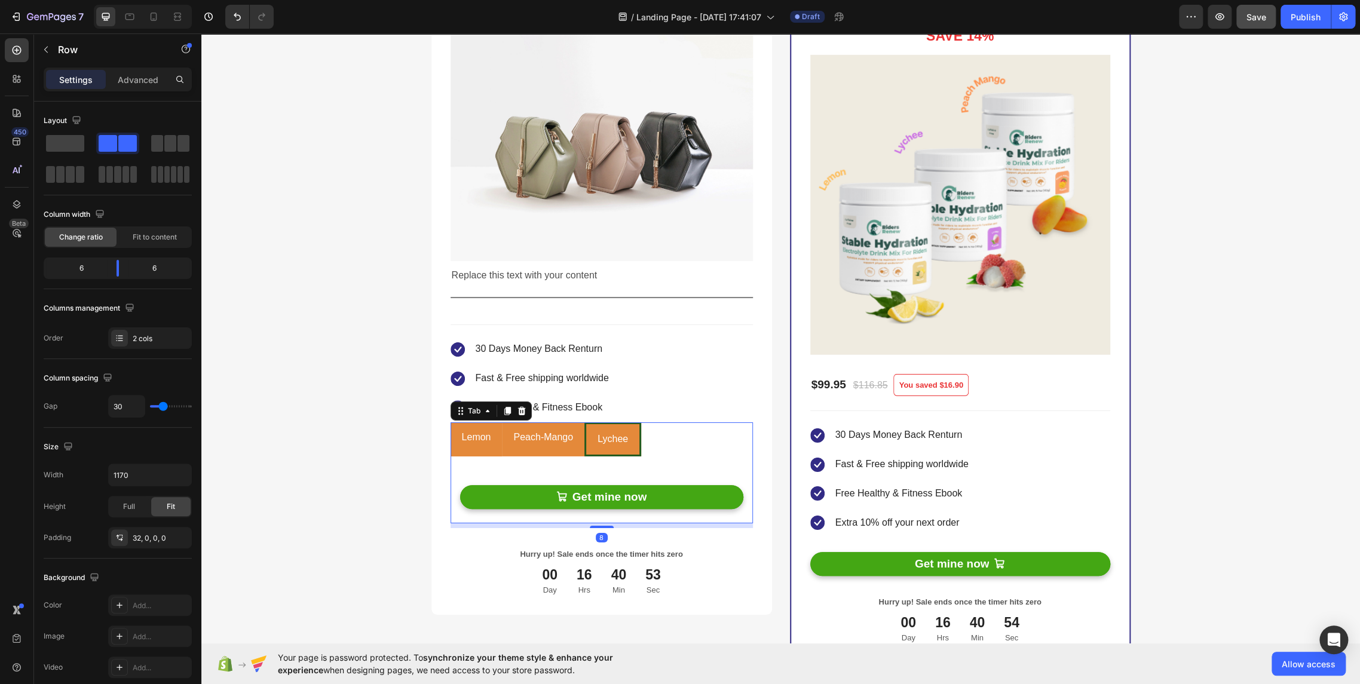
click at [465, 448] on div "Lemon" at bounding box center [476, 439] width 33 height 24
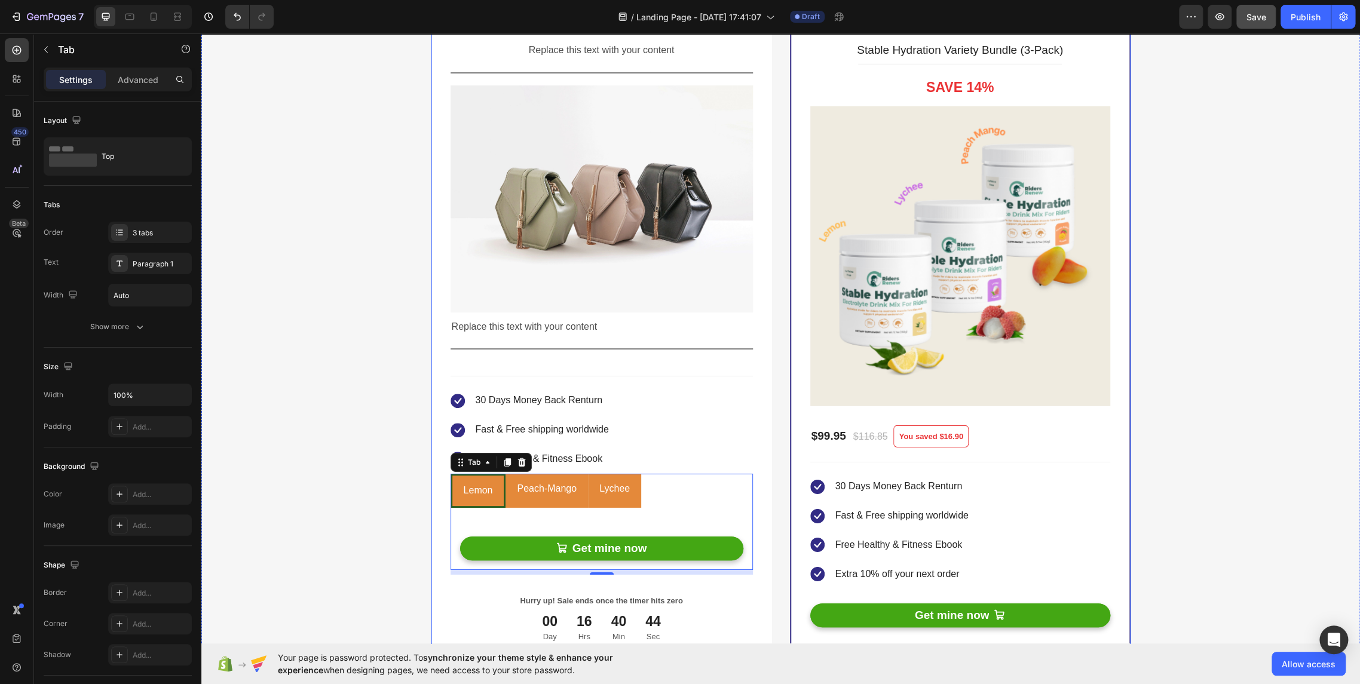
scroll to position [2554, 0]
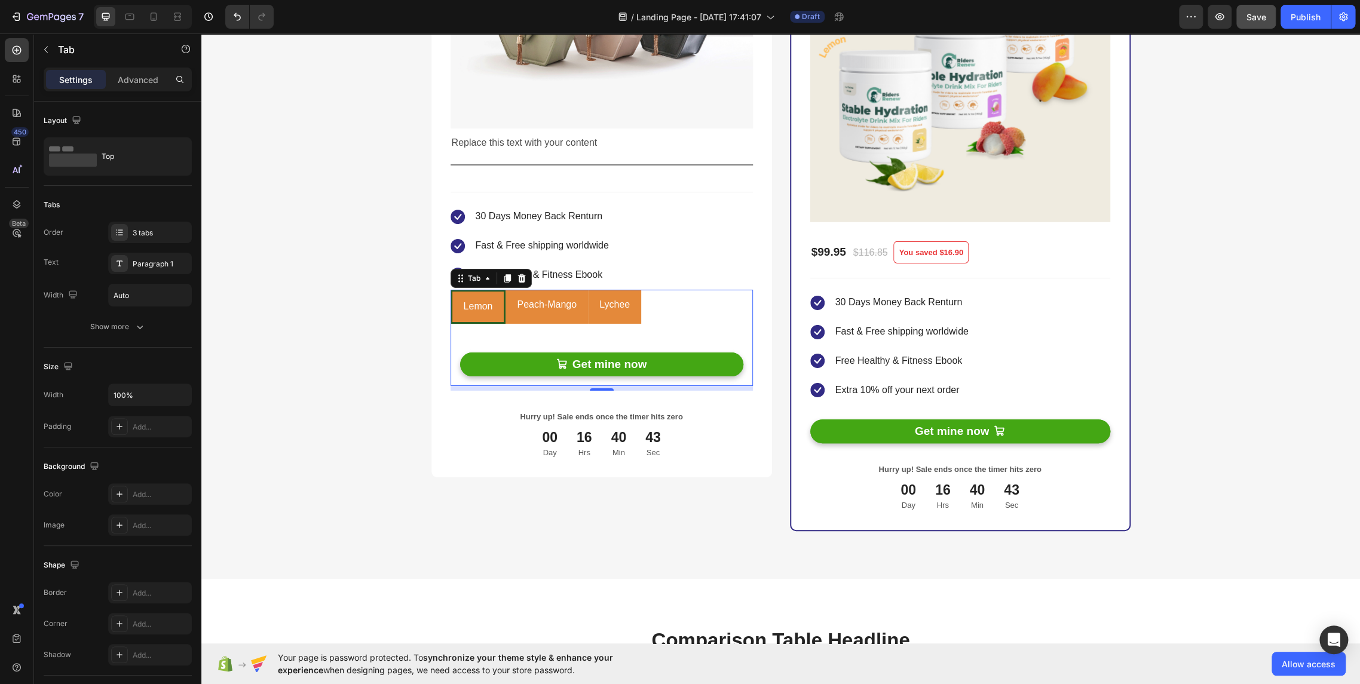
click at [520, 319] on li "Peach-Mango" at bounding box center [546, 307] width 82 height 34
click at [603, 316] on div "Lychee" at bounding box center [614, 306] width 34 height 24
click at [489, 317] on li "Lemon" at bounding box center [476, 307] width 52 height 34
click at [523, 317] on div "Peach-Mango" at bounding box center [546, 306] width 63 height 24
click at [597, 317] on div "Lychee" at bounding box center [614, 306] width 34 height 24
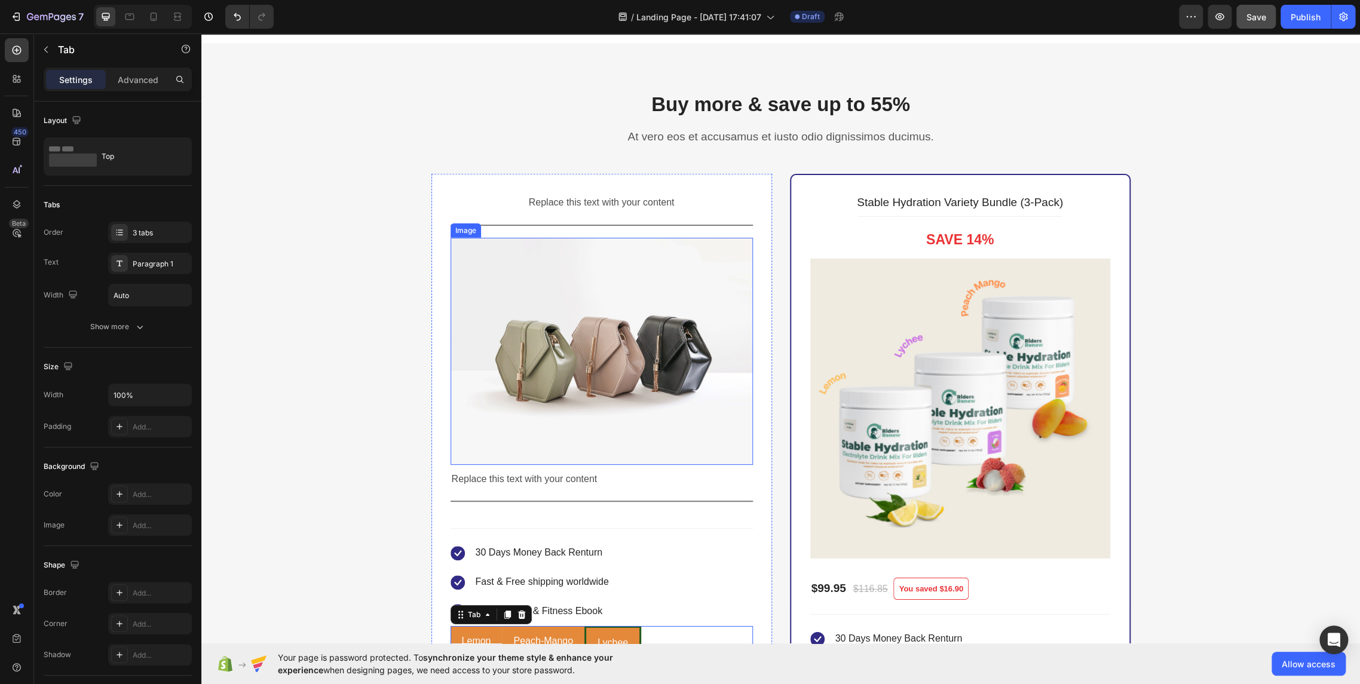
scroll to position [2023, 0]
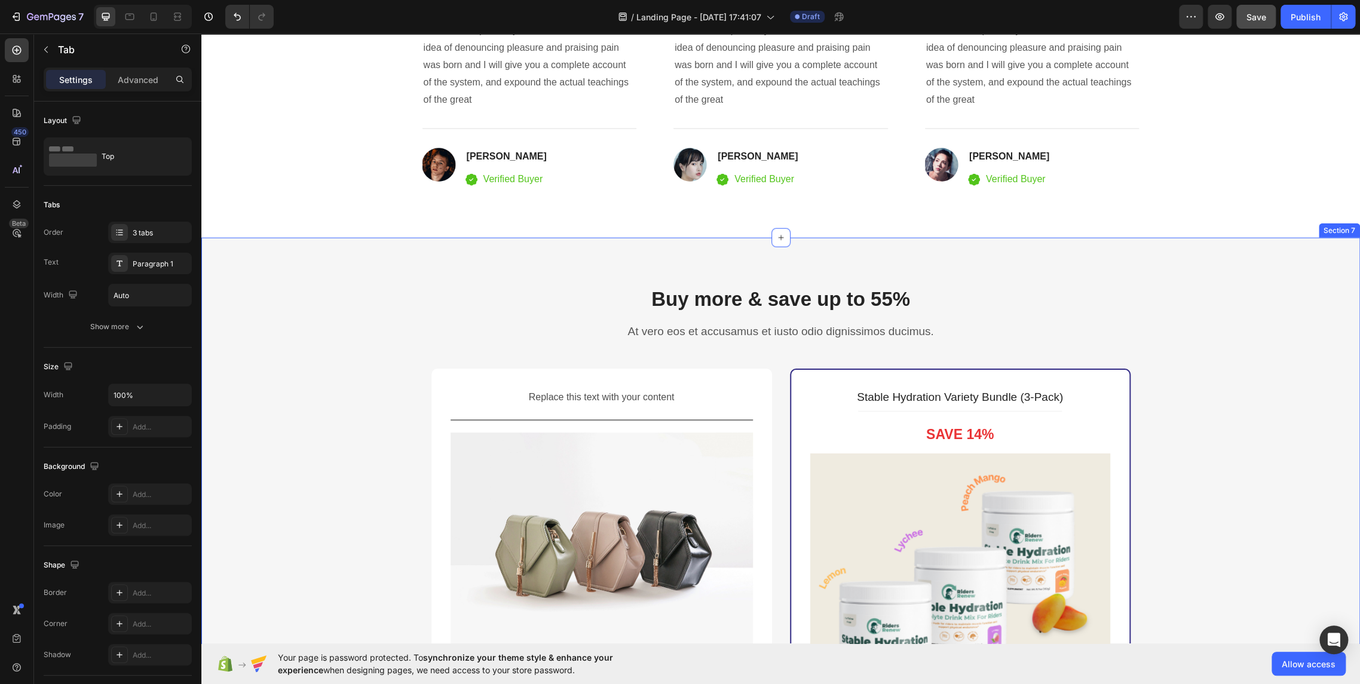
click at [495, 272] on div "Buy more & save up to 55% Heading At vero eos et accusamus et iusto odio dignis…" at bounding box center [780, 674] width 1158 height 873
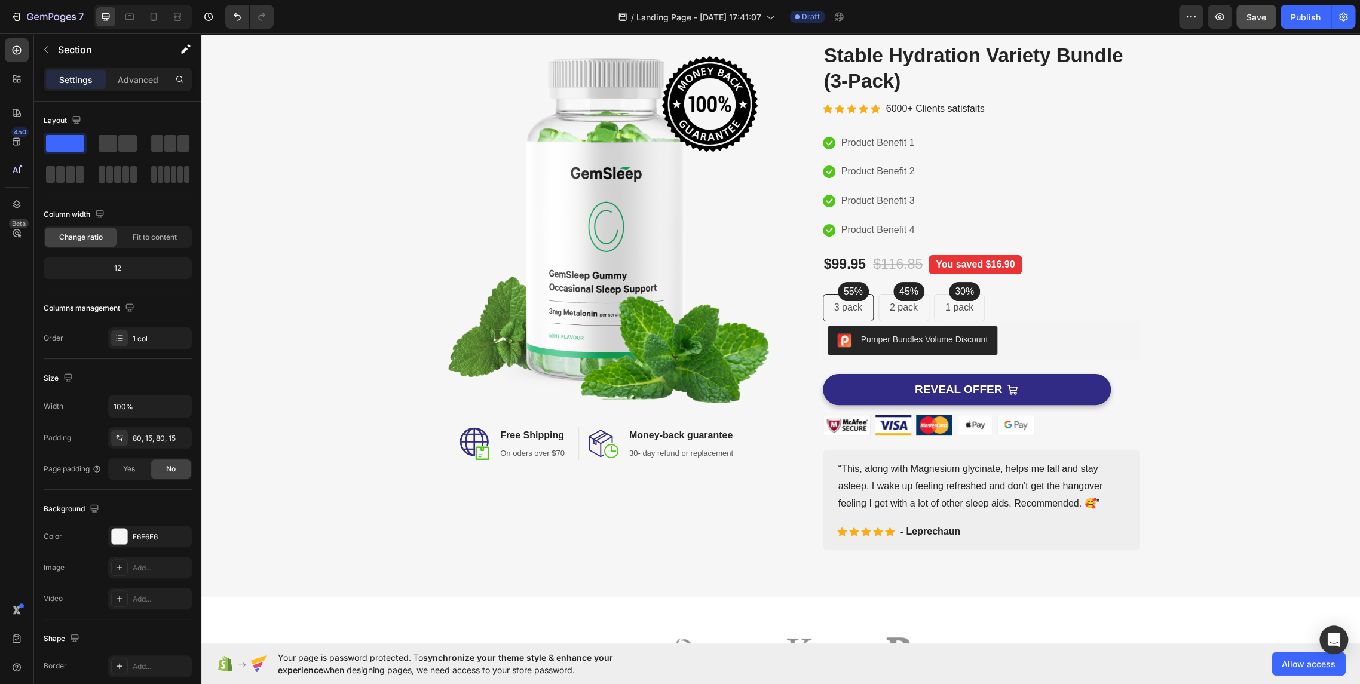
scroll to position [66, 0]
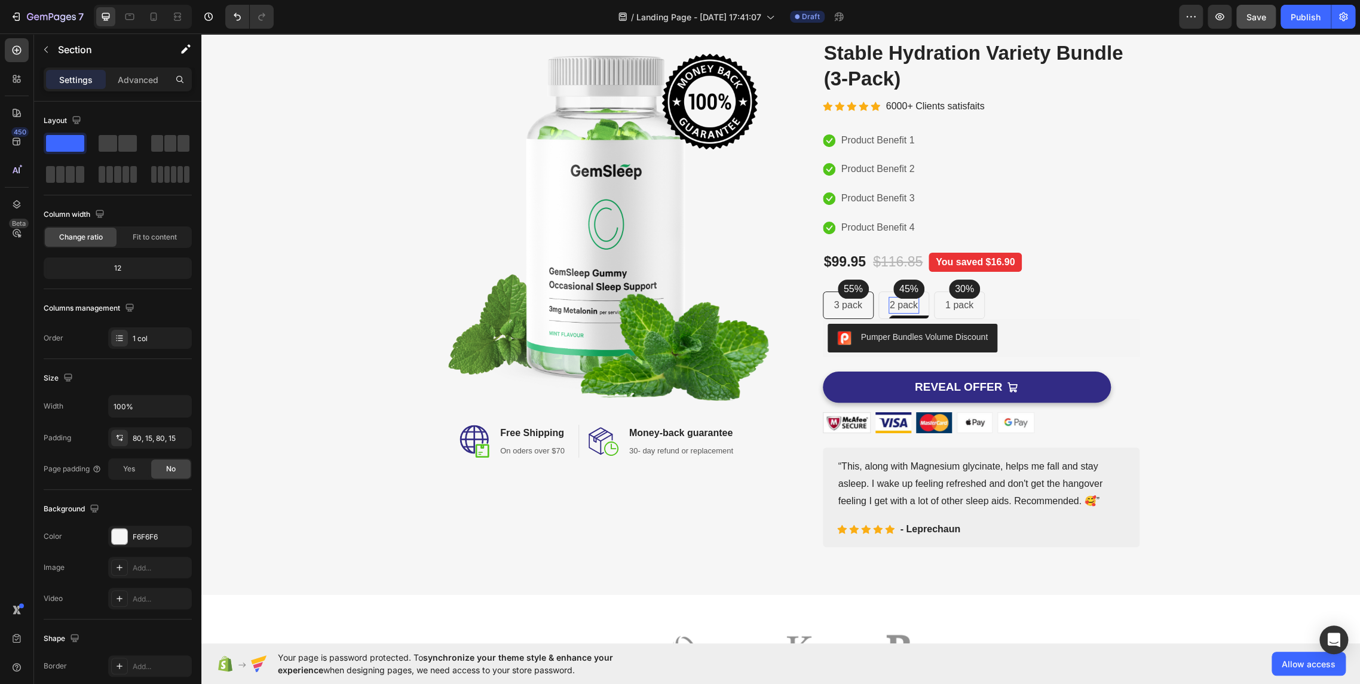
click at [895, 307] on p "2 pack" at bounding box center [903, 305] width 28 height 14
click at [934, 308] on div "1 pack Text block Row" at bounding box center [959, 305] width 51 height 27
click at [1013, 303] on div "55% Text block Row 3 pack Text block Row 45% Text block Row 2 pack Text block R…" at bounding box center [981, 305] width 317 height 27
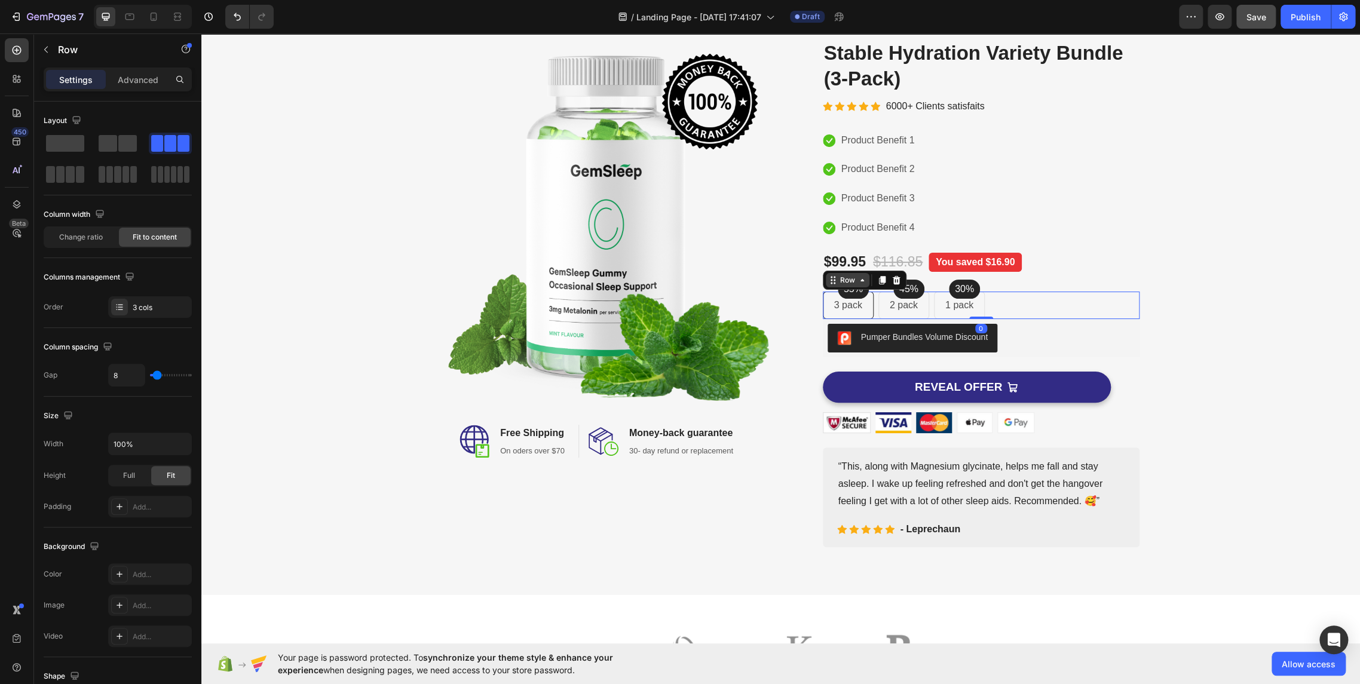
click at [838, 281] on div "Row" at bounding box center [847, 280] width 20 height 11
click at [990, 309] on div "55% Text block Row 3 pack Text block Row 45% Text block Row 2 pack Text block R…" at bounding box center [981, 305] width 317 height 27
click at [934, 307] on div "1 pack Text block Row" at bounding box center [959, 305] width 51 height 27
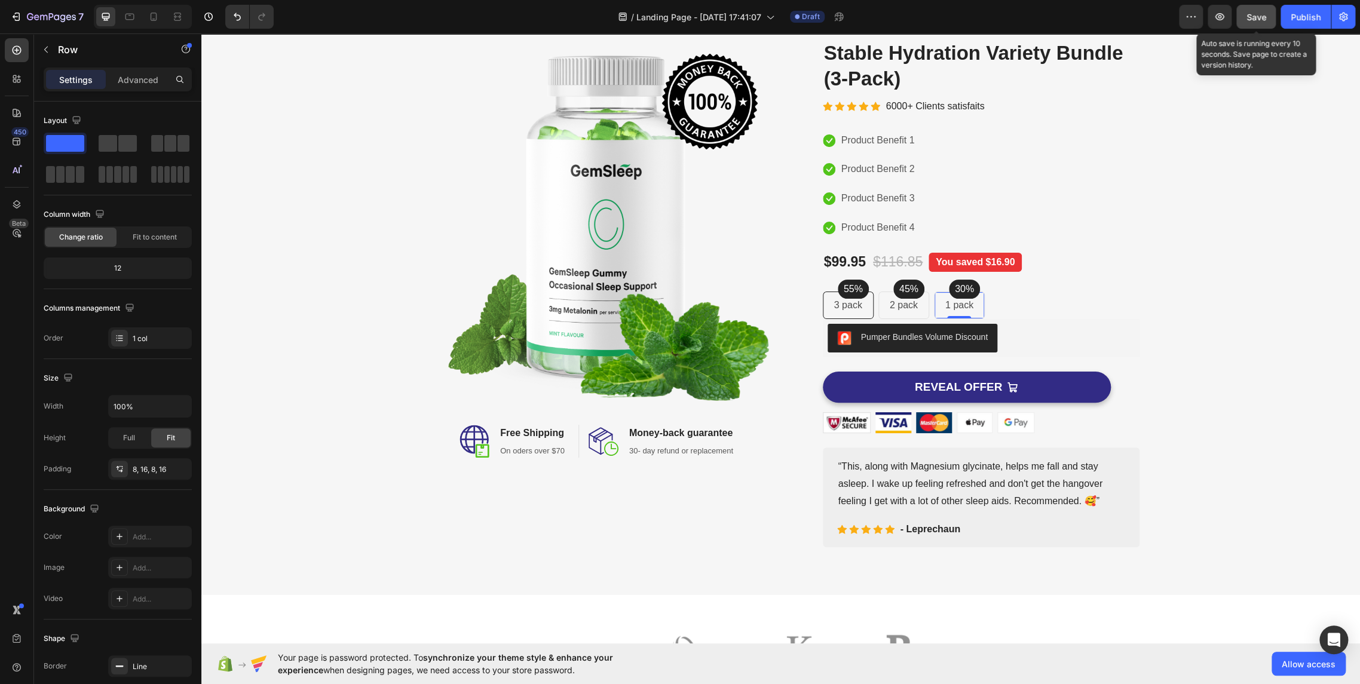
click at [1260, 18] on span "Save" at bounding box center [1256, 17] width 20 height 10
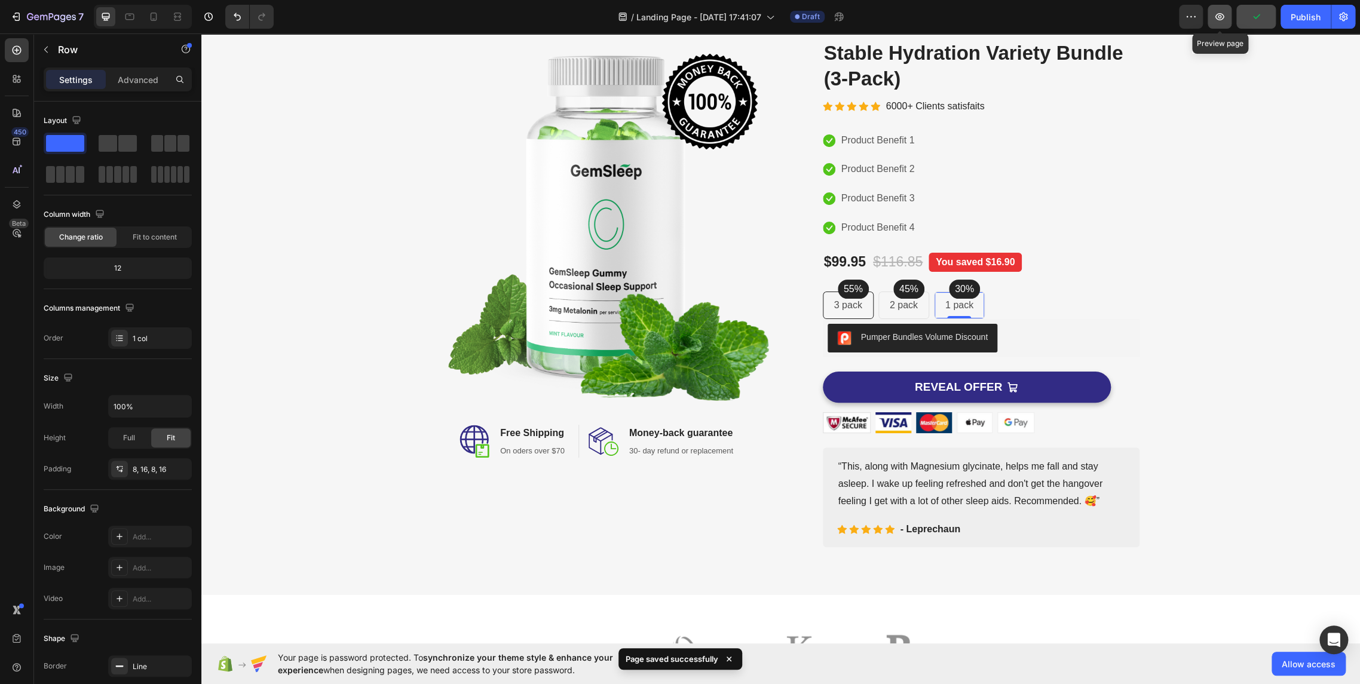
click at [1222, 17] on icon "button" at bounding box center [1219, 17] width 12 height 12
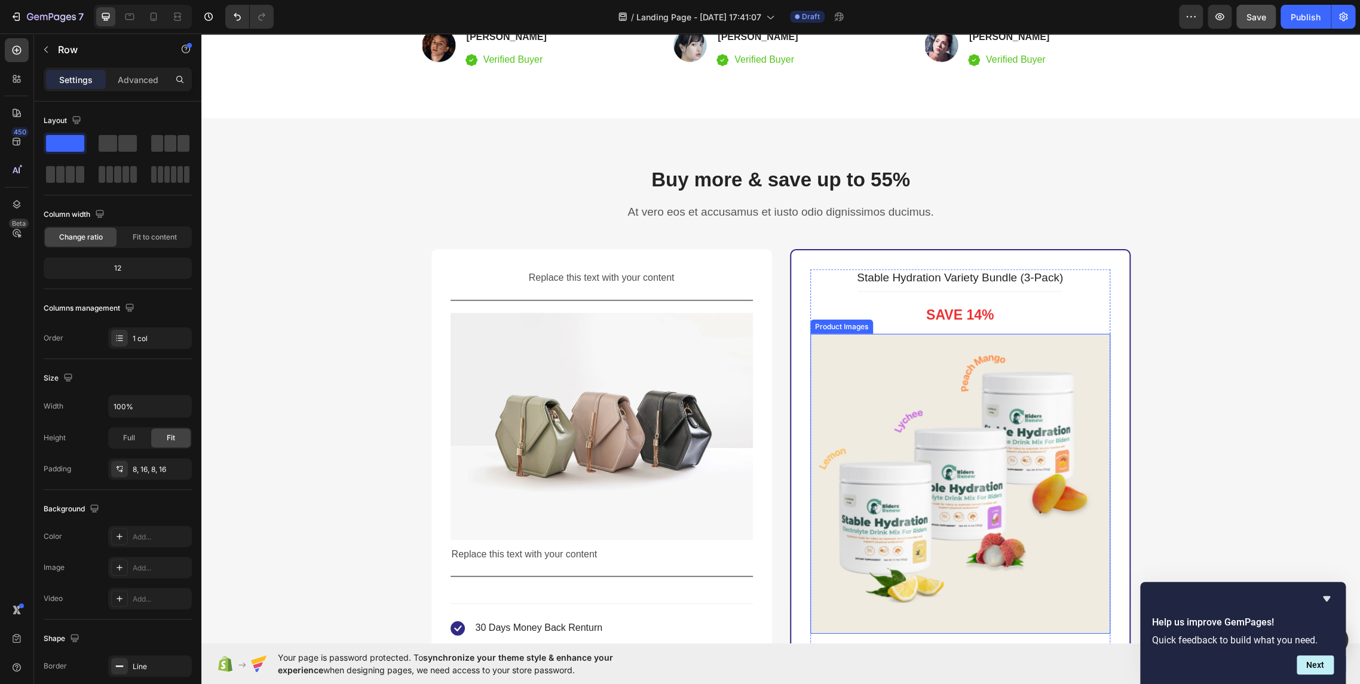
scroll to position [2474, 0]
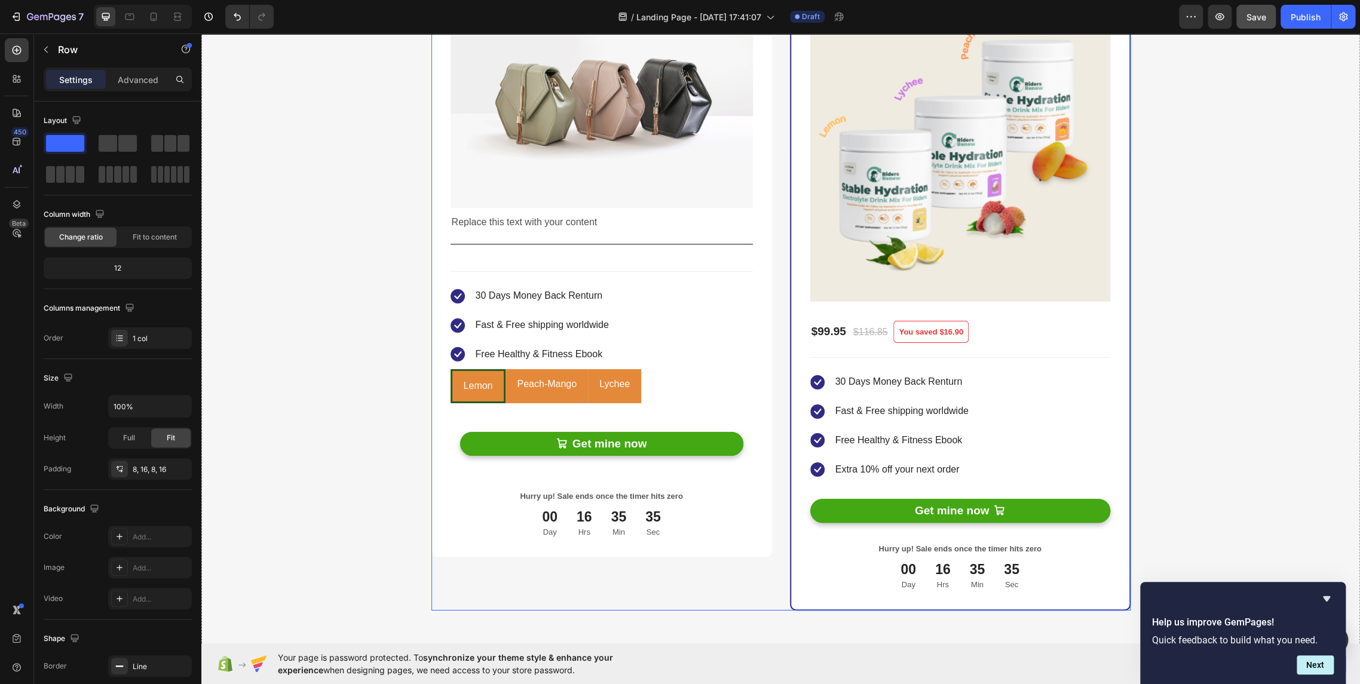
click at [773, 554] on div "Replace this text with your content Text Block Title Line Image Replace this te…" at bounding box center [780, 254] width 699 height 713
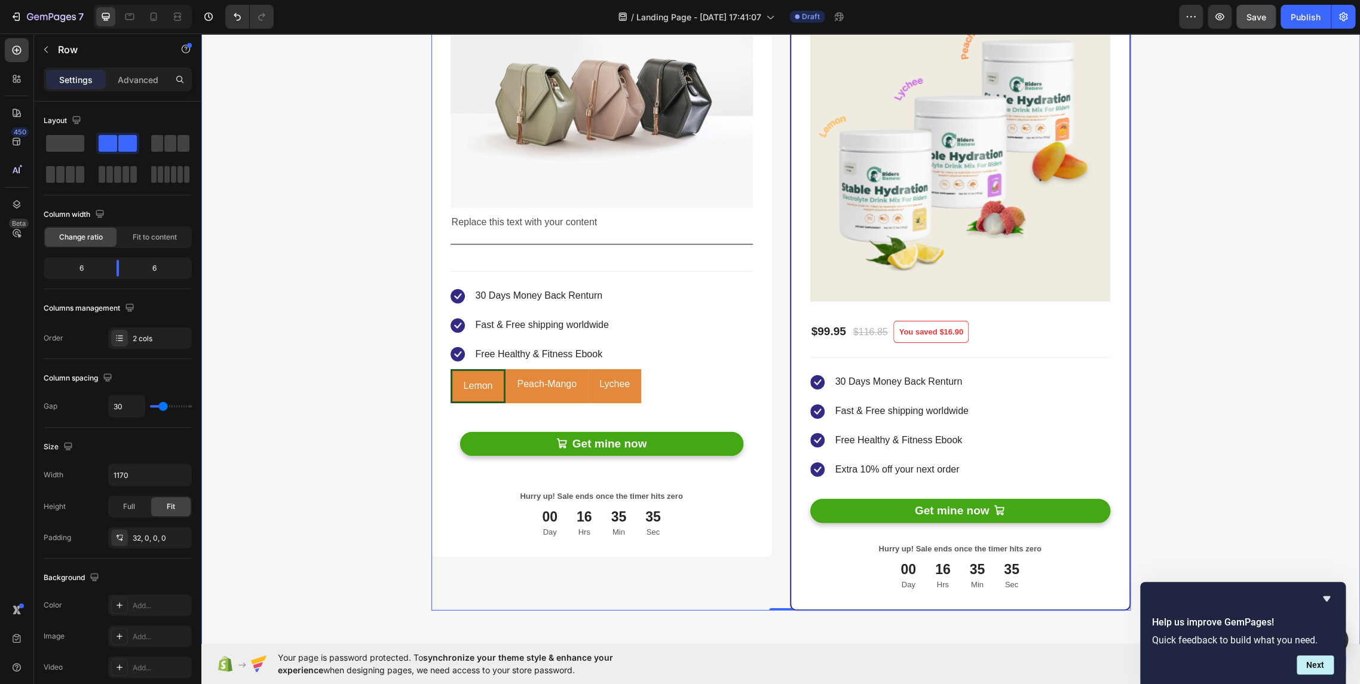
click at [389, 484] on div "Buy more & save up to 55% Heading At vero eos et accusamus et iusto odio dignis…" at bounding box center [780, 222] width 1140 height 777
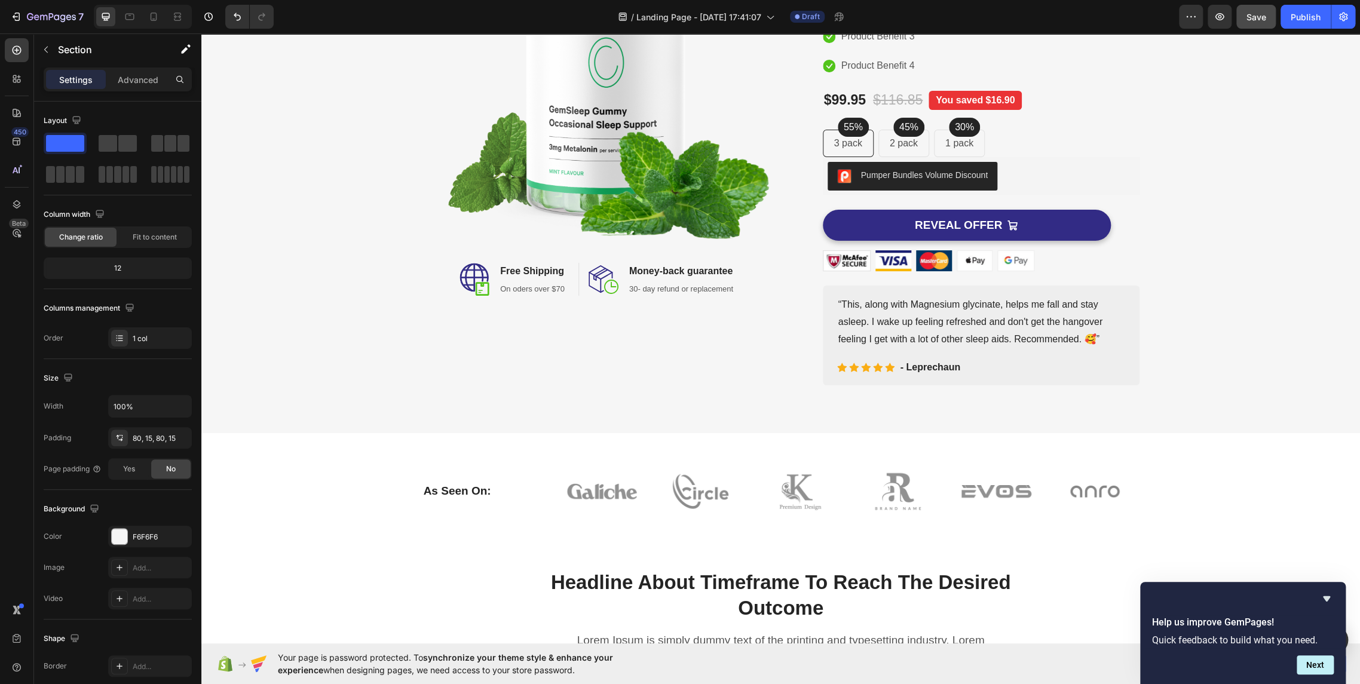
scroll to position [0, 0]
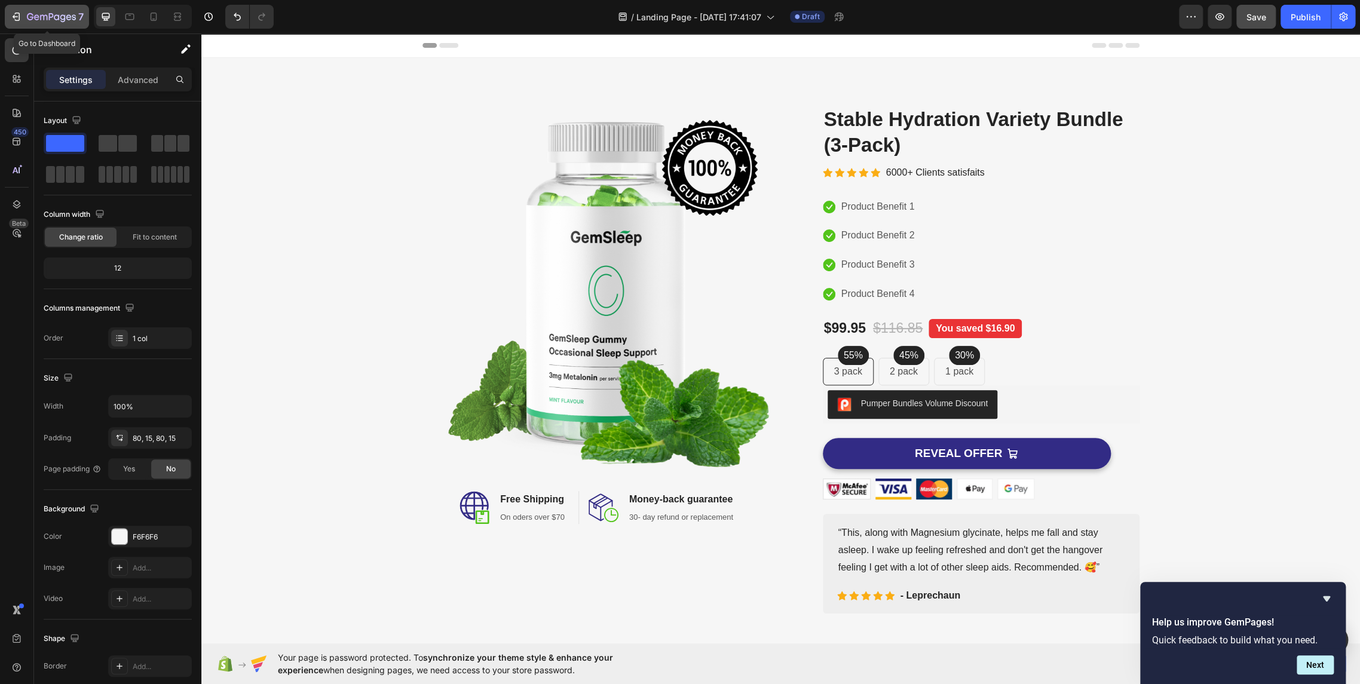
click at [66, 18] on icon "button" at bounding box center [51, 18] width 49 height 10
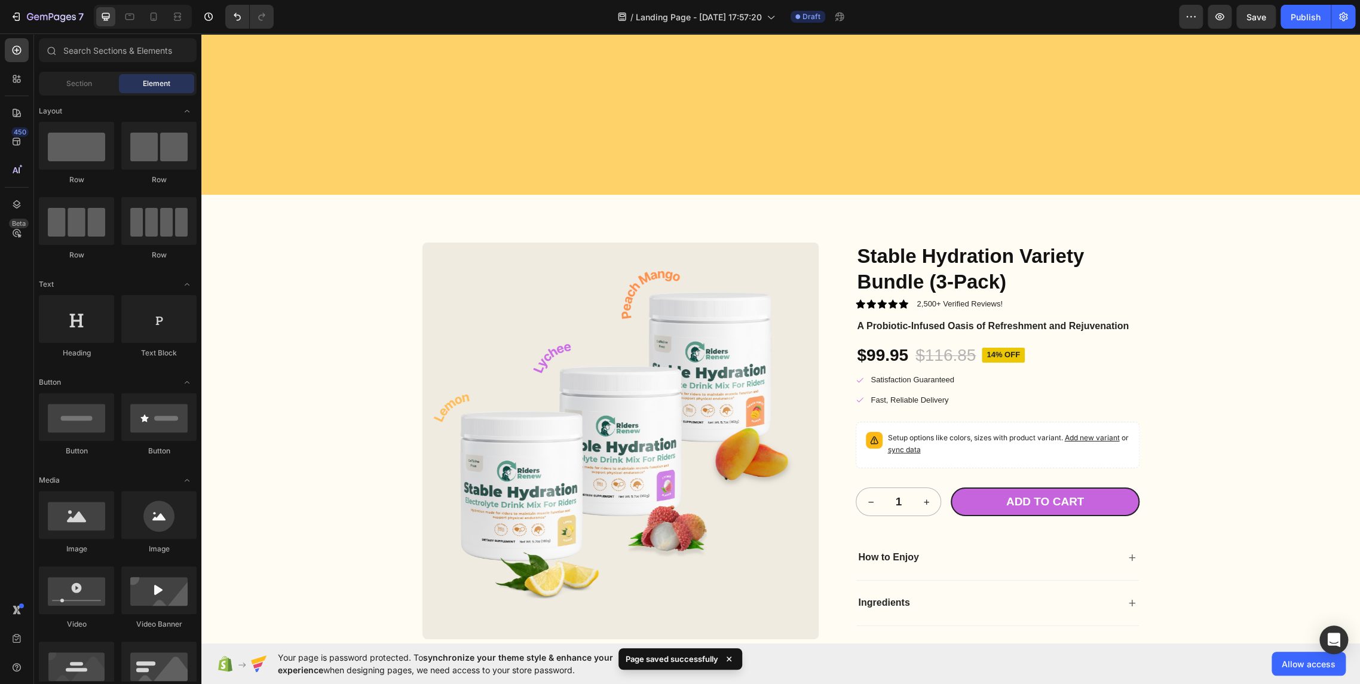
scroll to position [2745, 0]
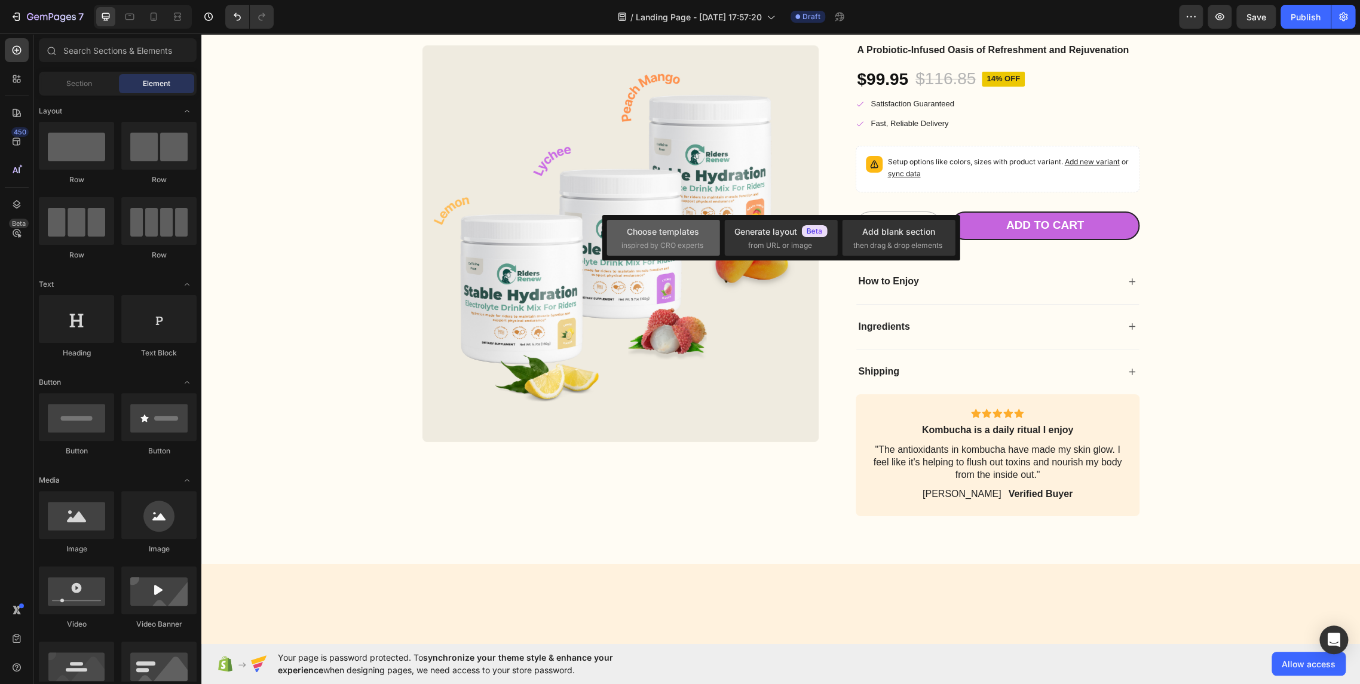
click at [673, 243] on span "inspired by CRO experts" at bounding box center [662, 245] width 82 height 11
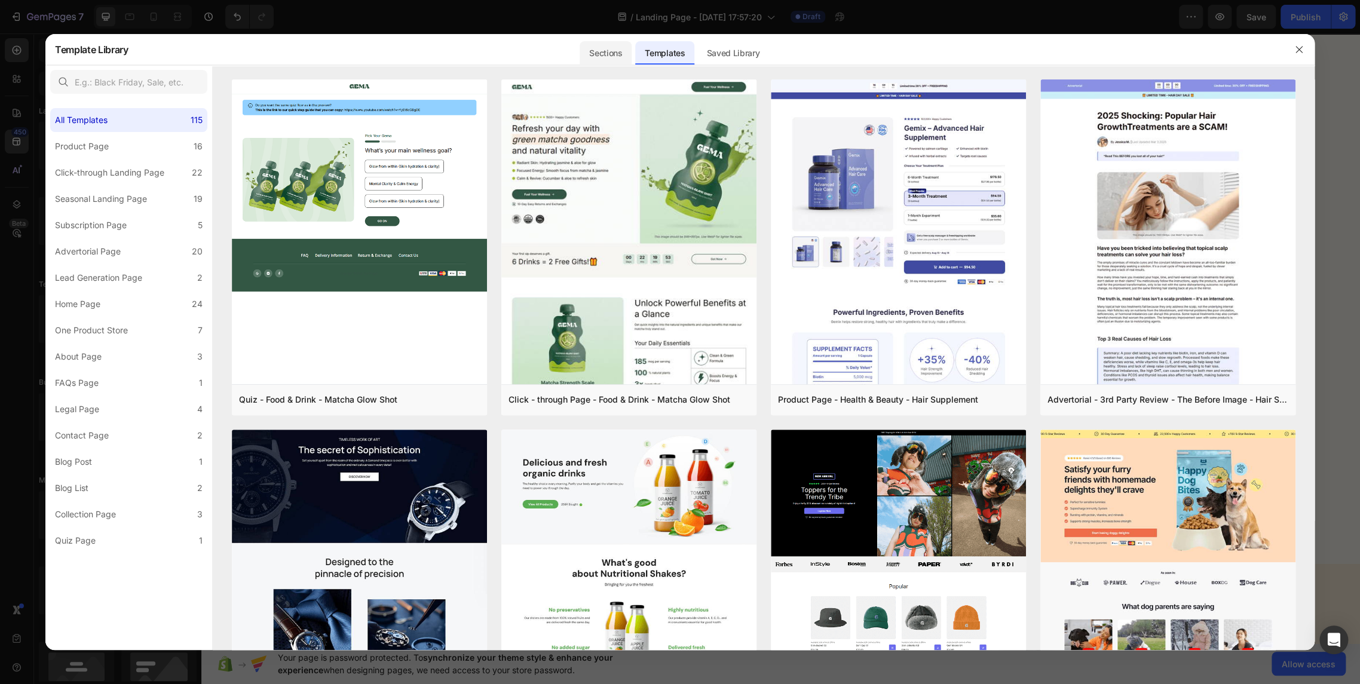
click at [603, 56] on div "Sections" at bounding box center [605, 53] width 52 height 24
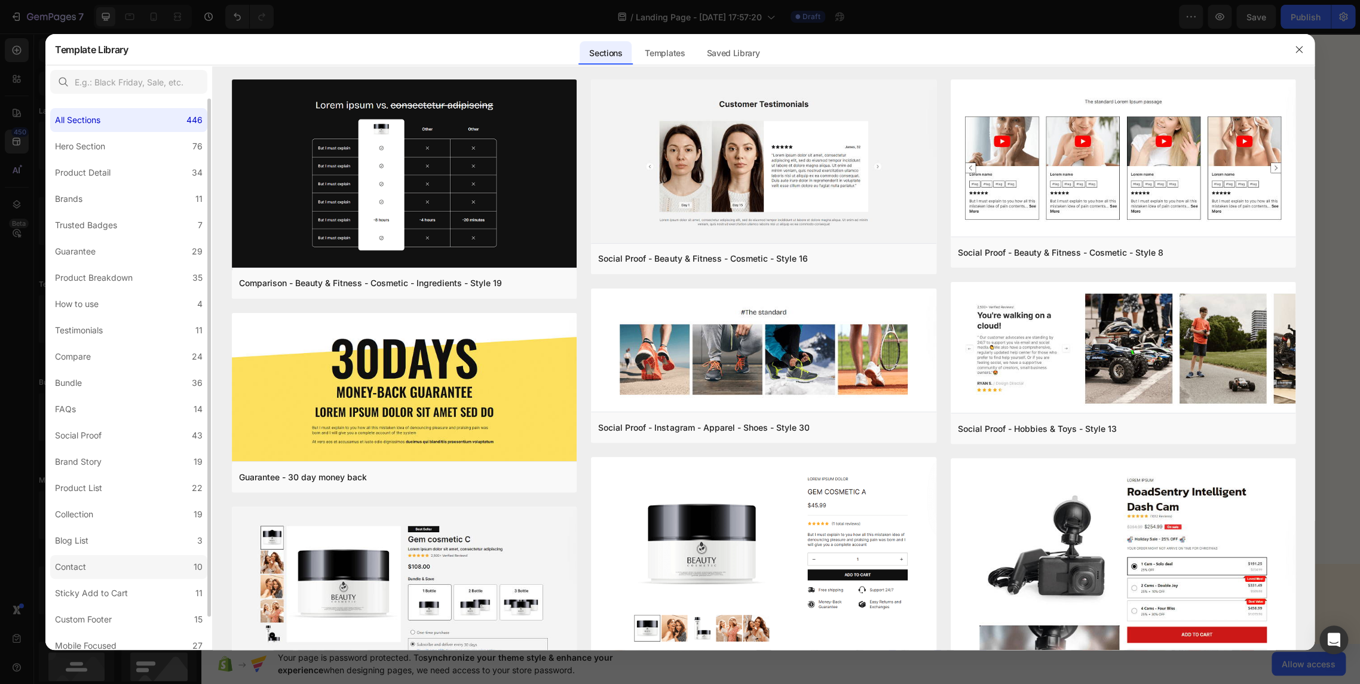
scroll to position [34, 0]
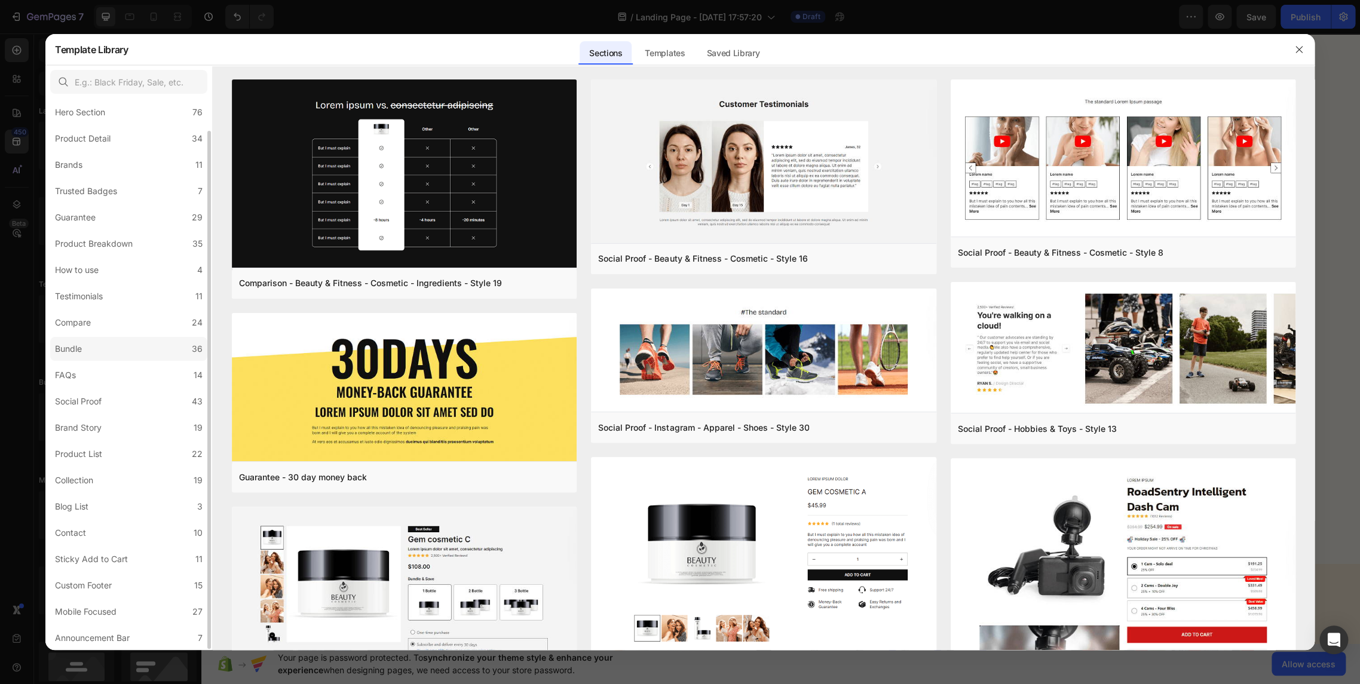
click at [115, 347] on label "Bundle 36" at bounding box center [128, 349] width 157 height 24
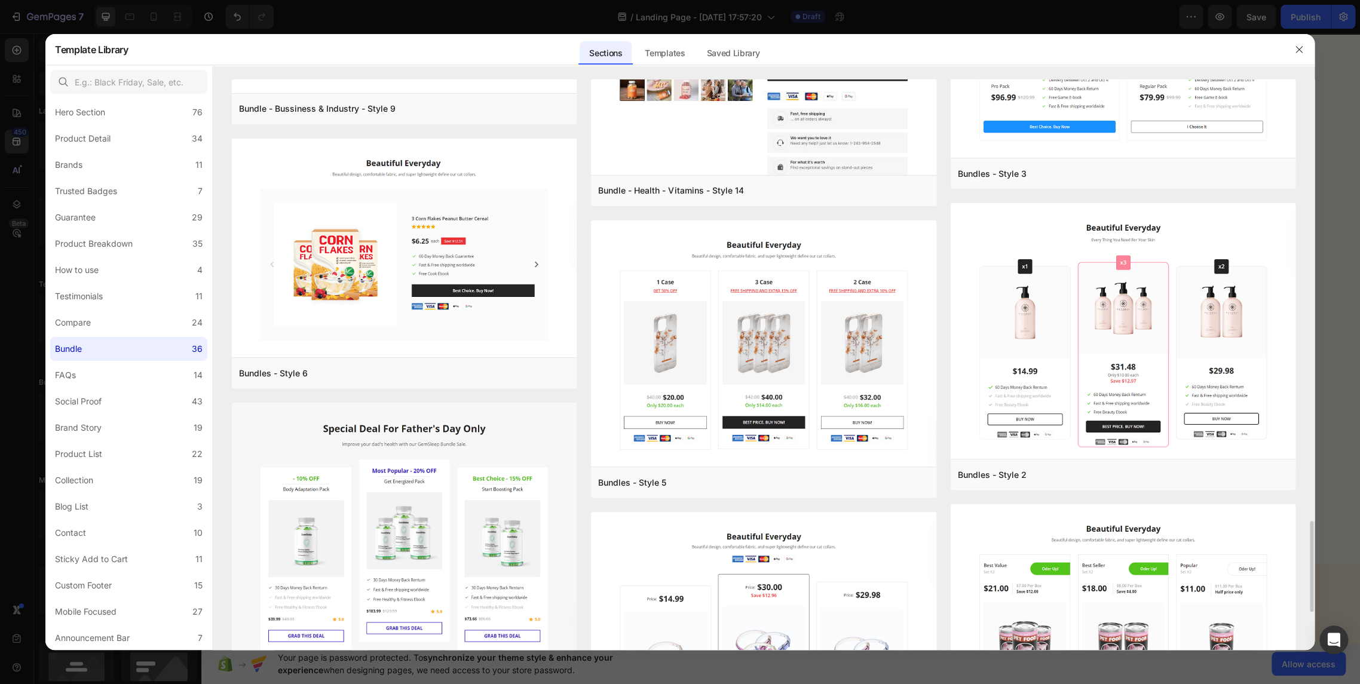
scroll to position [2954, 0]
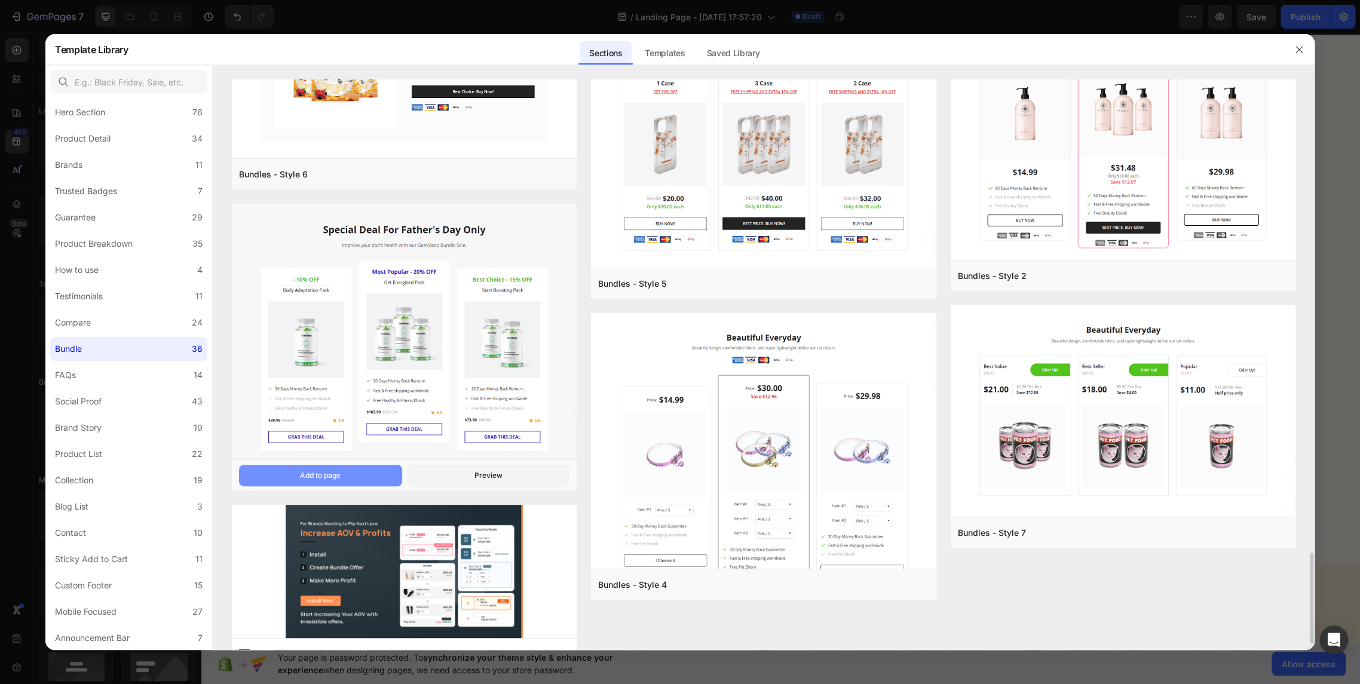
click at [364, 473] on button "Add to page" at bounding box center [320, 476] width 163 height 22
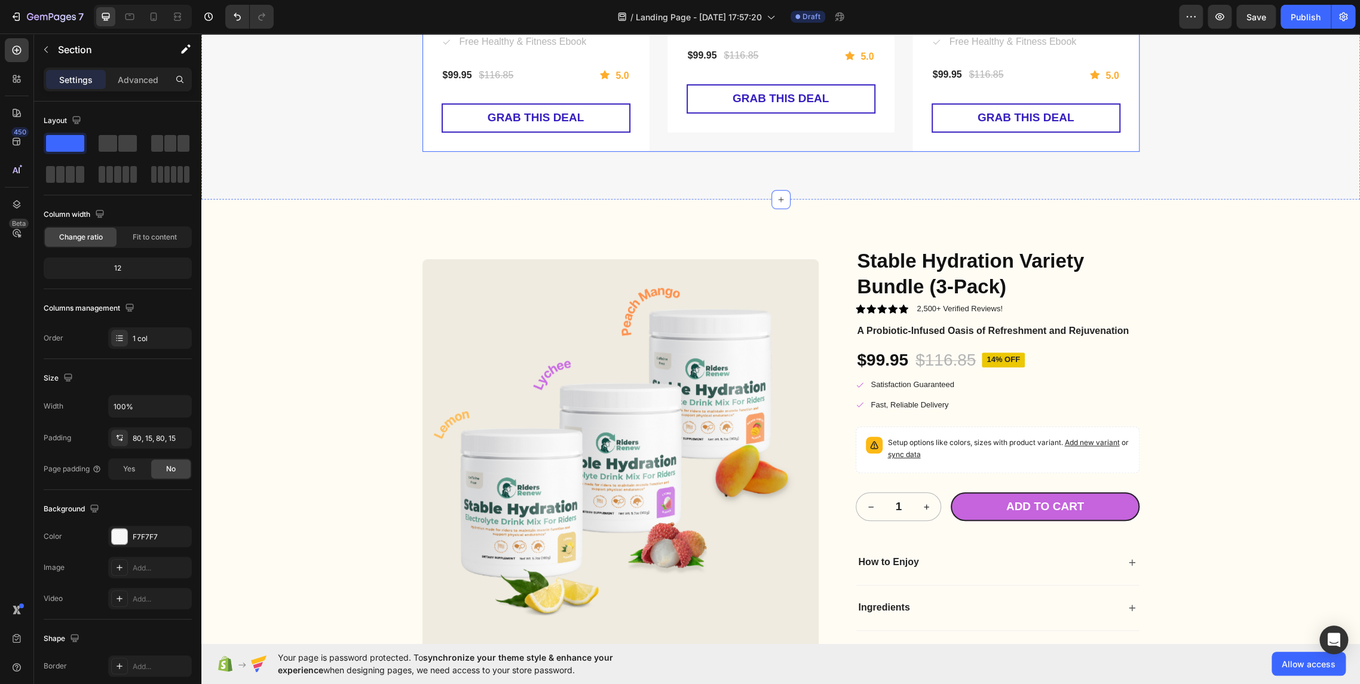
scroll to position [3637, 0]
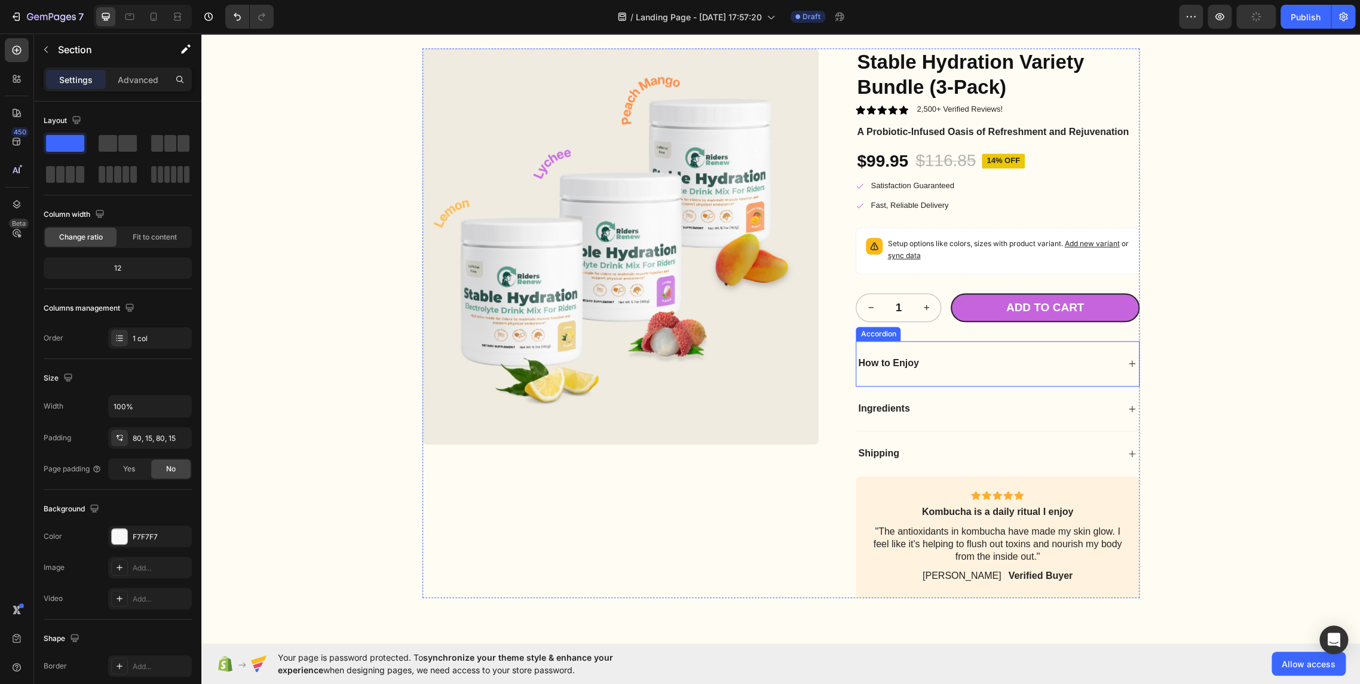
click at [927, 365] on div "How to Enjoy" at bounding box center [987, 363] width 262 height 16
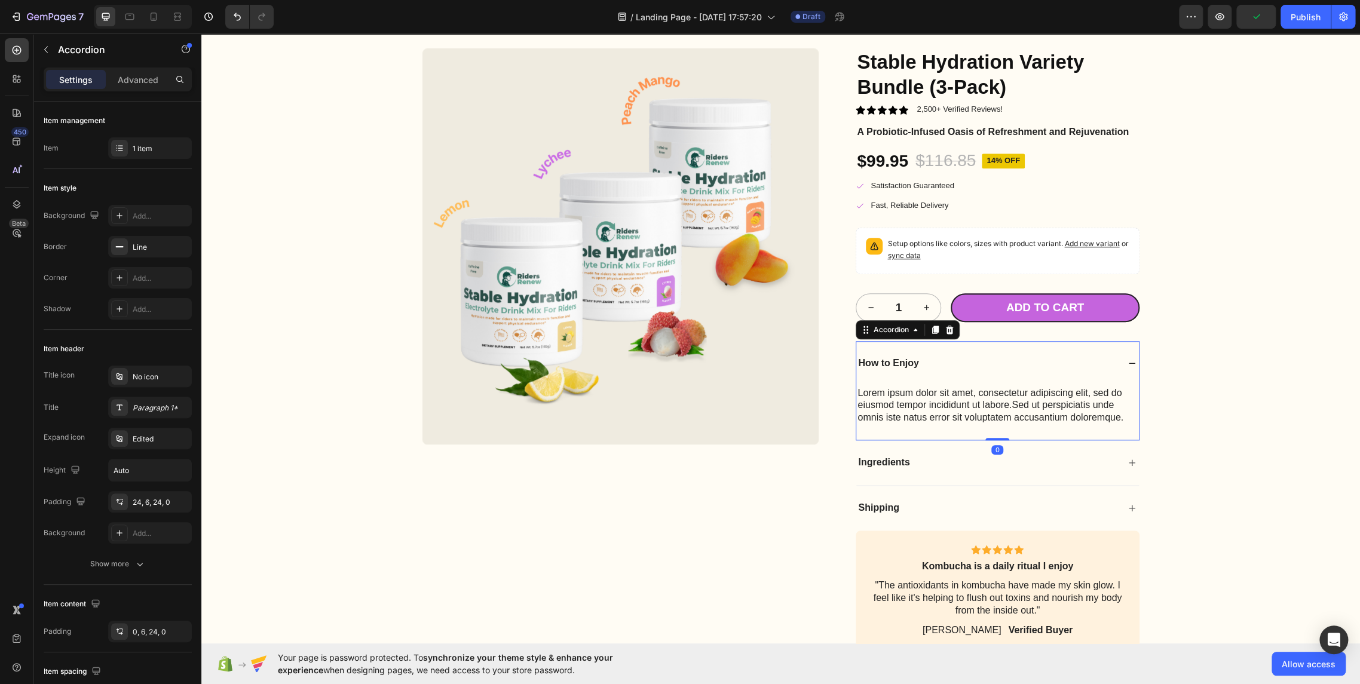
click at [941, 360] on div "How to Enjoy" at bounding box center [987, 363] width 262 height 16
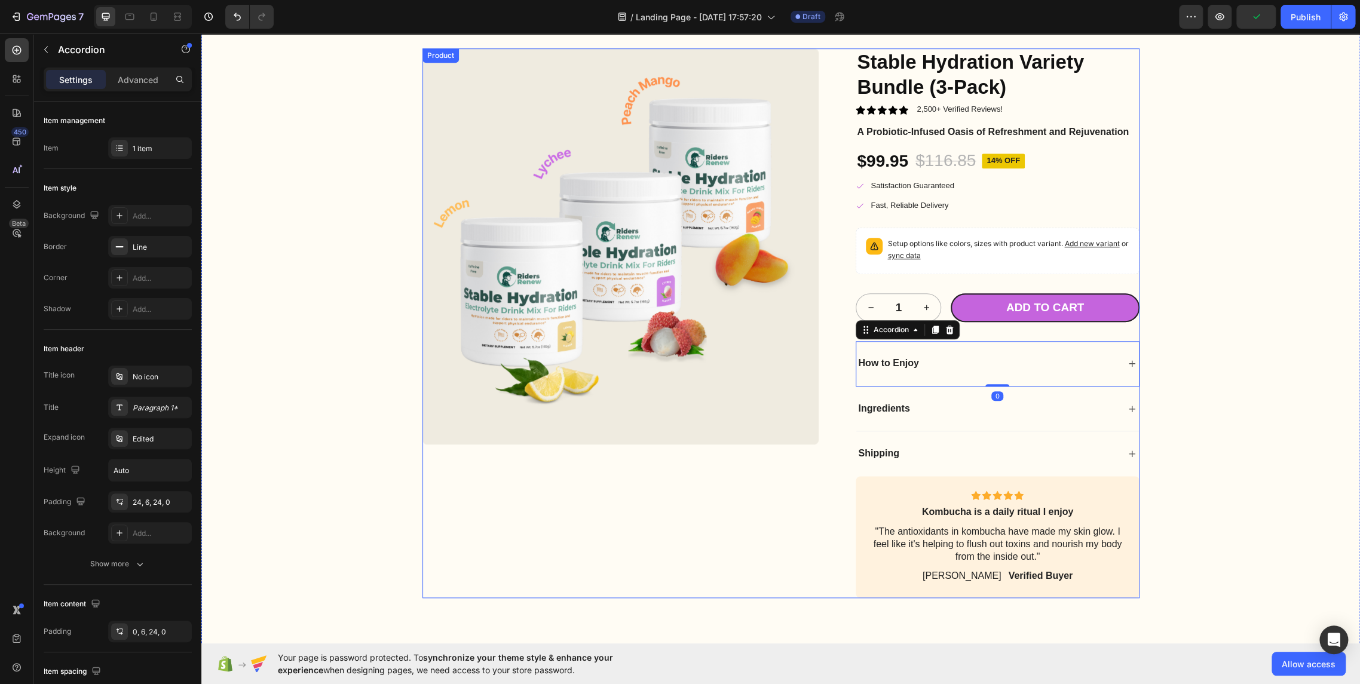
click at [826, 421] on div "Product Images Stable Hydration Variety Bundle (3-Pack) Product Title Icon Icon…" at bounding box center [780, 323] width 717 height 550
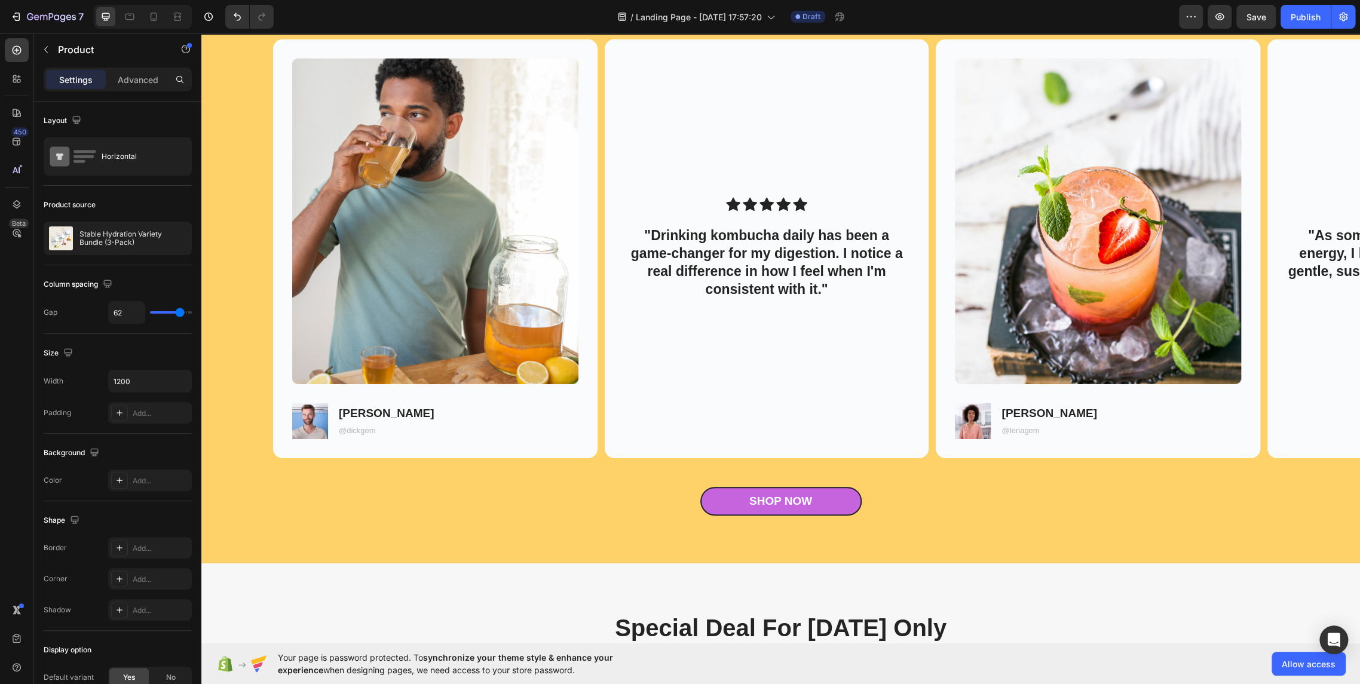
scroll to position [2522, 0]
